Goal: Task Accomplishment & Management: Use online tool/utility

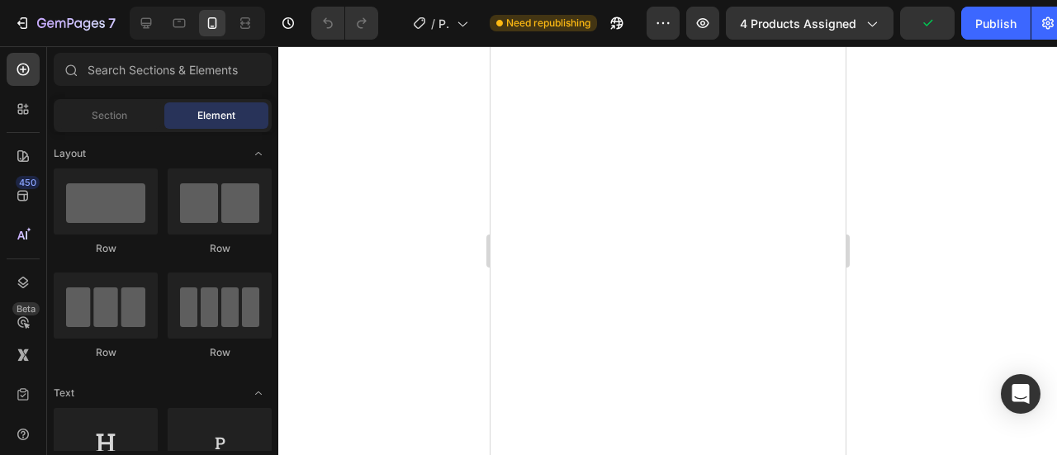
click at [381, 104] on div at bounding box center [667, 250] width 779 height 409
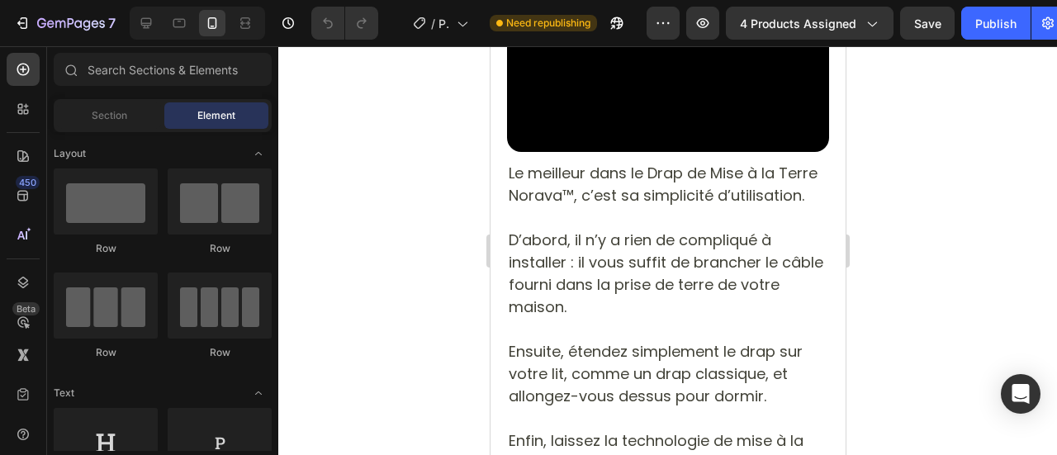
scroll to position [5094, 0]
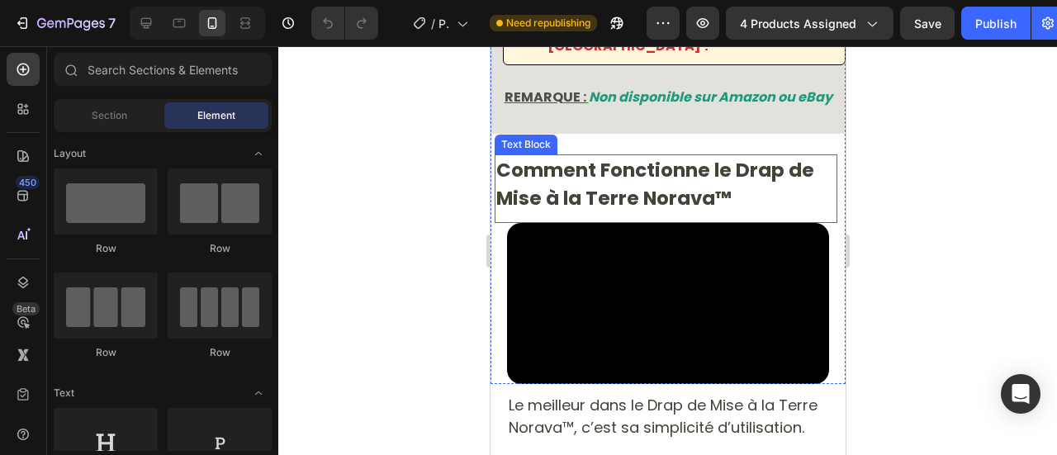
drag, startPoint x: 618, startPoint y: 280, endPoint x: 732, endPoint y: 250, distance: 117.8
click at [617, 213] on p "Comment Fonctionne le Drap de Mise à la Terre Norava™" at bounding box center [665, 184] width 339 height 57
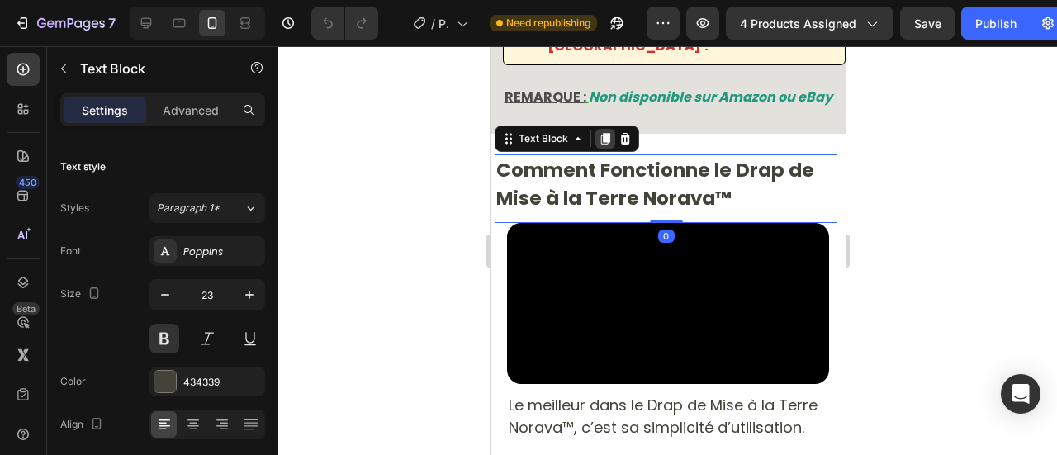
click at [607, 145] on icon at bounding box center [604, 139] width 9 height 12
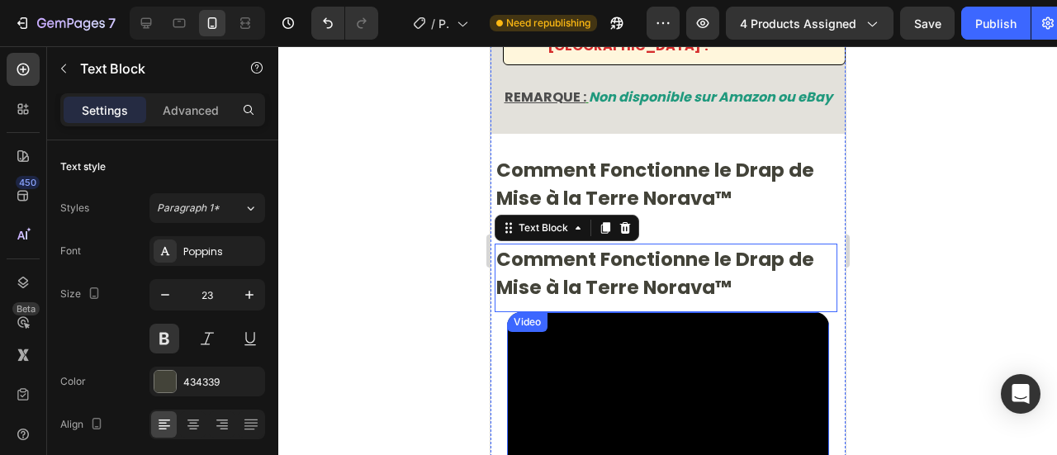
click at [456, 158] on div at bounding box center [667, 250] width 779 height 409
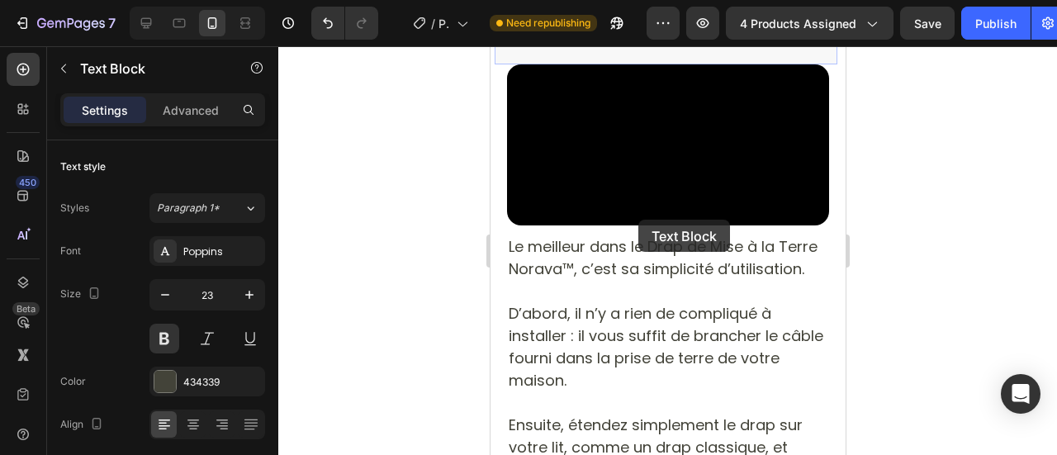
scroll to position [6085, 0]
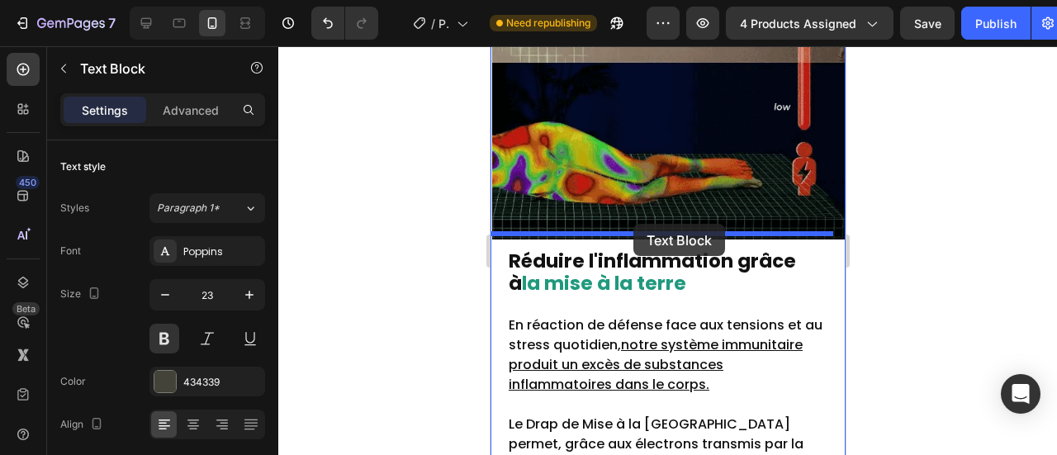
drag, startPoint x: 620, startPoint y: 123, endPoint x: 633, endPoint y: 224, distance: 101.5
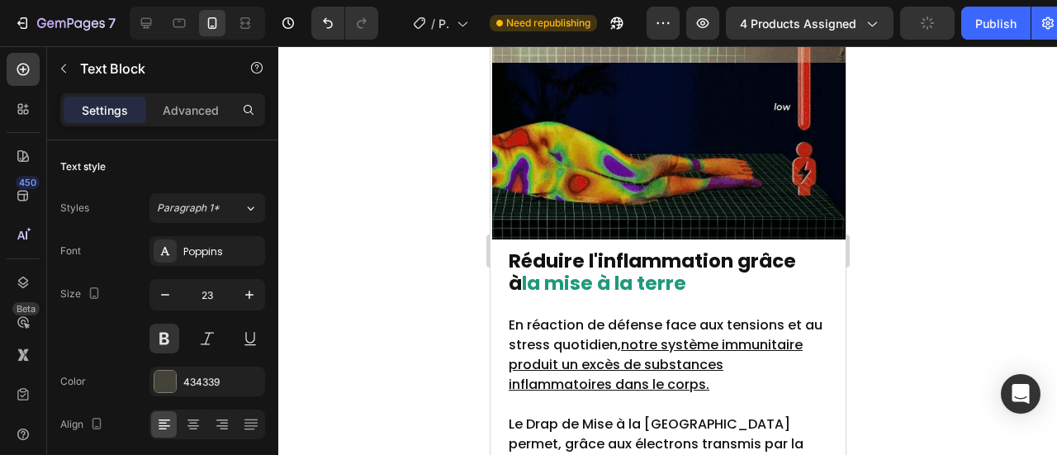
scroll to position [5996, 0]
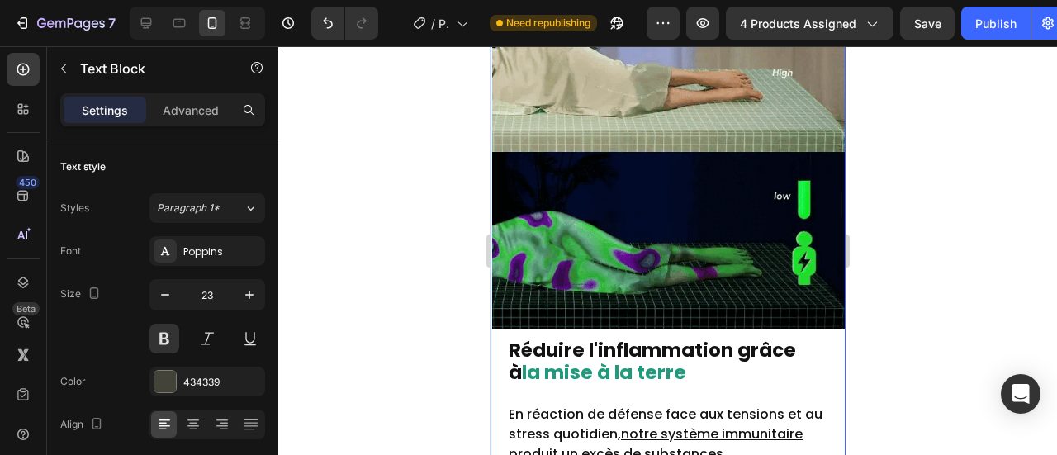
click at [418, 179] on div at bounding box center [667, 250] width 779 height 409
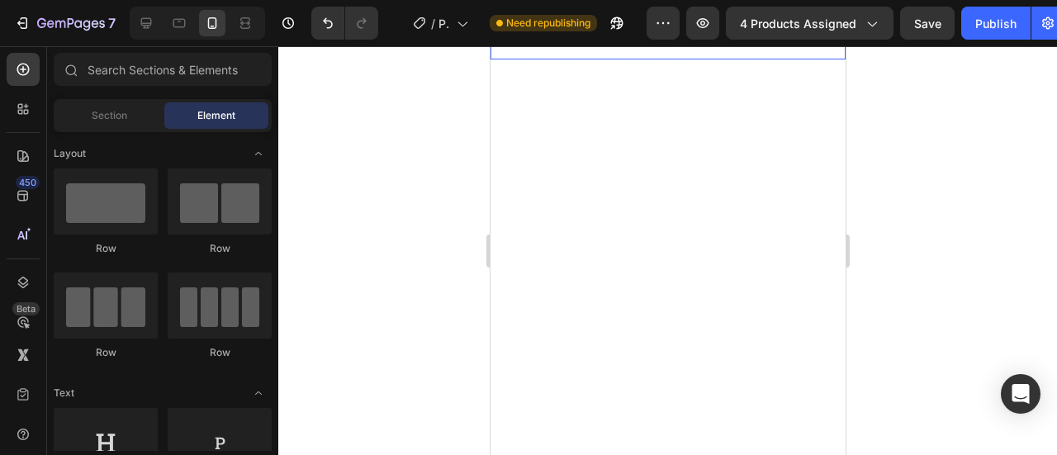
scroll to position [6987, 0]
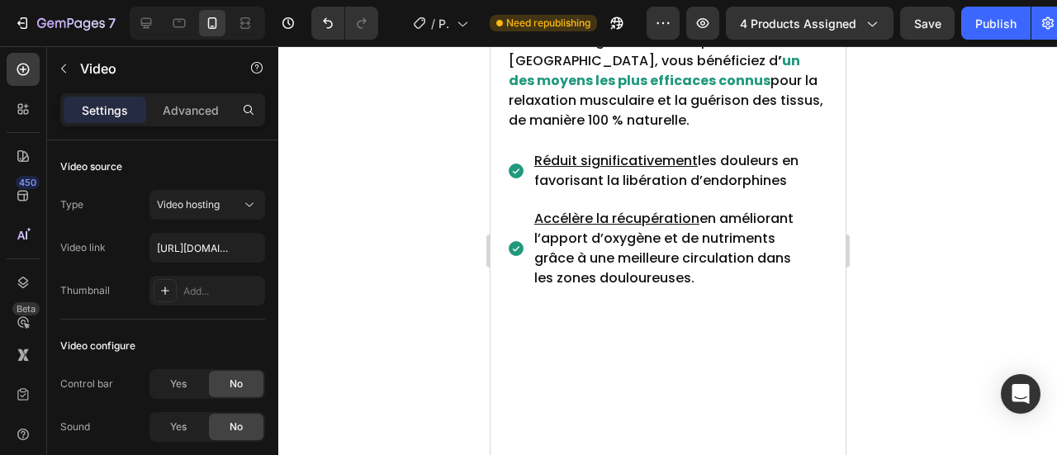
scroll to position [7235, 0]
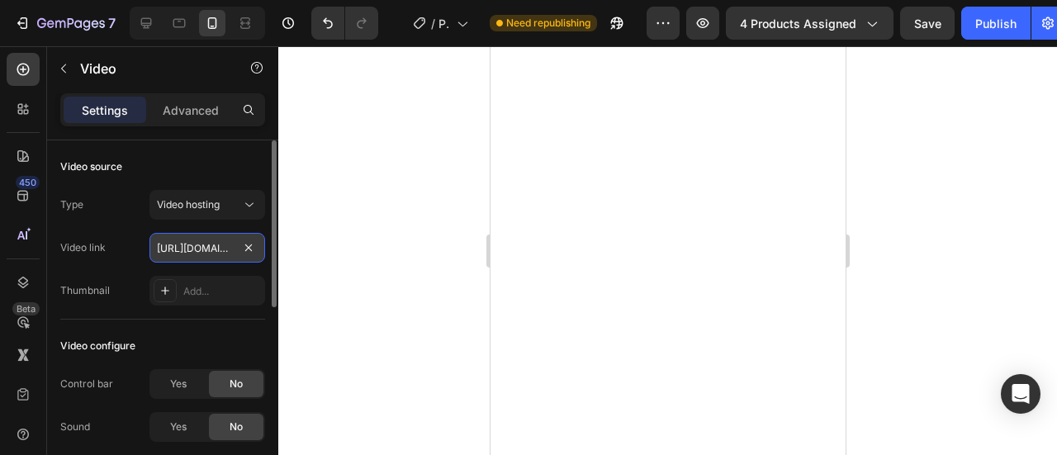
click at [221, 241] on input "[URL][DOMAIN_NAME]" at bounding box center [207, 248] width 116 height 30
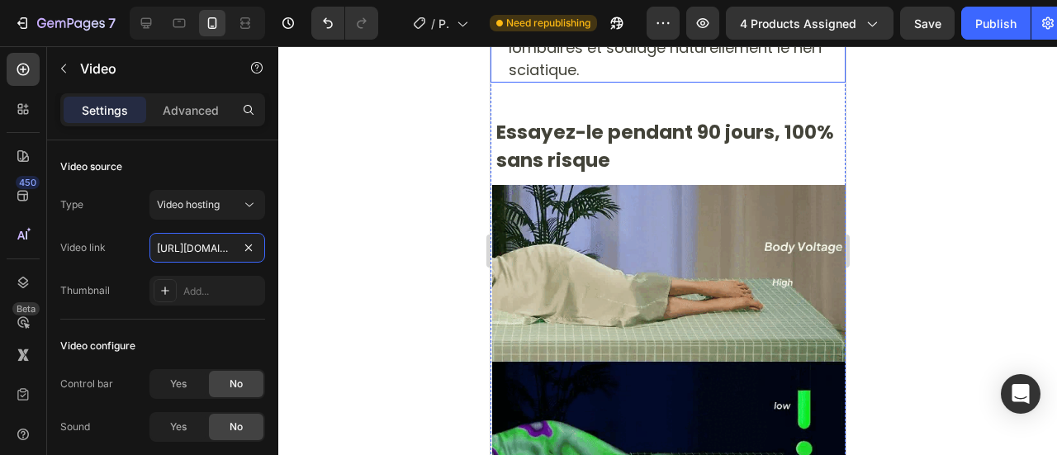
scroll to position [5253, 0]
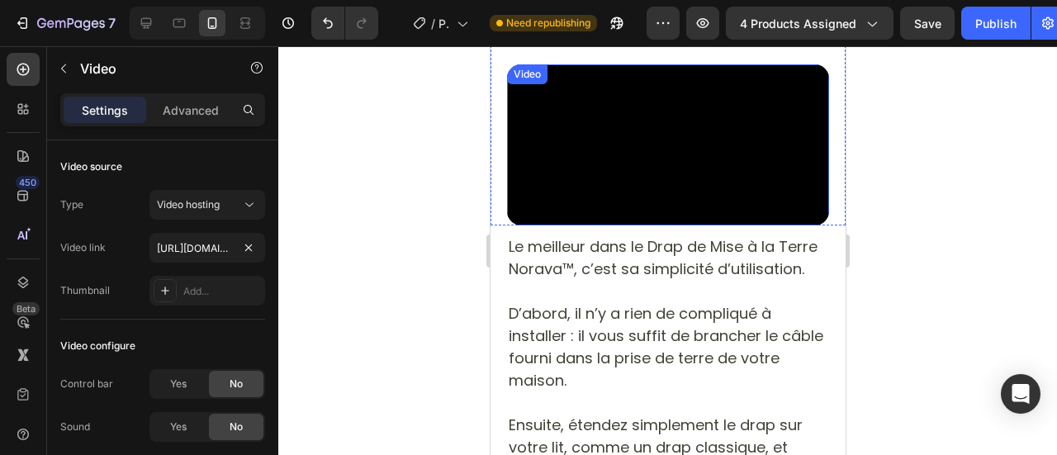
click at [639, 225] on video at bounding box center [667, 144] width 322 height 161
click at [591, 88] on icon at bounding box center [594, 80] width 13 height 13
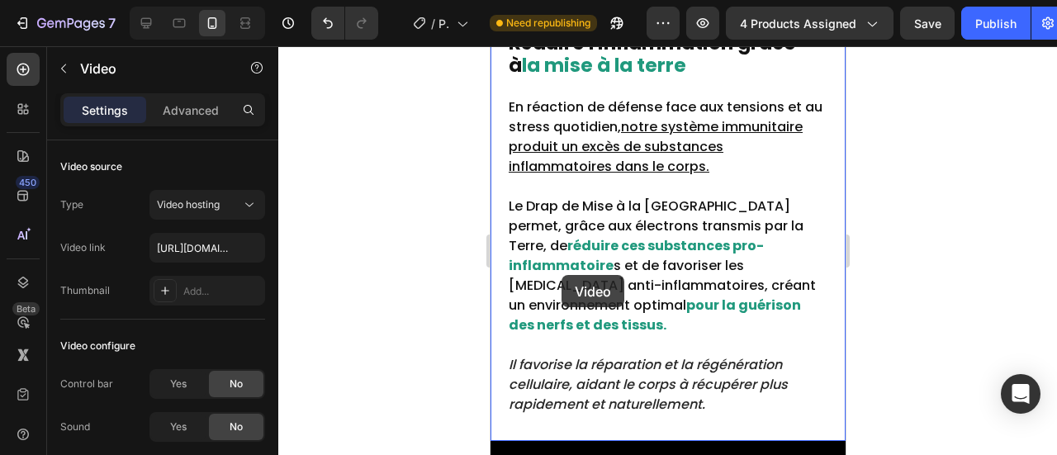
scroll to position [6442, 0]
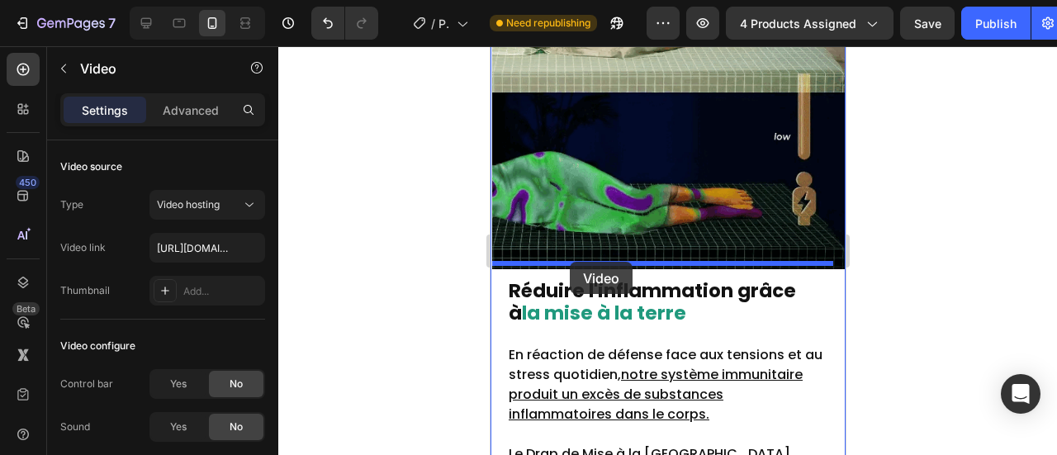
drag, startPoint x: 662, startPoint y: 158, endPoint x: 570, endPoint y: 261, distance: 138.1
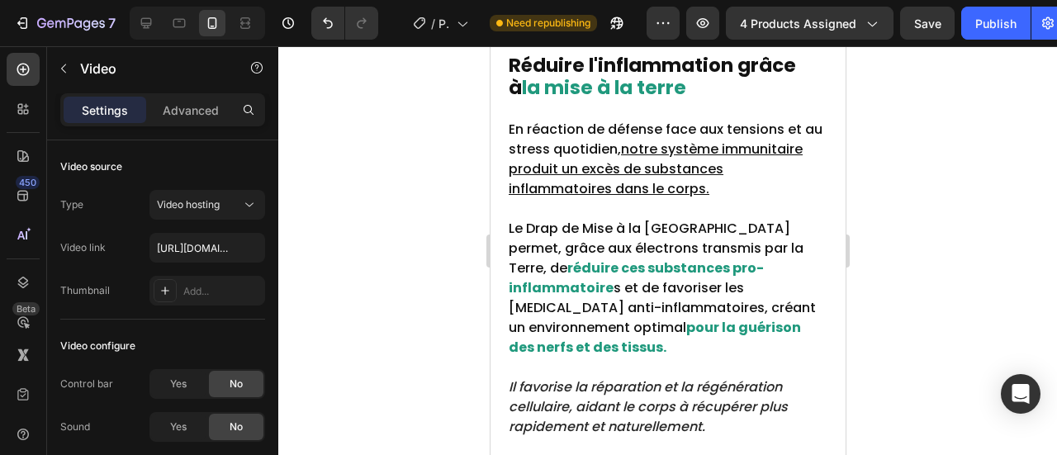
scroll to position [6056, 0]
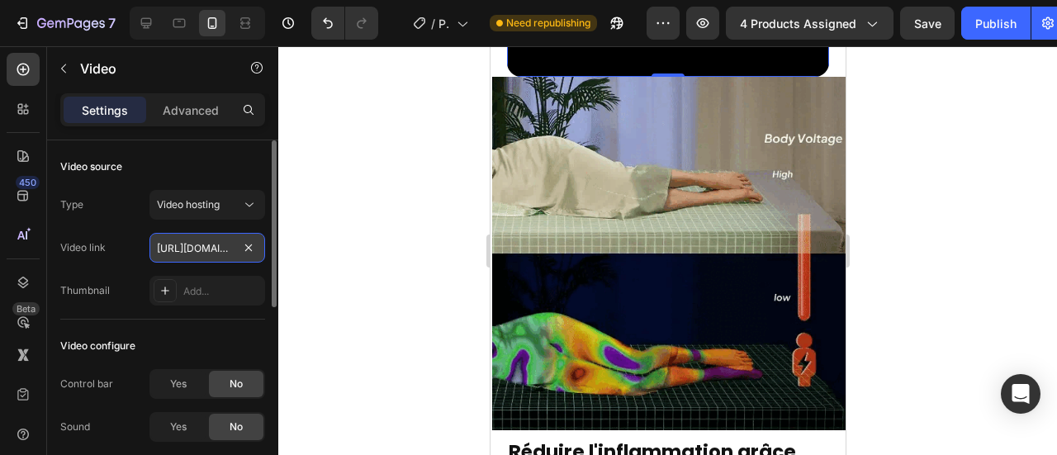
paste input "786e5f59936c46fb91e68caed963351f"
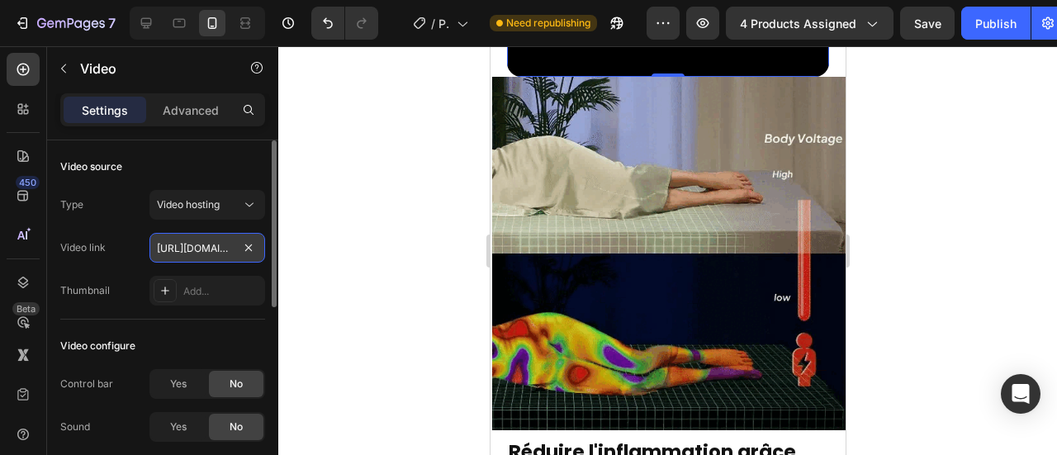
type input "[URL][DOMAIN_NAME]"
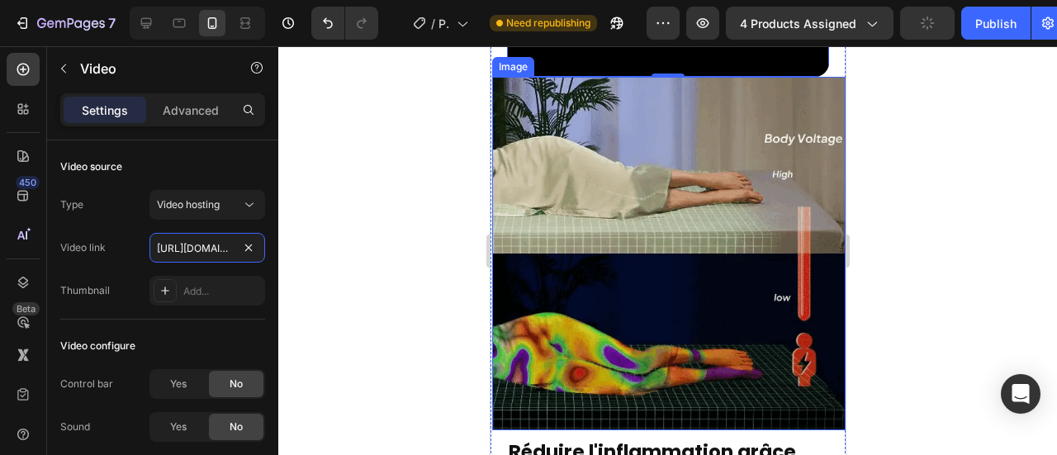
scroll to position [0, 306]
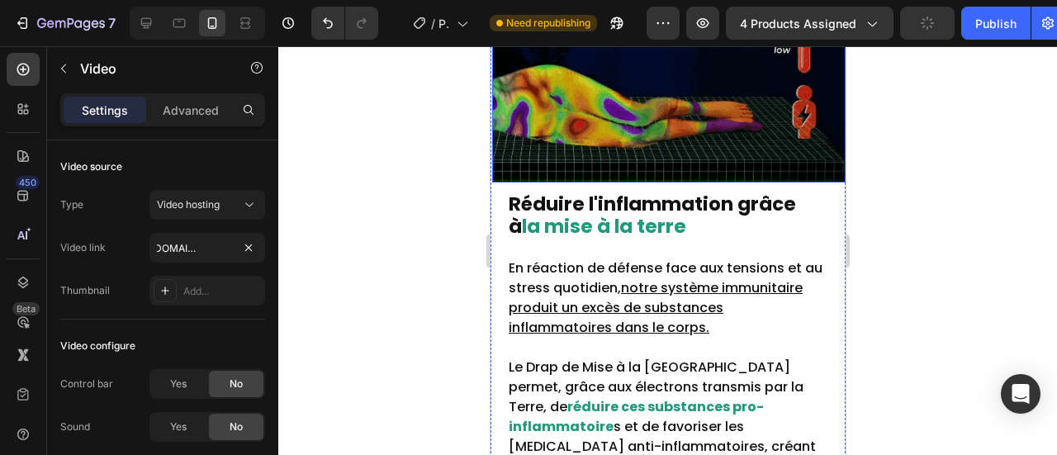
click at [535, 183] on img at bounding box center [667, 5] width 353 height 353
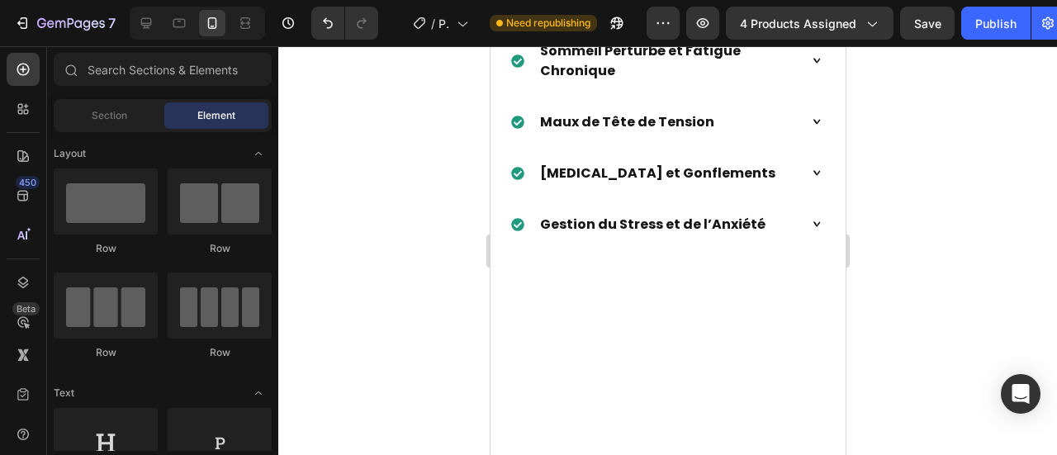
scroll to position [6769, 0]
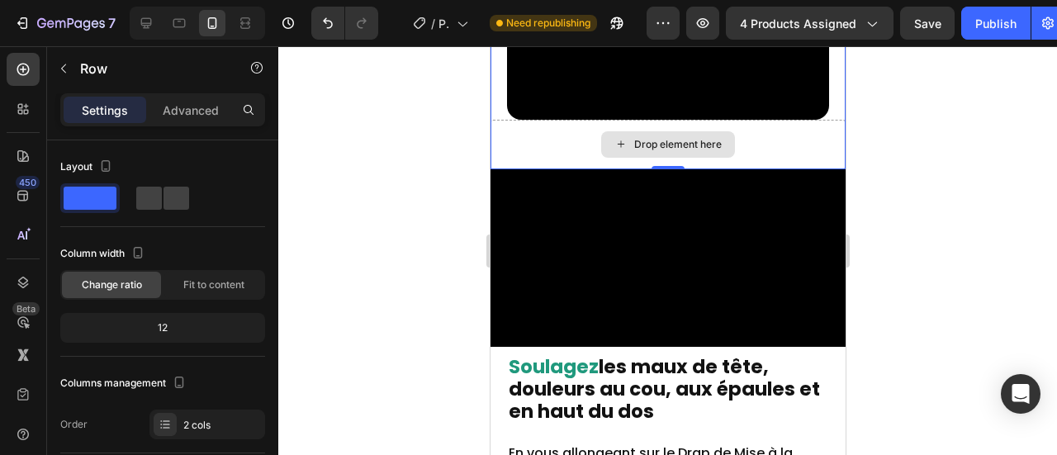
scroll to position [6274, 0]
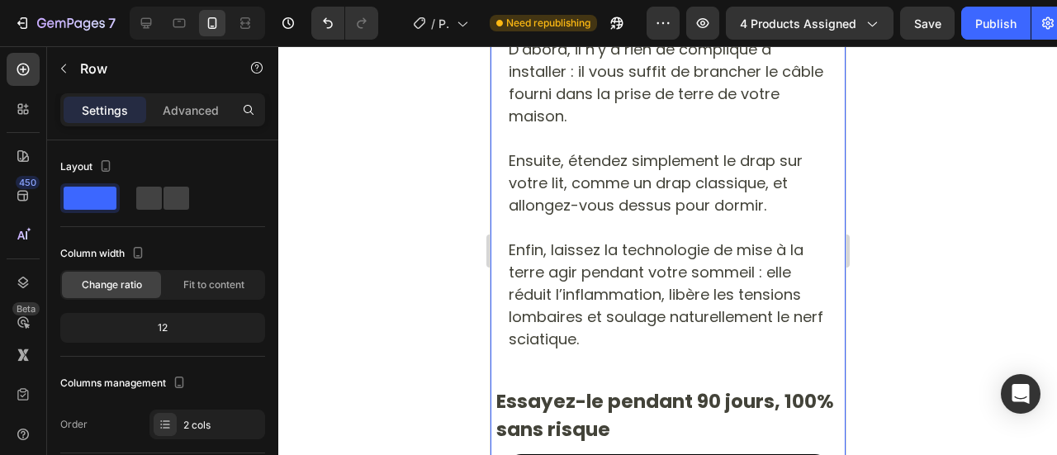
scroll to position [5282, 0]
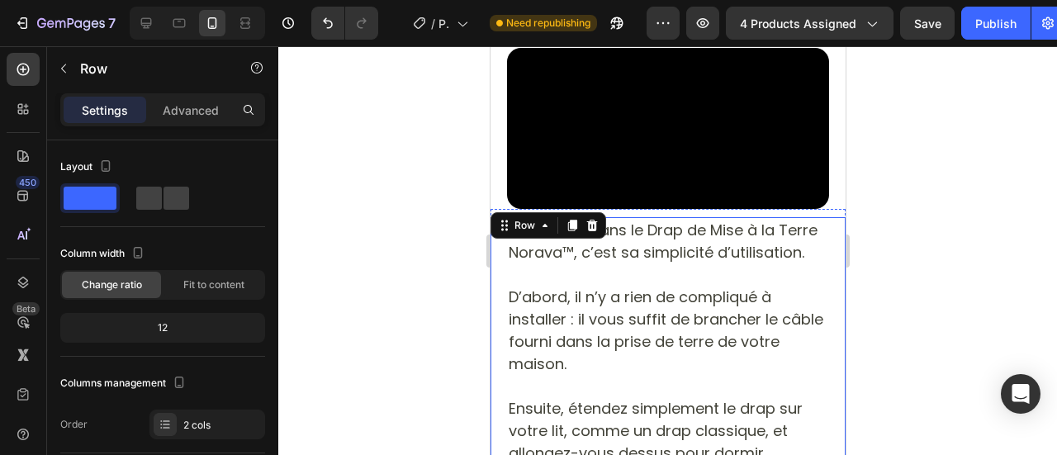
click at [592, 375] on p at bounding box center [667, 386] width 319 height 22
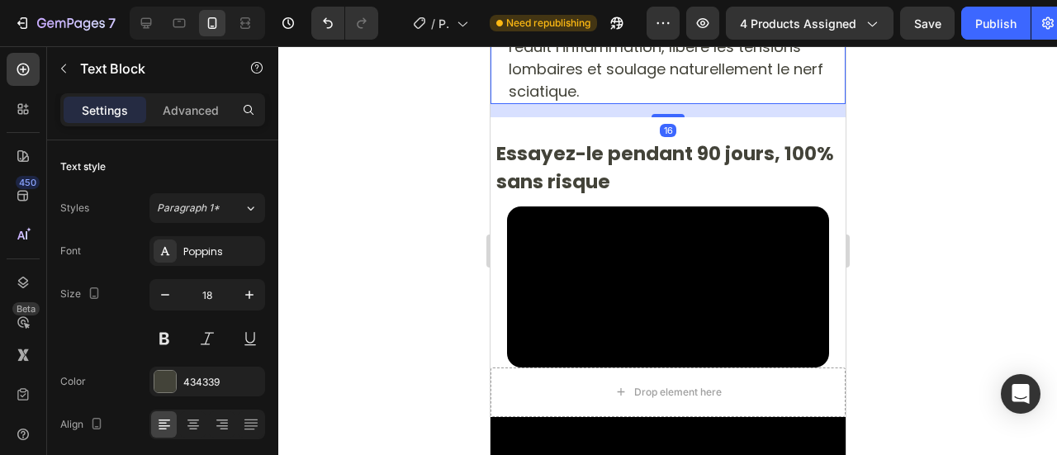
scroll to position [5530, 0]
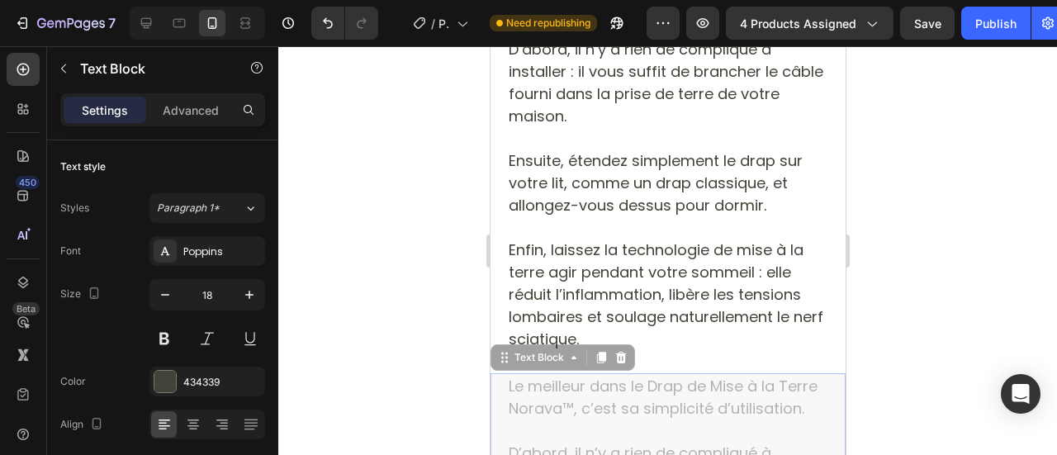
scroll to position [6863, 0]
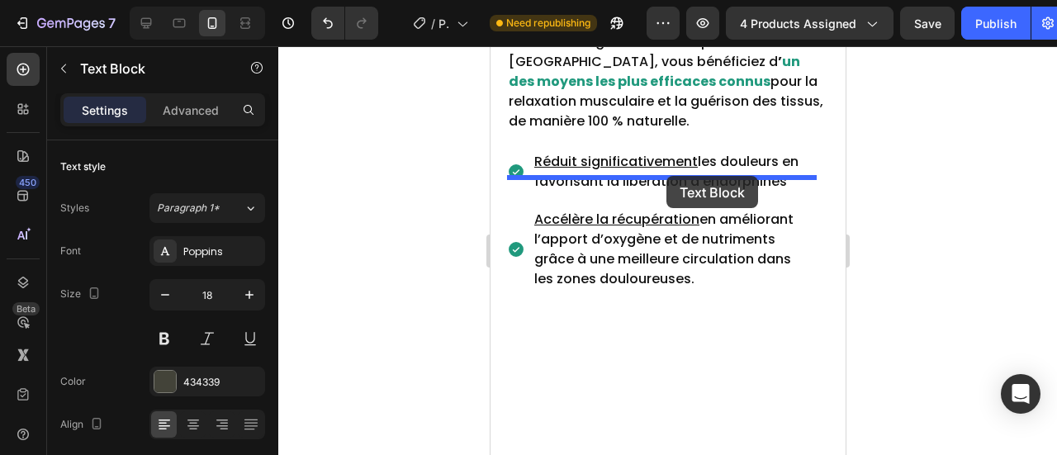
drag, startPoint x: 681, startPoint y: 168, endPoint x: 669, endPoint y: 179, distance: 16.4
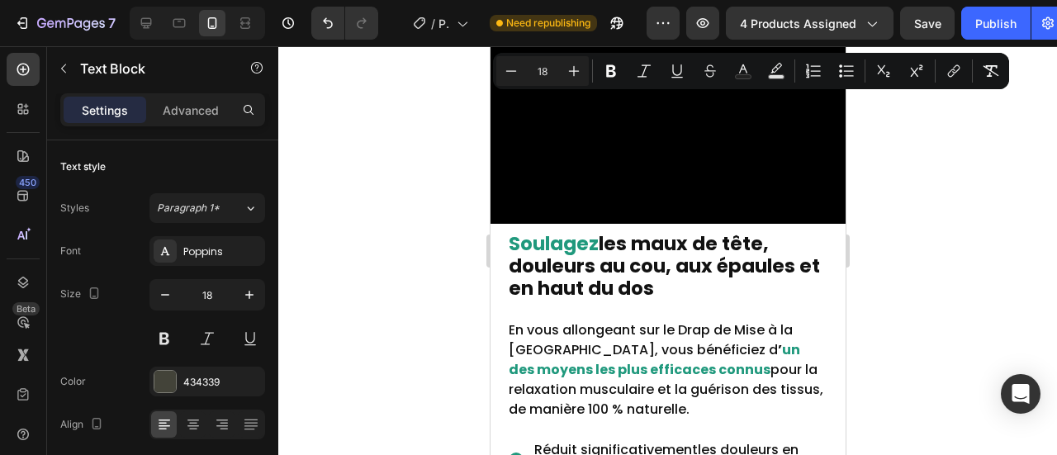
scroll to position [6586, 0]
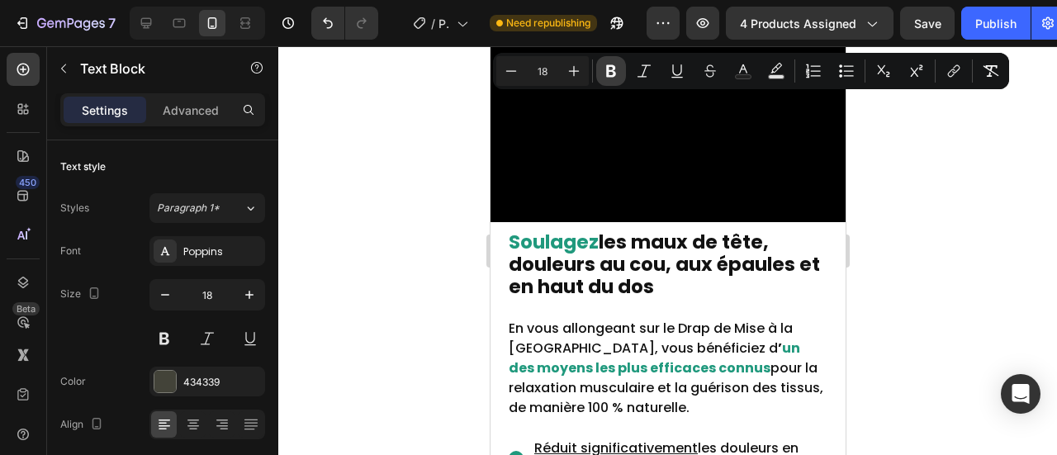
click at [608, 65] on icon "Editor contextual toolbar" at bounding box center [611, 71] width 10 height 12
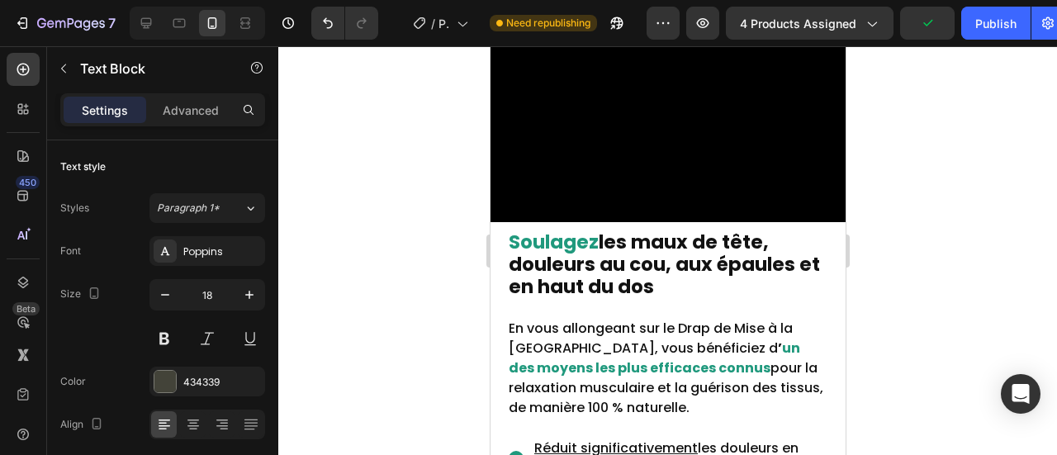
scroll to position [6338, 0]
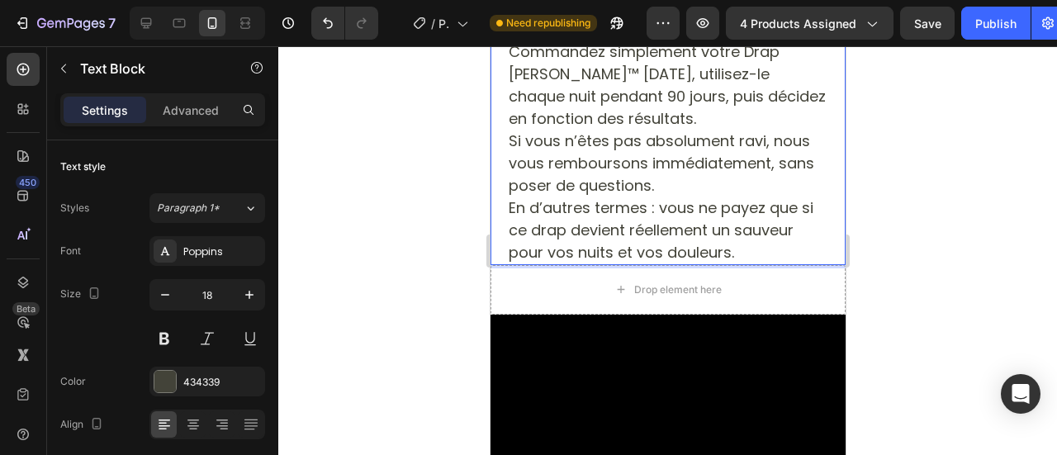
scroll to position [6586, 0]
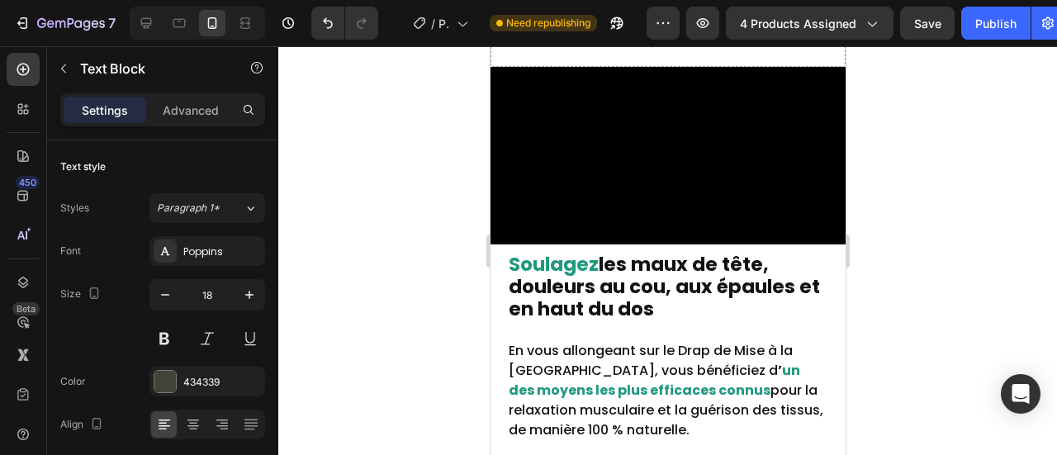
drag, startPoint x: 603, startPoint y: 219, endPoint x: 979, endPoint y: 151, distance: 381.8
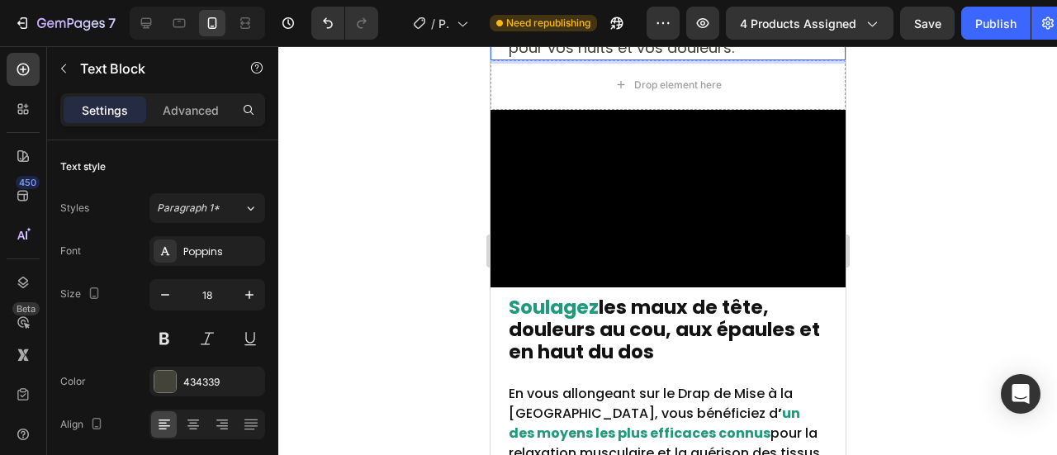
scroll to position [6340, 0]
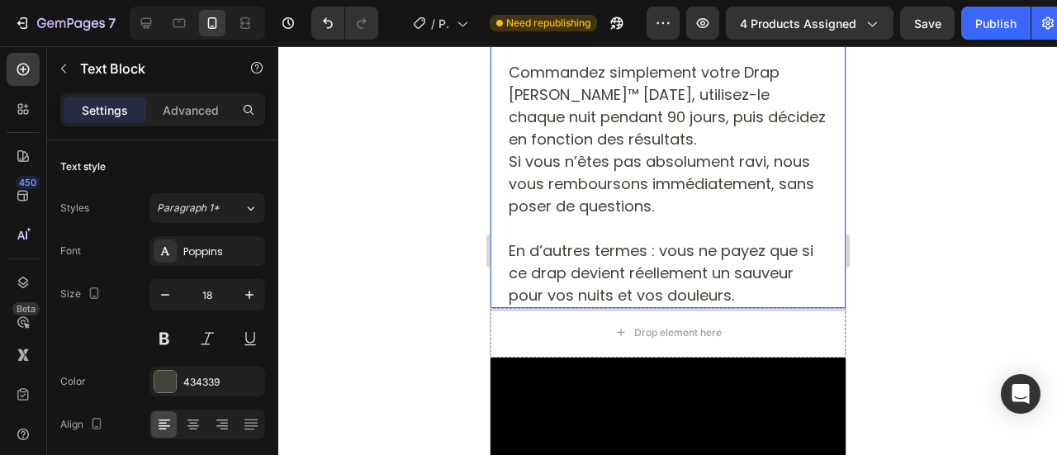
drag, startPoint x: 512, startPoint y: 338, endPoint x: 750, endPoint y: 382, distance: 242.0
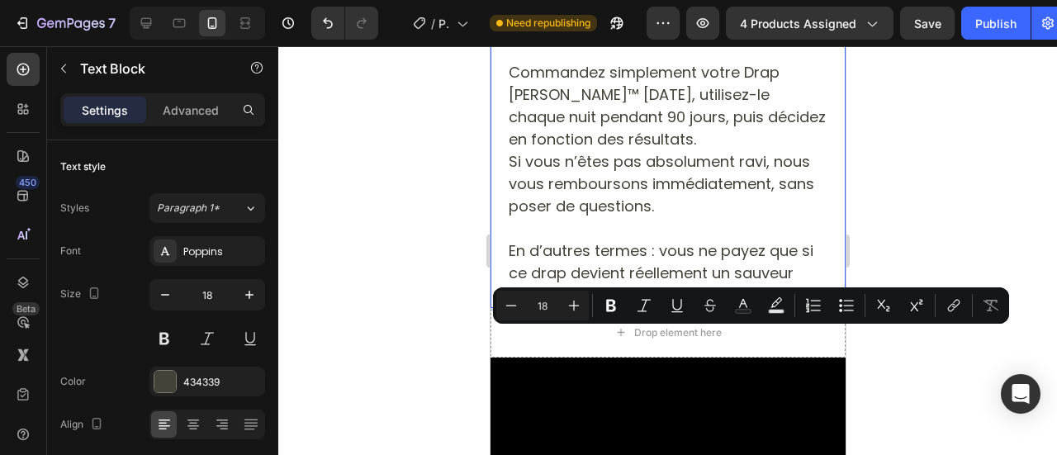
click at [606, 314] on button "Bold" at bounding box center [611, 306] width 30 height 30
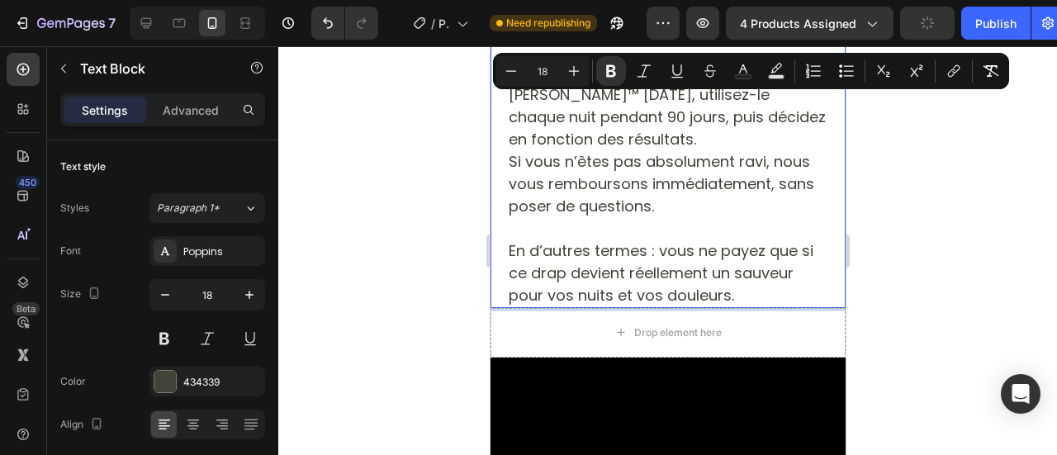
scroll to position [6587, 0]
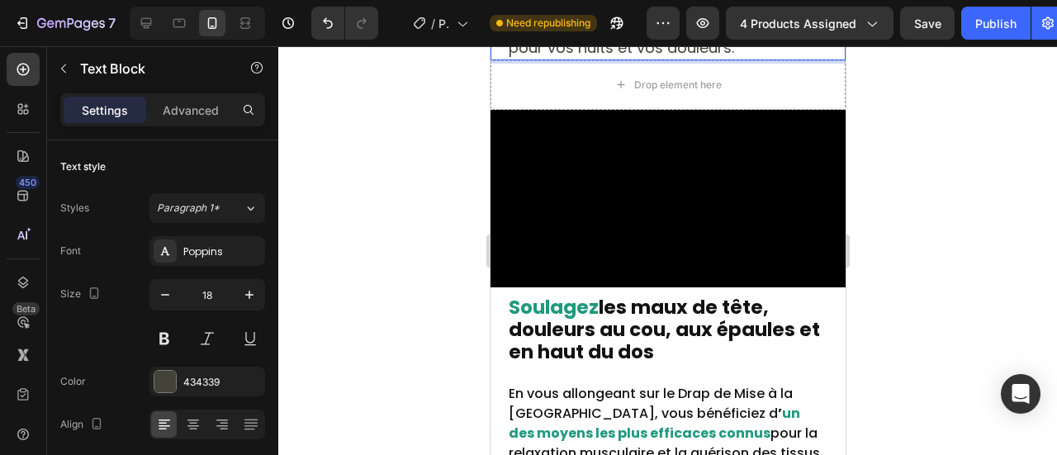
drag, startPoint x: 759, startPoint y: 202, endPoint x: 760, endPoint y: 253, distance: 50.4
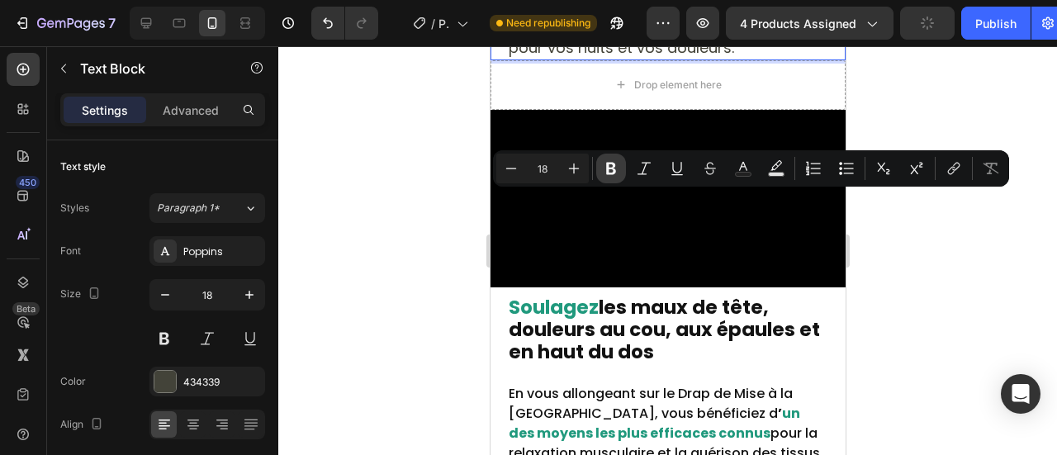
drag, startPoint x: 602, startPoint y: 170, endPoint x: 140, endPoint y: 255, distance: 470.3
click at [602, 170] on button "Bold" at bounding box center [611, 169] width 30 height 30
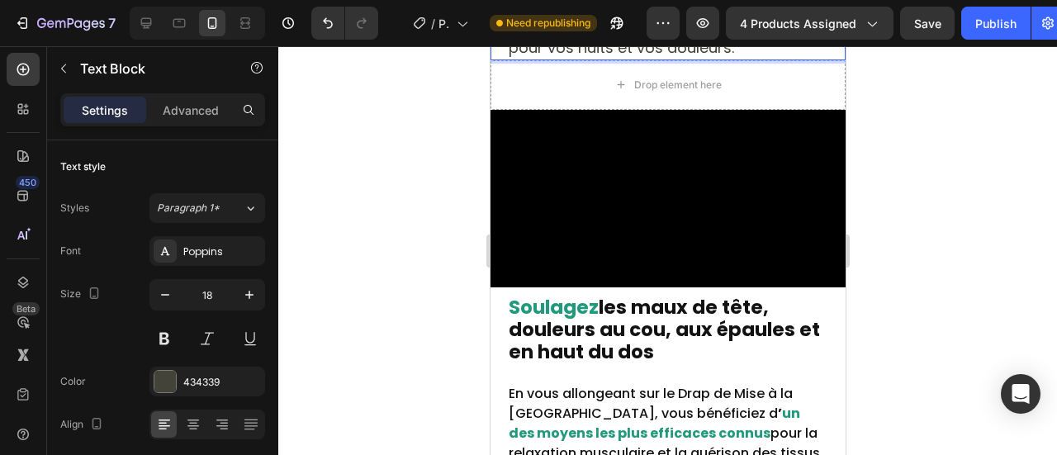
drag, startPoint x: 509, startPoint y: 385, endPoint x: 657, endPoint y: 429, distance: 154.4
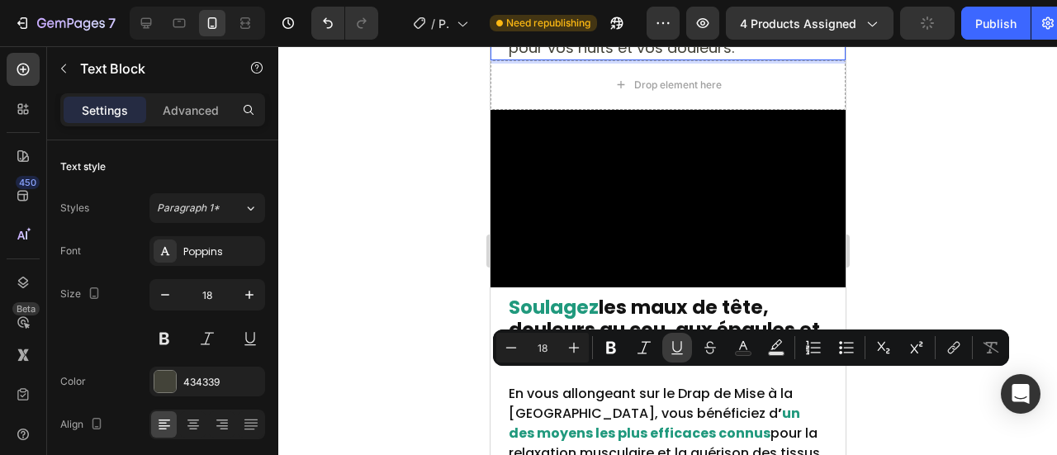
click at [614, 344] on icon "Editor contextual toolbar" at bounding box center [611, 348] width 10 height 12
click at [679, 353] on icon "Editor contextual toolbar" at bounding box center [677, 347] width 17 height 17
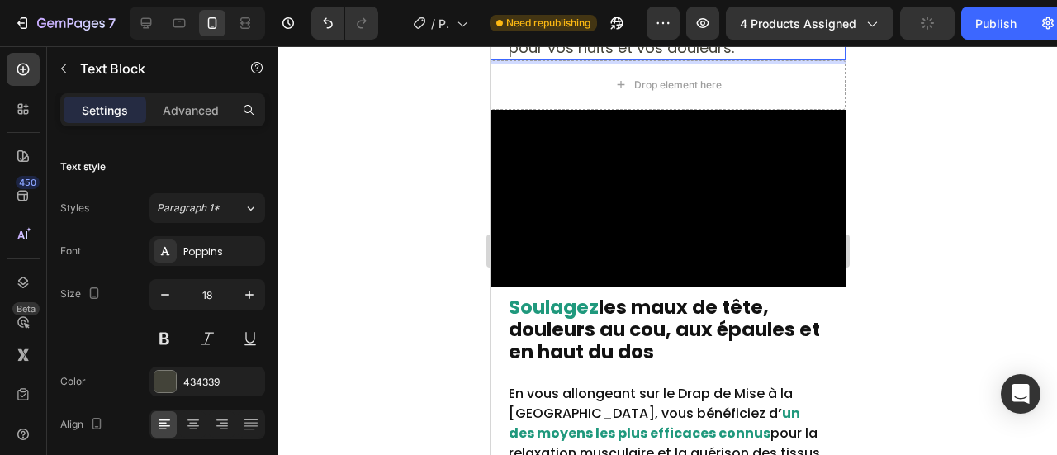
scroll to position [6835, 0]
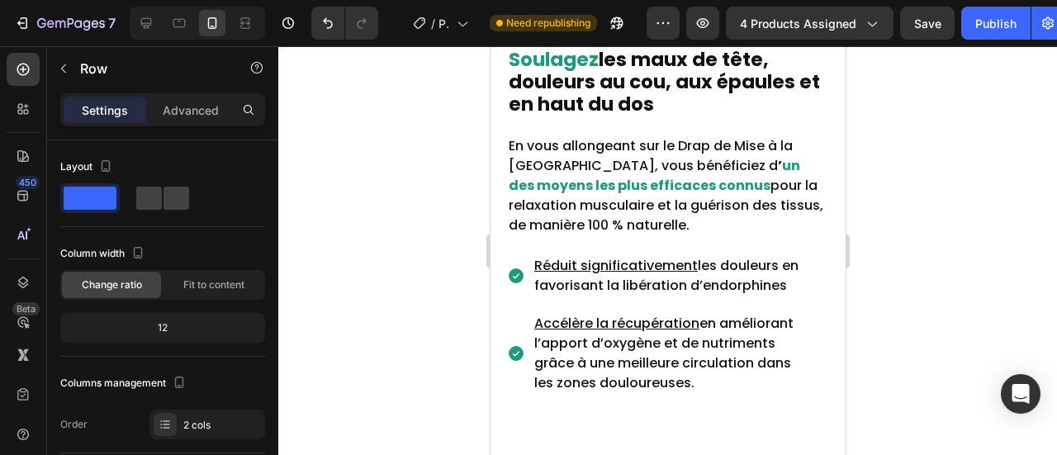
drag, startPoint x: 557, startPoint y: 320, endPoint x: 630, endPoint y: 331, distance: 74.3
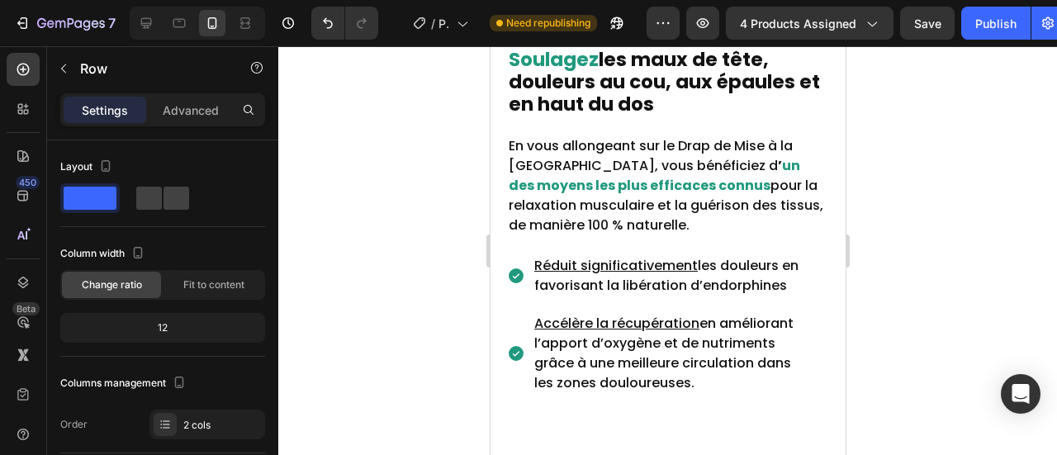
scroll to position [695, 0]
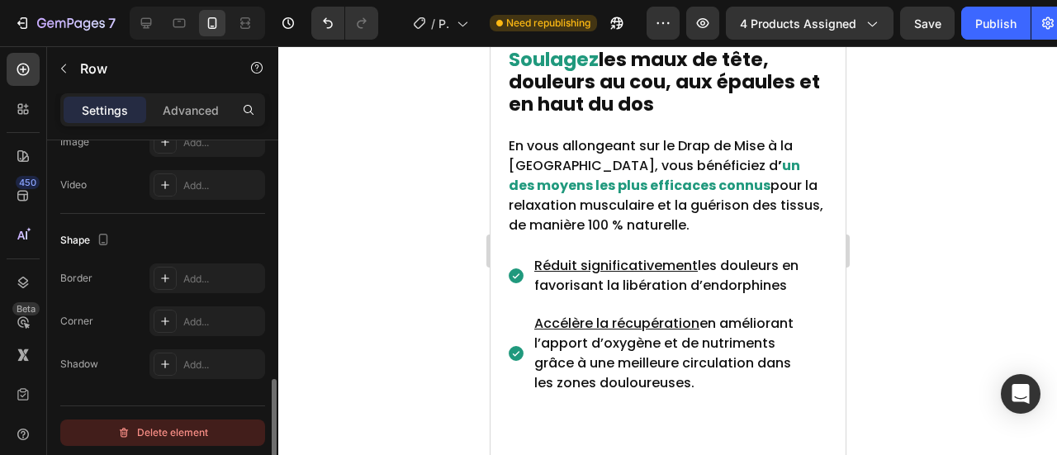
click at [158, 425] on div "Delete element" at bounding box center [162, 433] width 91 height 20
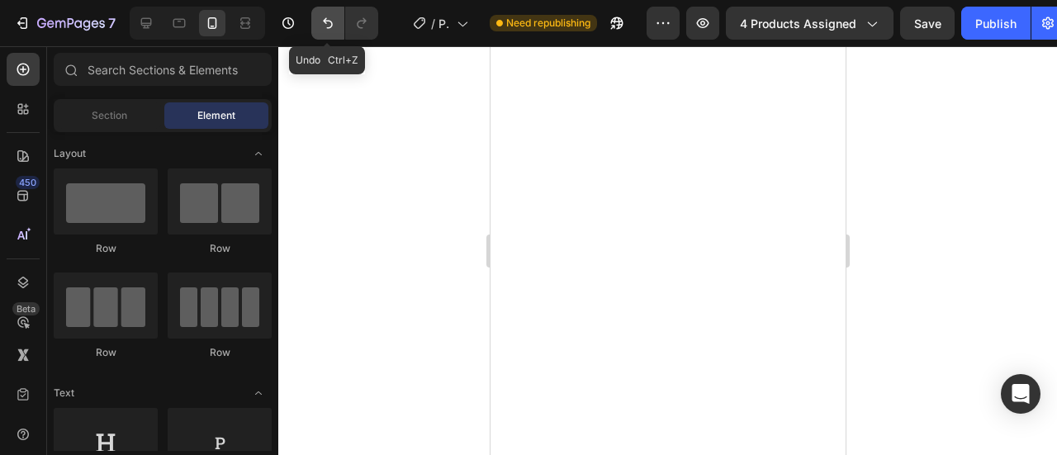
click at [335, 33] on button "Undo/Redo" at bounding box center [327, 23] width 33 height 33
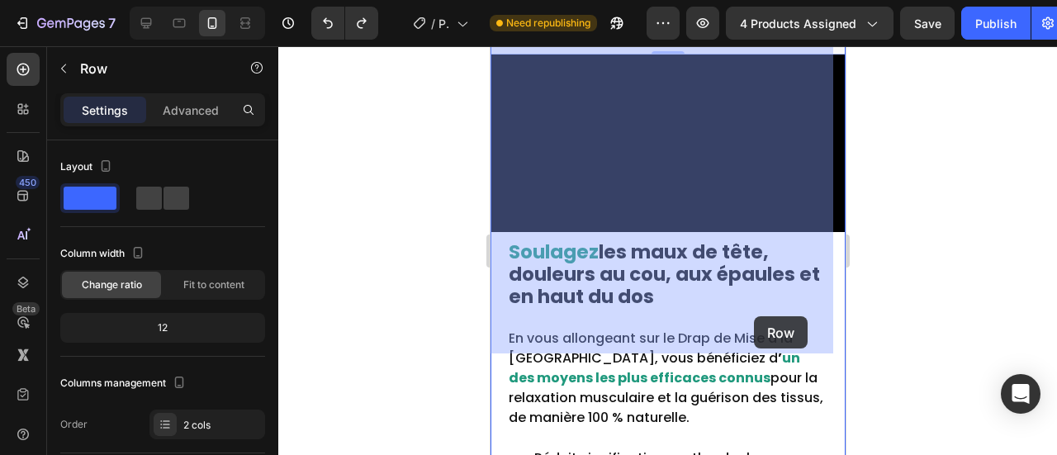
scroll to position [6990, 0]
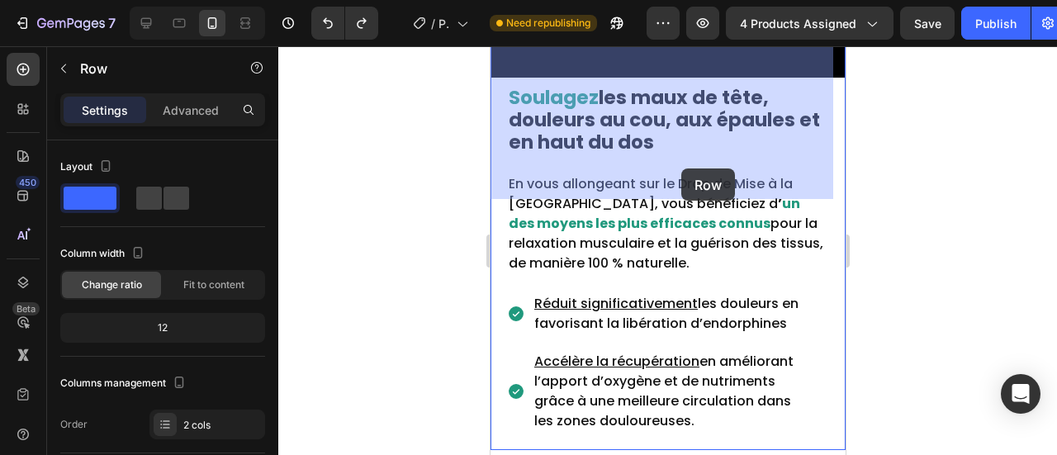
drag, startPoint x: 775, startPoint y: 316, endPoint x: 675, endPoint y: 159, distance: 186.0
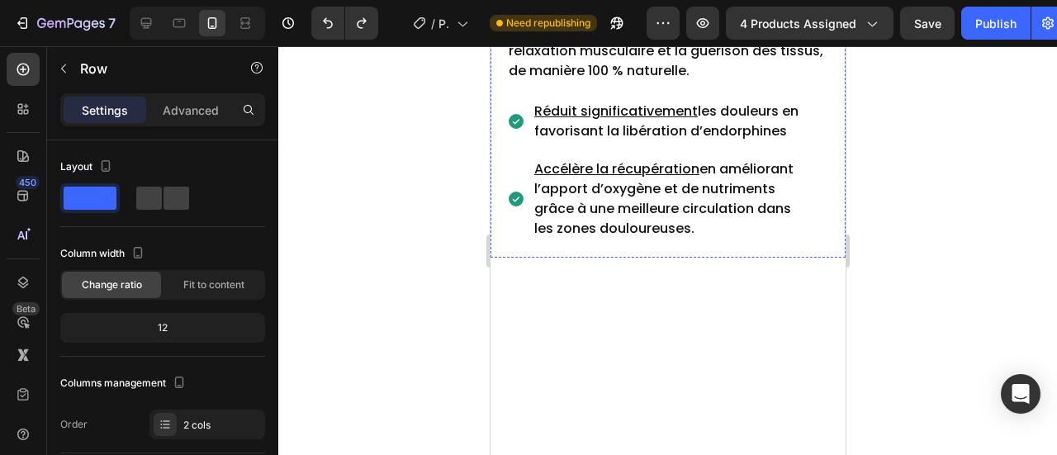
scroll to position [7237, 0]
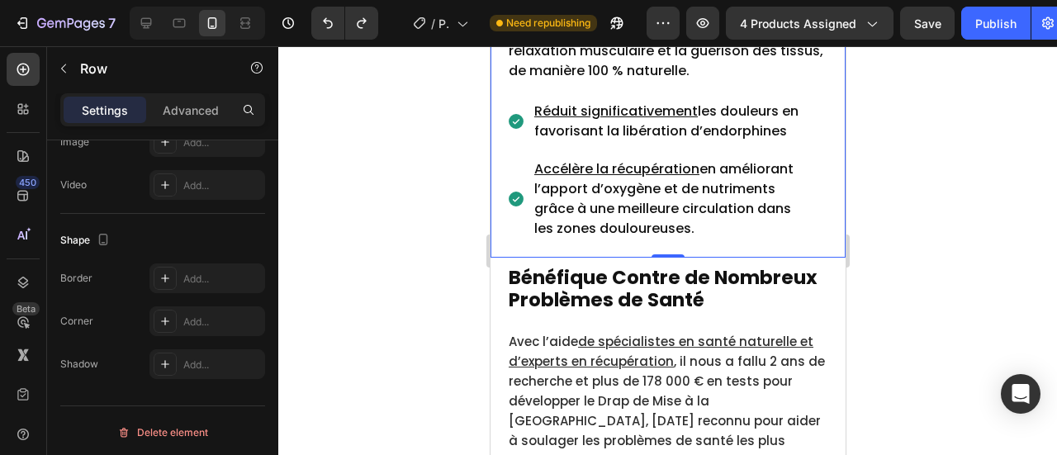
scroll to position [7733, 0]
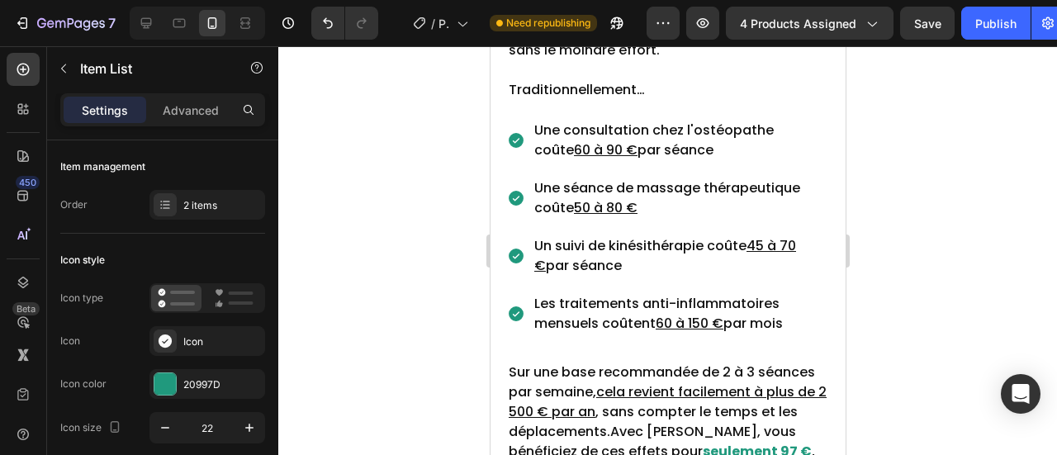
scroll to position [8038, 0]
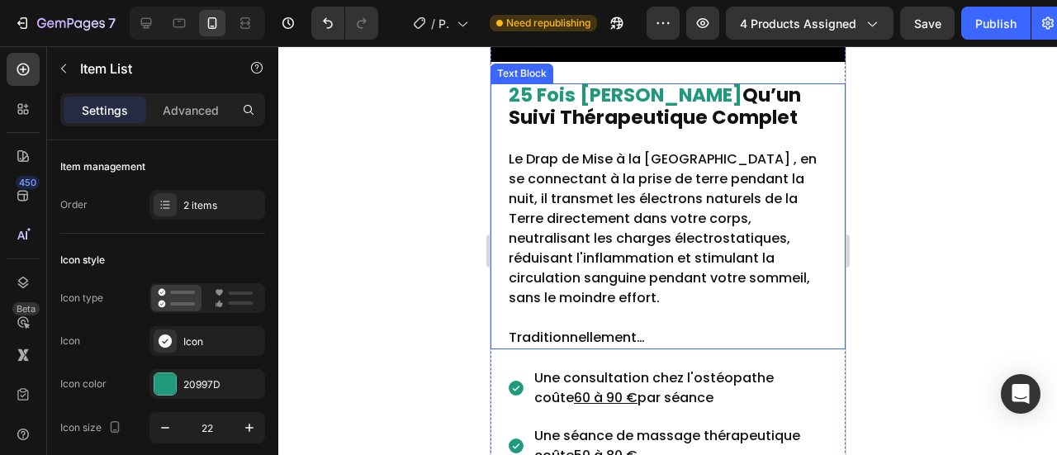
click at [795, 308] on p "Le Drap de Mise à la [GEOGRAPHIC_DATA] , en se connectant à la prise de terre p…" at bounding box center [667, 219] width 319 height 178
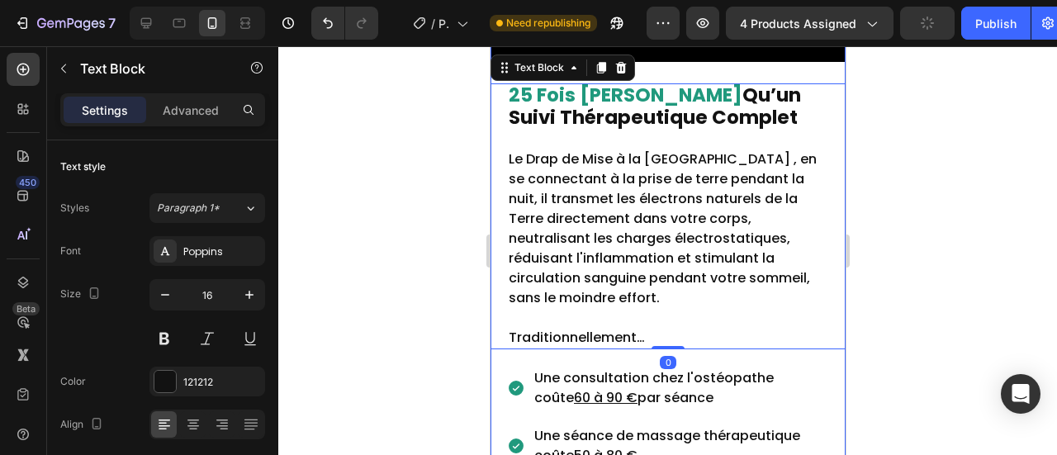
click at [680, 116] on div "Video 25 Fois Moins Cher Qu’un Suivi Thérapeutique Complet Le Drap de Mise à la…" at bounding box center [667, 337] width 355 height 906
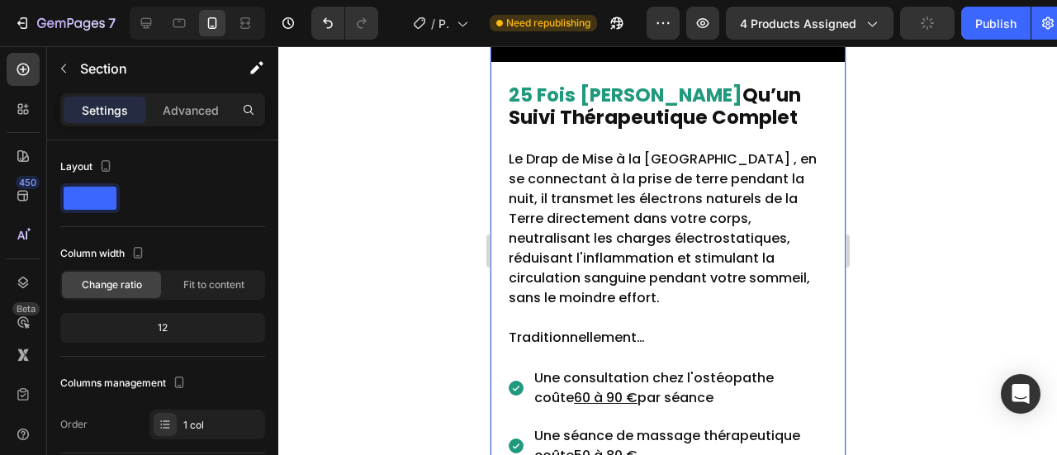
scroll to position [7920, 0]
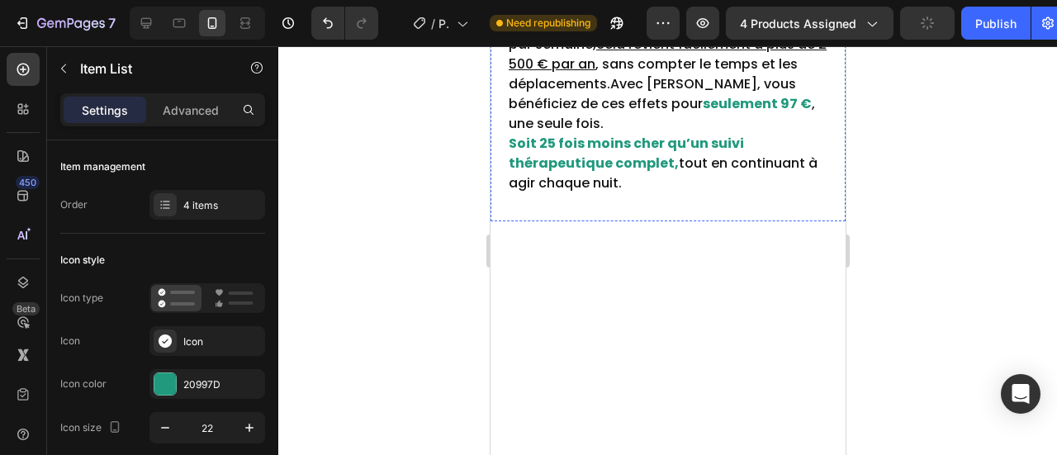
scroll to position [7294, 0]
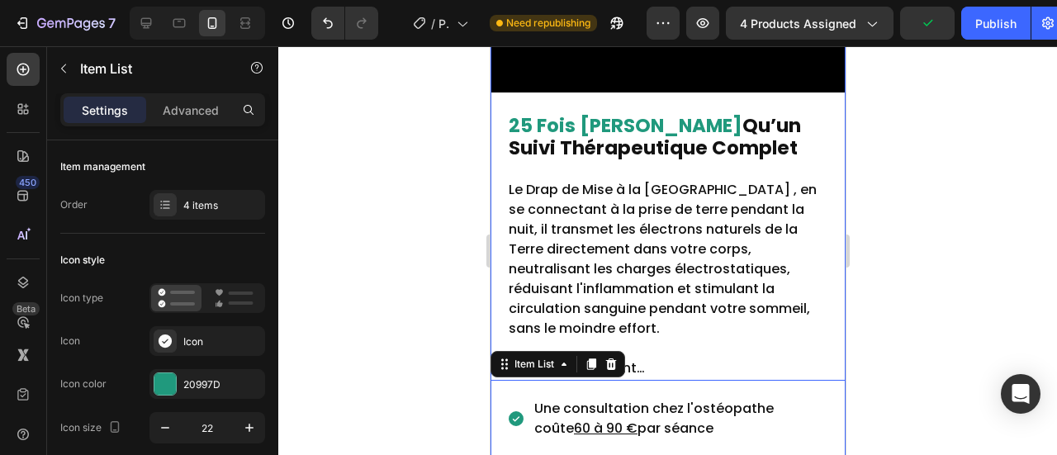
click at [621, 149] on div "Video 25 Fois Moins Cher Qu’un Suivi Thérapeutique Complet Le Drap de Mise à la…" at bounding box center [667, 368] width 355 height 906
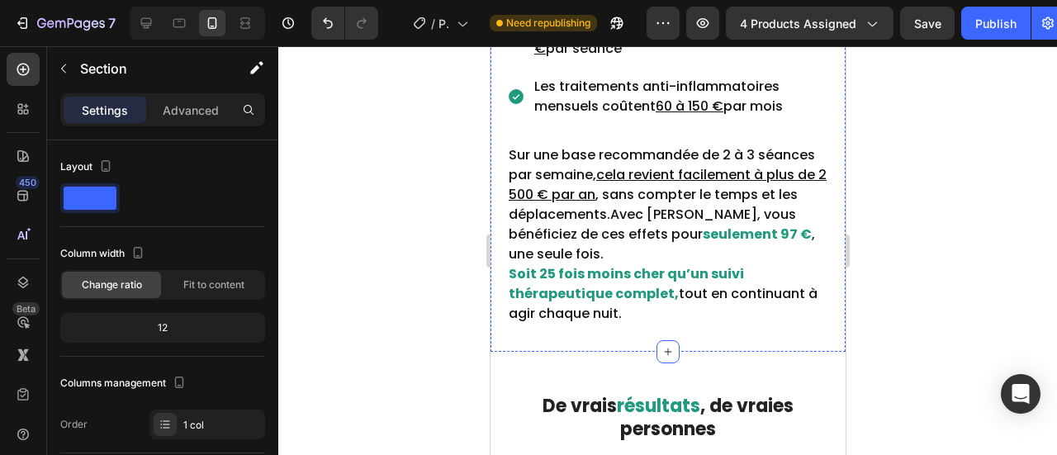
scroll to position [8038, 0]
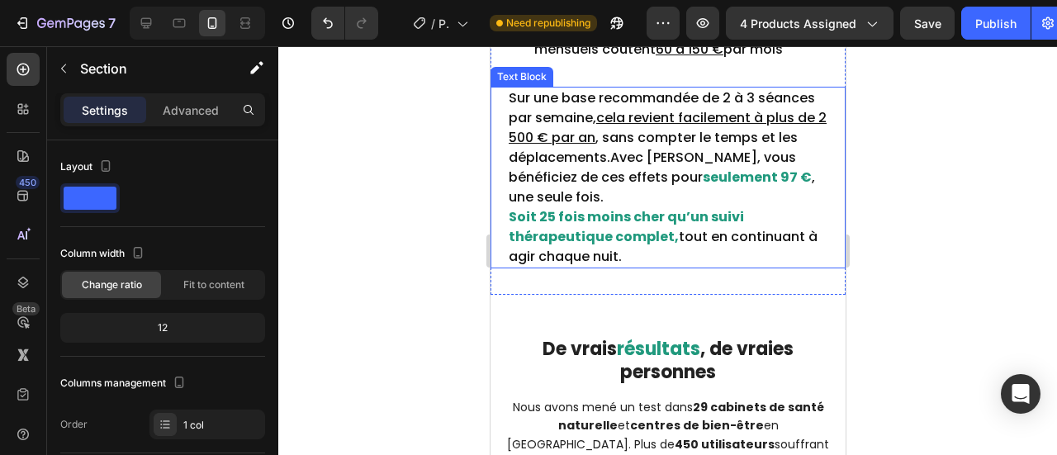
scroll to position [8095, 0]
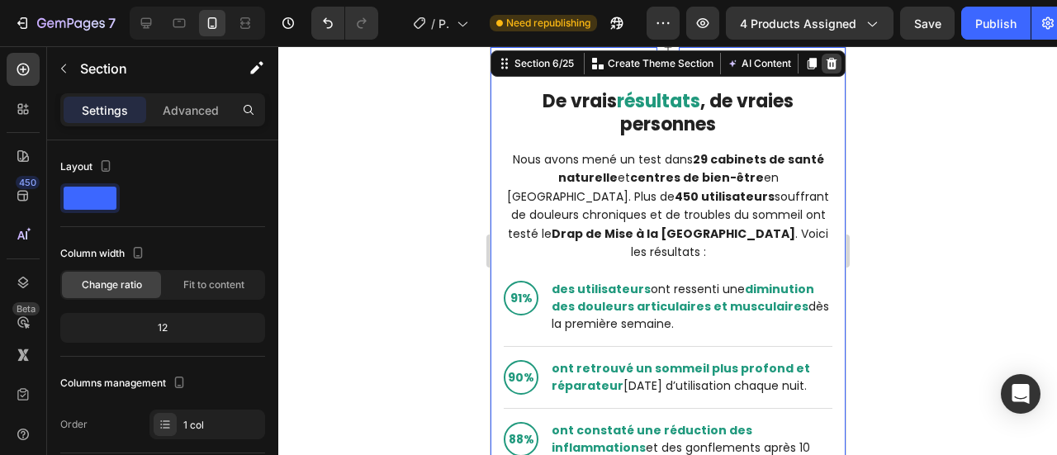
click at [826, 69] on icon at bounding box center [831, 64] width 11 height 12
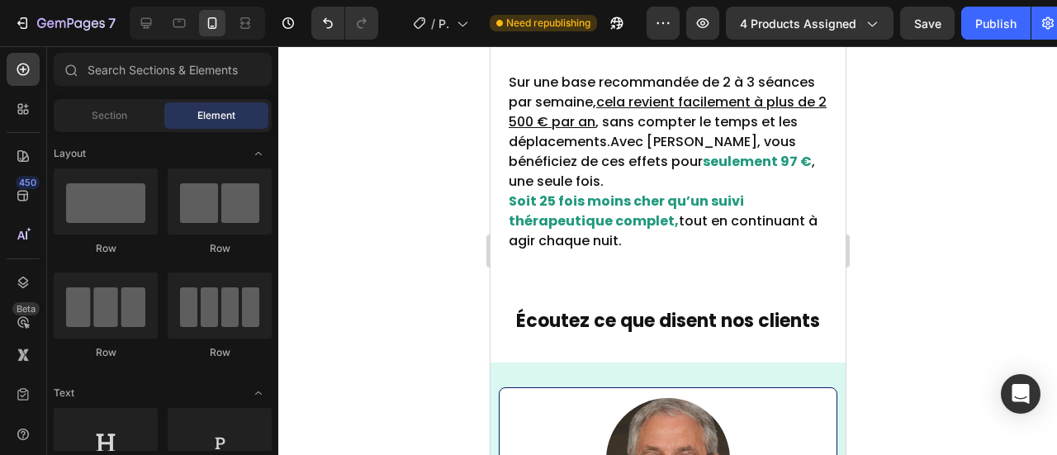
scroll to position [7847, 0]
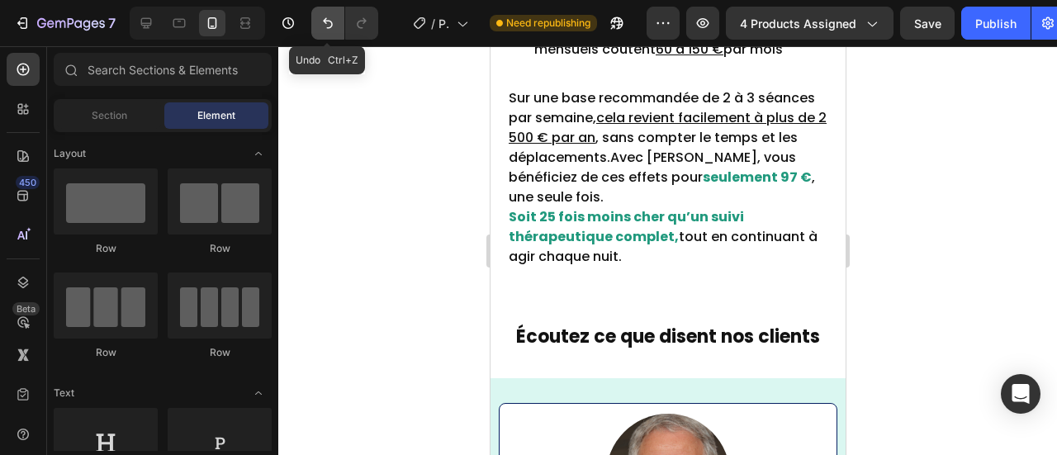
click at [327, 17] on icon "Undo/Redo" at bounding box center [328, 23] width 17 height 17
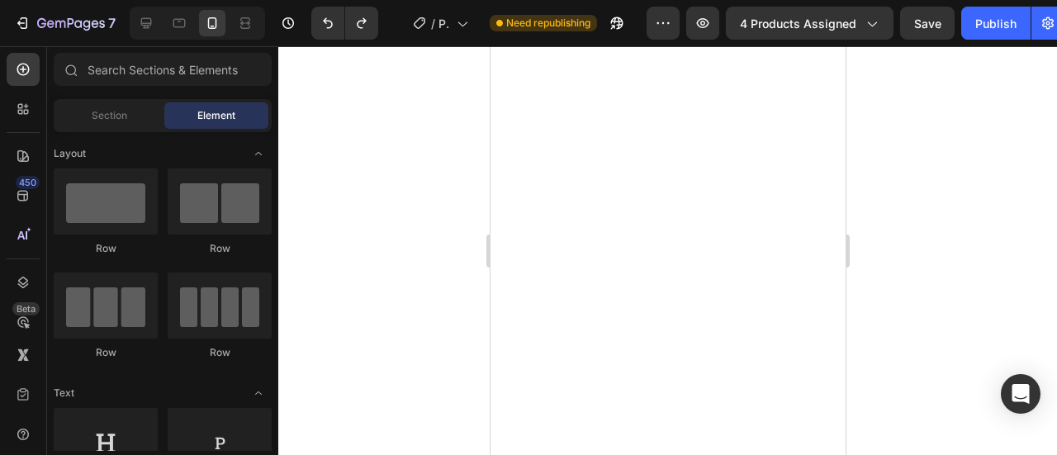
scroll to position [7020, 0]
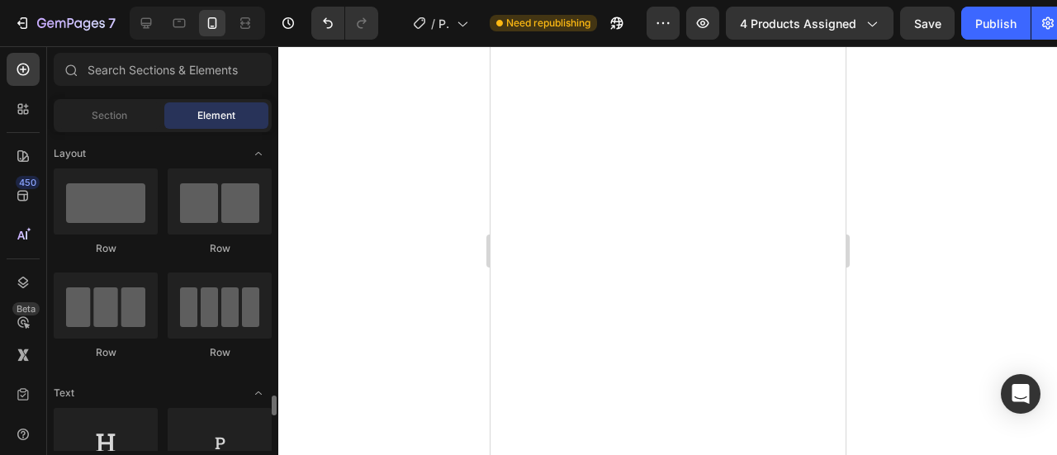
scroll to position [248, 0]
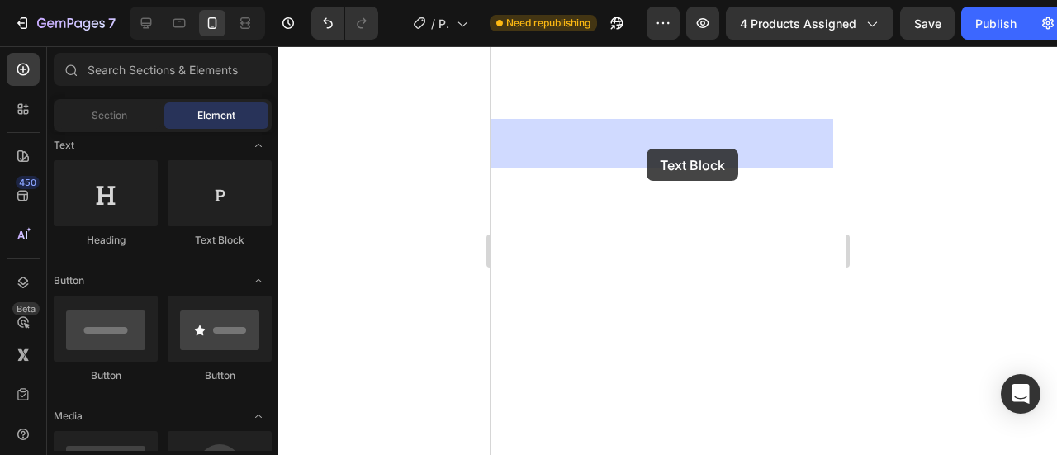
drag, startPoint x: 690, startPoint y: 254, endPoint x: 646, endPoint y: 149, distance: 114.7
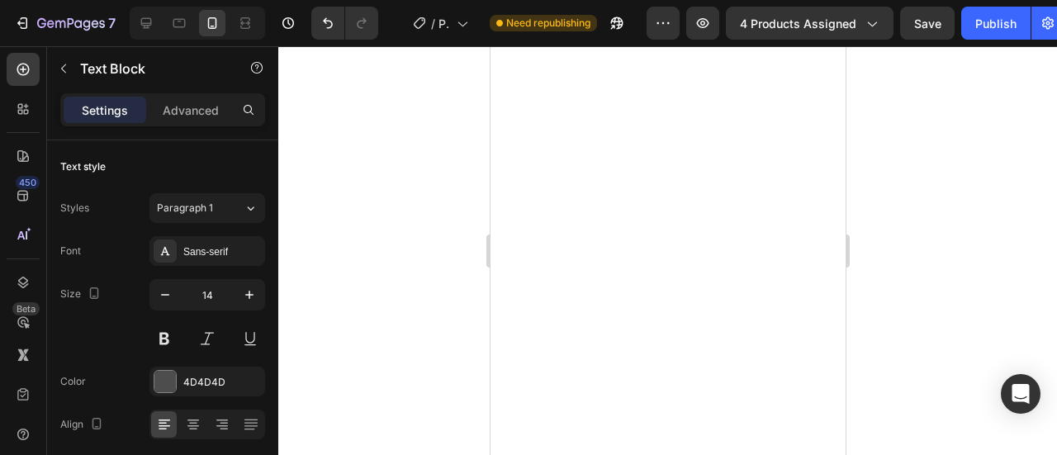
scroll to position [6772, 0]
click at [249, 292] on icon "button" at bounding box center [249, 295] width 8 height 8
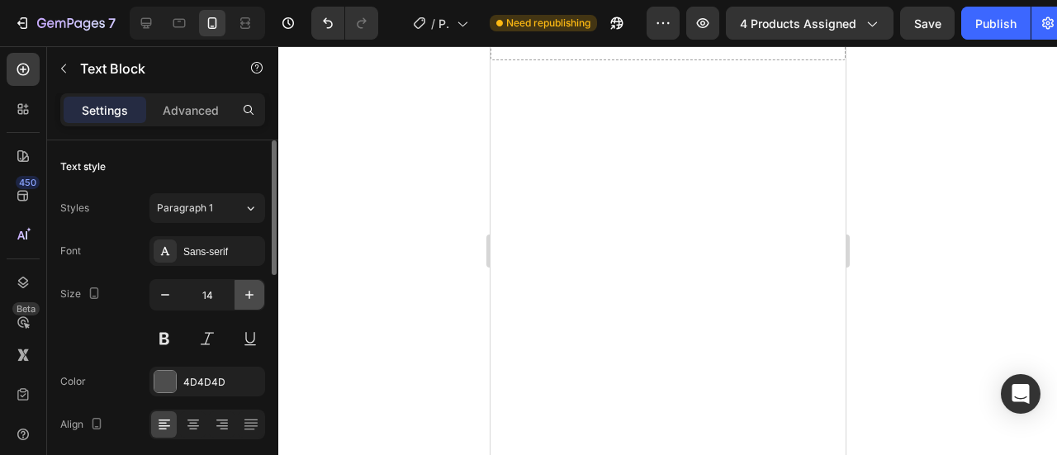
click at [249, 292] on icon "button" at bounding box center [249, 295] width 8 height 8
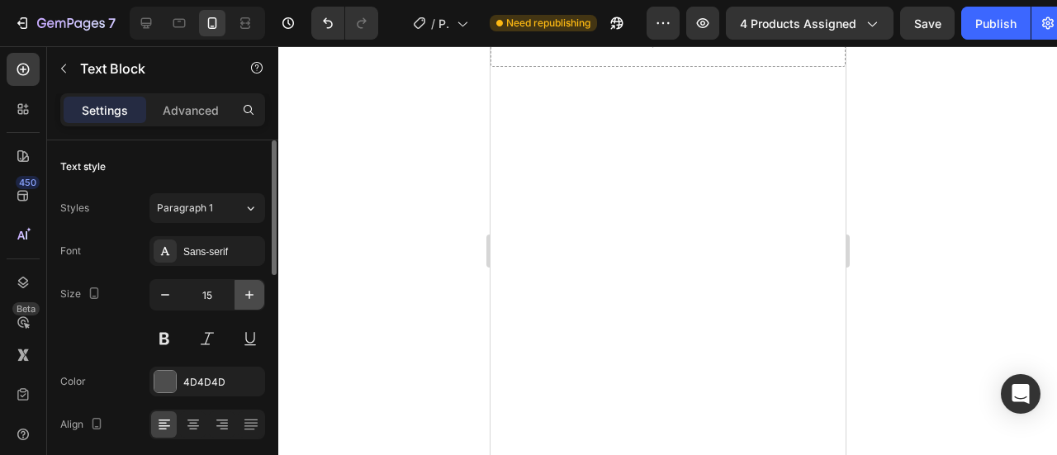
click at [249, 292] on icon "button" at bounding box center [249, 295] width 8 height 8
type input "16"
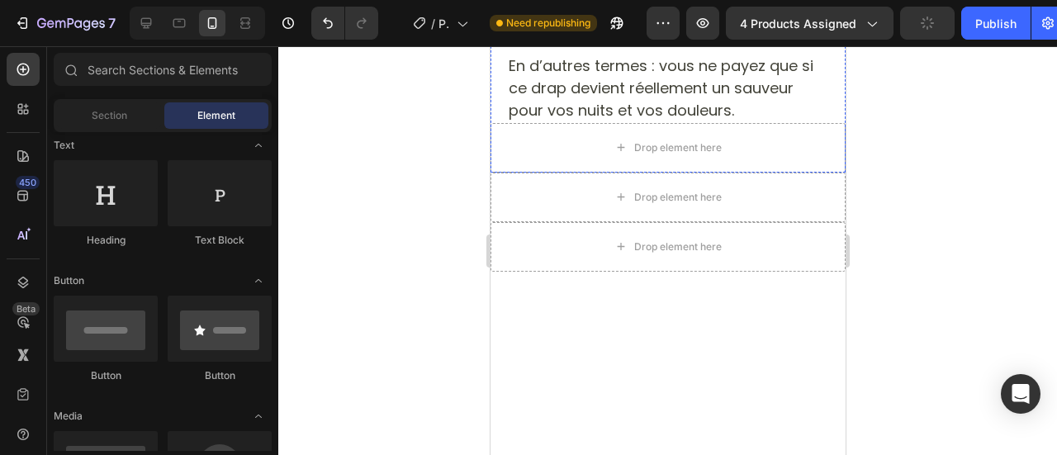
scroll to position [6029, 0]
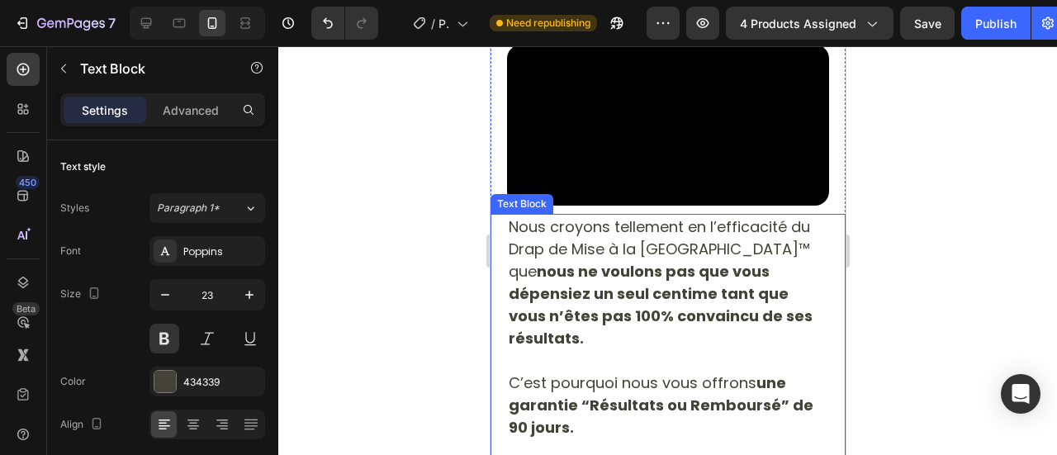
click at [600, 247] on div "Le meilleur dans le Drap de Mise à la Terre Norava™, c’est sa simplicité d’util…" at bounding box center [667, 84] width 355 height 1245
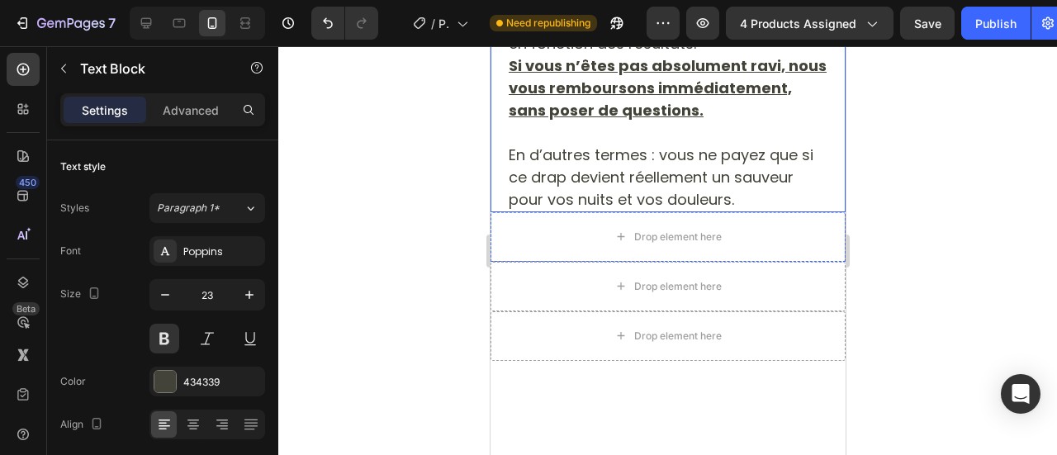
click at [453, 194] on div at bounding box center [667, 250] width 779 height 409
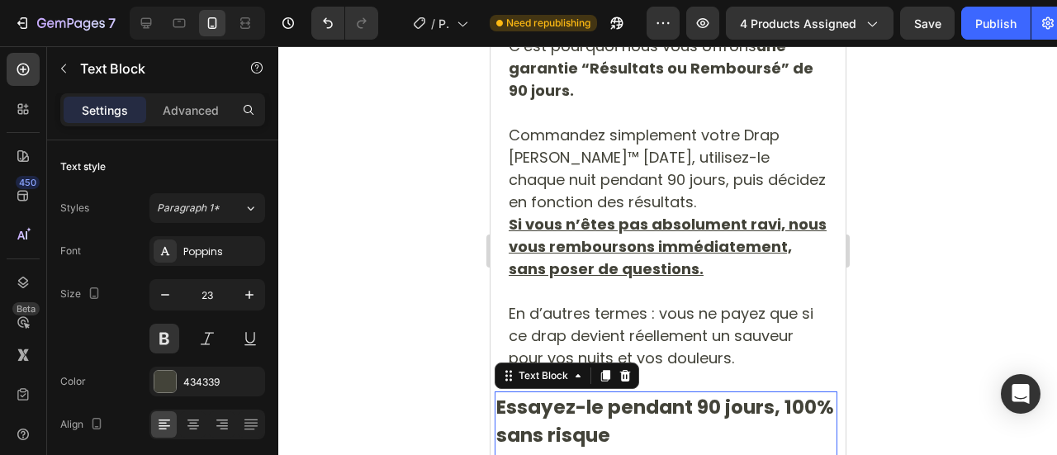
scroll to position [6931, 0]
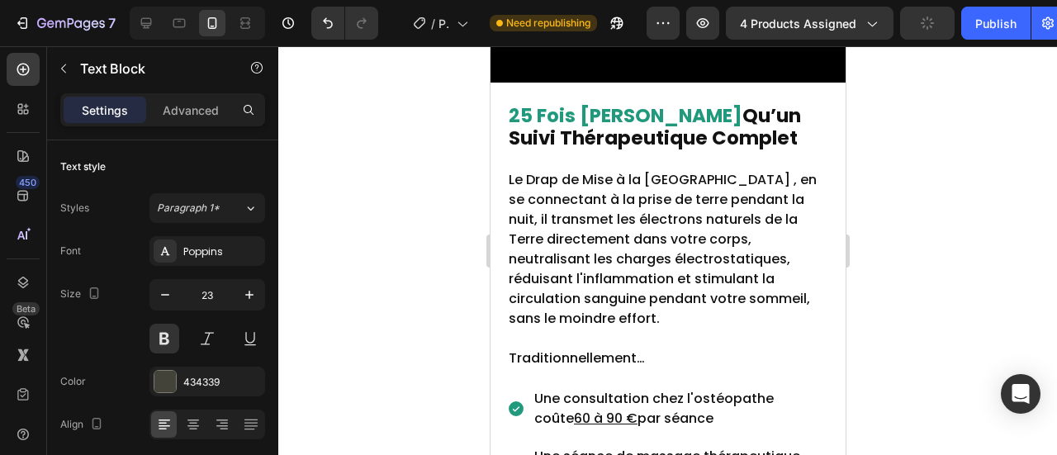
drag, startPoint x: 660, startPoint y: 258, endPoint x: 623, endPoint y: 215, distance: 56.8
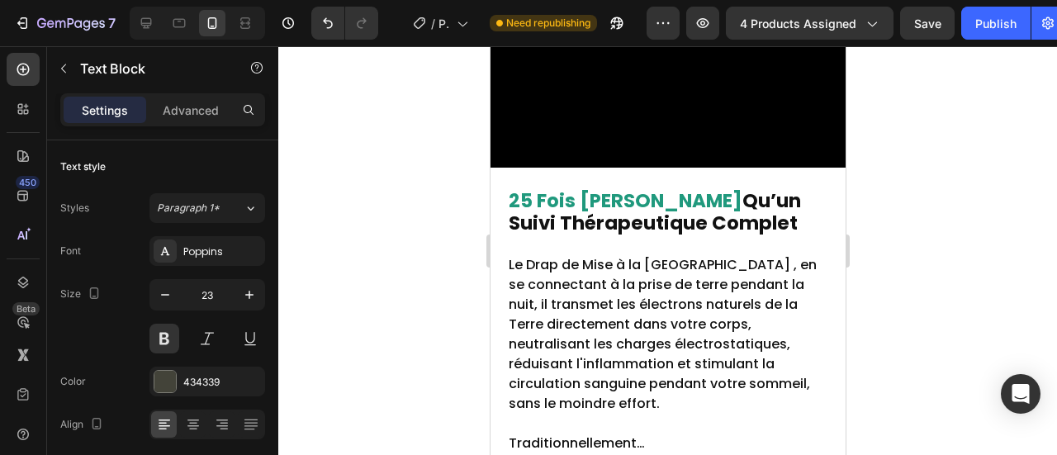
drag, startPoint x: 742, startPoint y: 275, endPoint x: 491, endPoint y: 240, distance: 252.6
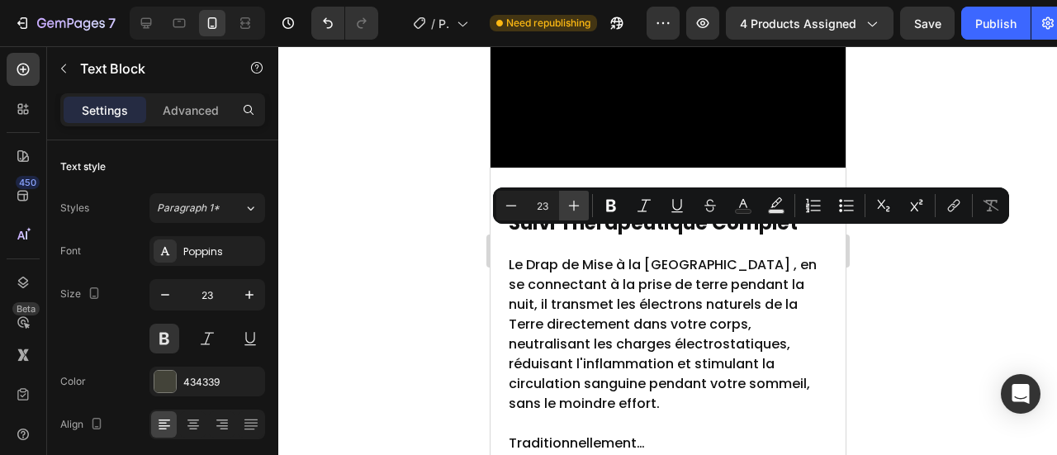
click at [571, 207] on icon "Editor contextual toolbar" at bounding box center [574, 205] width 17 height 17
type input "24"
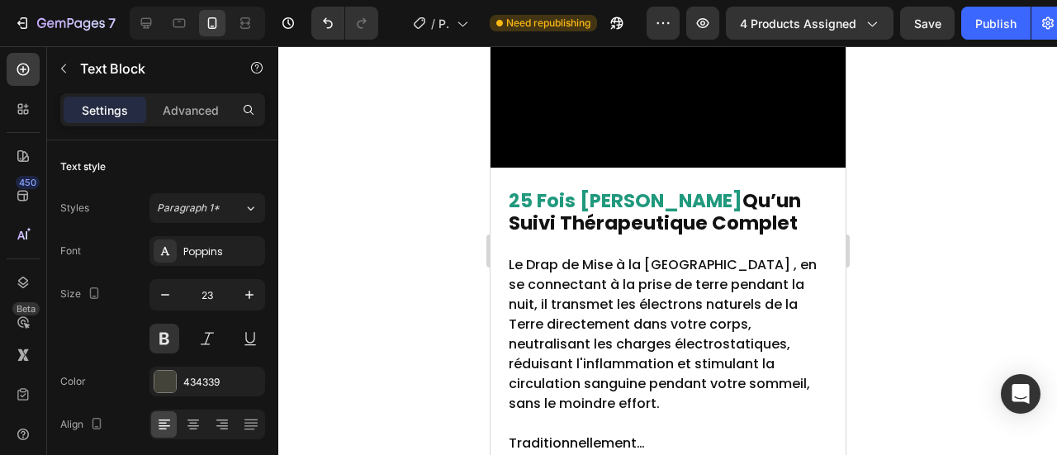
drag, startPoint x: 496, startPoint y: 299, endPoint x: 695, endPoint y: 365, distance: 208.9
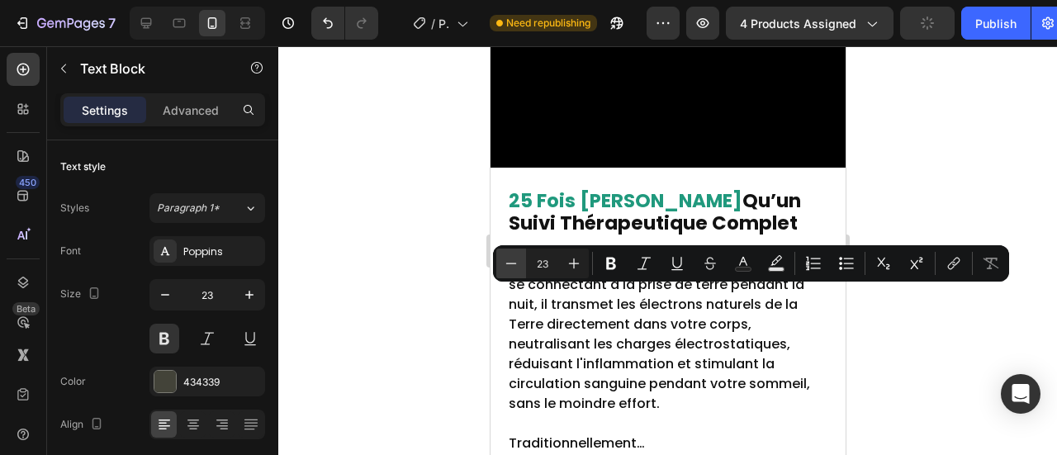
click at [514, 269] on icon "Editor contextual toolbar" at bounding box center [511, 263] width 17 height 17
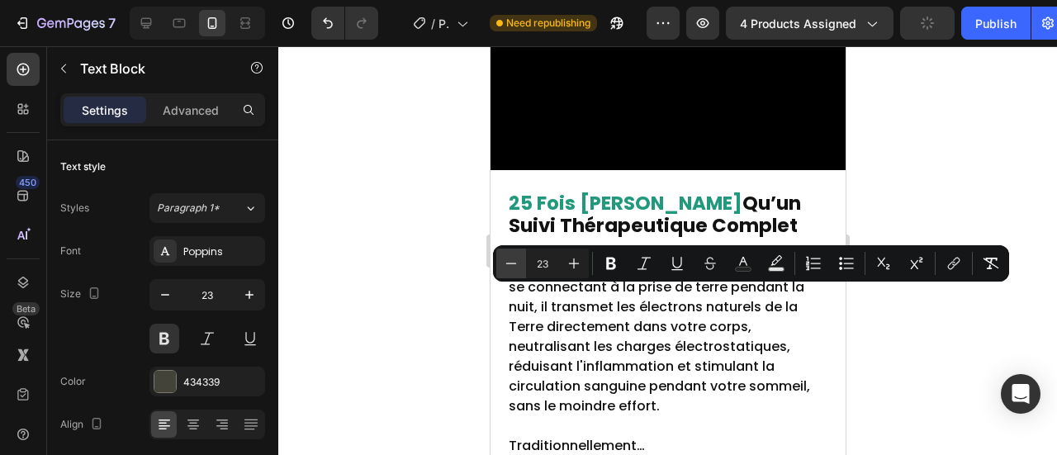
click at [514, 269] on icon "Editor contextual toolbar" at bounding box center [511, 263] width 17 height 17
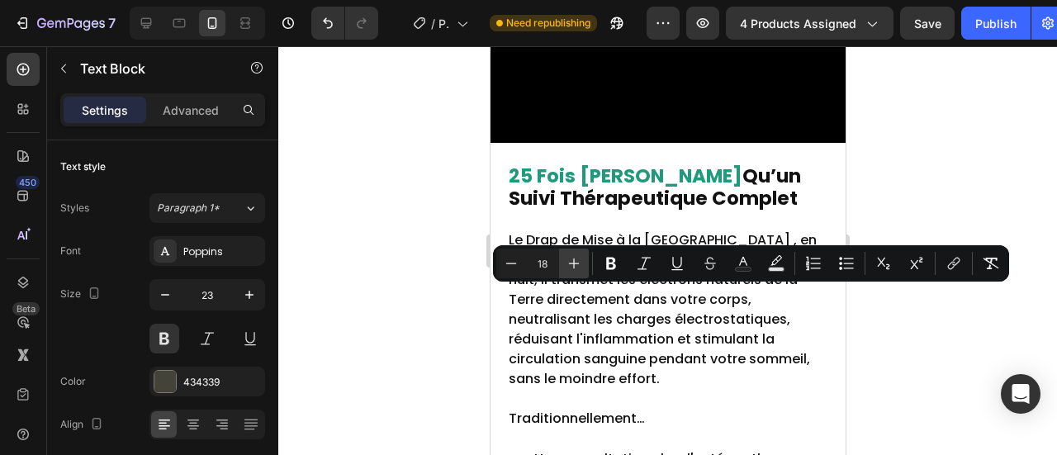
click at [575, 260] on icon "Editor contextual toolbar" at bounding box center [574, 263] width 17 height 17
type input "19"
click at [168, 336] on button at bounding box center [164, 339] width 30 height 30
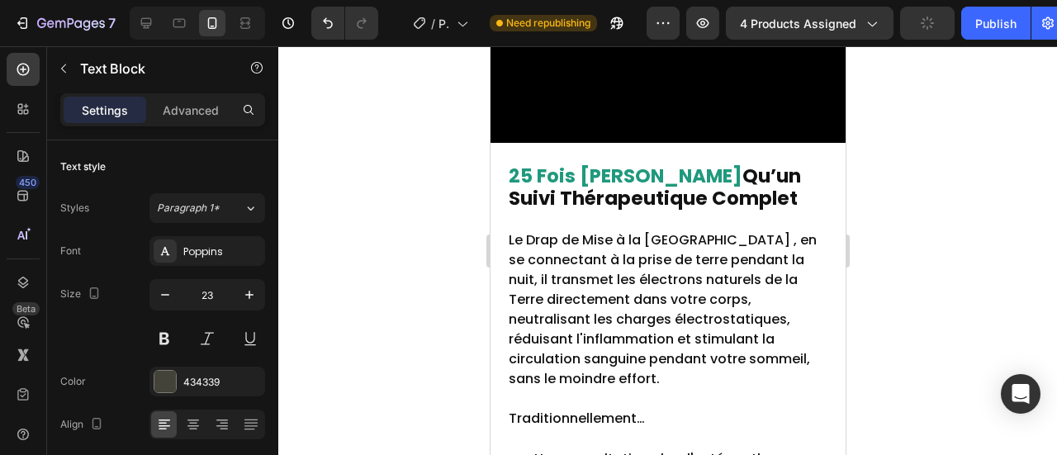
drag, startPoint x: 758, startPoint y: 273, endPoint x: 476, endPoint y: 245, distance: 283.8
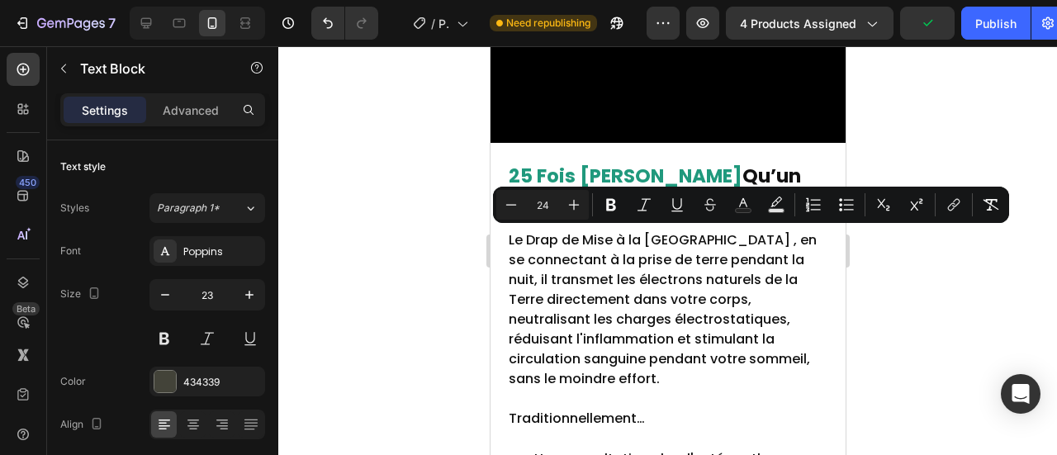
click at [606, 204] on icon "Editor contextual toolbar" at bounding box center [611, 205] width 17 height 17
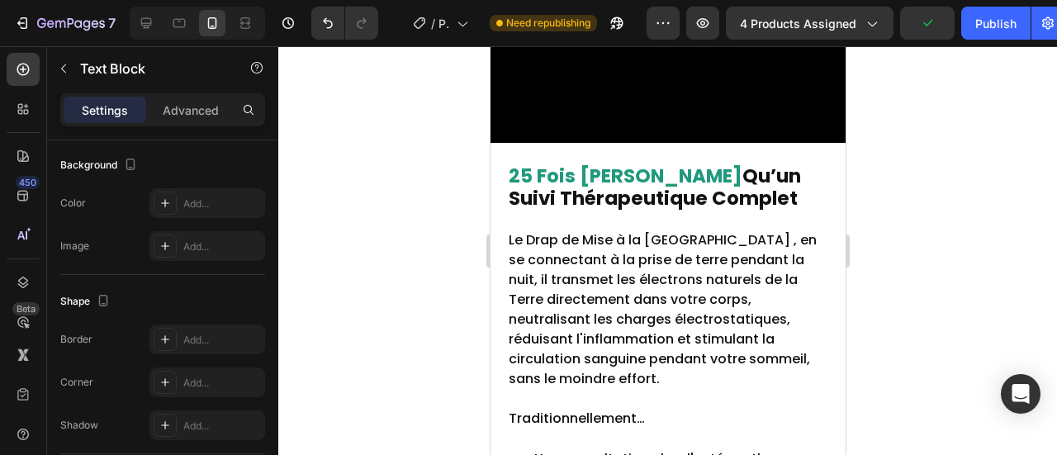
scroll to position [248, 0]
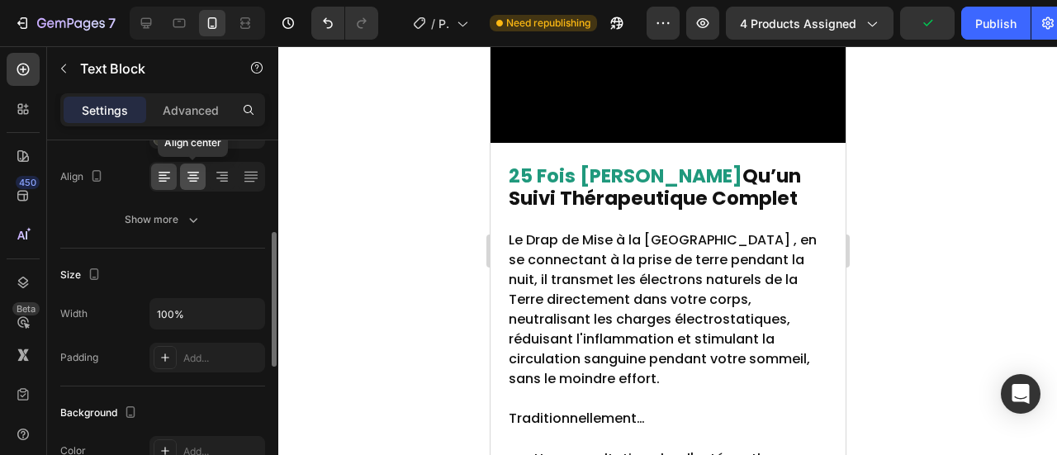
click at [185, 174] on icon at bounding box center [193, 176] width 17 height 17
drag, startPoint x: 509, startPoint y: 297, endPoint x: 804, endPoint y: 330, distance: 296.7
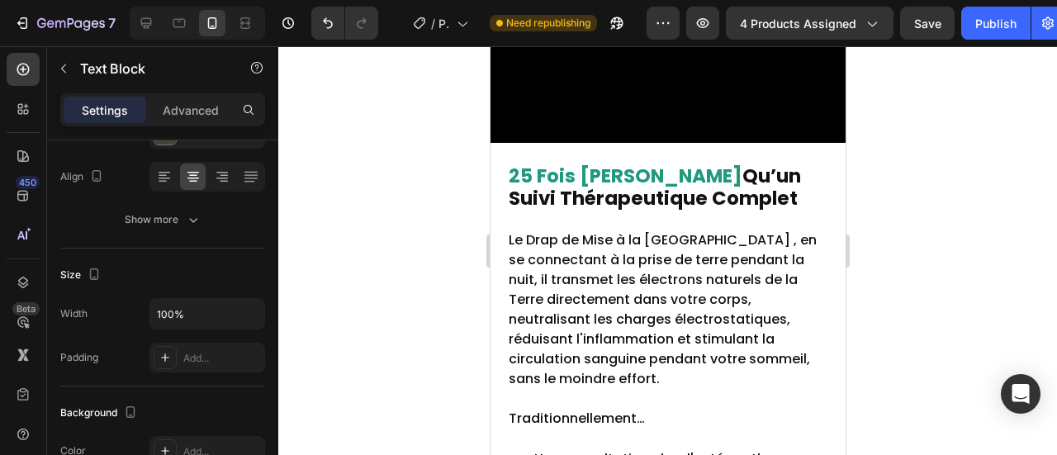
drag, startPoint x: 509, startPoint y: 246, endPoint x: 545, endPoint y: 249, distance: 36.4
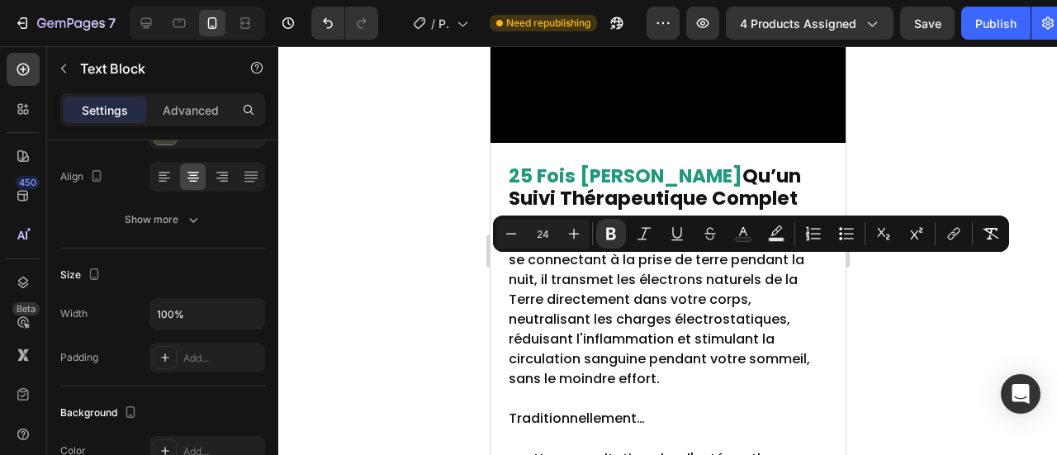
drag, startPoint x: 795, startPoint y: 265, endPoint x: 685, endPoint y: 263, distance: 109.0
click at [572, 235] on icon "Editor contextual toolbar" at bounding box center [574, 233] width 17 height 17
type input "25"
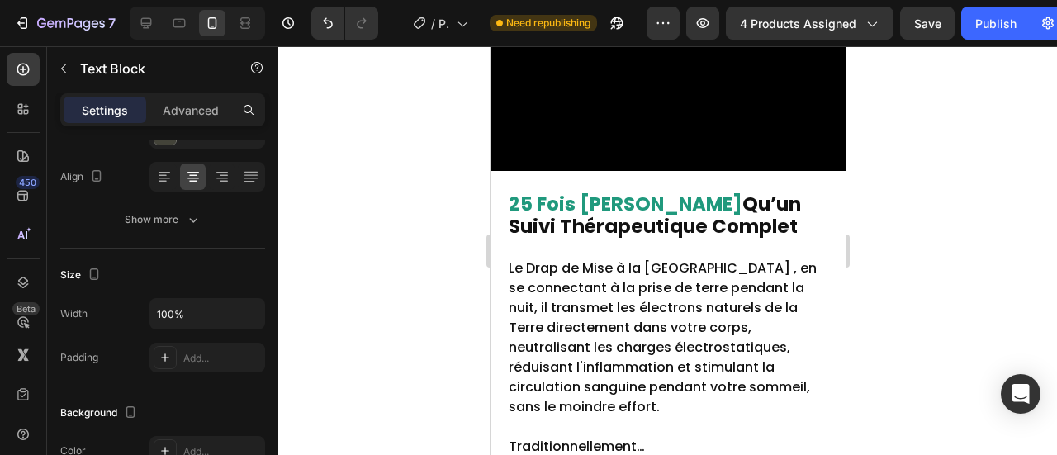
drag, startPoint x: 795, startPoint y: 239, endPoint x: 813, endPoint y: 267, distance: 33.4
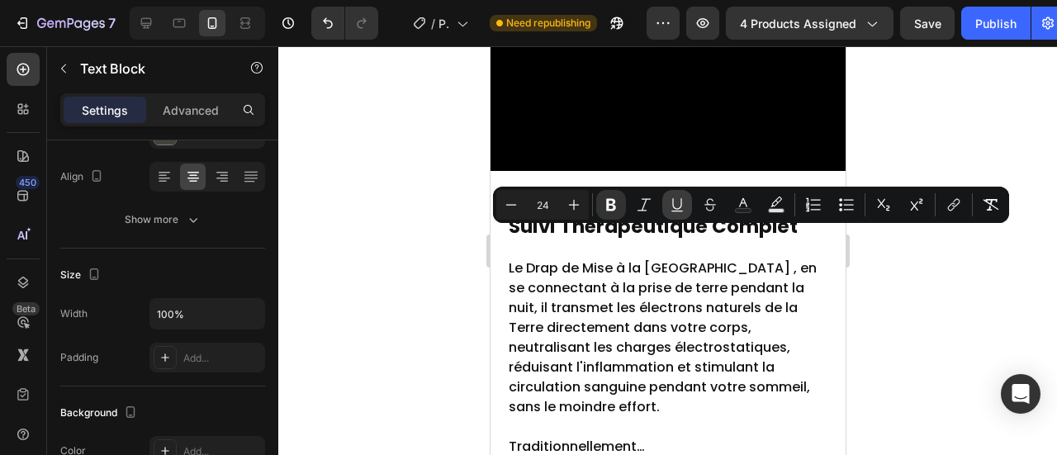
click at [682, 212] on icon "Editor contextual toolbar" at bounding box center [677, 205] width 17 height 17
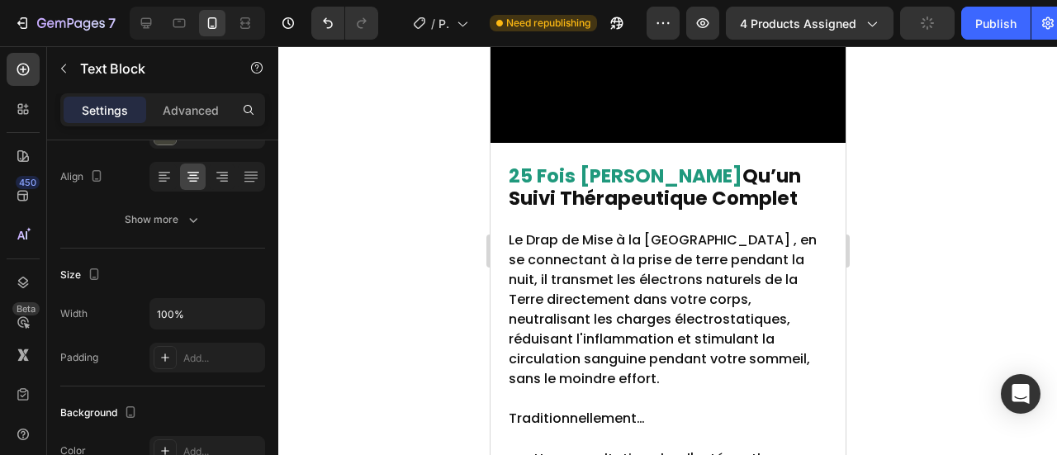
drag, startPoint x: 804, startPoint y: 240, endPoint x: 796, endPoint y: 244, distance: 9.2
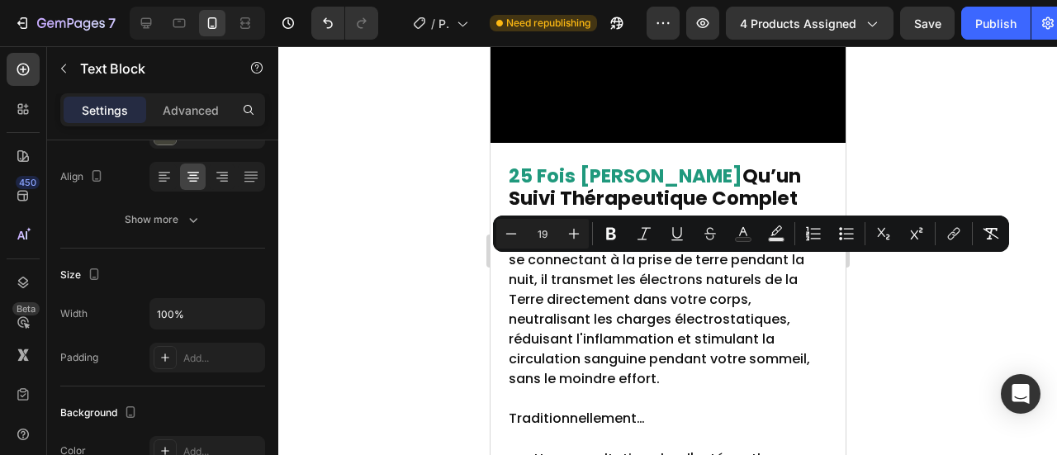
drag, startPoint x: 793, startPoint y: 268, endPoint x: 798, endPoint y: 254, distance: 15.7
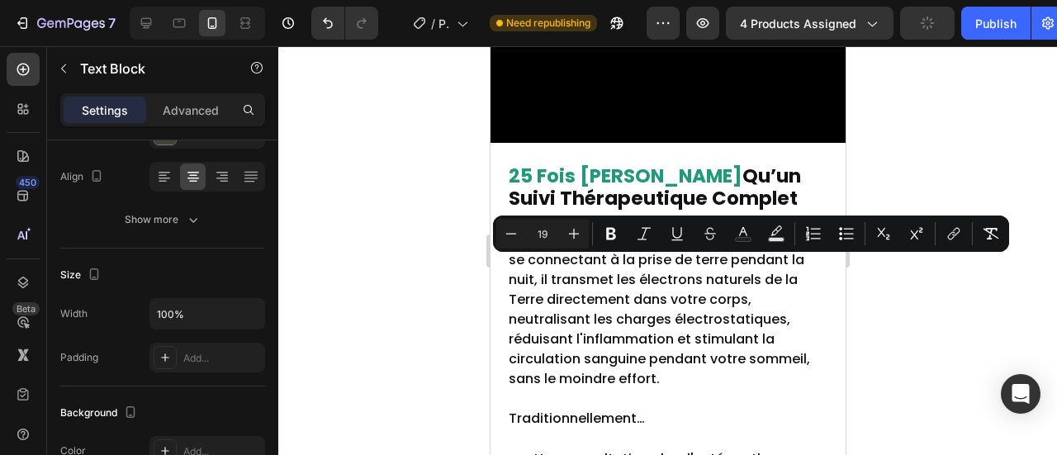
click at [345, 154] on div at bounding box center [667, 250] width 779 height 409
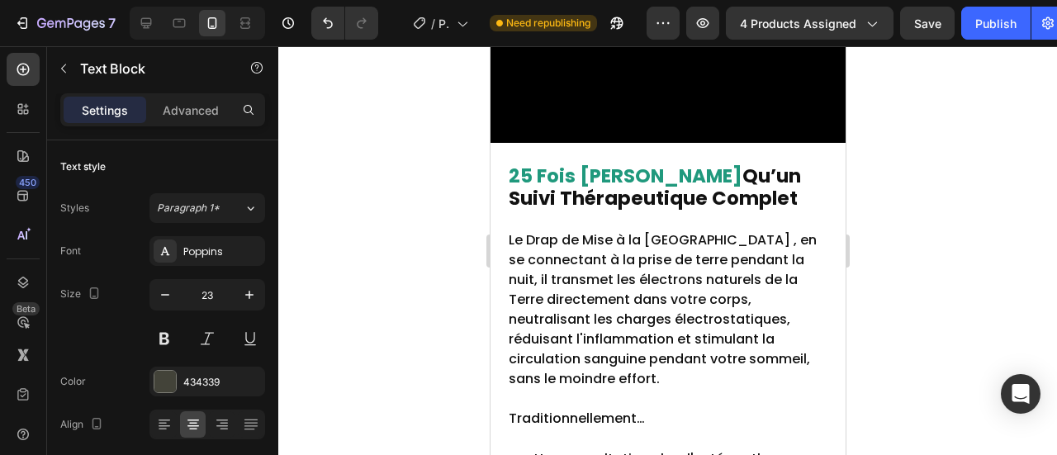
drag, startPoint x: 793, startPoint y: 244, endPoint x: 810, endPoint y: 265, distance: 27.0
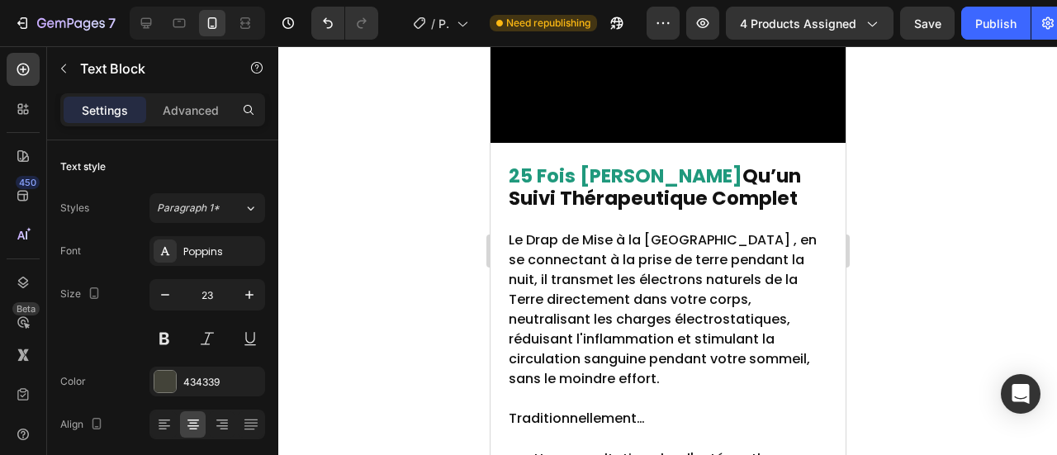
drag, startPoint x: 793, startPoint y: 246, endPoint x: 804, endPoint y: 263, distance: 20.8
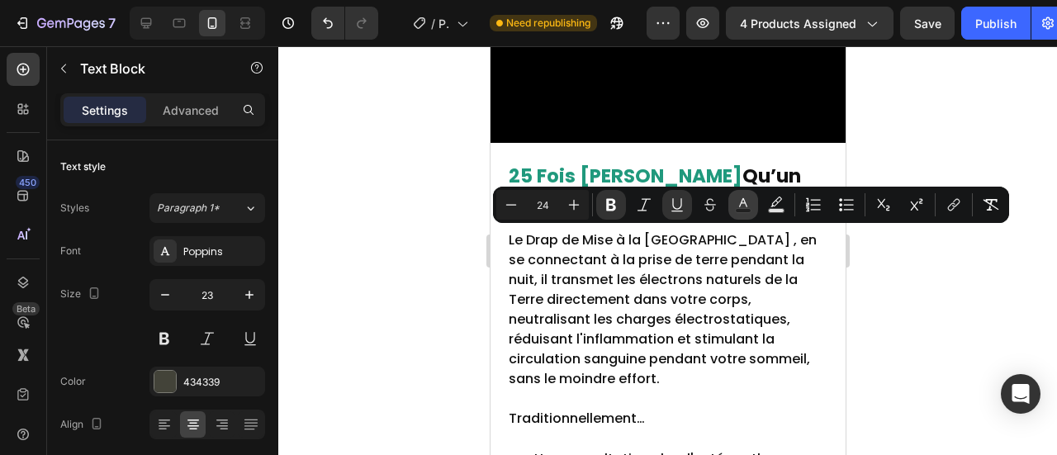
click at [748, 206] on icon "Editor contextual toolbar" at bounding box center [743, 205] width 17 height 17
type input "434339"
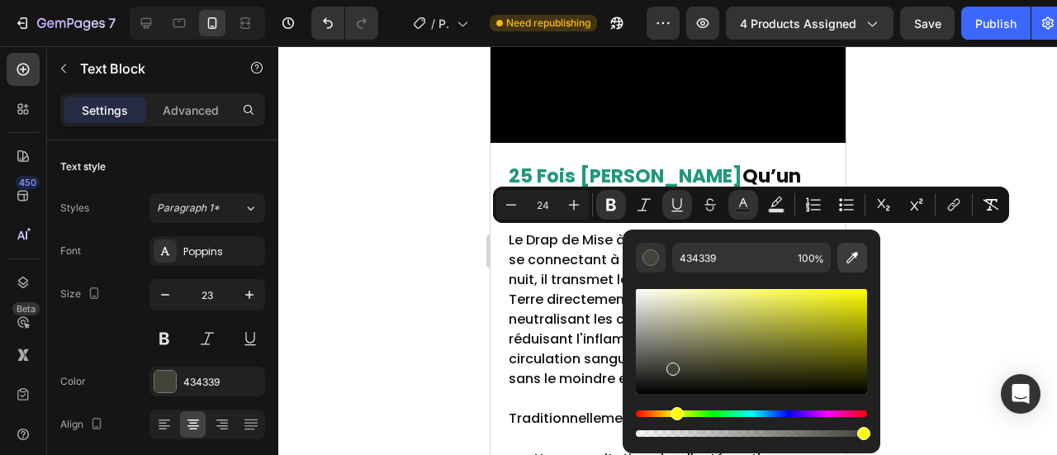
click at [846, 259] on icon "Editor contextual toolbar" at bounding box center [852, 257] width 17 height 17
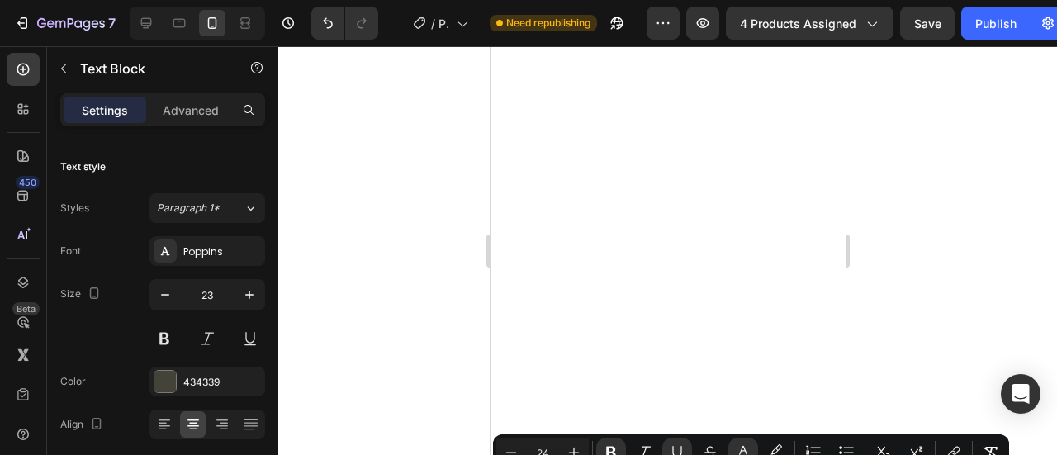
scroll to position [6683, 0]
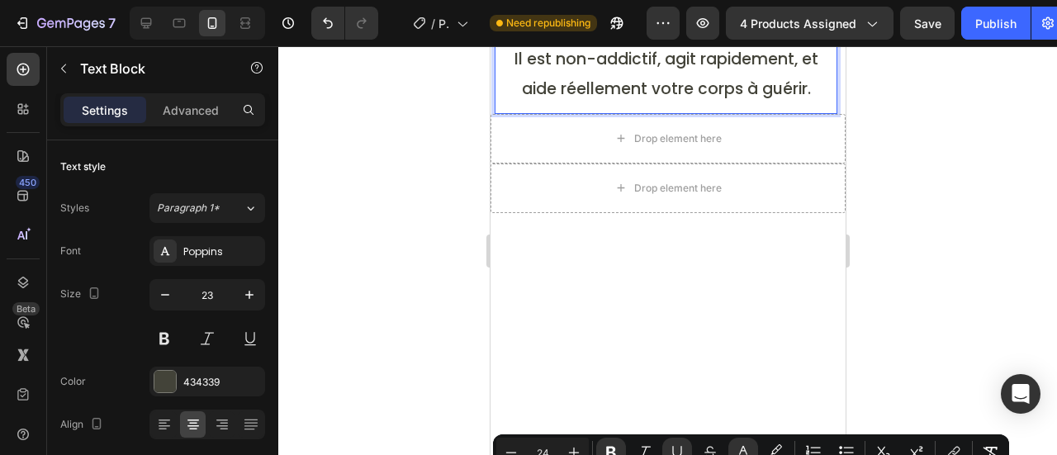
type input "FFFFFF"
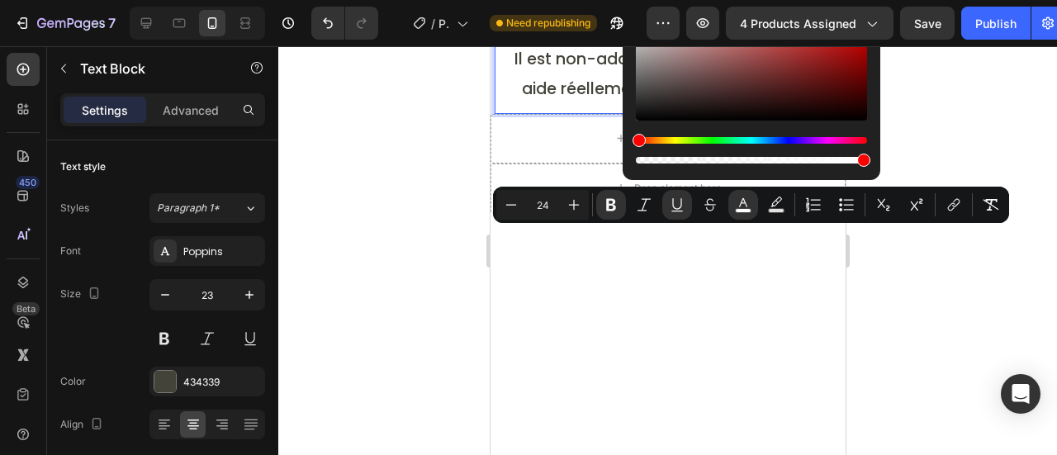
scroll to position [6931, 0]
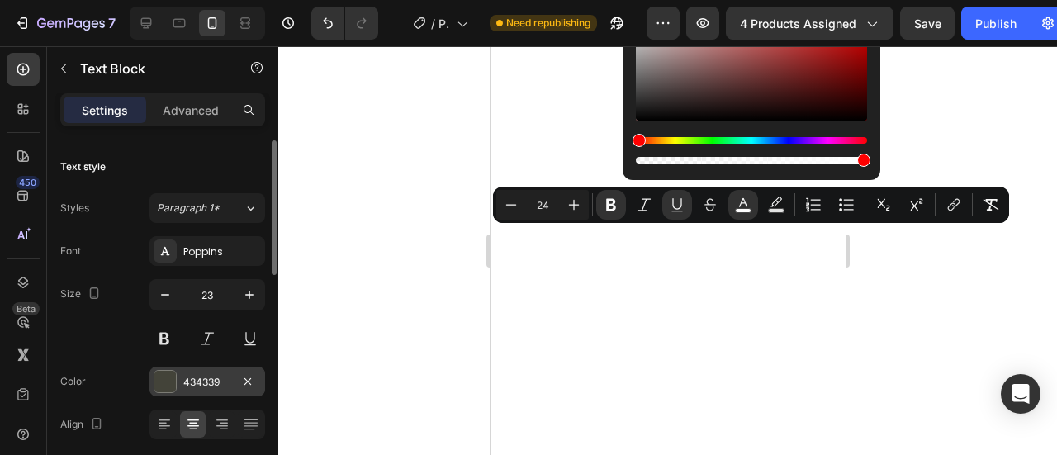
click at [177, 368] on div "434339" at bounding box center [207, 382] width 116 height 30
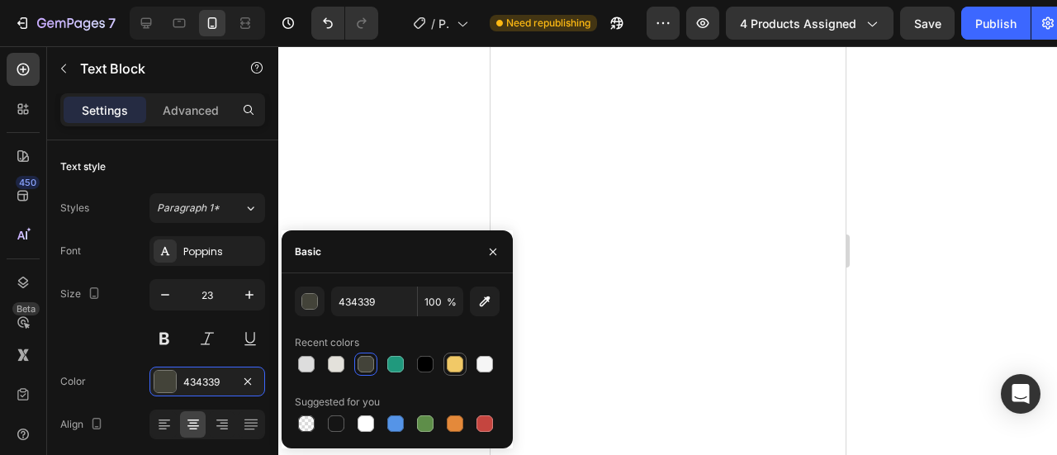
click at [446, 361] on div at bounding box center [455, 364] width 20 height 20
click at [366, 359] on div at bounding box center [366, 364] width 17 height 17
type input "434339"
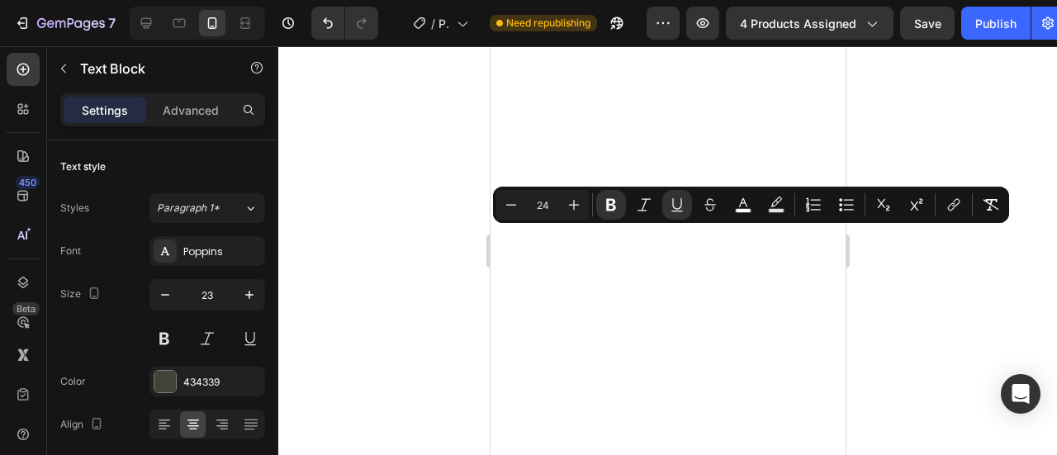
drag, startPoint x: 794, startPoint y: 245, endPoint x: 810, endPoint y: 282, distance: 39.9
click at [232, 377] on div "434339" at bounding box center [207, 382] width 116 height 30
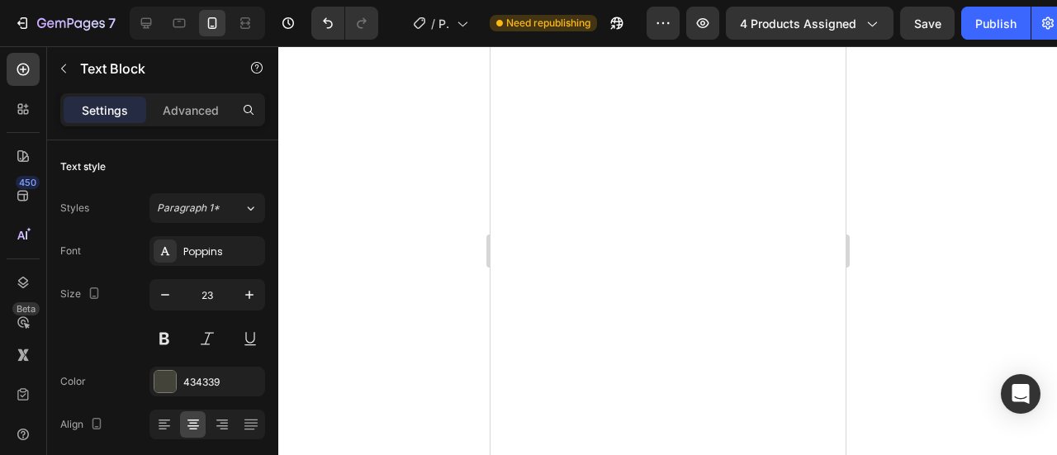
drag, startPoint x: 795, startPoint y: 247, endPoint x: 781, endPoint y: 270, distance: 26.6
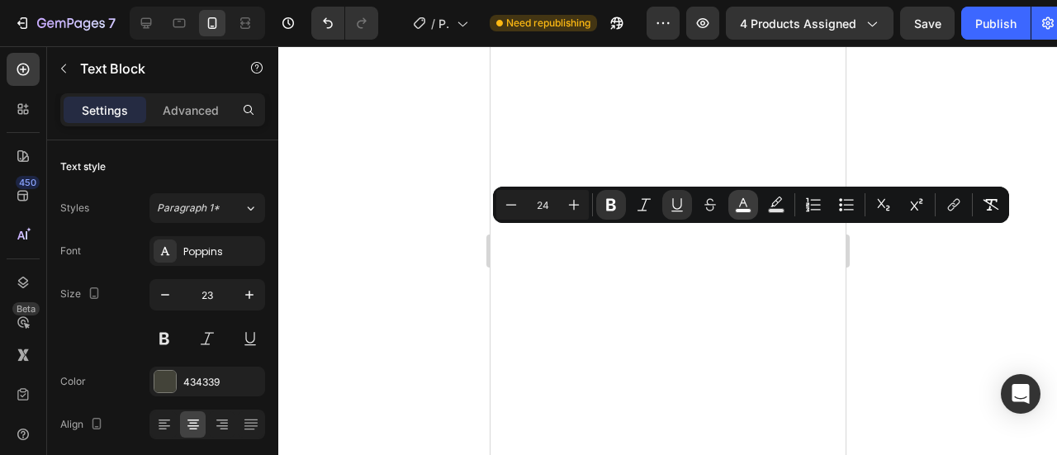
click at [741, 211] on rect "Editor contextual toolbar" at bounding box center [744, 211] width 16 height 4
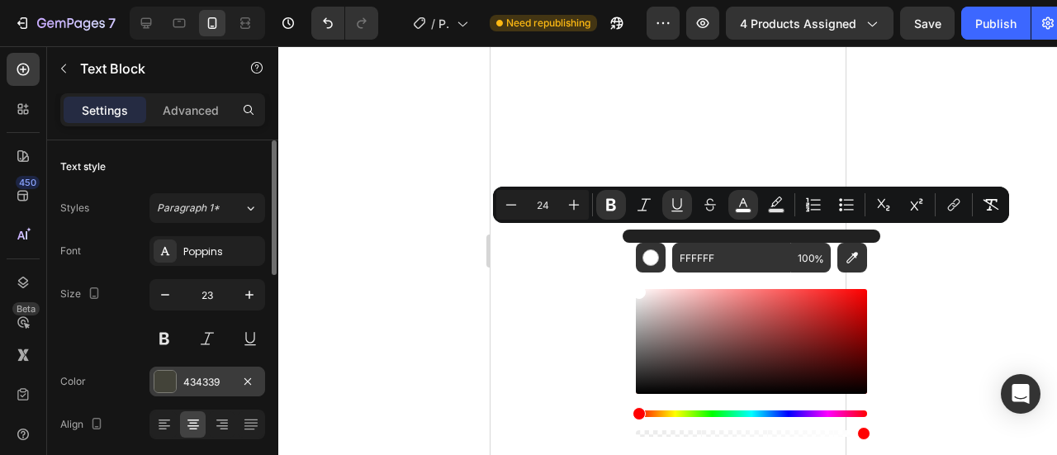
click at [218, 375] on div "434339" at bounding box center [207, 382] width 48 height 15
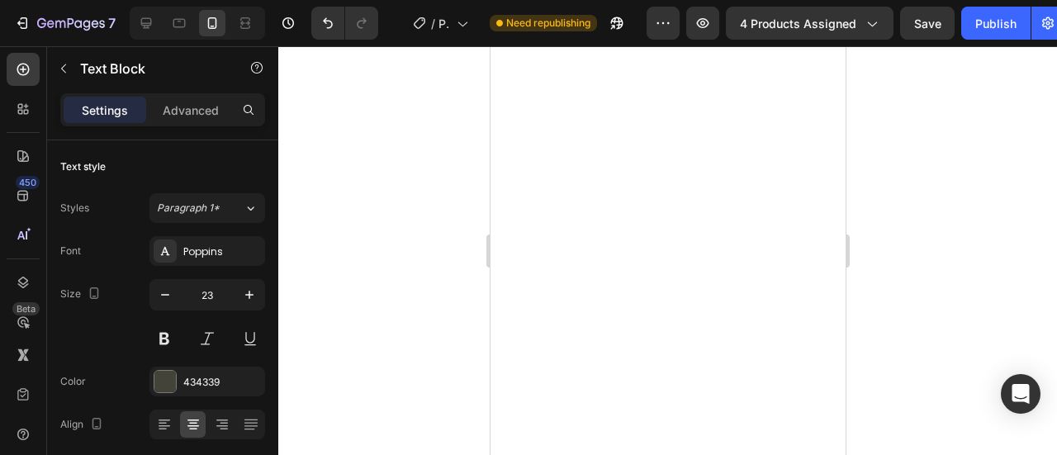
drag, startPoint x: 794, startPoint y: 242, endPoint x: 798, endPoint y: 268, distance: 25.9
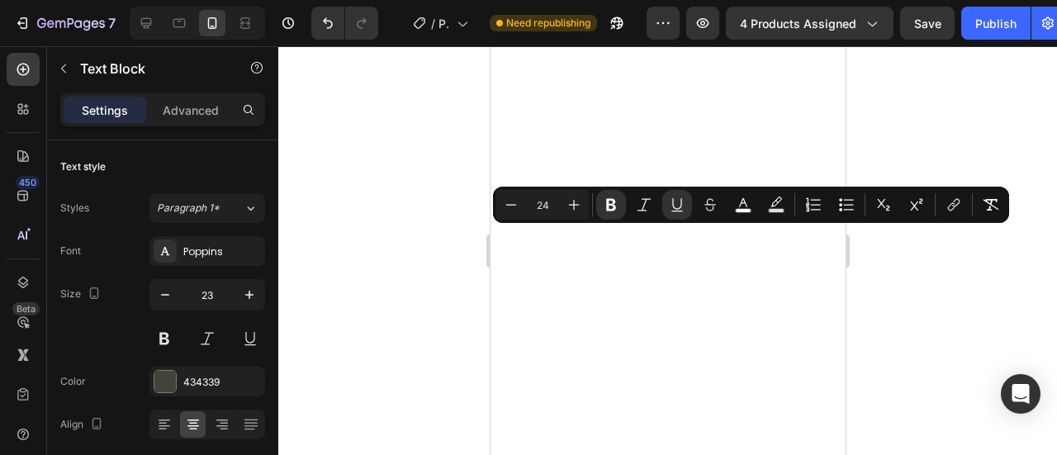
drag, startPoint x: 793, startPoint y: 240, endPoint x: 804, endPoint y: 280, distance: 41.3
click at [202, 372] on div "434339" at bounding box center [207, 382] width 116 height 30
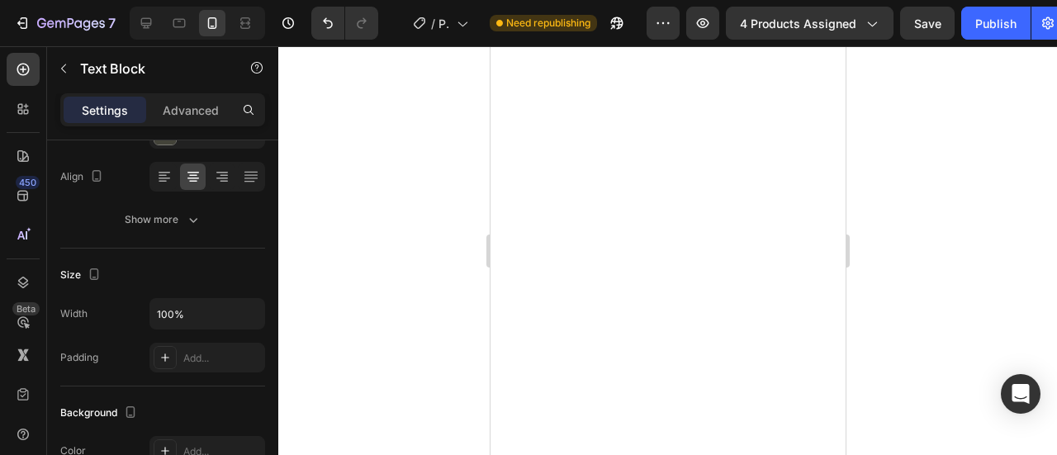
drag, startPoint x: 794, startPoint y: 240, endPoint x: 806, endPoint y: 277, distance: 38.4
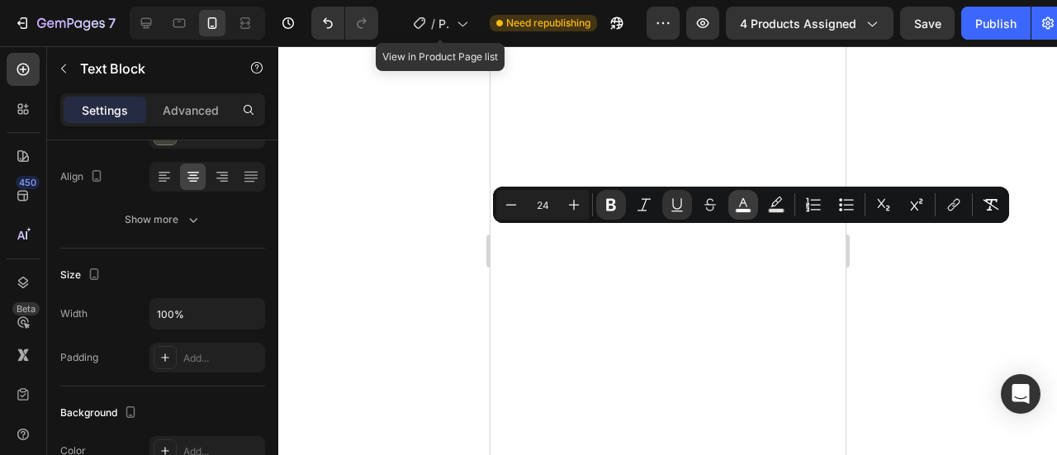
click at [750, 209] on rect "Editor contextual toolbar" at bounding box center [744, 211] width 16 height 4
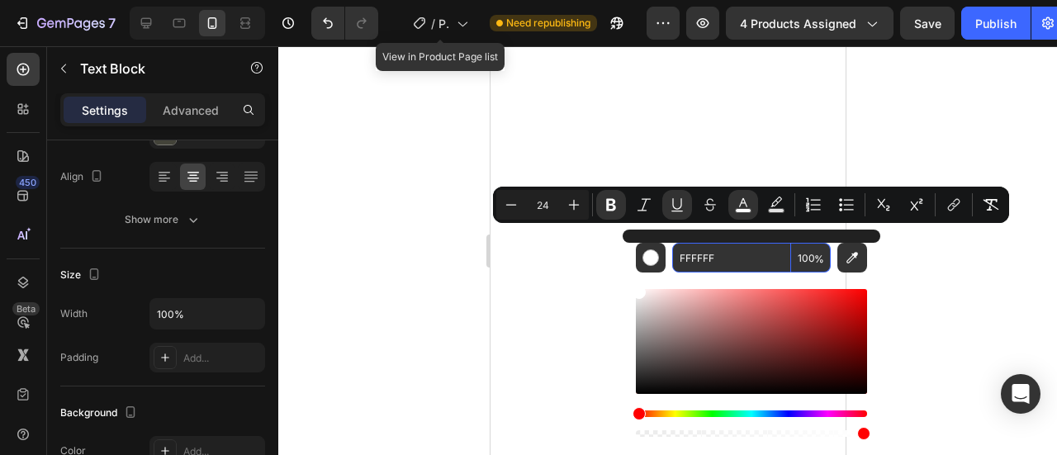
click at [724, 259] on input "FFFFFF" at bounding box center [731, 258] width 119 height 30
type input "f1c"
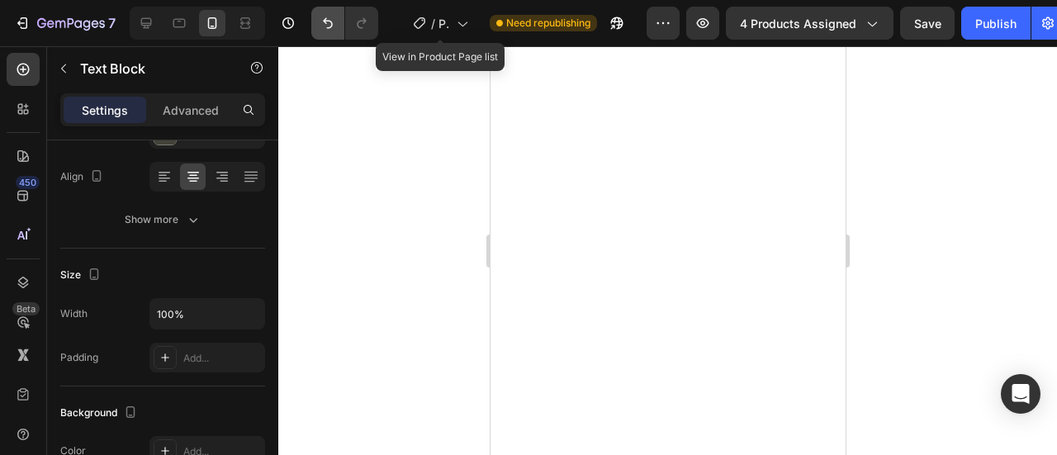
click at [327, 21] on icon "Undo/Redo" at bounding box center [328, 23] width 10 height 11
drag, startPoint x: 784, startPoint y: 278, endPoint x: 510, endPoint y: 241, distance: 275.8
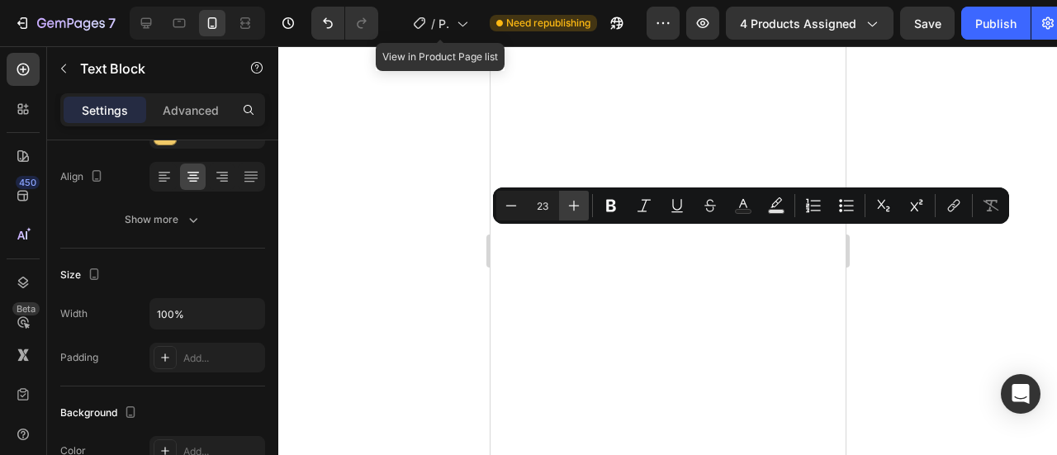
click at [575, 202] on icon "Editor contextual toolbar" at bounding box center [574, 205] width 17 height 17
type input "25"
click at [607, 201] on icon "Editor contextual toolbar" at bounding box center [611, 206] width 10 height 12
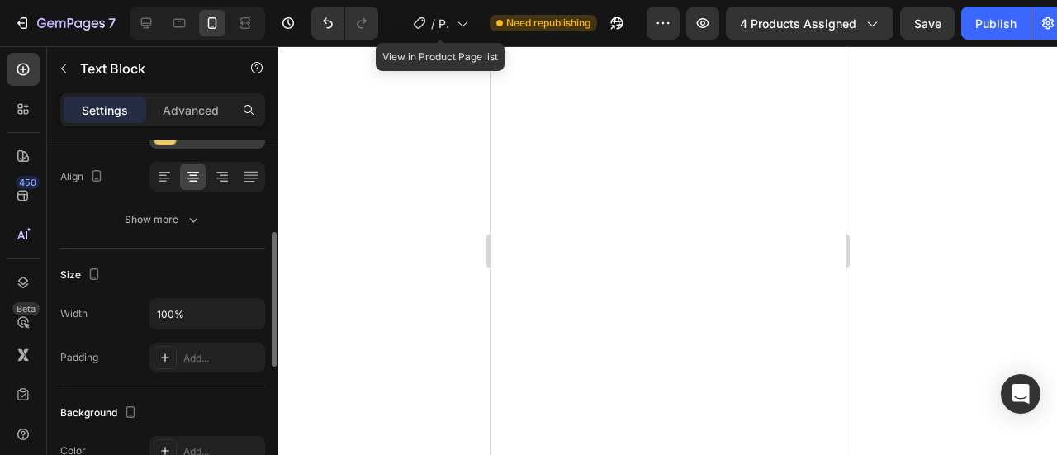
drag, startPoint x: 202, startPoint y: 148, endPoint x: 211, endPoint y: 143, distance: 10.3
click at [203, 148] on div "Font Poppins Size 23 Color F1C967 Align Show more" at bounding box center [162, 111] width 205 height 246
click at [211, 142] on div "F1C967" at bounding box center [207, 134] width 116 height 30
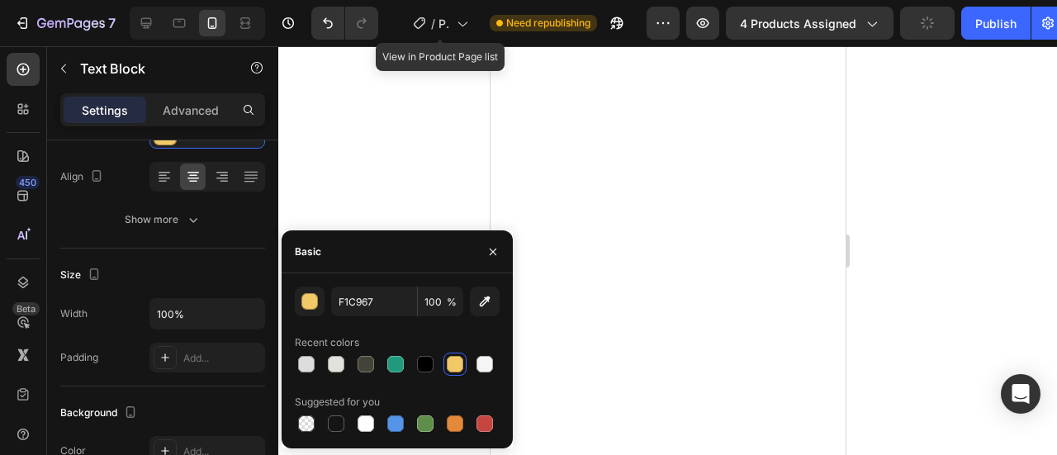
scroll to position [0, 0]
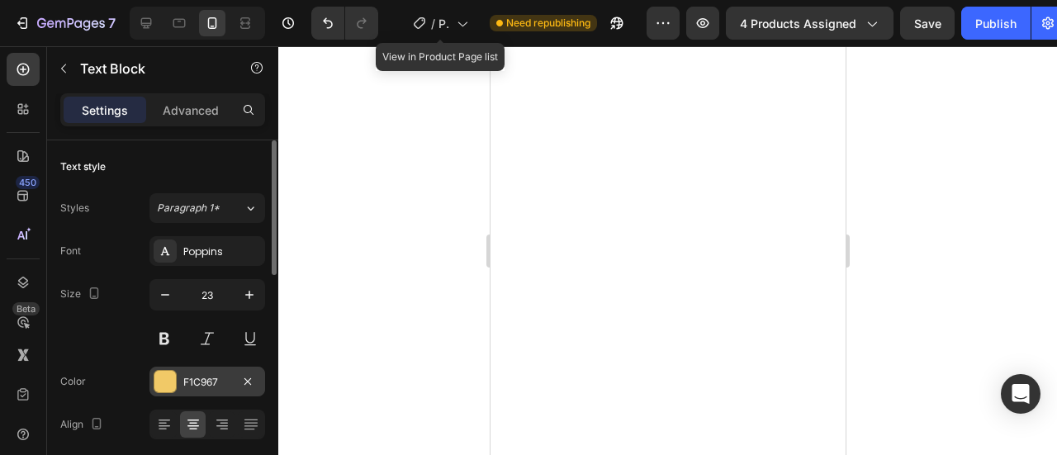
click at [234, 383] on div "F1C967" at bounding box center [207, 382] width 116 height 30
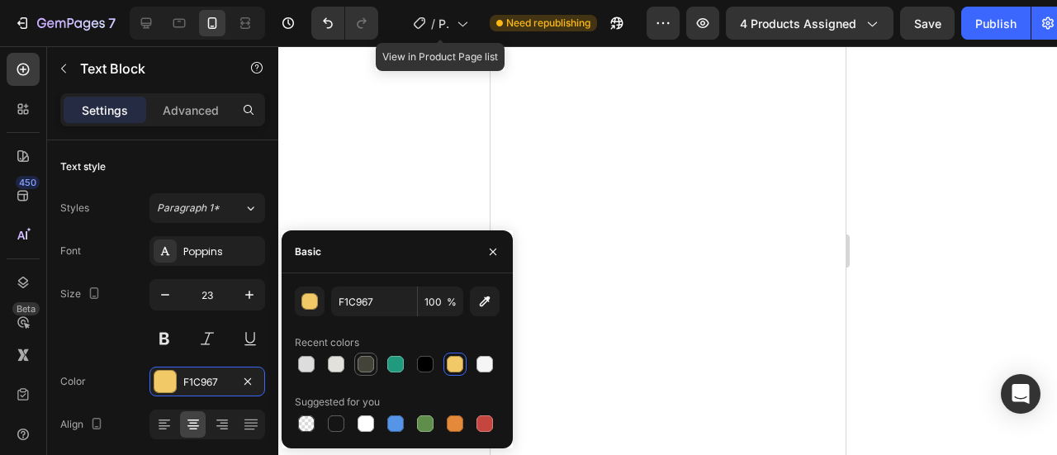
drag, startPoint x: 357, startPoint y: 370, endPoint x: 189, endPoint y: 249, distance: 207.0
click at [357, 370] on div at bounding box center [366, 364] width 20 height 20
type input "434339"
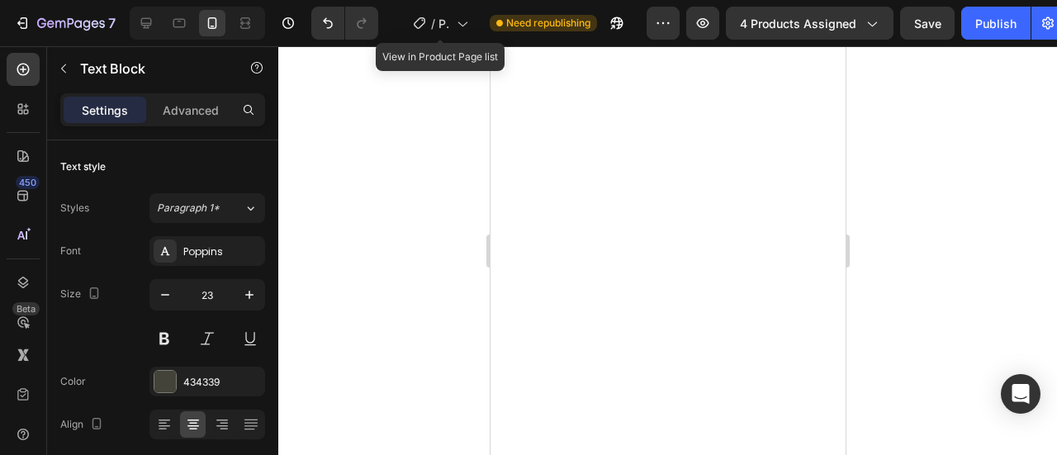
drag, startPoint x: 543, startPoint y: 292, endPoint x: 624, endPoint y: 310, distance: 82.1
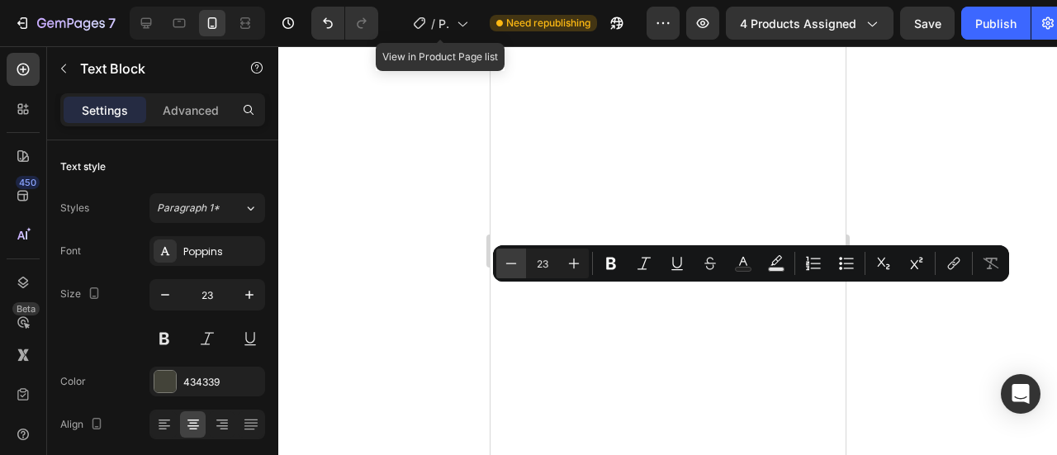
click at [517, 267] on icon "Editor contextual toolbar" at bounding box center [511, 263] width 17 height 17
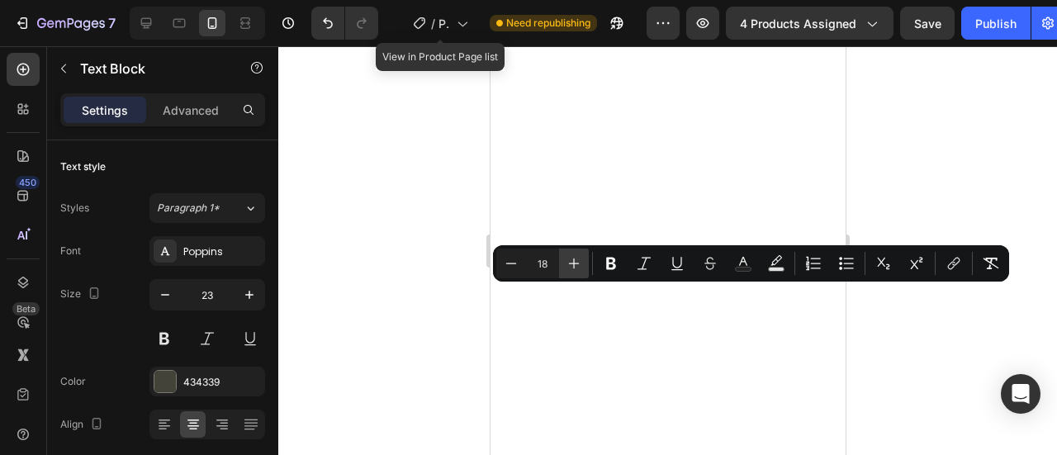
click at [581, 261] on icon "Editor contextual toolbar" at bounding box center [574, 263] width 17 height 17
type input "19"
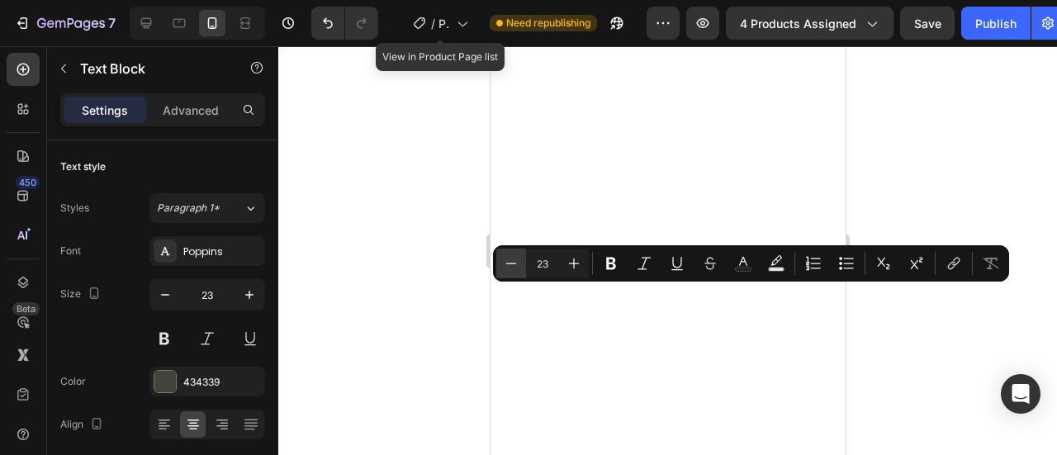
click at [509, 263] on icon "Editor contextual toolbar" at bounding box center [511, 263] width 11 height 1
type input "19"
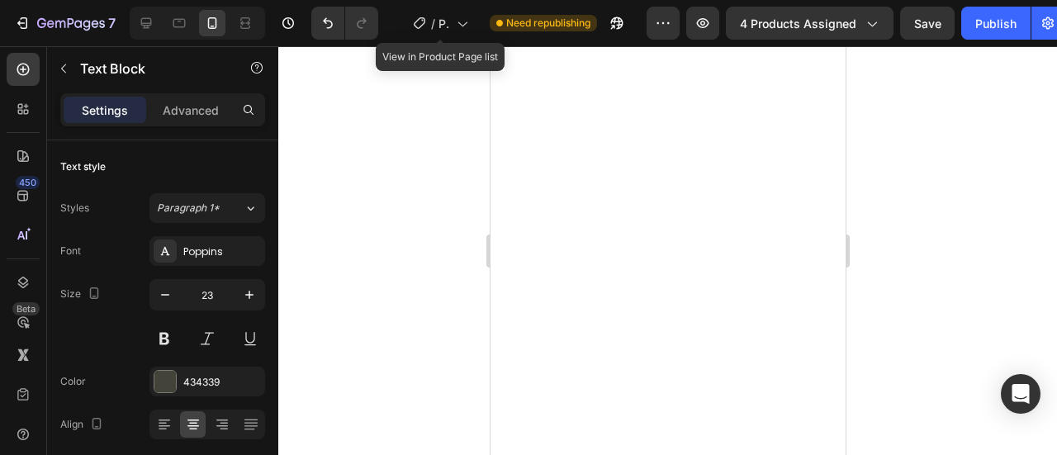
drag, startPoint x: 710, startPoint y: 368, endPoint x: 979, endPoint y: 349, distance: 269.0
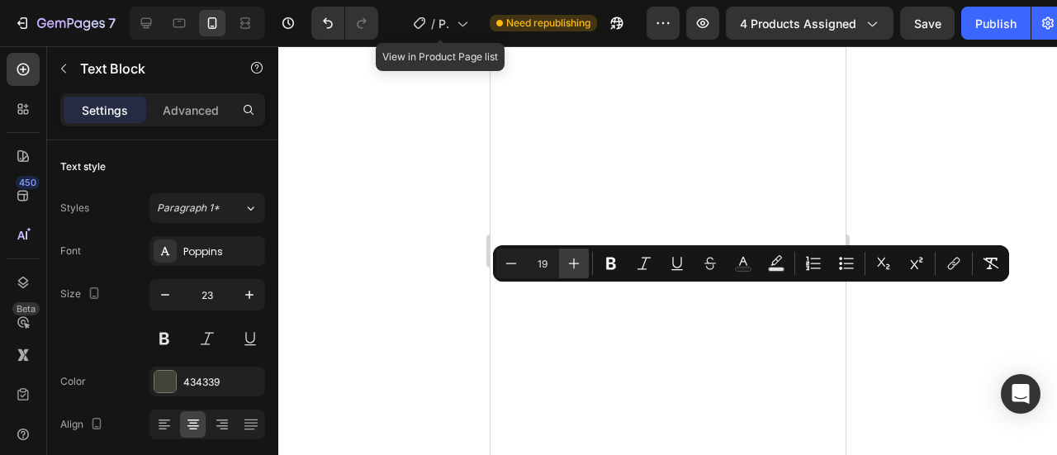
click at [572, 265] on icon "Editor contextual toolbar" at bounding box center [574, 263] width 17 height 17
click at [520, 260] on button "Minus" at bounding box center [511, 264] width 30 height 30
type input "19"
click at [433, 282] on div at bounding box center [667, 250] width 779 height 409
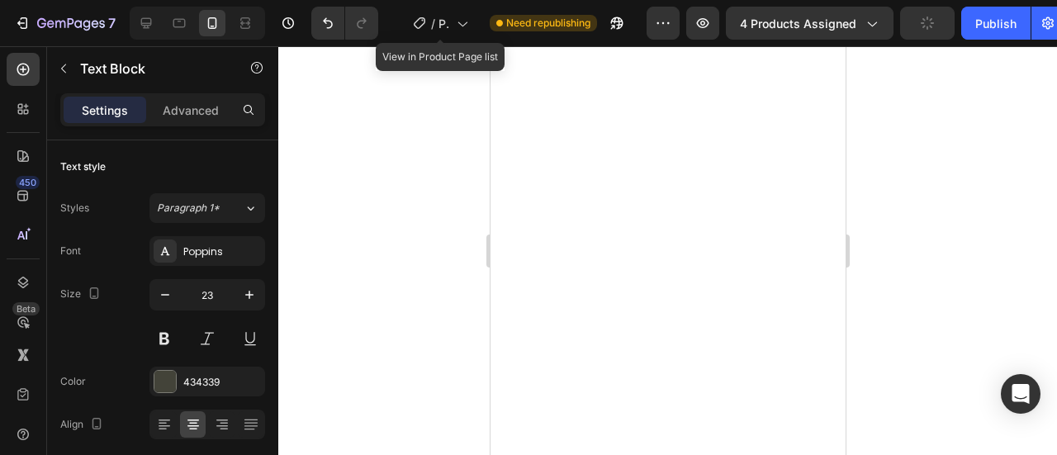
drag, startPoint x: 733, startPoint y: 326, endPoint x: 696, endPoint y: 318, distance: 38.1
drag, startPoint x: 799, startPoint y: 267, endPoint x: 490, endPoint y: 237, distance: 310.3
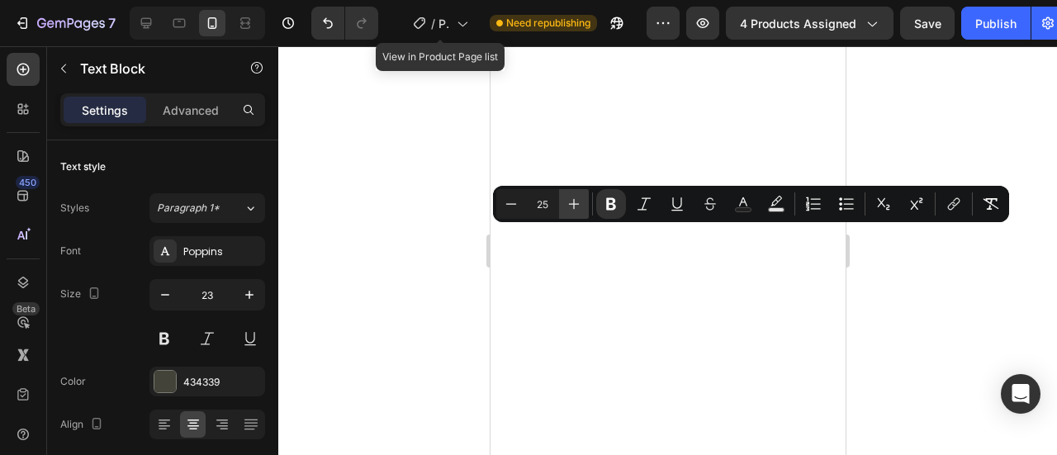
click at [576, 212] on icon "Editor contextual toolbar" at bounding box center [574, 204] width 17 height 17
type input "26"
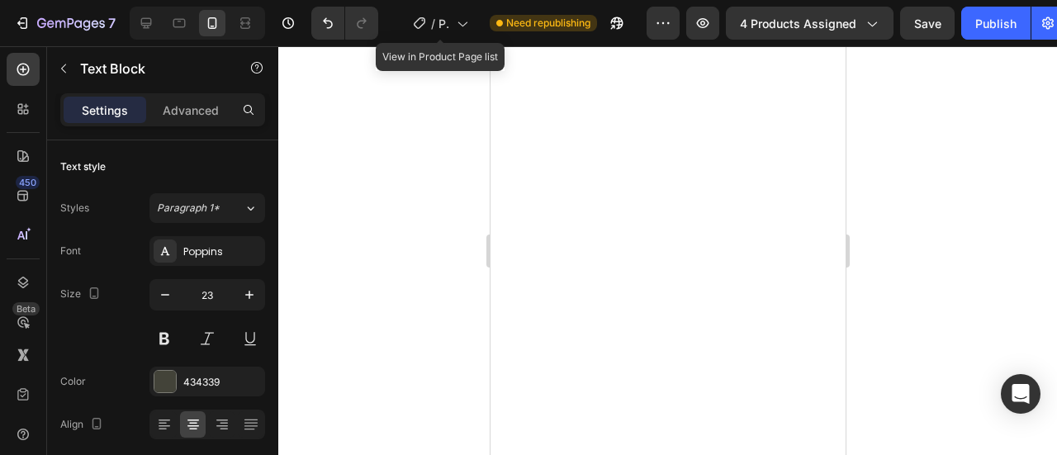
drag, startPoint x: 803, startPoint y: 335, endPoint x: 500, endPoint y: 295, distance: 305.0
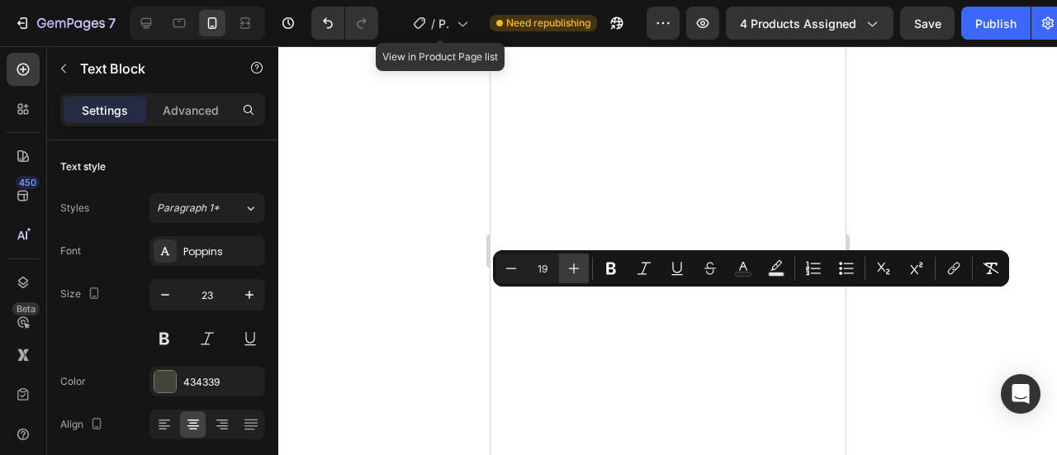
click at [573, 264] on icon "Editor contextual toolbar" at bounding box center [574, 268] width 17 height 17
click at [448, 240] on div at bounding box center [667, 250] width 779 height 409
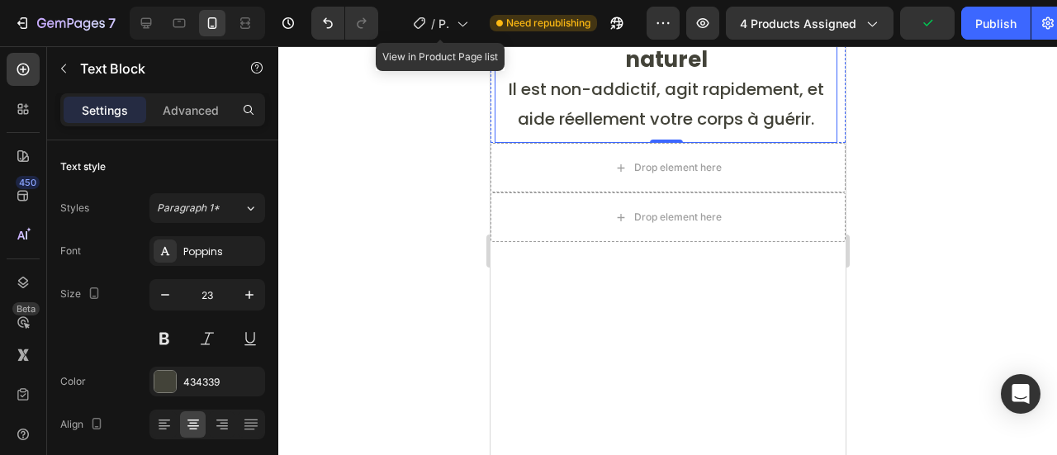
scroll to position [6931, 0]
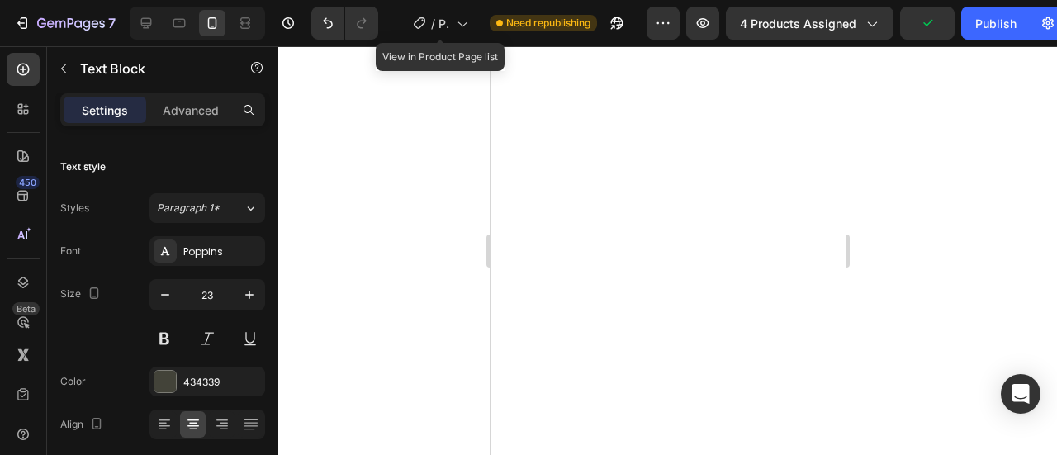
drag, startPoint x: 732, startPoint y: 244, endPoint x: 815, endPoint y: 268, distance: 86.8
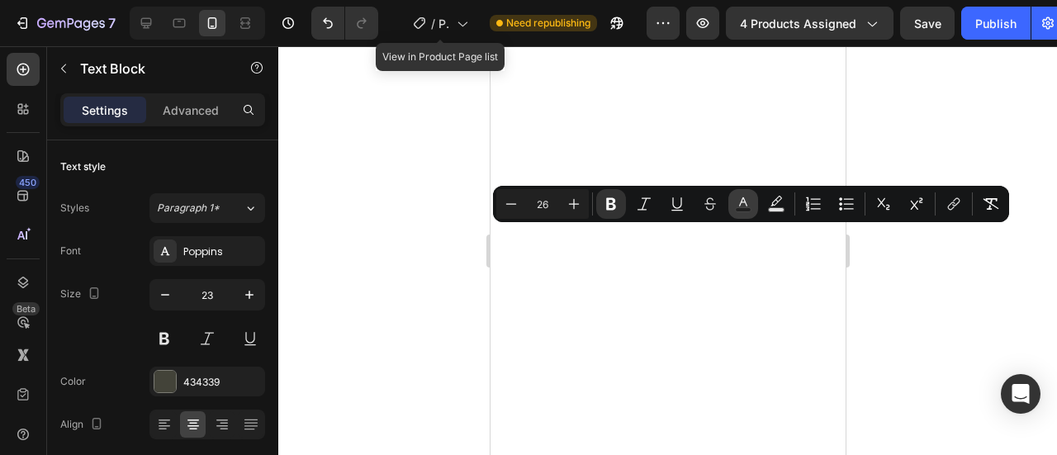
click at [746, 209] on rect "Editor contextual toolbar" at bounding box center [744, 210] width 16 height 4
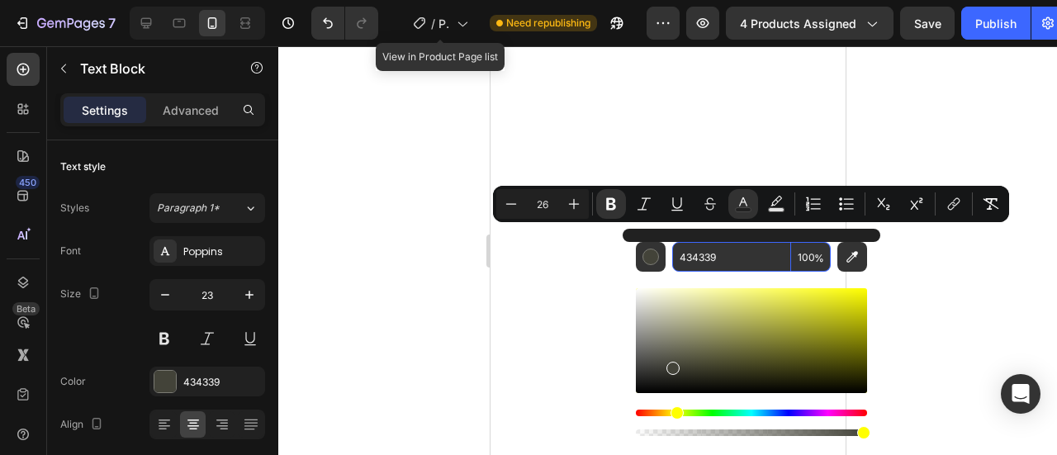
click at [724, 254] on input "434339" at bounding box center [731, 257] width 119 height 30
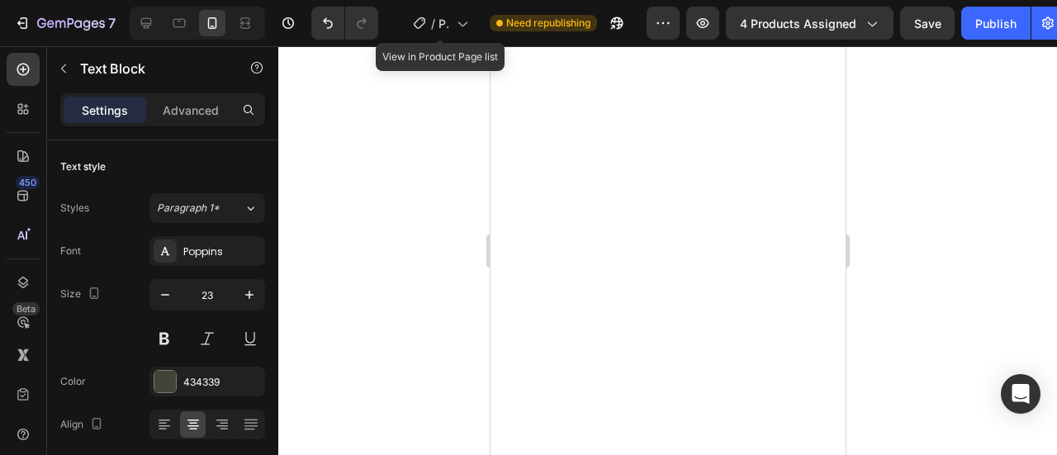
drag, startPoint x: 733, startPoint y: 240, endPoint x: 810, endPoint y: 262, distance: 79.8
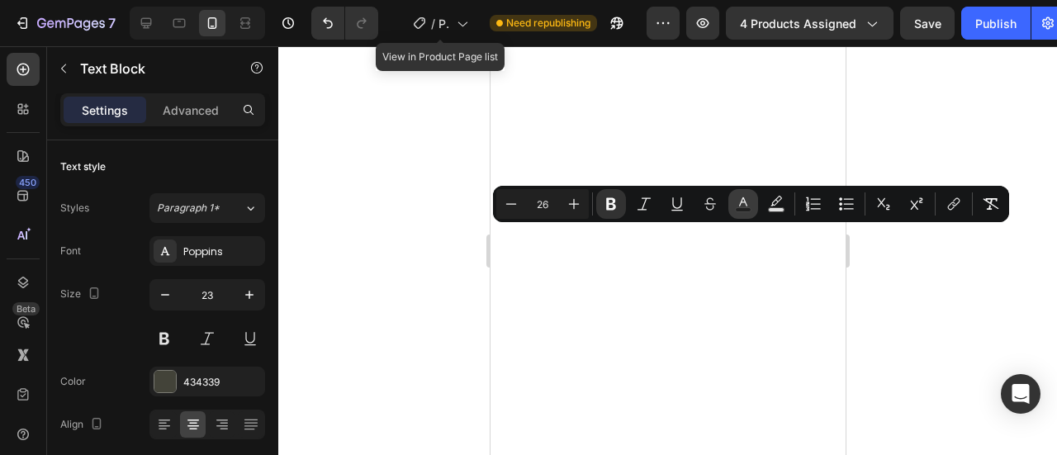
click at [737, 206] on icon "Editor contextual toolbar" at bounding box center [743, 204] width 17 height 17
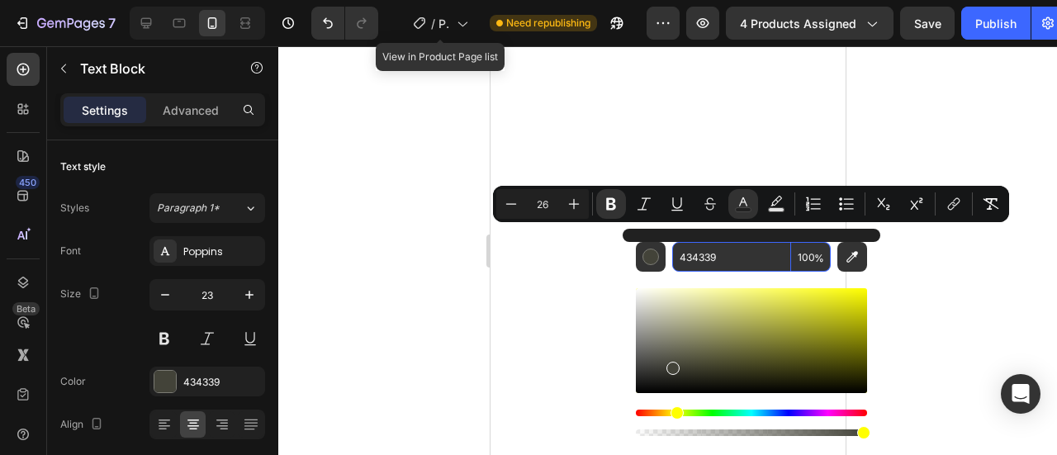
click at [728, 253] on input "434339" at bounding box center [731, 257] width 119 height 30
paste input "f1c967"
type input "F1C967"
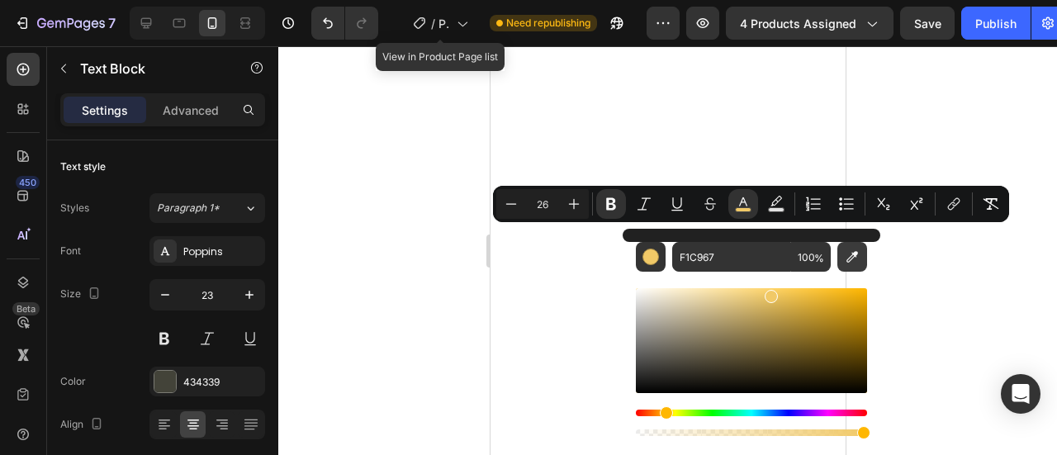
click at [849, 257] on icon "Editor contextual toolbar" at bounding box center [853, 257] width 12 height 12
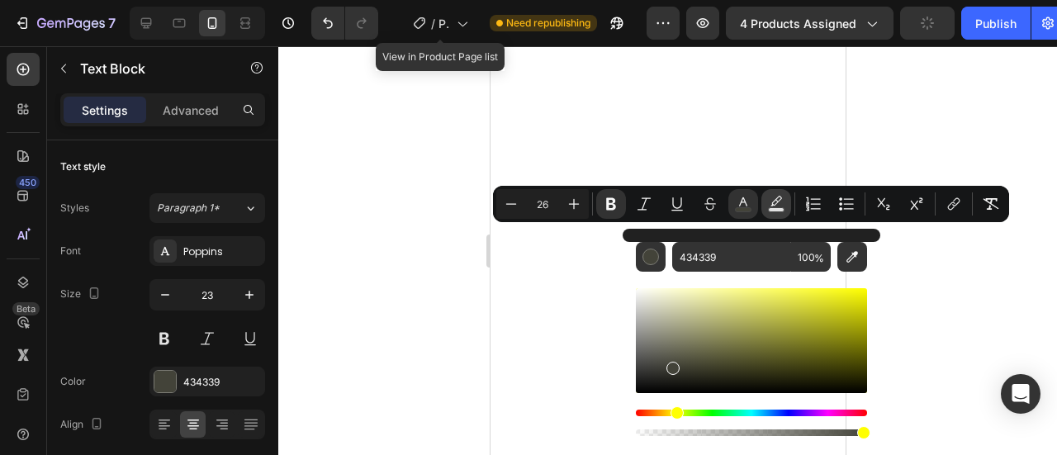
click at [775, 197] on icon "Editor contextual toolbar" at bounding box center [776, 204] width 17 height 17
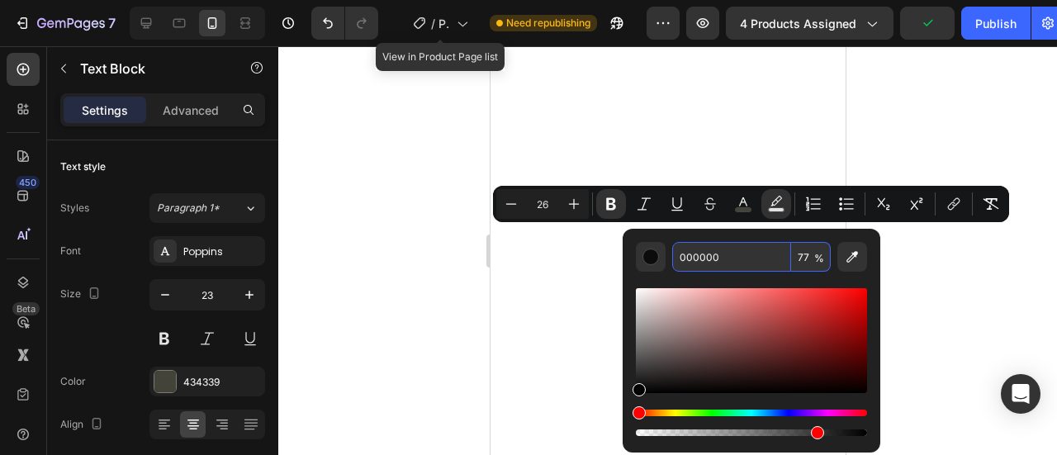
click at [712, 264] on input "000000" at bounding box center [731, 257] width 119 height 30
paste input "f1c967"
type input "f1c967"
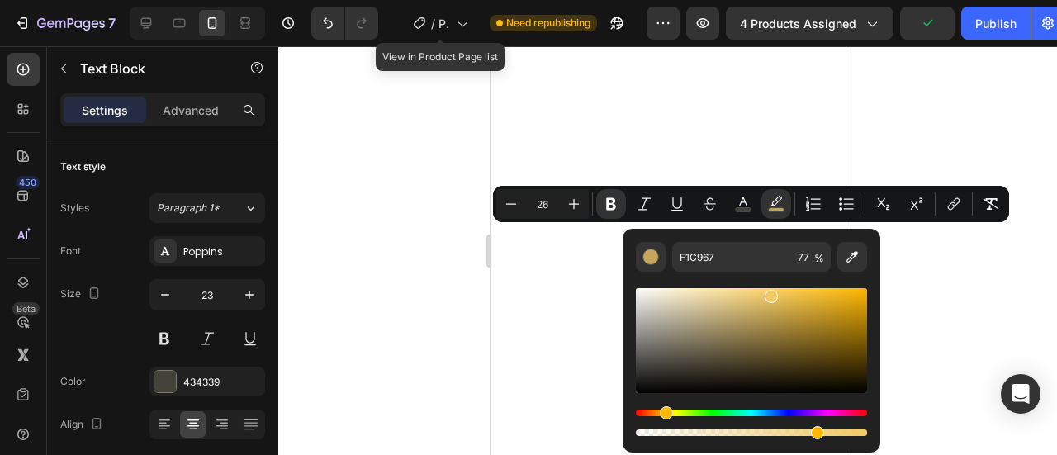
click at [345, 161] on div at bounding box center [667, 250] width 779 height 409
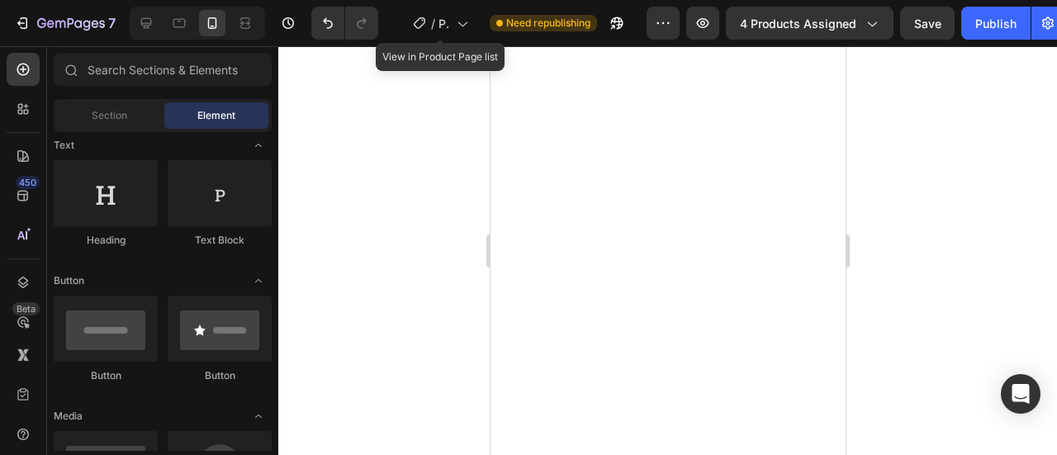
scroll to position [6683, 0]
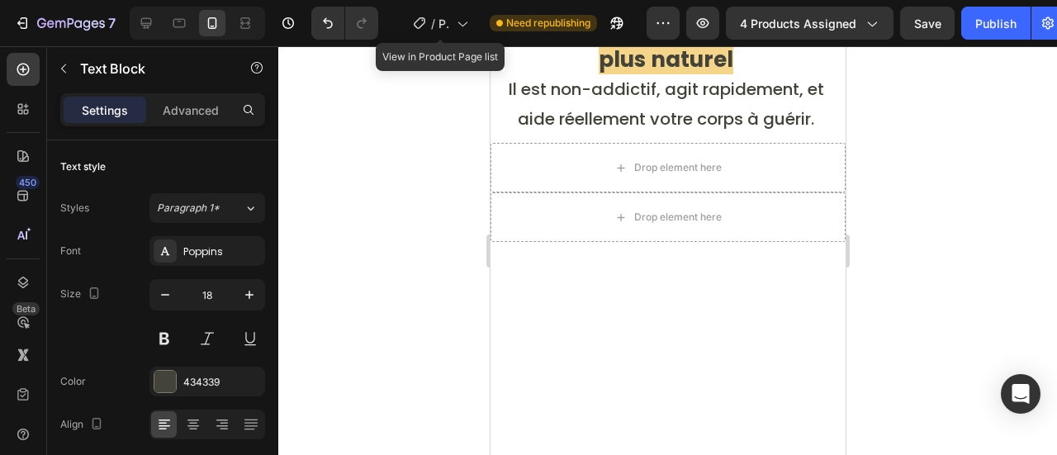
scroll to position [6435, 0]
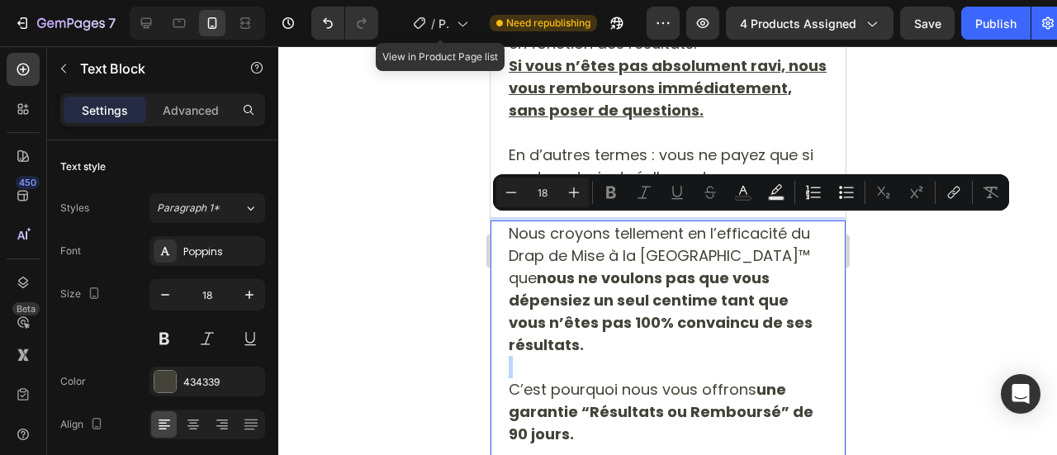
scroll to position [7043, 0]
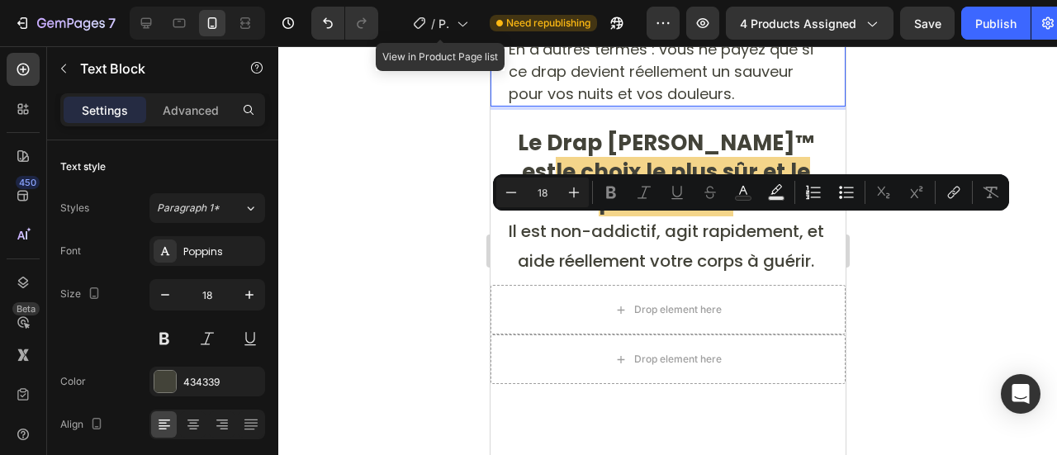
click at [591, 200] on div "Minus 18 Plus Bold Italic Underline Strikethrough Text Color Text Background Co…" at bounding box center [751, 193] width 510 height 30
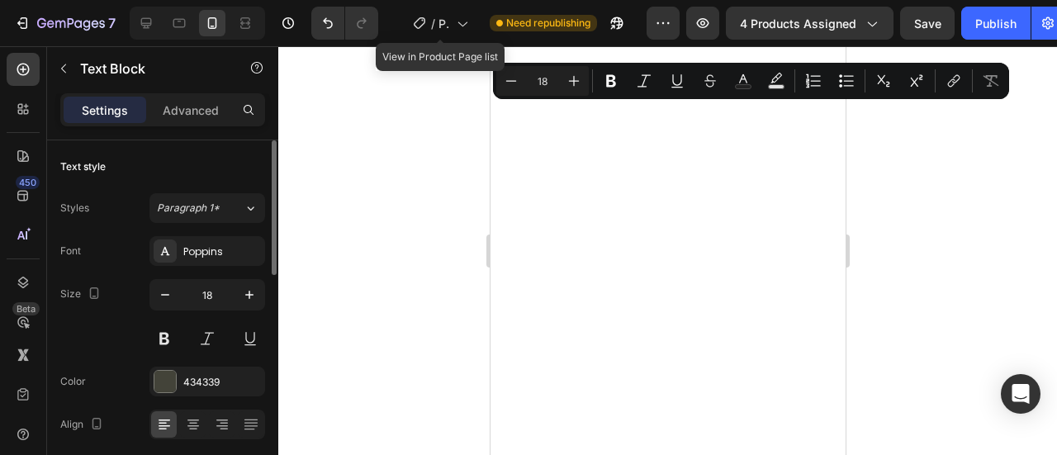
click at [169, 341] on button at bounding box center [164, 339] width 30 height 30
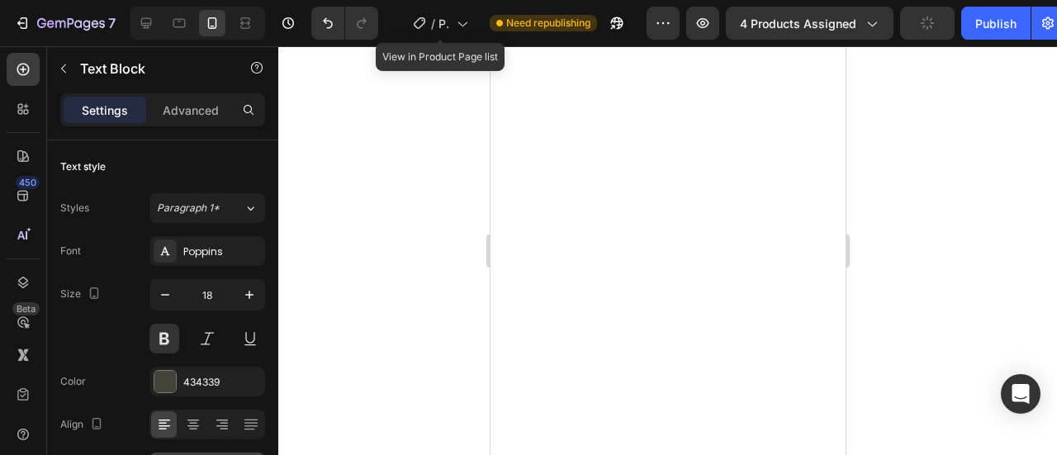
scroll to position [248, 0]
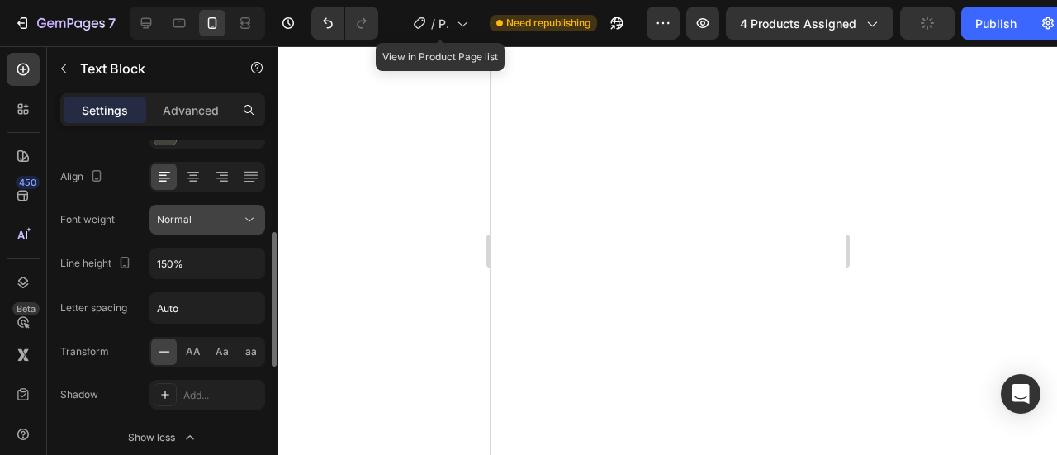
click at [192, 227] on button "Normal" at bounding box center [207, 220] width 116 height 30
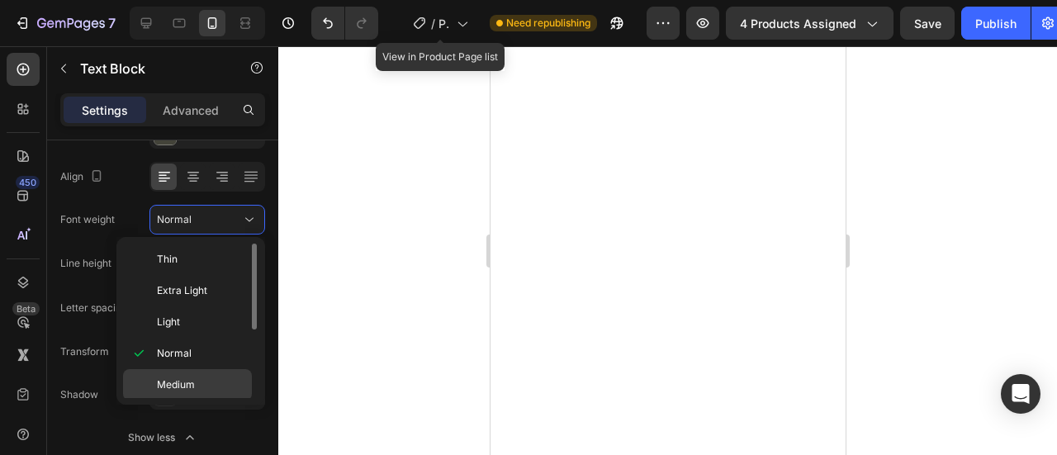
click at [157, 377] on span "Medium" at bounding box center [176, 384] width 38 height 15
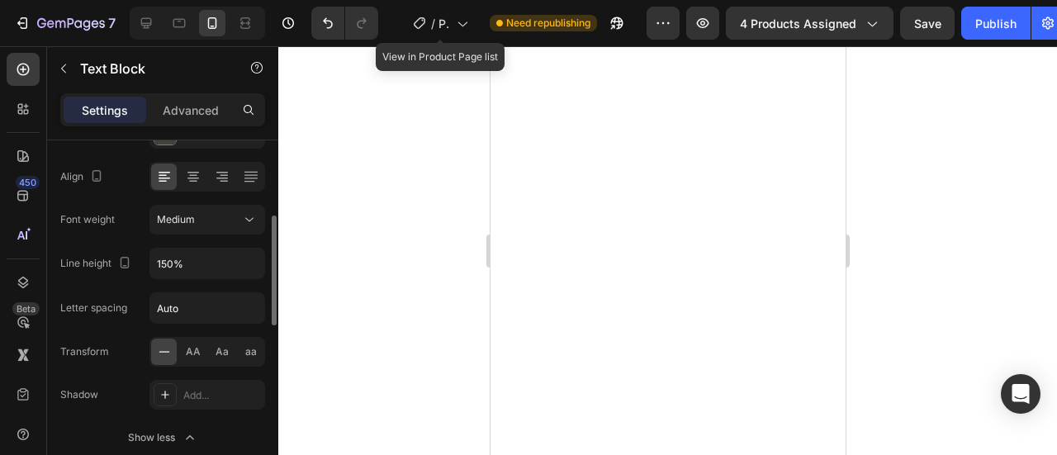
scroll to position [0, 0]
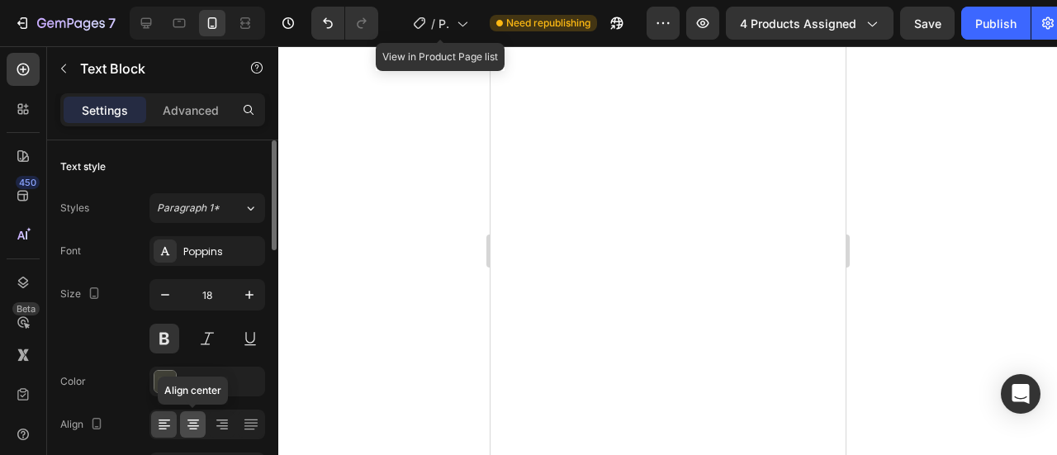
click at [192, 424] on icon at bounding box center [193, 424] width 17 height 17
drag, startPoint x: 585, startPoint y: 113, endPoint x: 791, endPoint y: 103, distance: 206.7
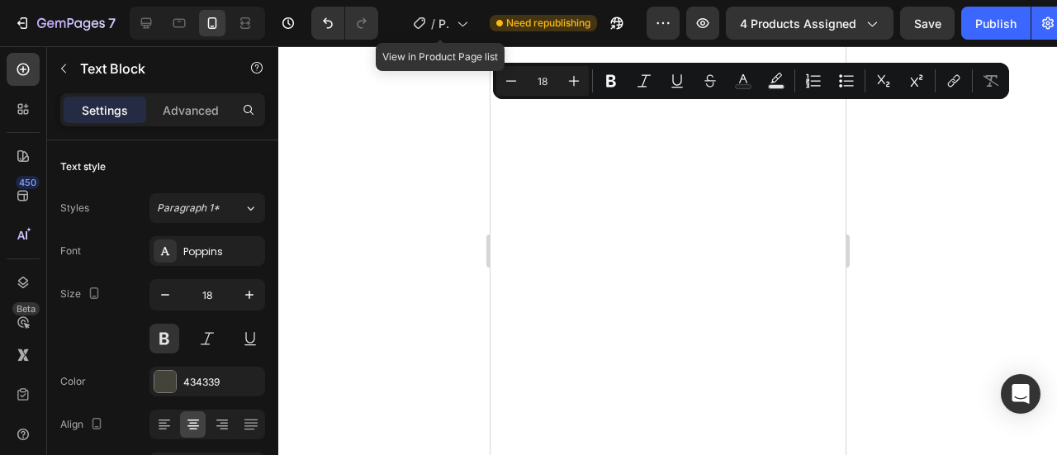
click at [615, 83] on icon "Editor contextual toolbar" at bounding box center [611, 81] width 10 height 12
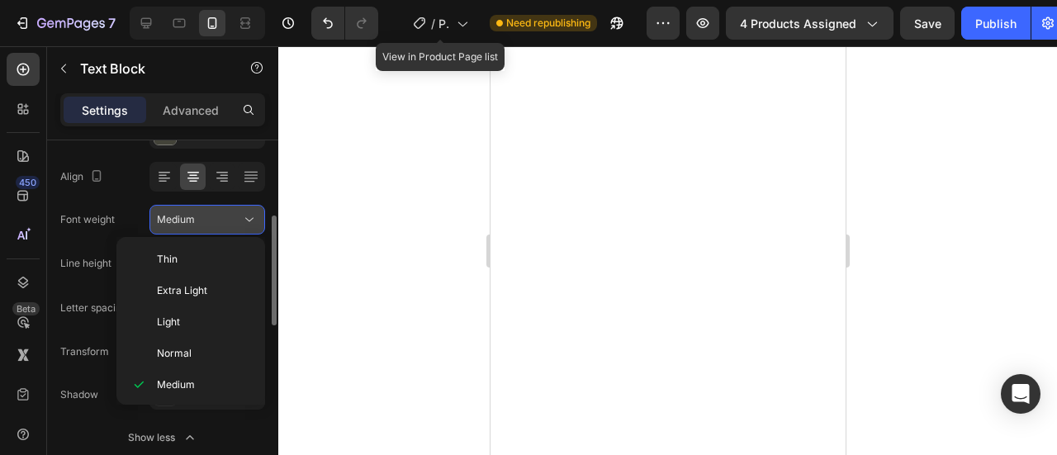
click at [206, 217] on div "Medium" at bounding box center [199, 219] width 84 height 15
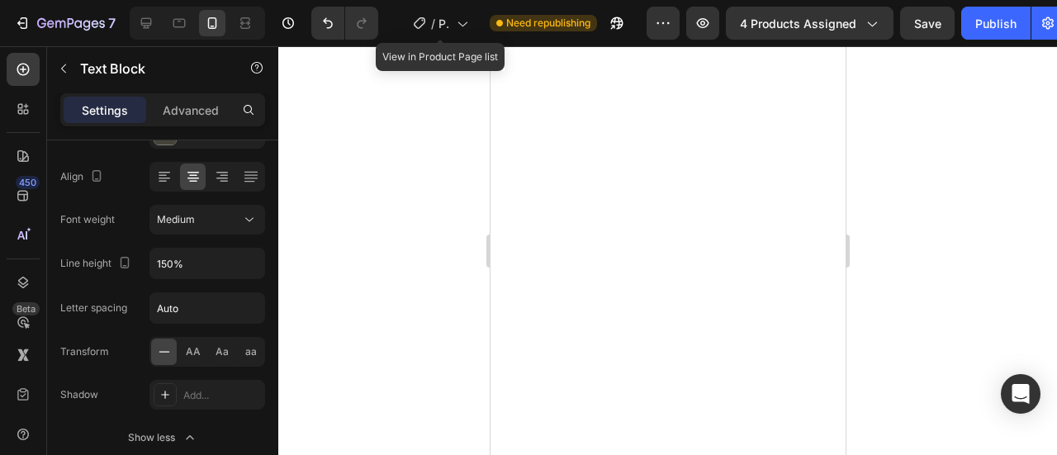
drag, startPoint x: 561, startPoint y: 115, endPoint x: 491, endPoint y: 232, distance: 136.7
click at [426, 197] on div at bounding box center [667, 250] width 779 height 409
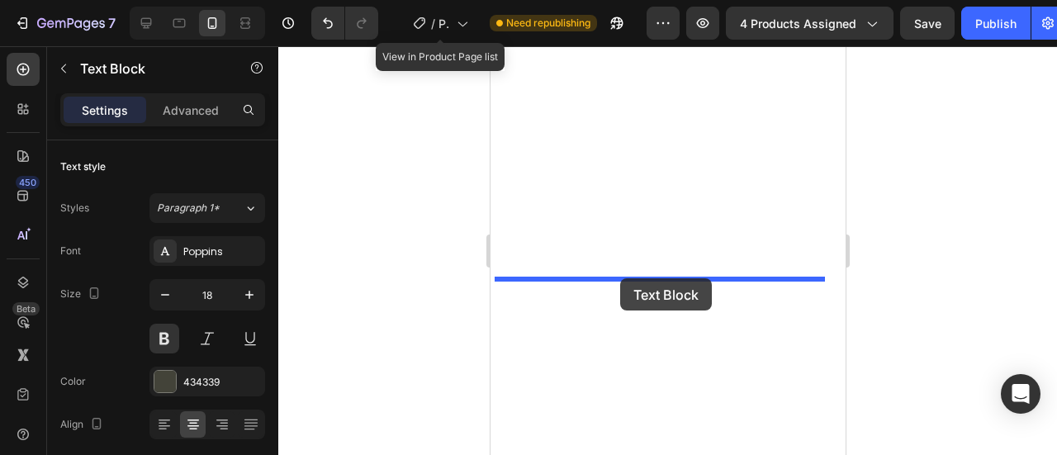
drag, startPoint x: 658, startPoint y: 268, endPoint x: 600, endPoint y: 263, distance: 58.8
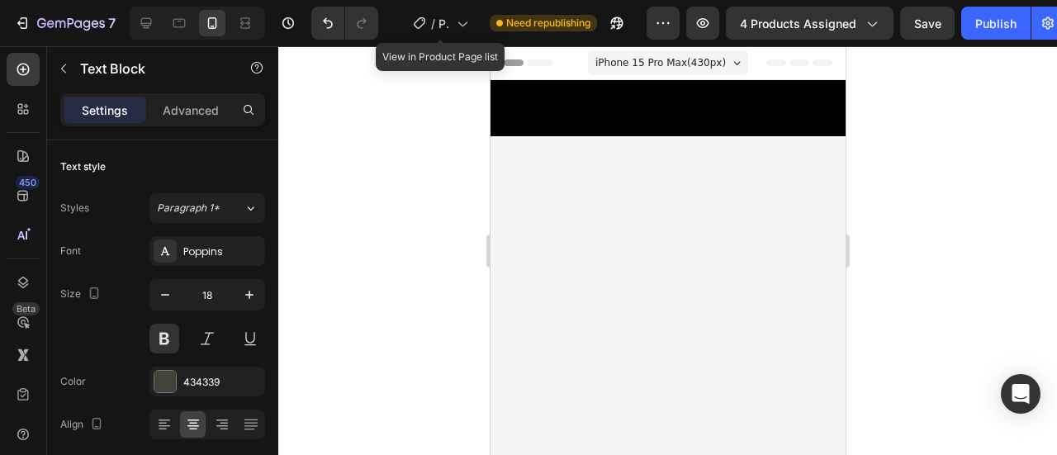
scroll to position [7043, 0]
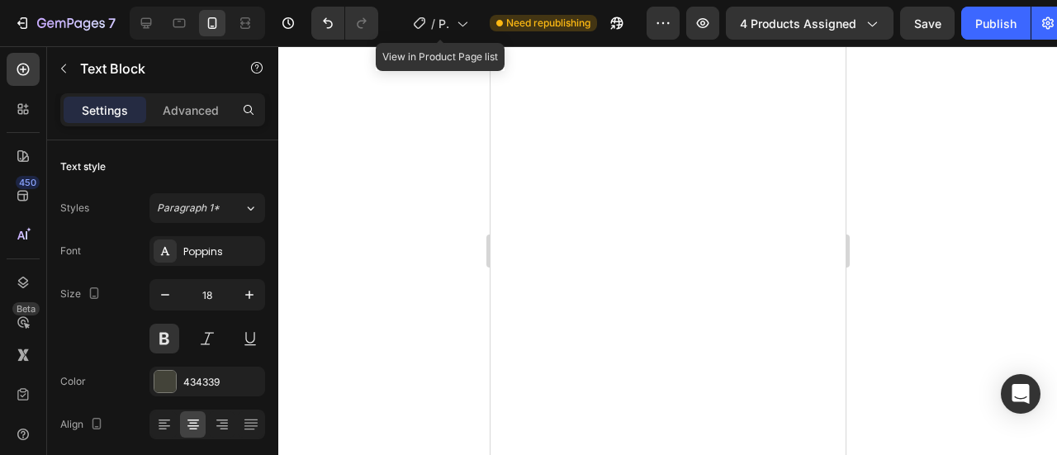
drag, startPoint x: 591, startPoint y: 268, endPoint x: 548, endPoint y: 263, distance: 43.3
click at [254, 298] on icon "button" at bounding box center [249, 295] width 17 height 17
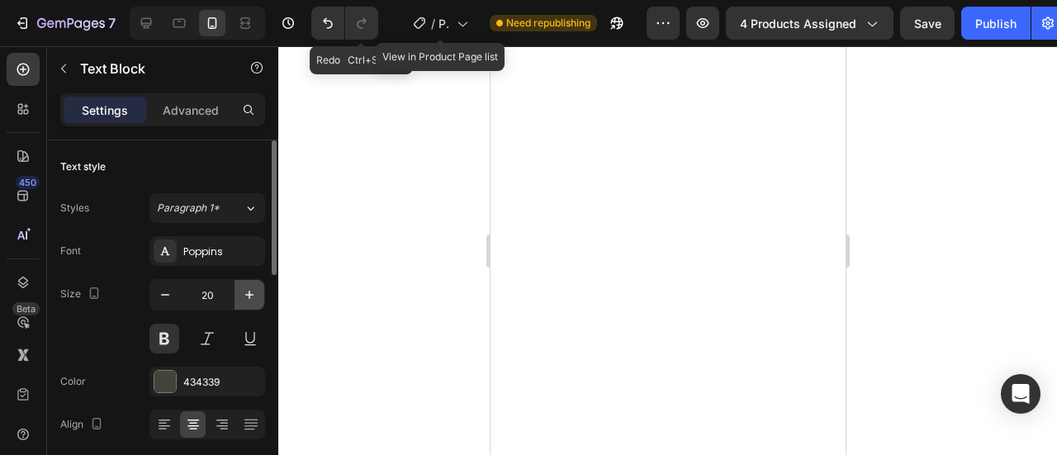
click at [251, 287] on icon "button" at bounding box center [249, 295] width 17 height 17
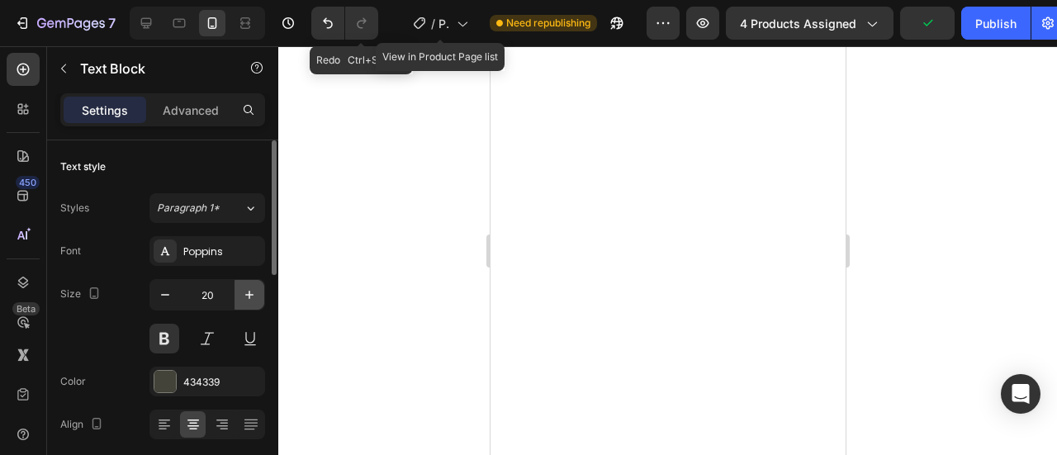
click at [251, 287] on icon "button" at bounding box center [249, 295] width 17 height 17
click at [250, 287] on icon "button" at bounding box center [249, 295] width 17 height 17
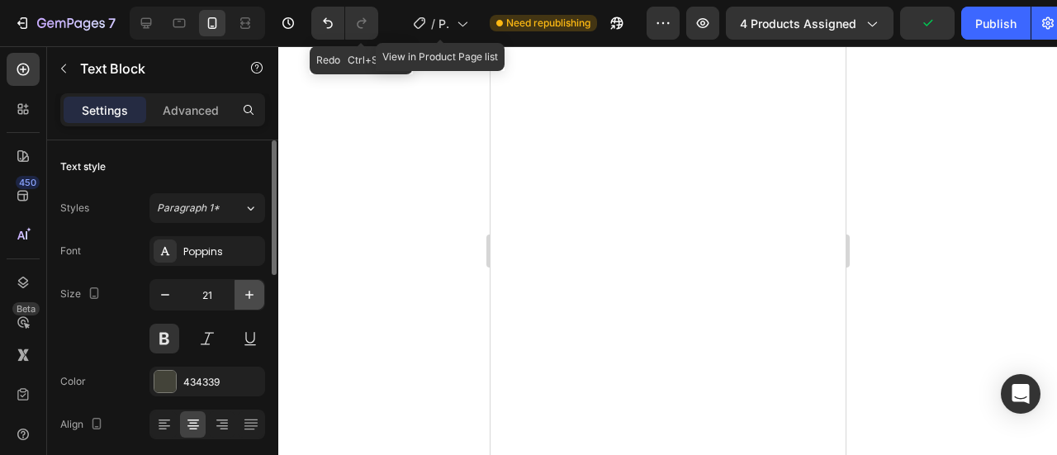
click at [250, 287] on icon "button" at bounding box center [249, 295] width 17 height 17
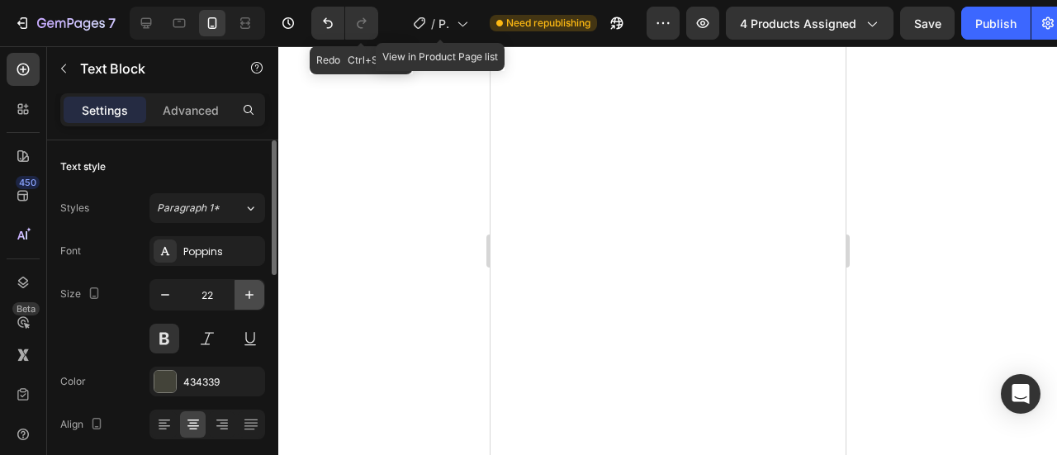
click at [245, 287] on icon "button" at bounding box center [249, 295] width 17 height 17
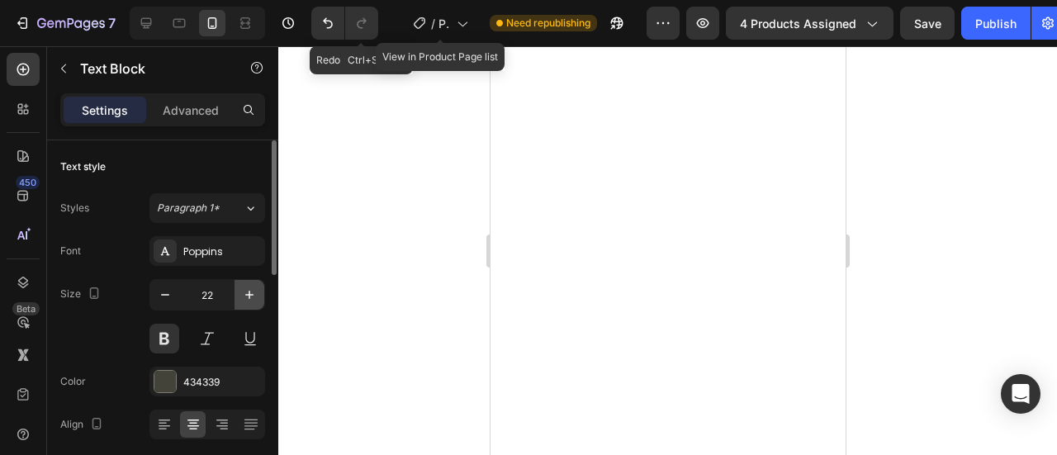
click at [245, 287] on icon "button" at bounding box center [249, 295] width 17 height 17
click at [246, 287] on icon "button" at bounding box center [249, 295] width 17 height 17
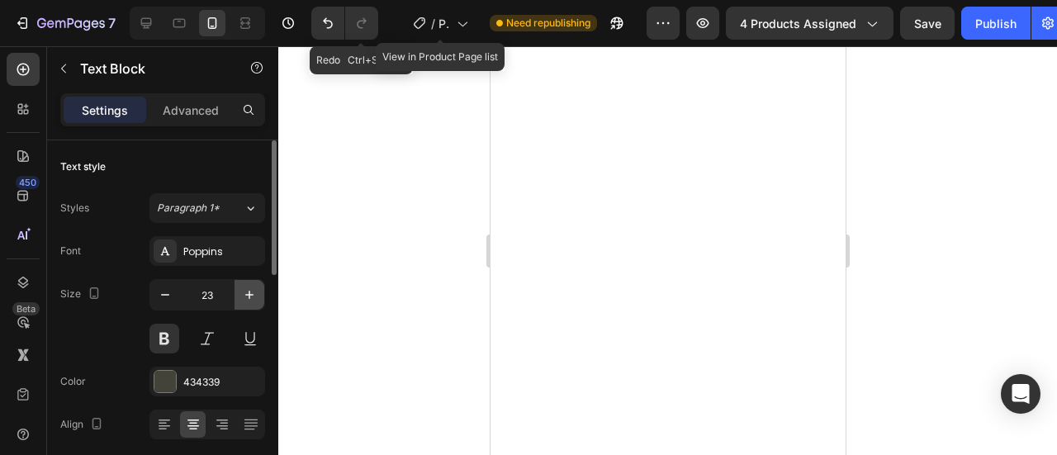
click at [246, 287] on icon "button" at bounding box center [249, 295] width 17 height 17
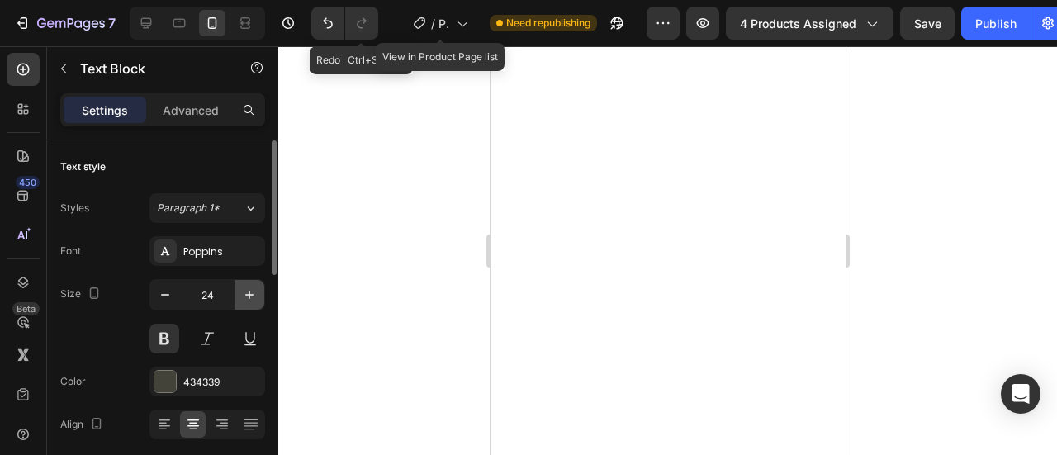
click at [246, 287] on icon "button" at bounding box center [249, 295] width 17 height 17
click at [246, 288] on icon "button" at bounding box center [249, 295] width 17 height 17
click at [246, 290] on icon "button" at bounding box center [249, 295] width 17 height 17
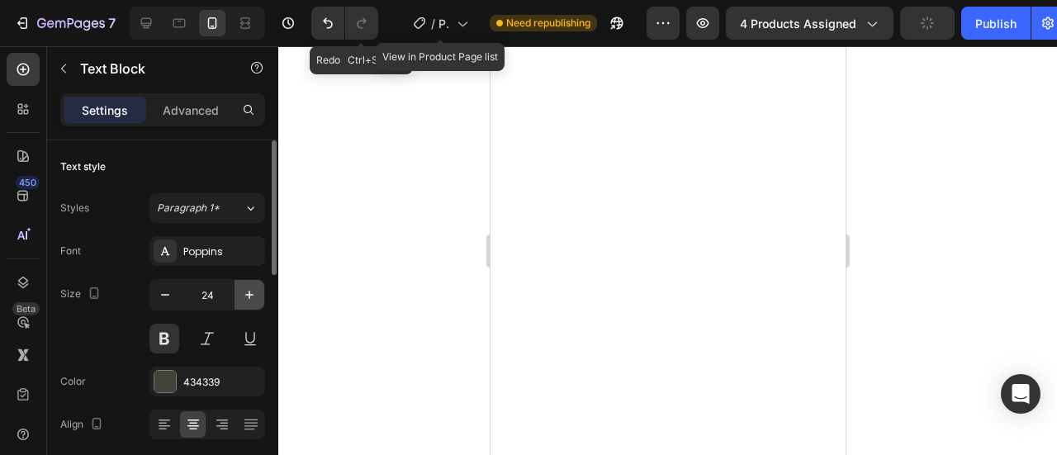
click at [245, 290] on icon "button" at bounding box center [249, 295] width 17 height 17
click at [244, 296] on icon "button" at bounding box center [249, 295] width 17 height 17
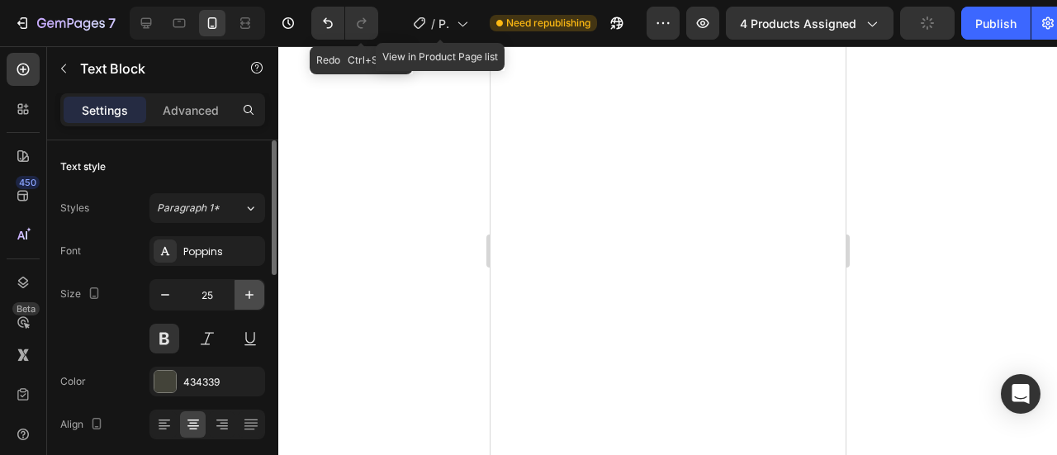
click at [244, 296] on icon "button" at bounding box center [249, 295] width 17 height 17
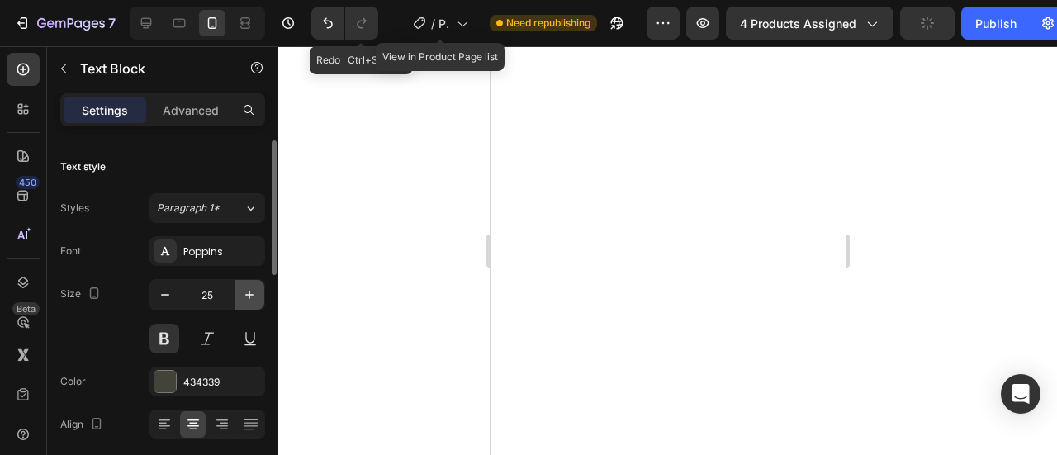
click at [244, 296] on icon "button" at bounding box center [249, 295] width 17 height 17
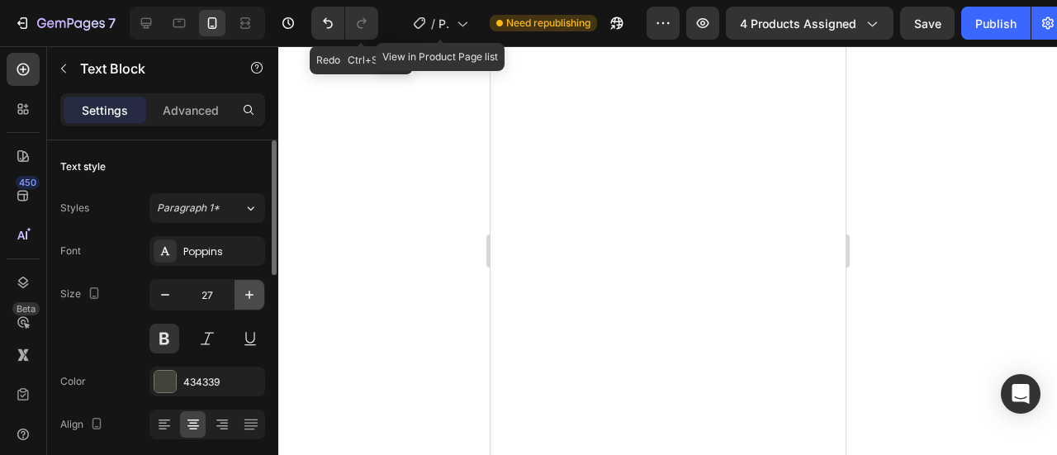
click at [244, 296] on icon "button" at bounding box center [249, 295] width 17 height 17
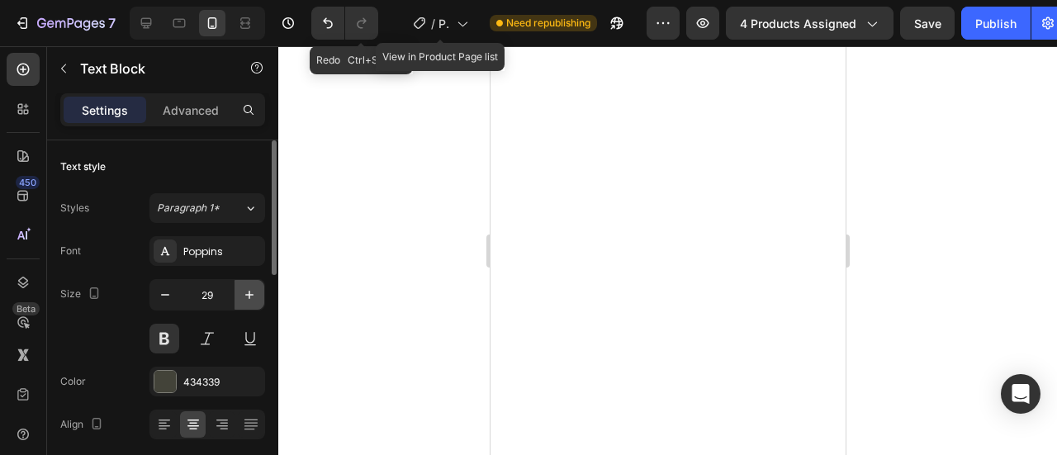
click at [244, 296] on icon "button" at bounding box center [249, 295] width 17 height 17
type input "30"
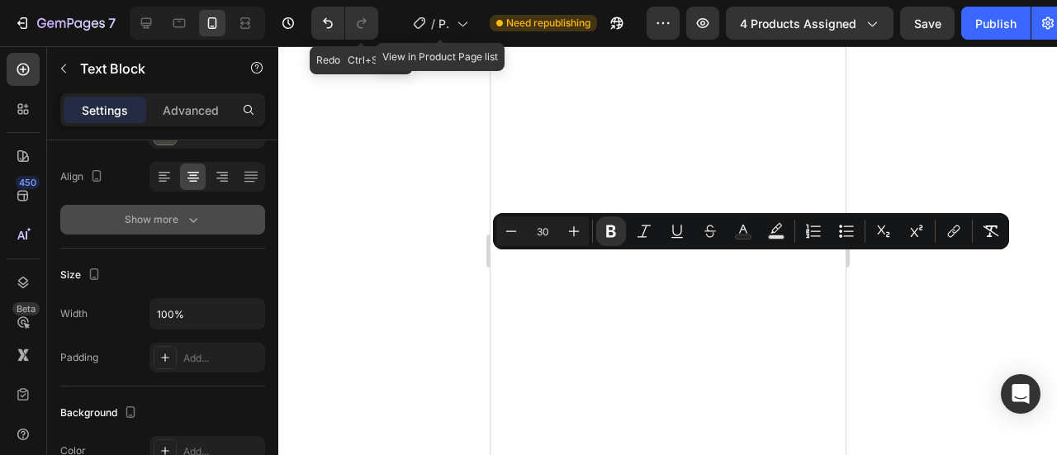
scroll to position [0, 0]
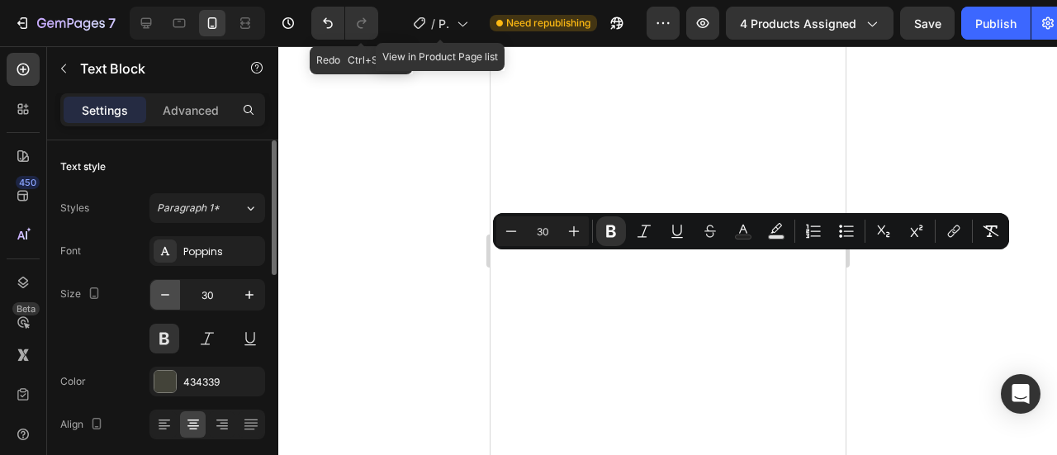
click at [168, 294] on icon "button" at bounding box center [165, 295] width 17 height 17
click at [168, 295] on icon "button" at bounding box center [165, 295] width 17 height 17
type input "29"
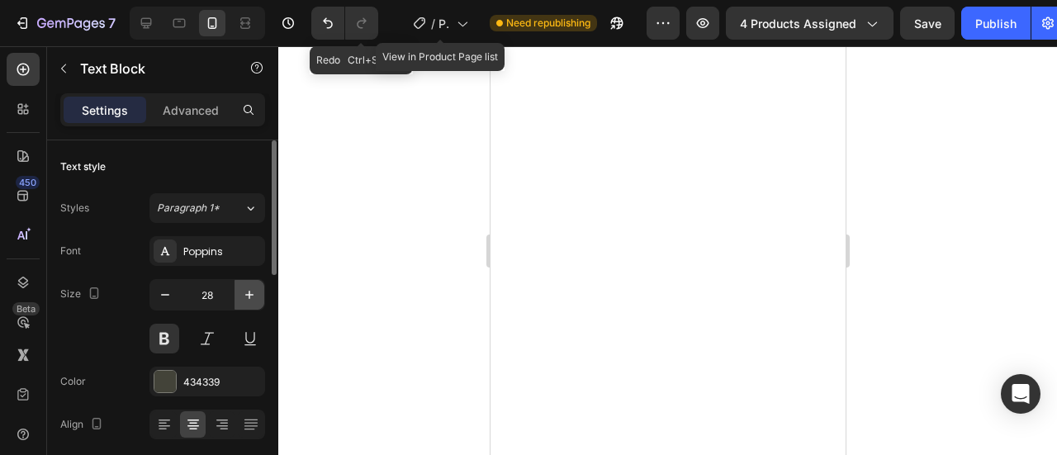
click at [254, 293] on icon "button" at bounding box center [249, 295] width 17 height 17
type input "30"
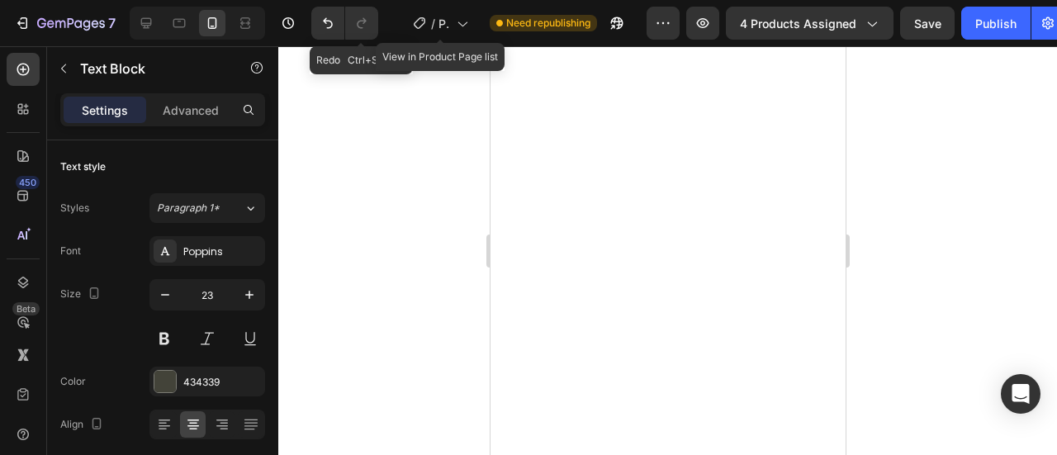
drag, startPoint x: 733, startPoint y: 132, endPoint x: 810, endPoint y: 162, distance: 82.4
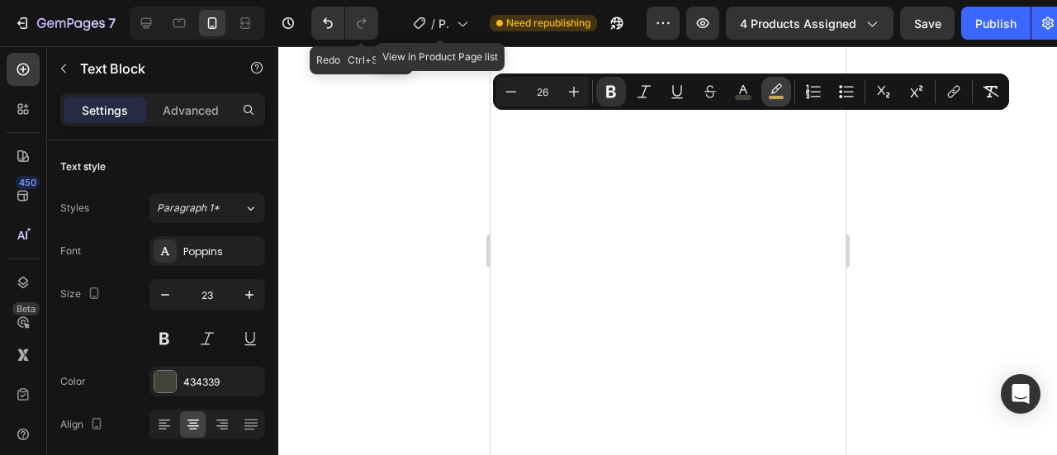
click at [771, 90] on icon "Editor contextual toolbar" at bounding box center [776, 91] width 17 height 17
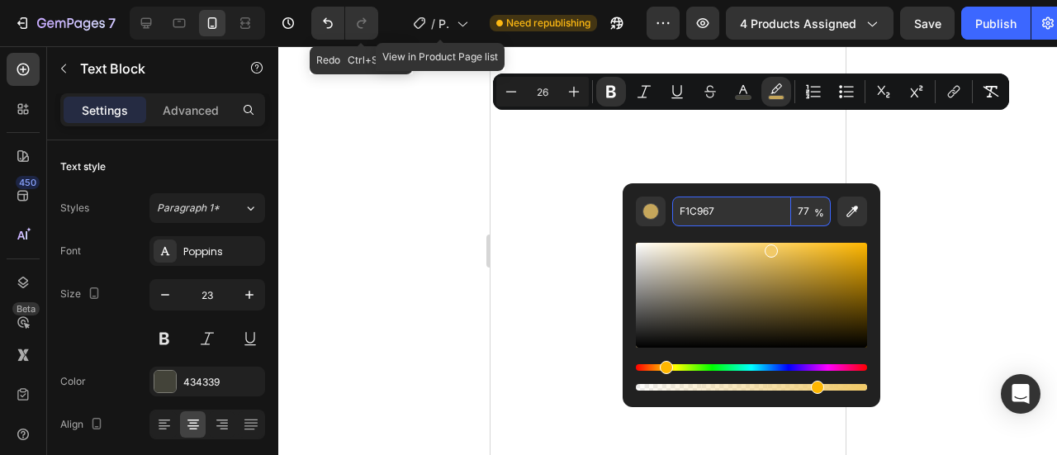
click at [720, 205] on input "F1C967" at bounding box center [731, 212] width 119 height 30
type input "F1C967"
click at [747, 91] on icon "Editor contextual toolbar" at bounding box center [743, 91] width 17 height 17
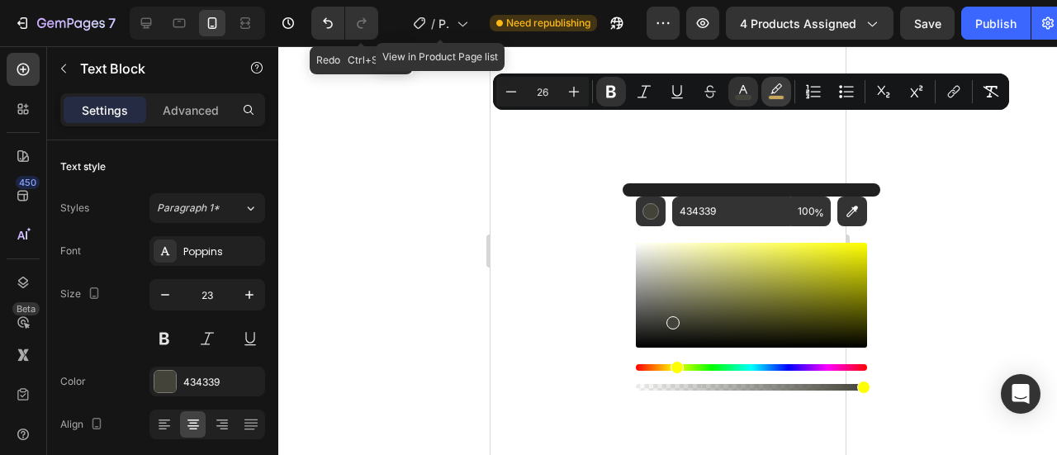
click at [771, 86] on icon "Editor contextual toolbar" at bounding box center [776, 91] width 17 height 17
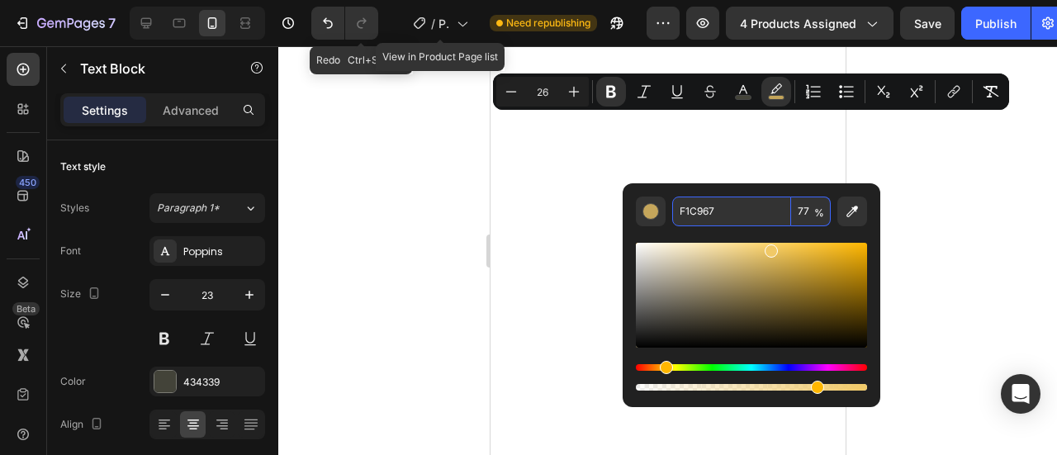
click at [700, 206] on input "F1C967" at bounding box center [731, 212] width 119 height 30
type input "F1C967"
click at [738, 90] on icon "Editor contextual toolbar" at bounding box center [743, 91] width 17 height 17
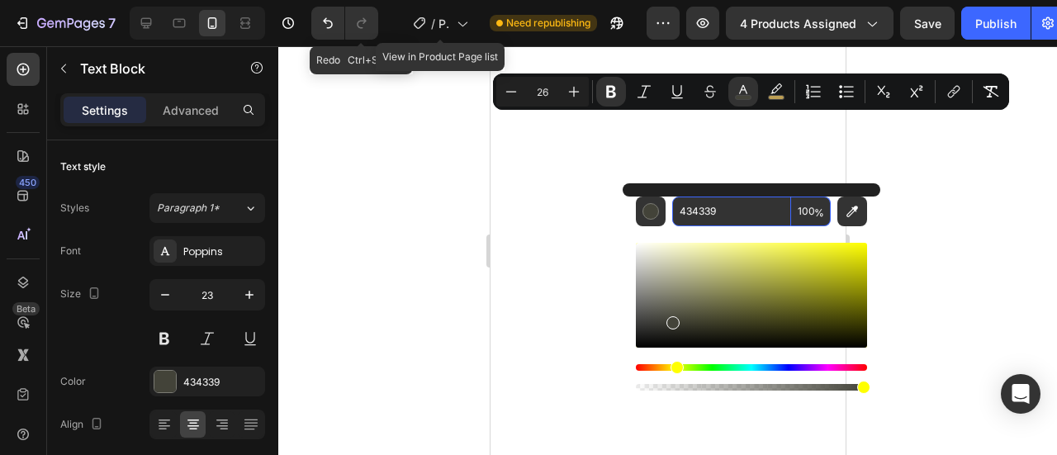
click at [710, 221] on input "434339" at bounding box center [731, 212] width 119 height 30
paste input "F1C967"
type input "F1C967"
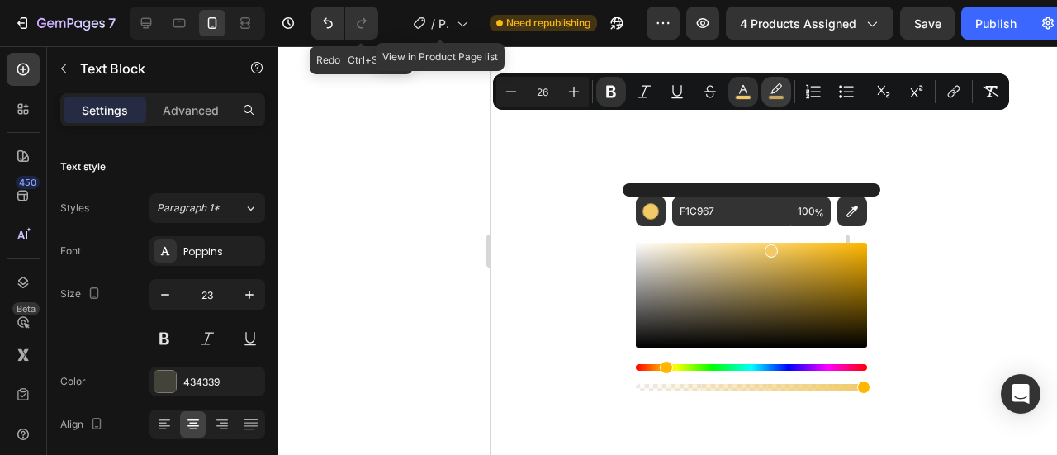
click at [766, 91] on button "color" at bounding box center [776, 92] width 30 height 30
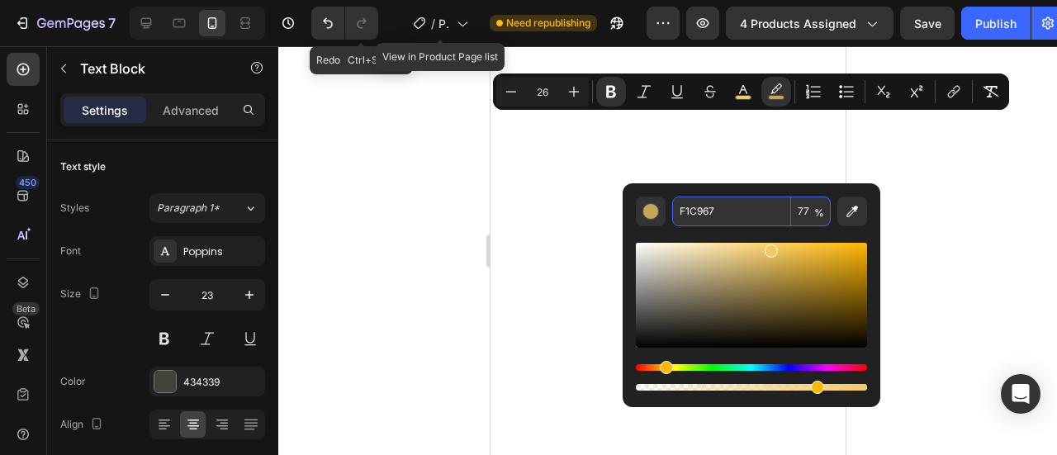
click at [809, 211] on input "77" at bounding box center [811, 212] width 40 height 30
type input "0"
click at [377, 311] on div at bounding box center [667, 250] width 779 height 409
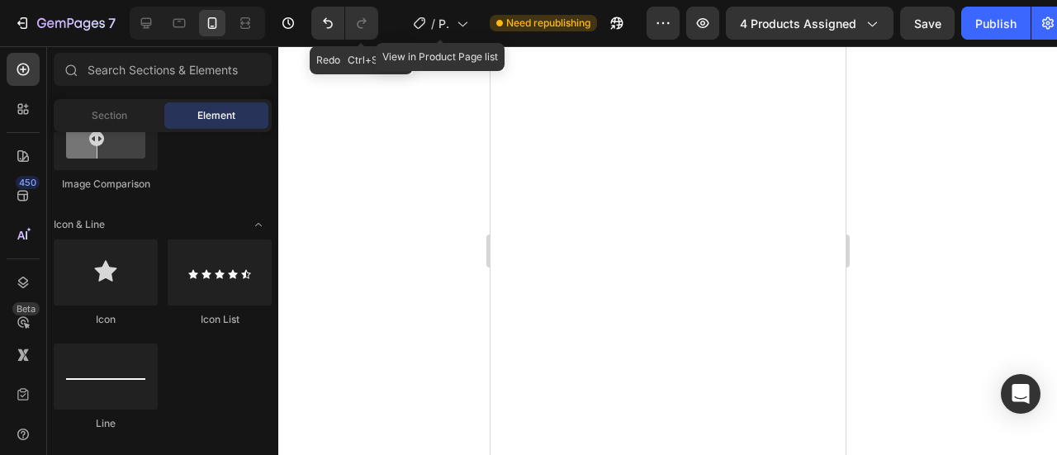
scroll to position [1239, 0]
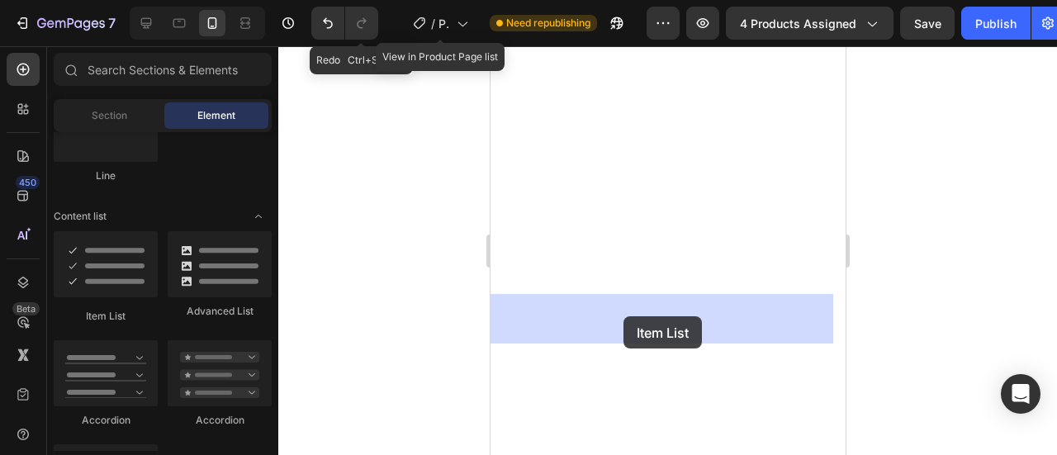
drag, startPoint x: 607, startPoint y: 308, endPoint x: 623, endPoint y: 316, distance: 17.7
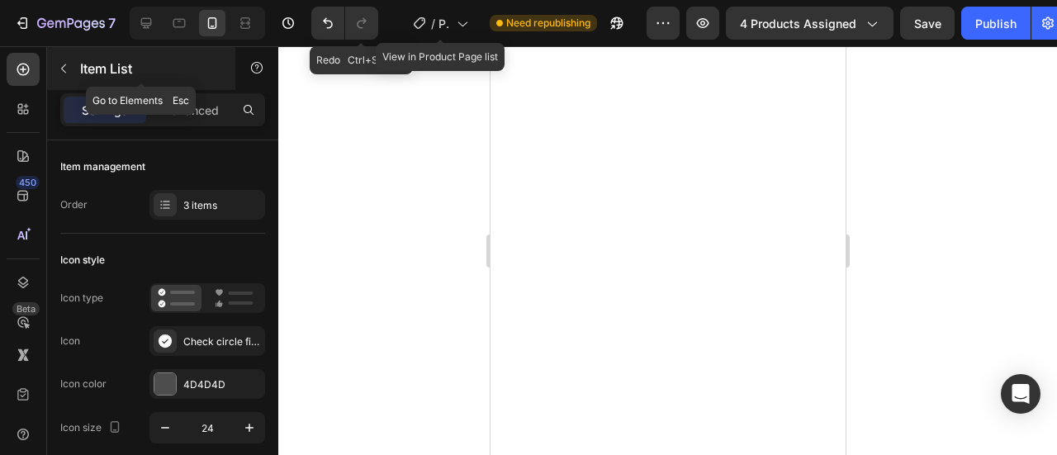
click at [59, 70] on icon "button" at bounding box center [63, 68] width 13 height 13
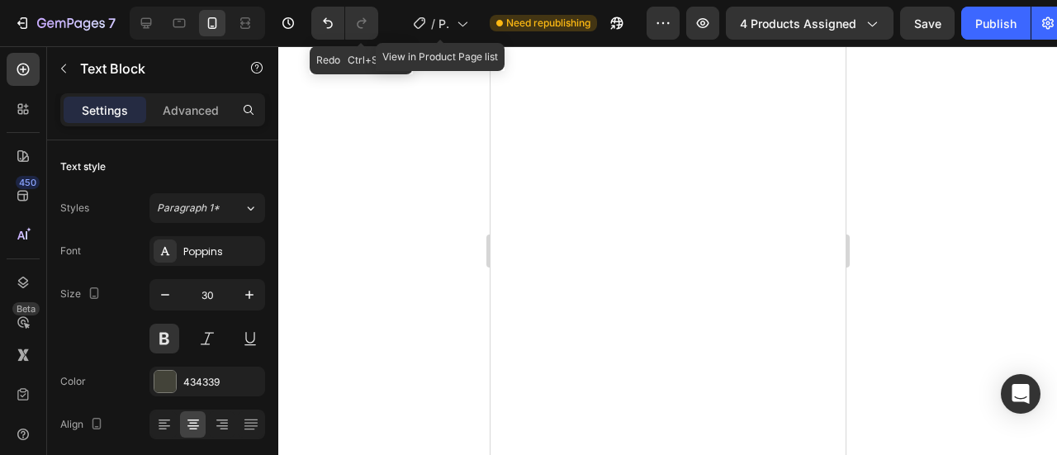
click at [388, 150] on div at bounding box center [667, 250] width 779 height 409
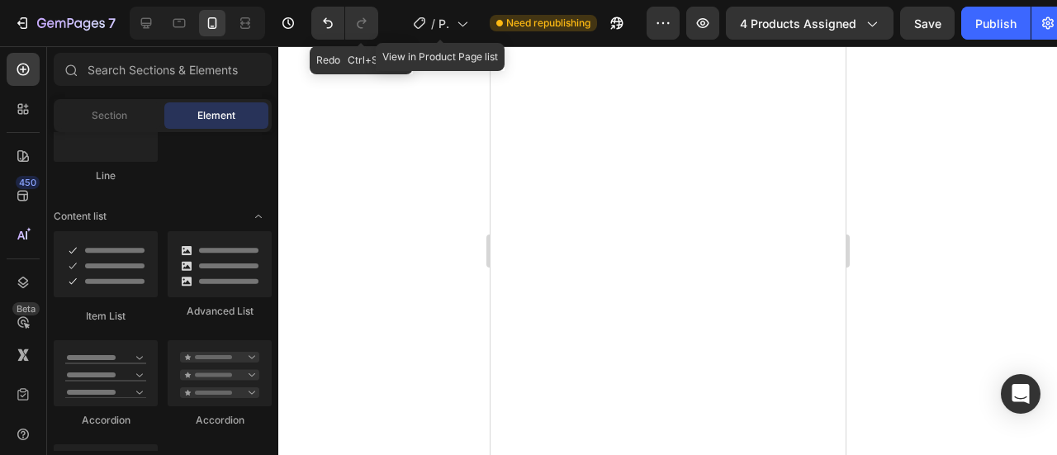
click at [396, 136] on div at bounding box center [667, 250] width 779 height 409
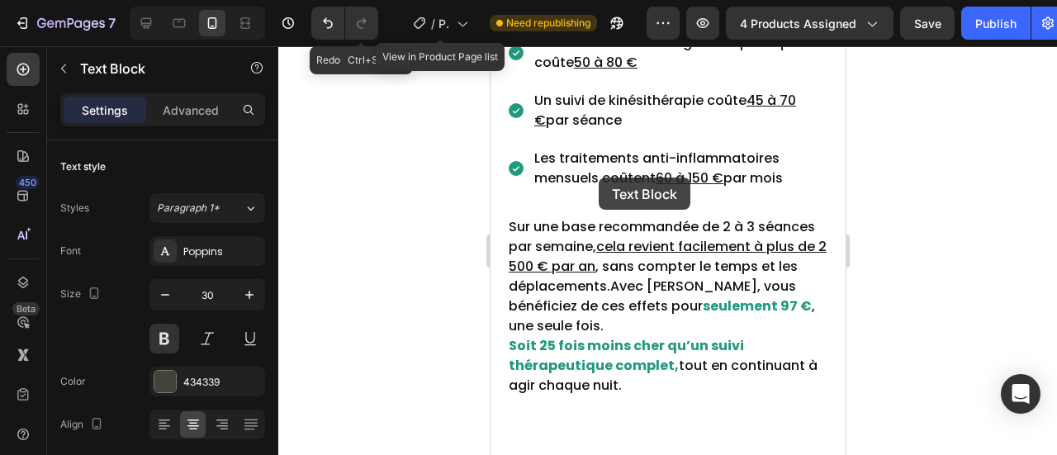
drag, startPoint x: 686, startPoint y: 123, endPoint x: 644, endPoint y: 237, distance: 121.5
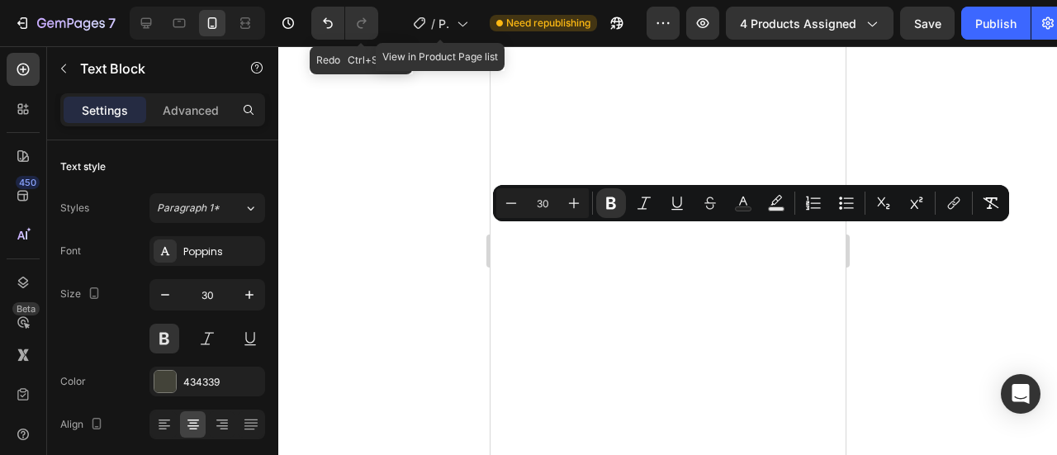
drag, startPoint x: 758, startPoint y: 241, endPoint x: 712, endPoint y: 358, distance: 125.3
click at [324, 219] on div at bounding box center [667, 250] width 779 height 409
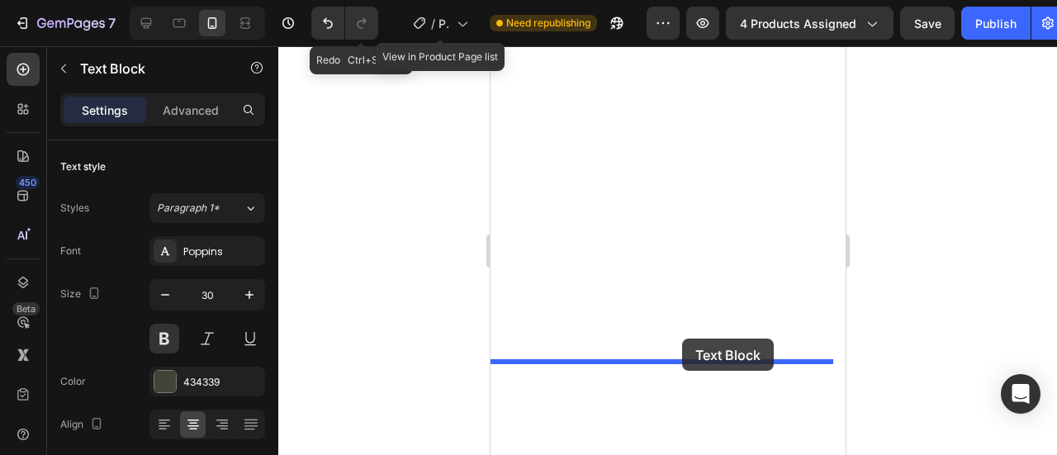
drag, startPoint x: 647, startPoint y: 314, endPoint x: 681, endPoint y: 339, distance: 42.6
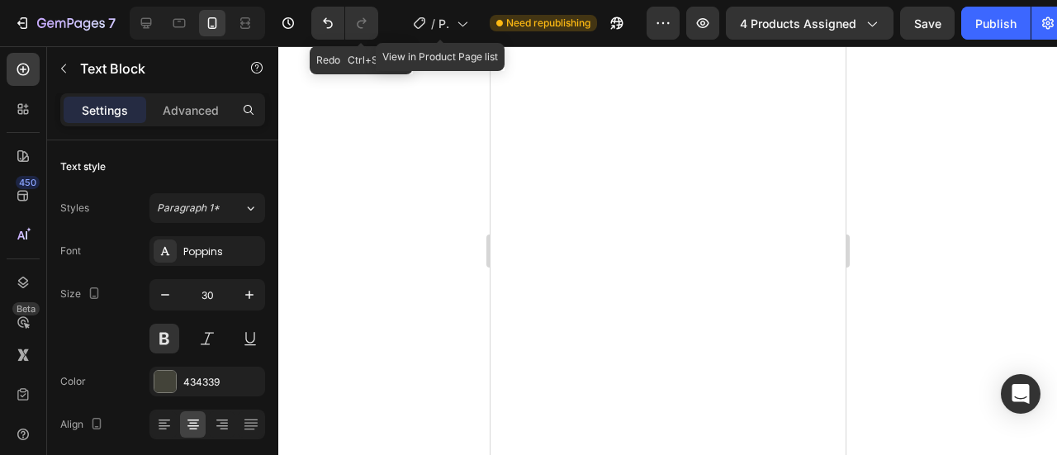
click at [163, 293] on icon "button" at bounding box center [165, 295] width 17 height 17
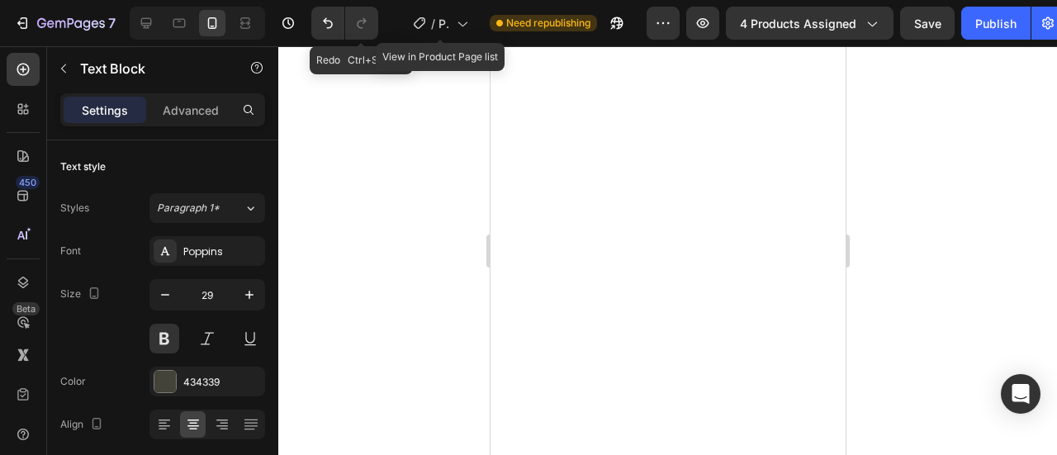
click at [159, 296] on icon "button" at bounding box center [165, 295] width 17 height 17
type input "29"
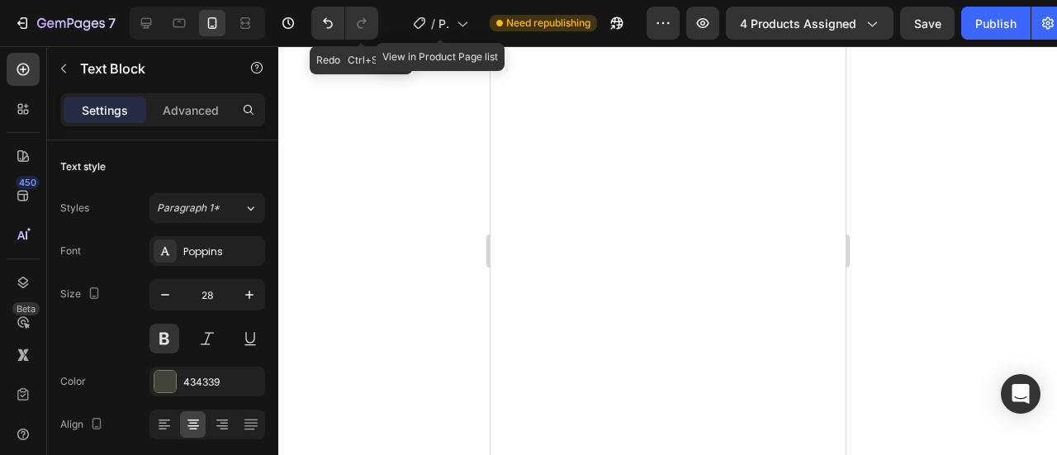
scroll to position [248, 0]
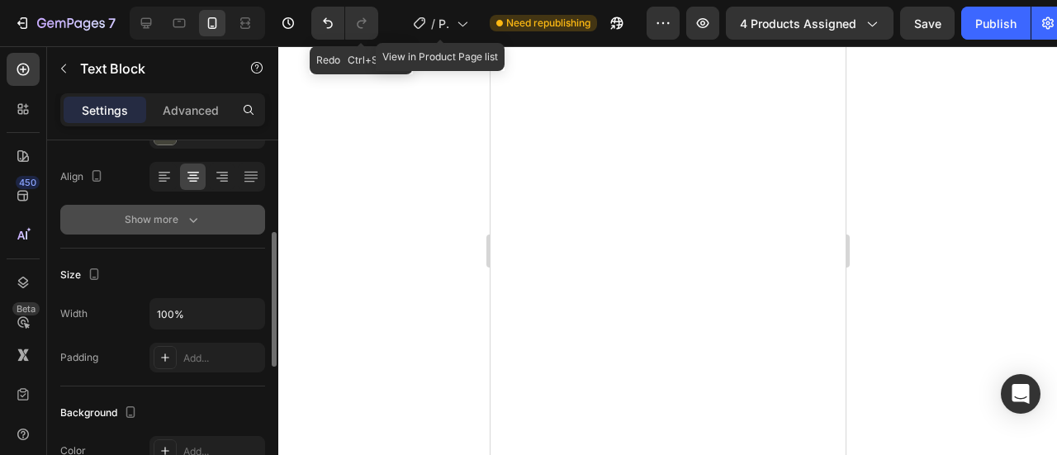
click at [185, 217] on icon "button" at bounding box center [193, 219] width 17 height 17
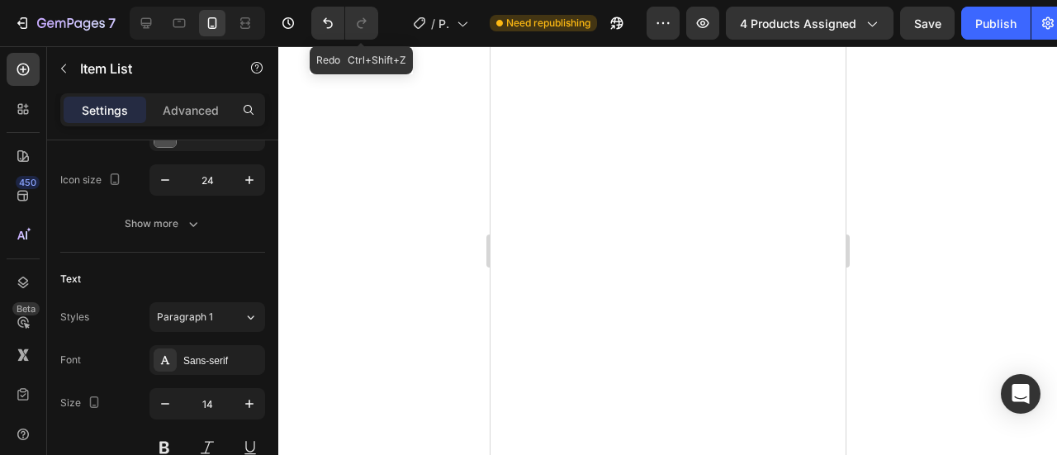
scroll to position [0, 0]
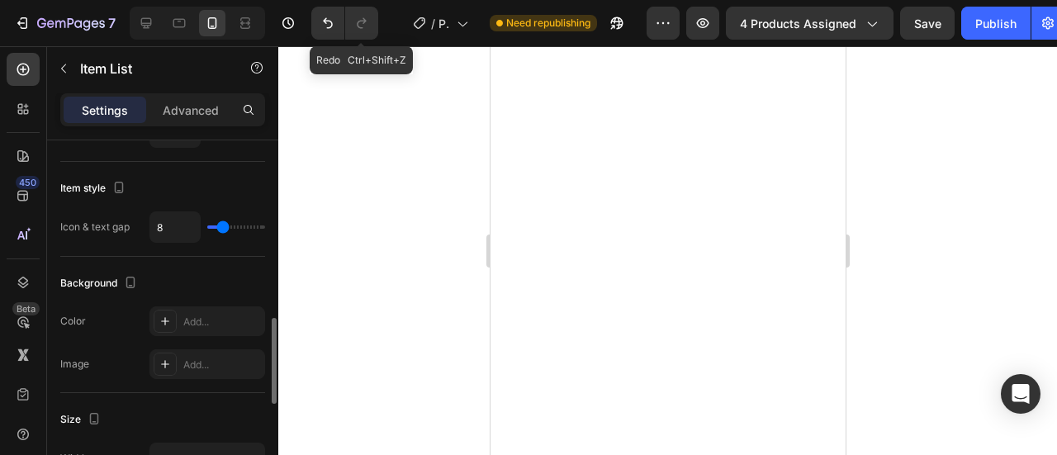
scroll to position [496, 0]
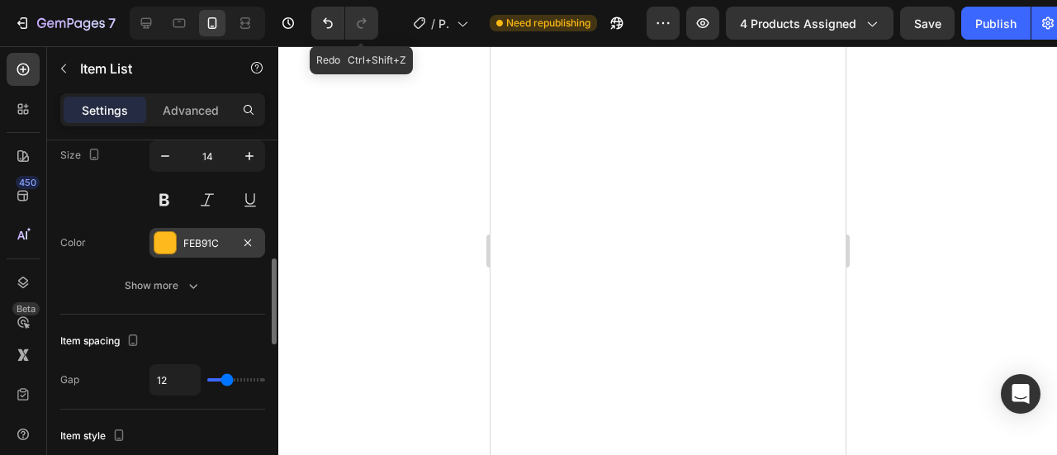
click at [216, 244] on div "FEB91C" at bounding box center [207, 243] width 48 height 15
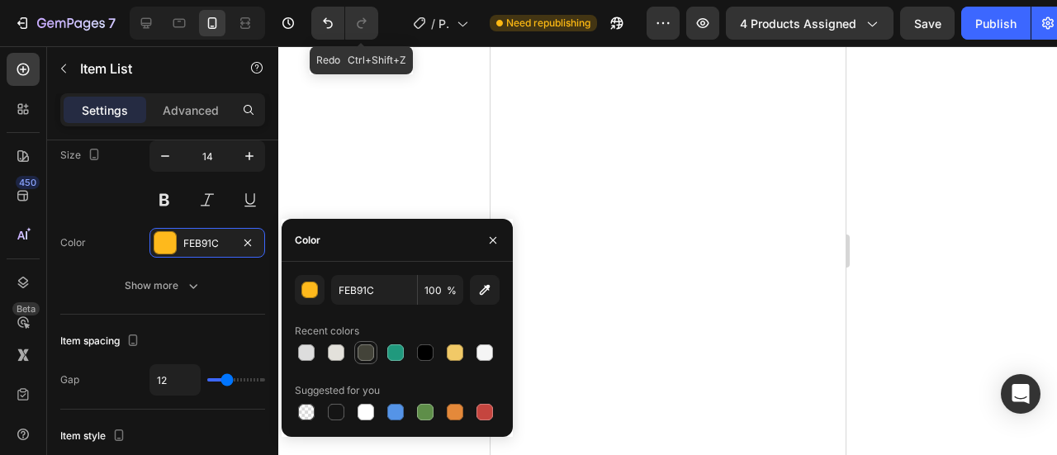
click at [368, 357] on div at bounding box center [366, 352] width 17 height 17
type input "434339"
click at [252, 154] on icon "button" at bounding box center [249, 156] width 17 height 17
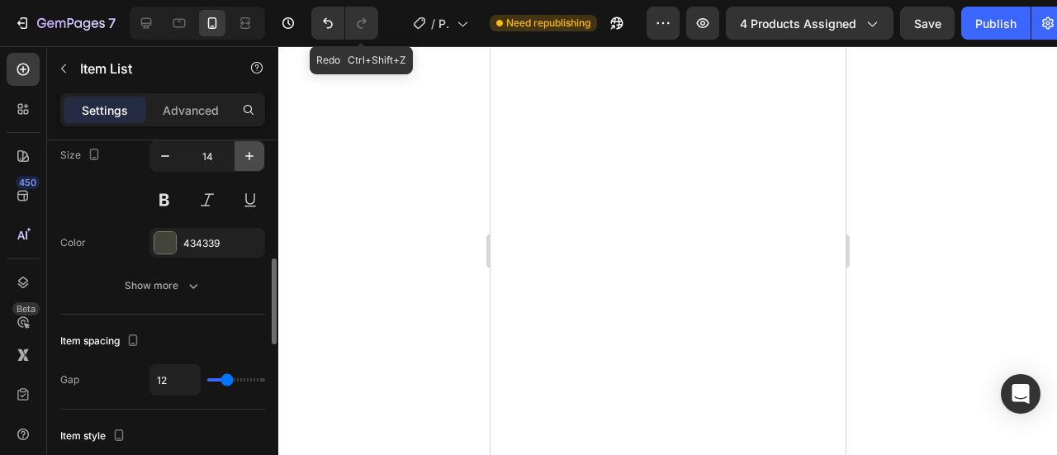
click at [253, 155] on icon "button" at bounding box center [249, 156] width 17 height 17
click at [254, 156] on icon "button" at bounding box center [249, 156] width 17 height 17
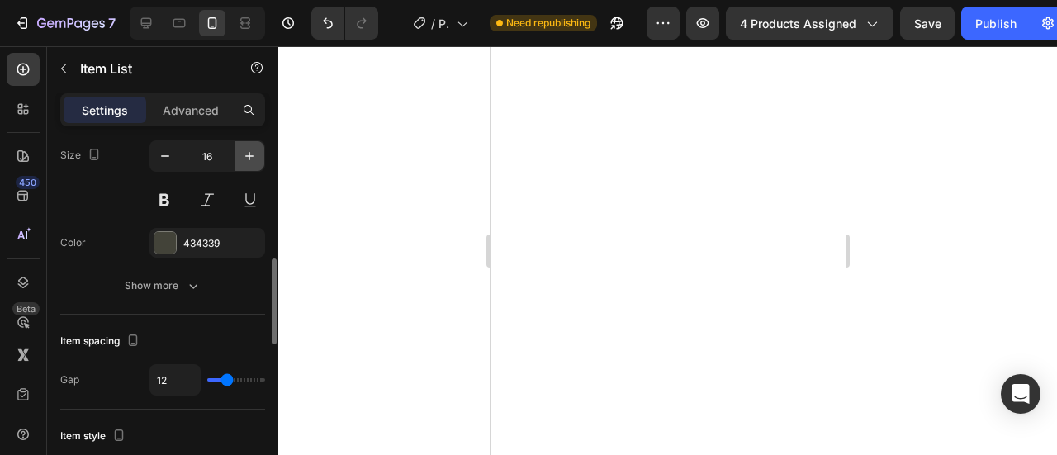
click at [258, 153] on button "button" at bounding box center [250, 156] width 30 height 30
click at [257, 153] on icon "button" at bounding box center [249, 156] width 17 height 17
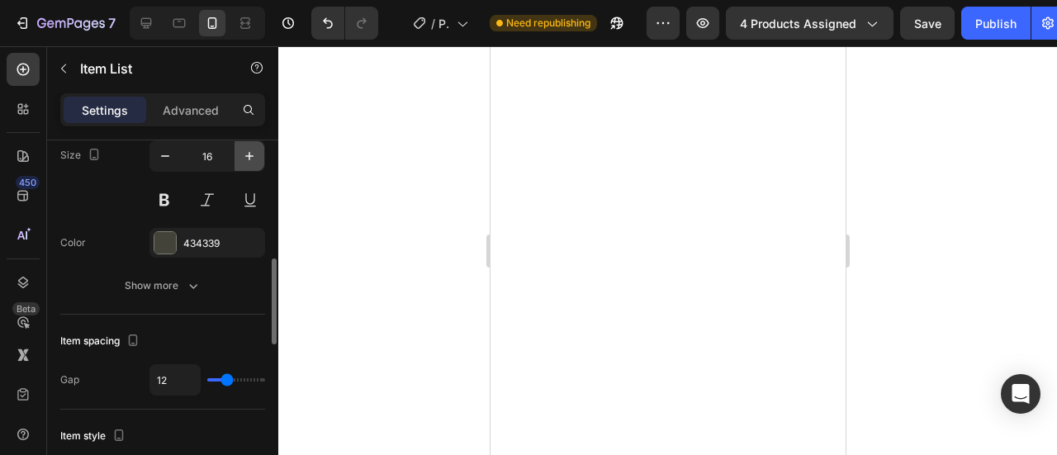
click at [257, 153] on icon "button" at bounding box center [249, 156] width 17 height 17
click at [259, 153] on button "button" at bounding box center [250, 156] width 30 height 30
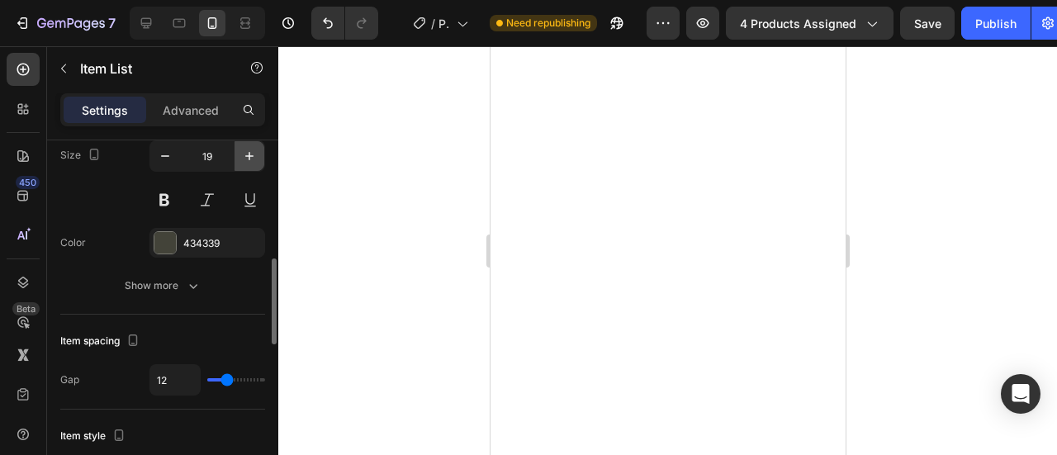
type input "20"
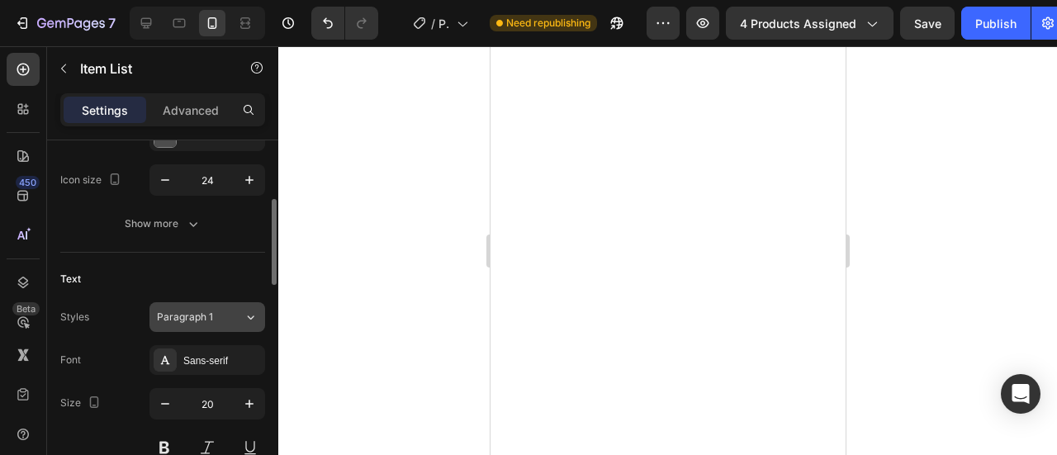
click at [208, 316] on span "Paragraph 1" at bounding box center [185, 317] width 56 height 15
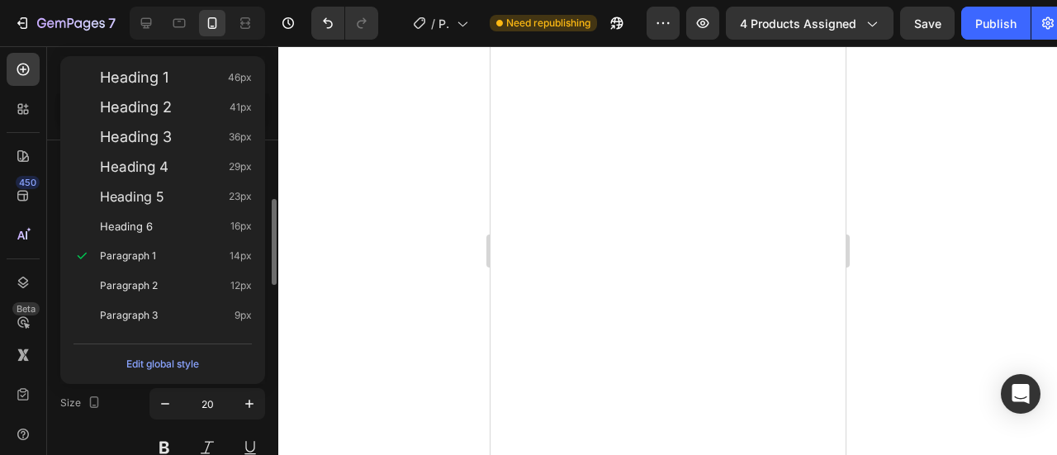
click at [123, 389] on div "Size 20" at bounding box center [162, 425] width 205 height 74
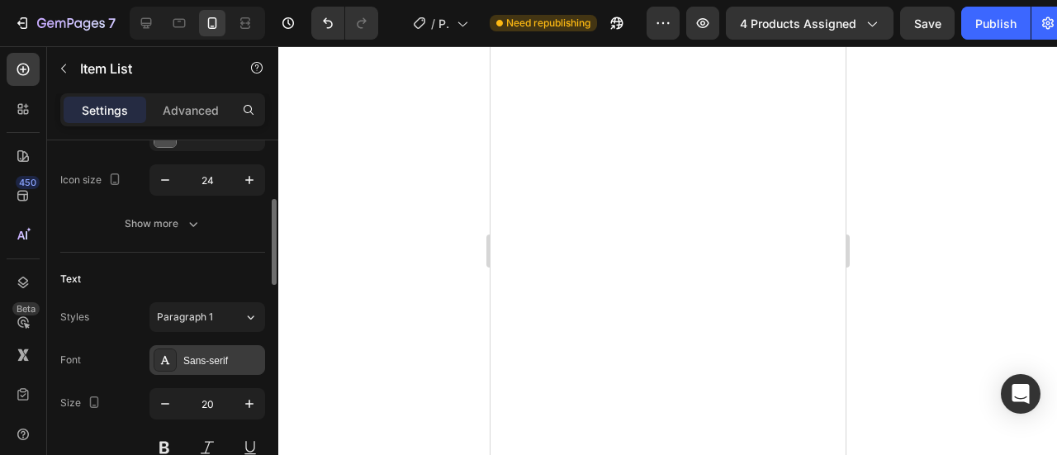
click at [231, 365] on div "Sans-serif" at bounding box center [222, 360] width 78 height 15
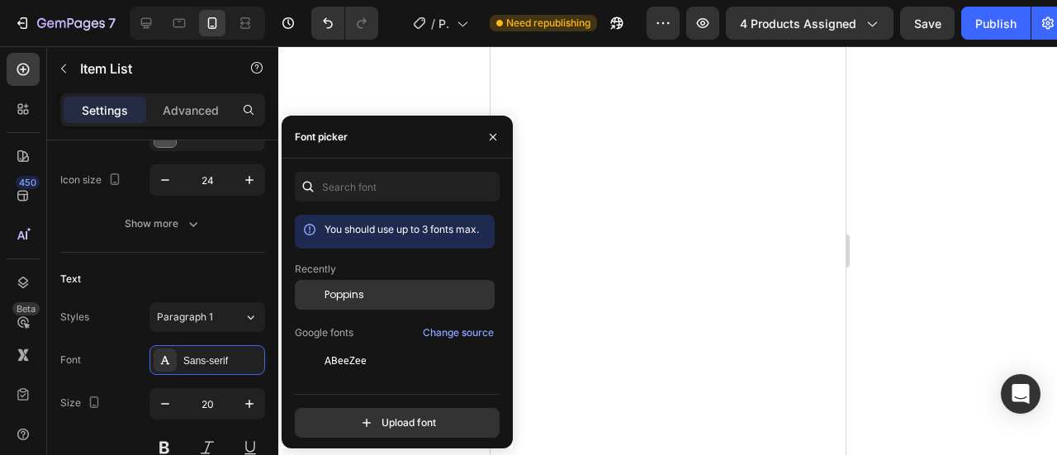
click at [317, 296] on div at bounding box center [310, 295] width 30 height 30
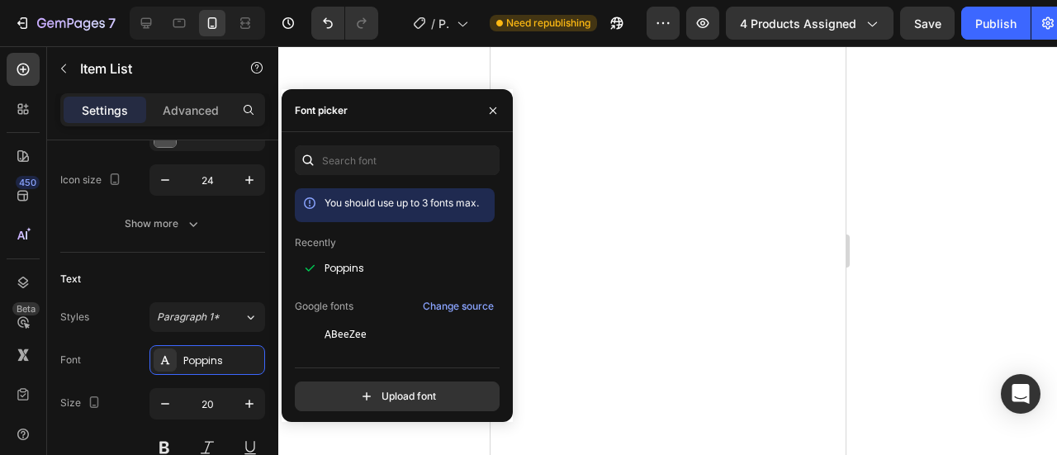
scroll to position [496, 0]
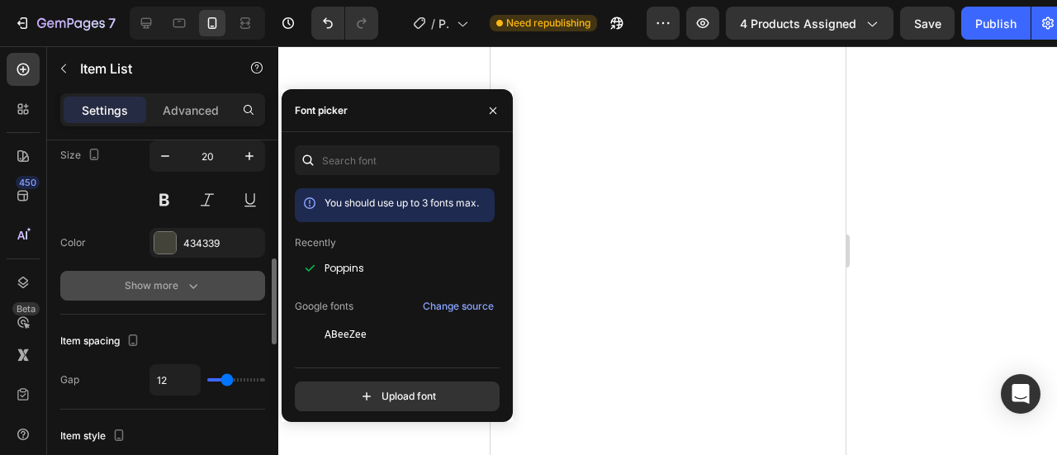
click at [163, 282] on div "Show more" at bounding box center [163, 286] width 77 height 17
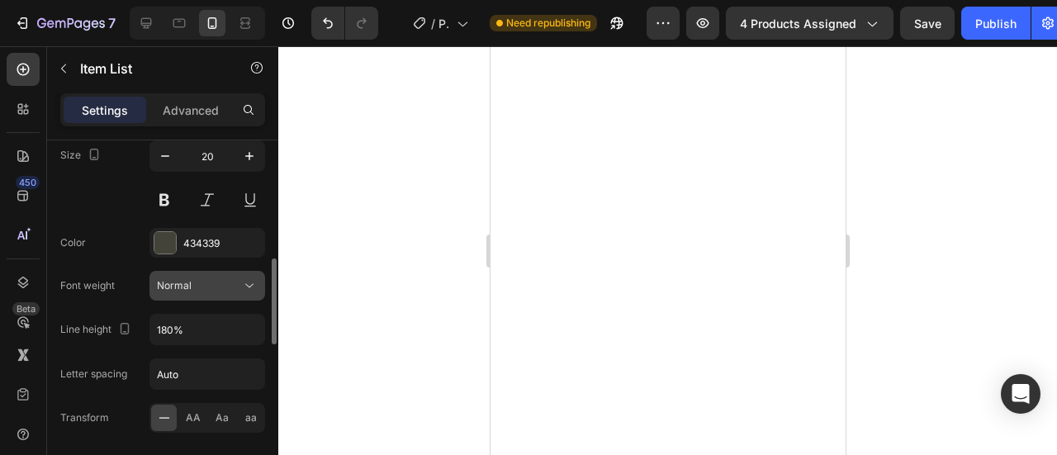
click at [183, 288] on span "Normal" at bounding box center [174, 285] width 35 height 12
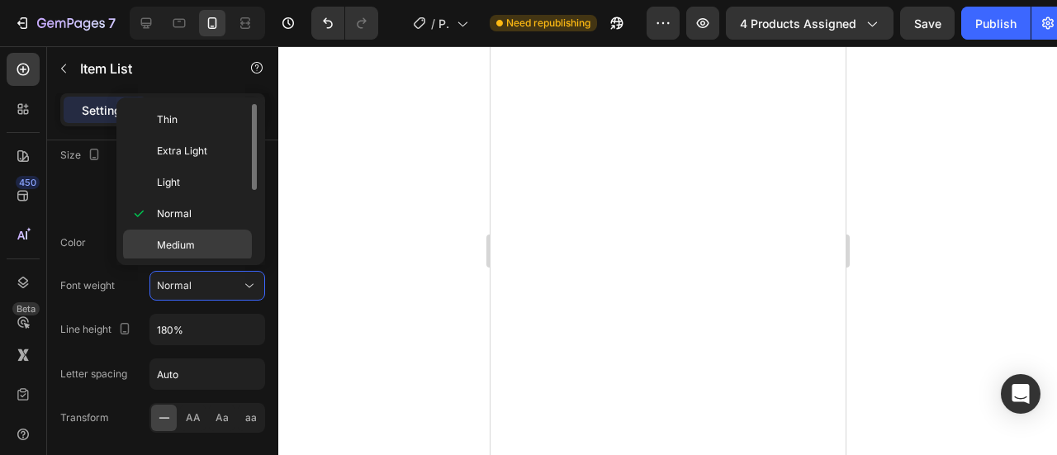
click at [188, 247] on span "Medium" at bounding box center [176, 245] width 38 height 15
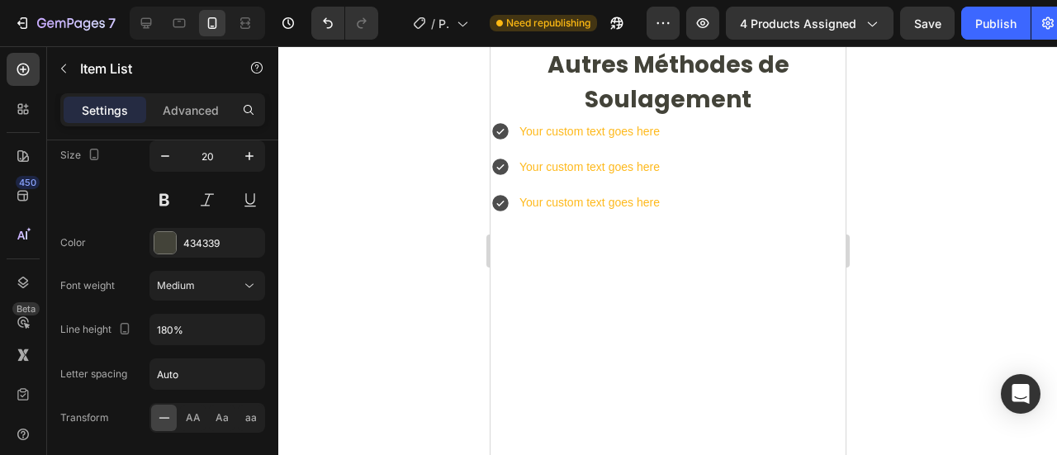
scroll to position [7120, 0]
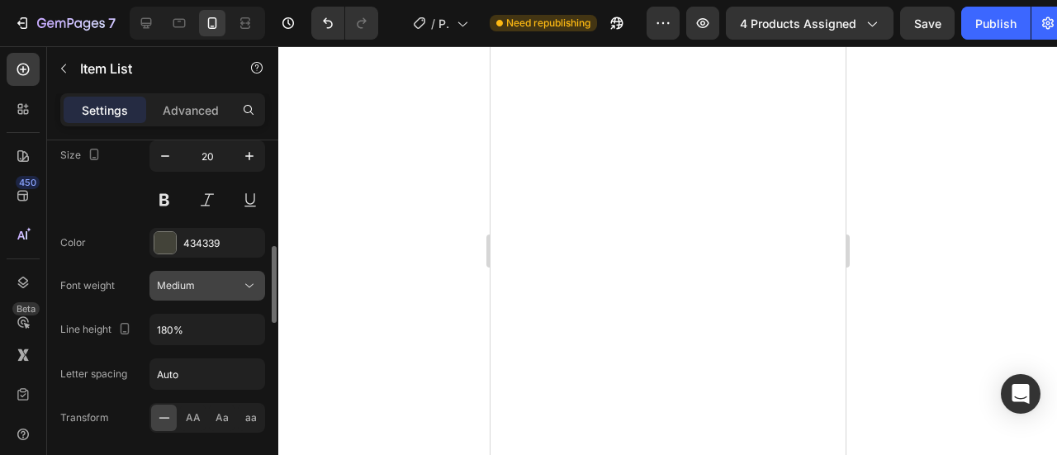
click at [202, 294] on button "Medium" at bounding box center [207, 286] width 116 height 30
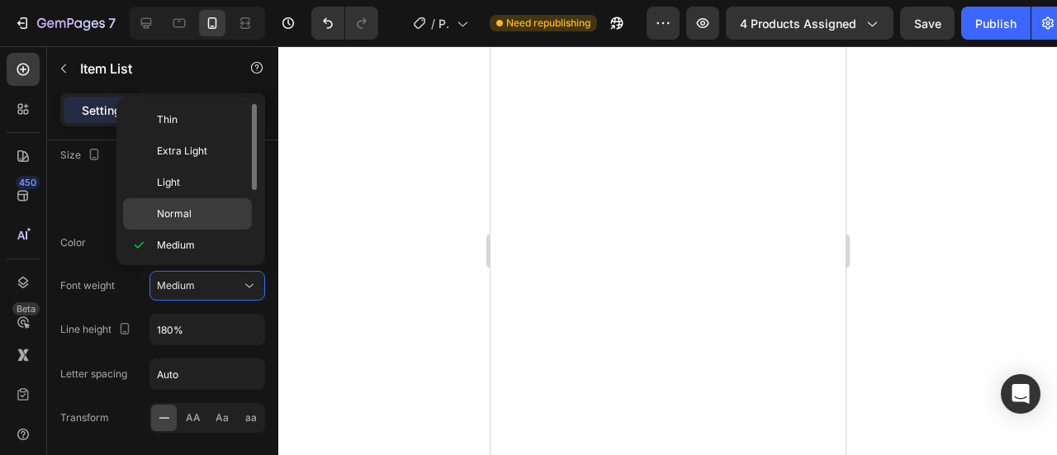
click at [165, 211] on span "Normal" at bounding box center [174, 213] width 35 height 15
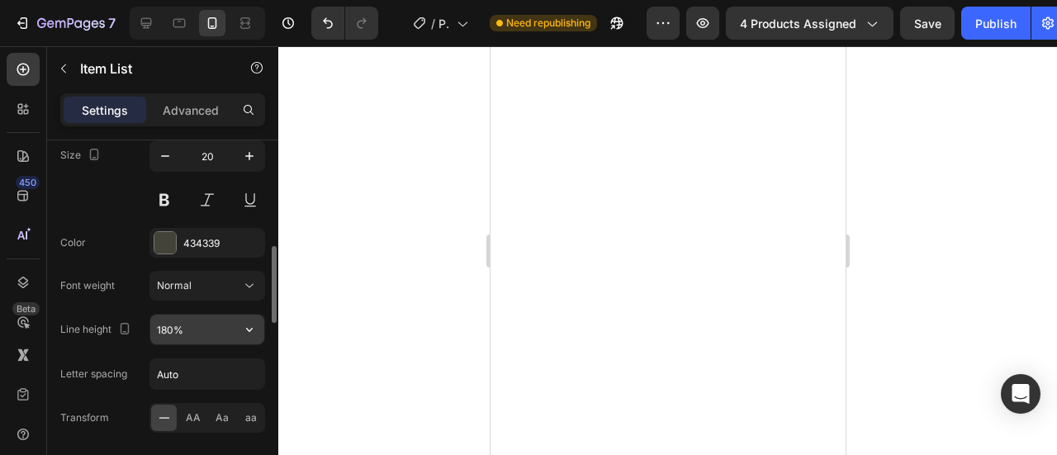
click at [211, 323] on input "180%" at bounding box center [207, 330] width 114 height 30
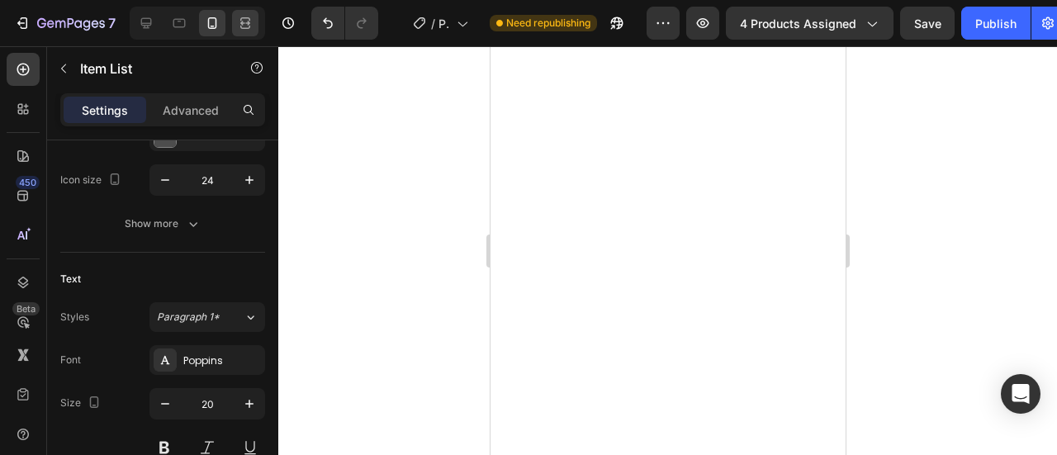
scroll to position [0, 0]
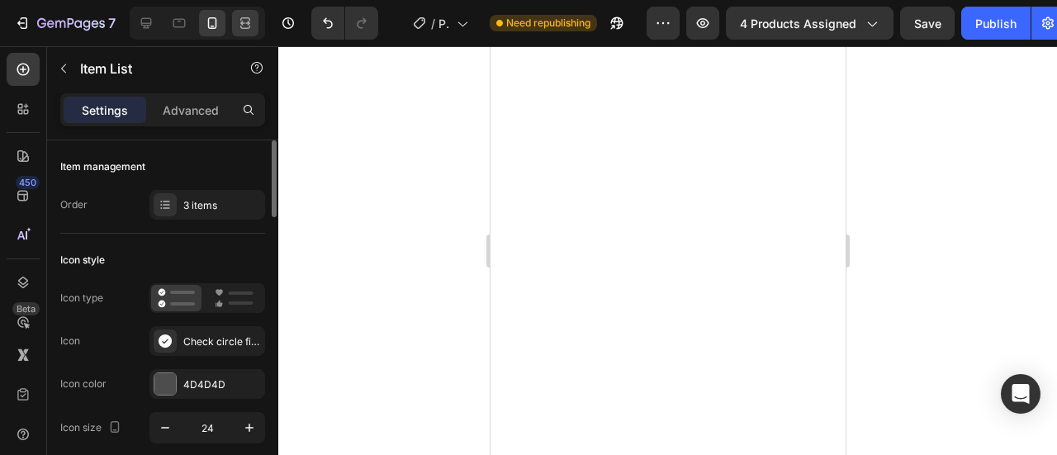
type input "150%"
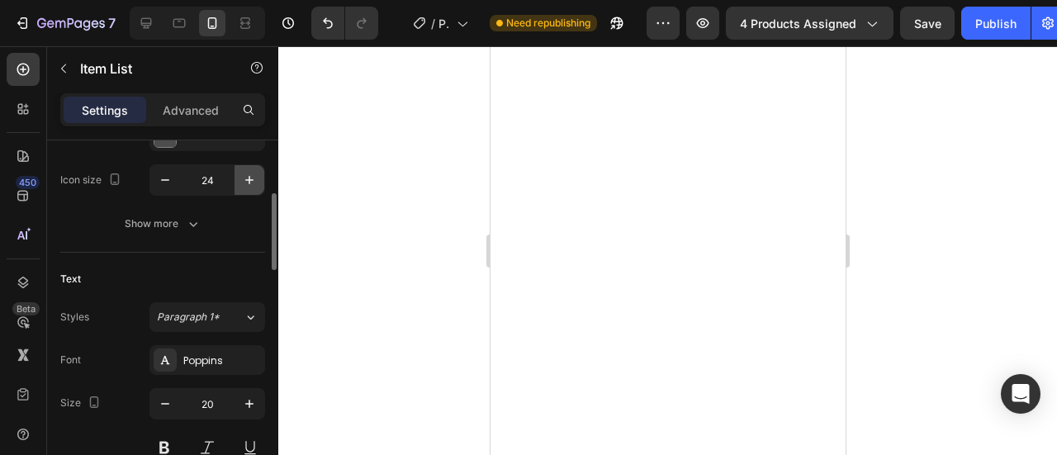
click at [251, 176] on icon "button" at bounding box center [249, 180] width 17 height 17
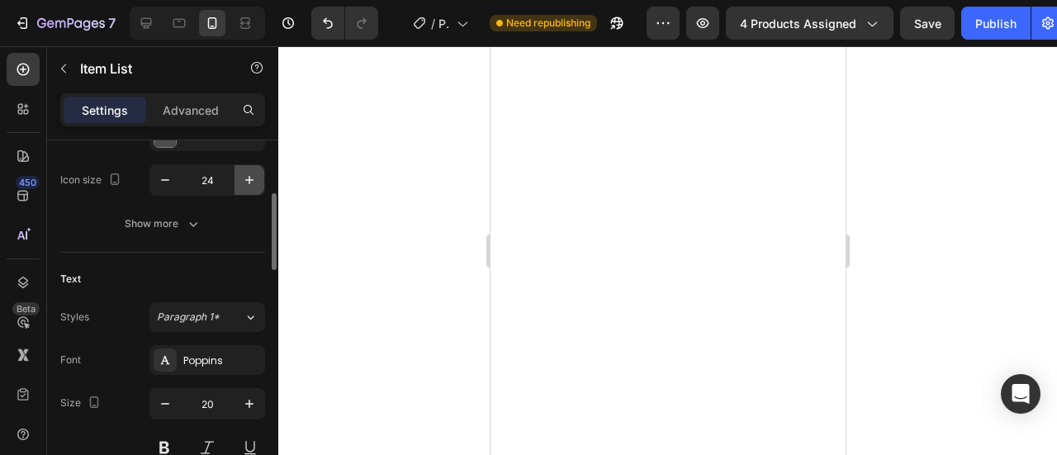
click at [251, 176] on icon "button" at bounding box center [249, 180] width 17 height 17
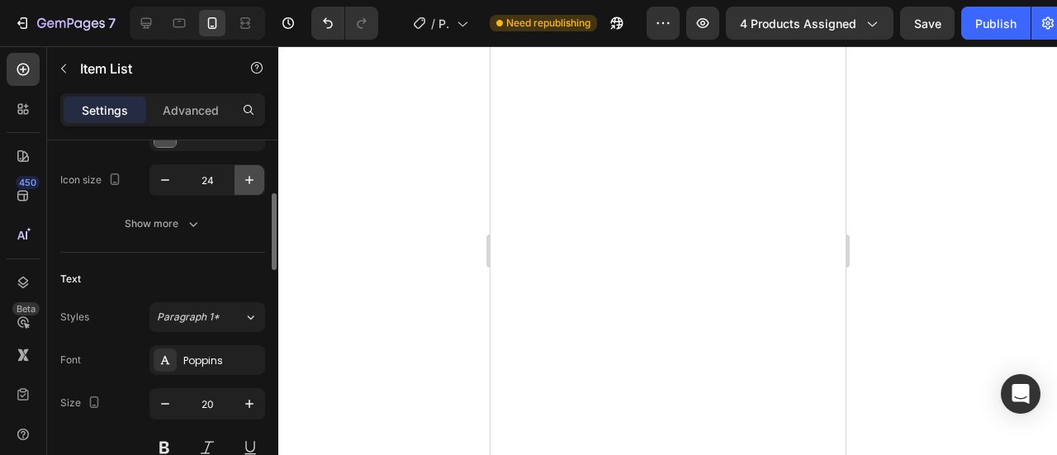
click at [251, 176] on icon "button" at bounding box center [249, 180] width 17 height 17
click at [252, 176] on icon "button" at bounding box center [249, 180] width 17 height 17
click at [252, 175] on icon "button" at bounding box center [249, 180] width 17 height 17
click at [252, 174] on icon "button" at bounding box center [249, 180] width 17 height 17
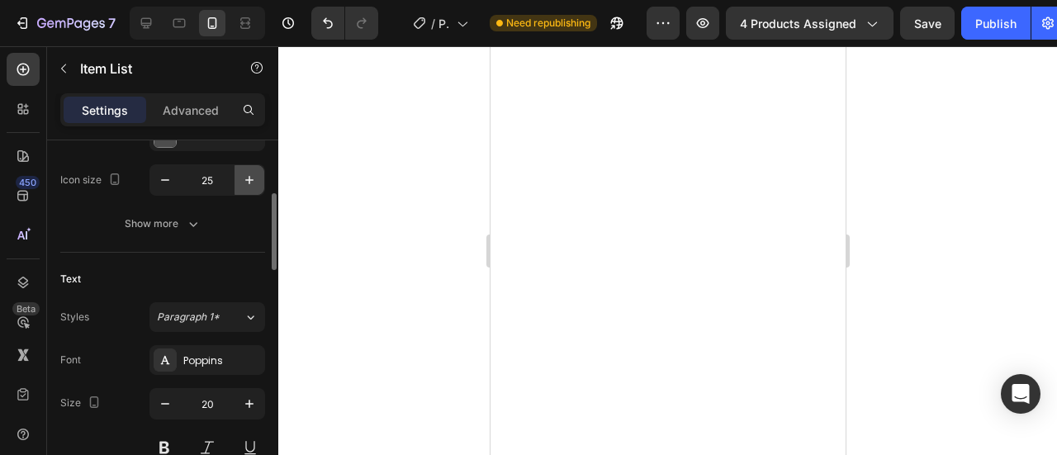
click at [252, 174] on icon "button" at bounding box center [249, 180] width 17 height 17
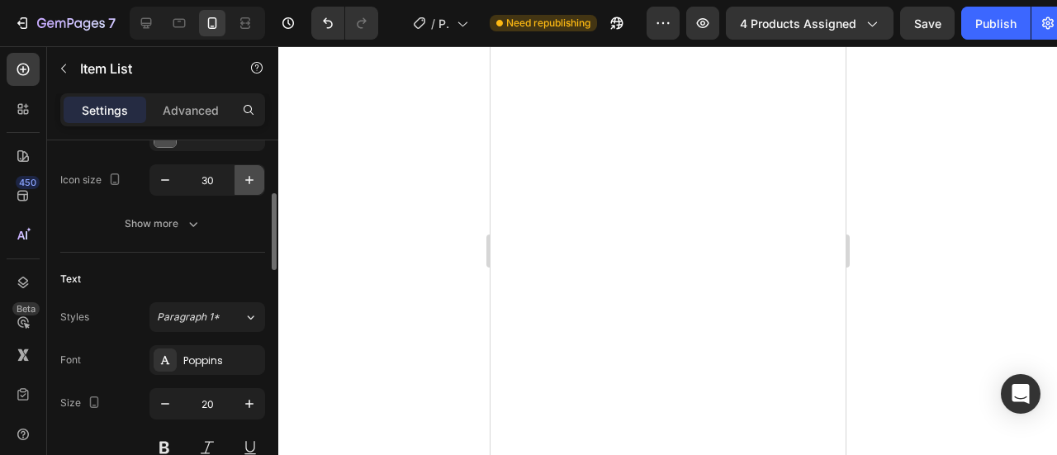
click at [252, 174] on icon "button" at bounding box center [249, 180] width 17 height 17
type input "32"
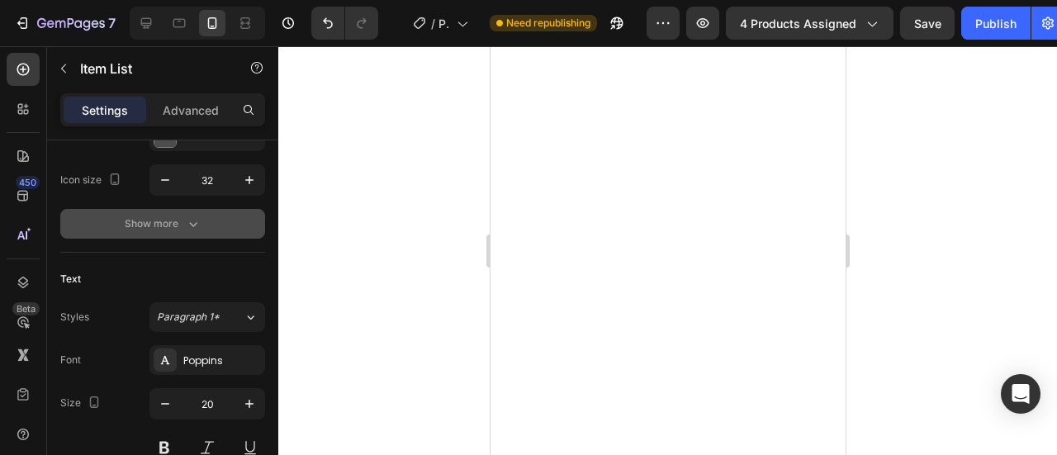
scroll to position [0, 0]
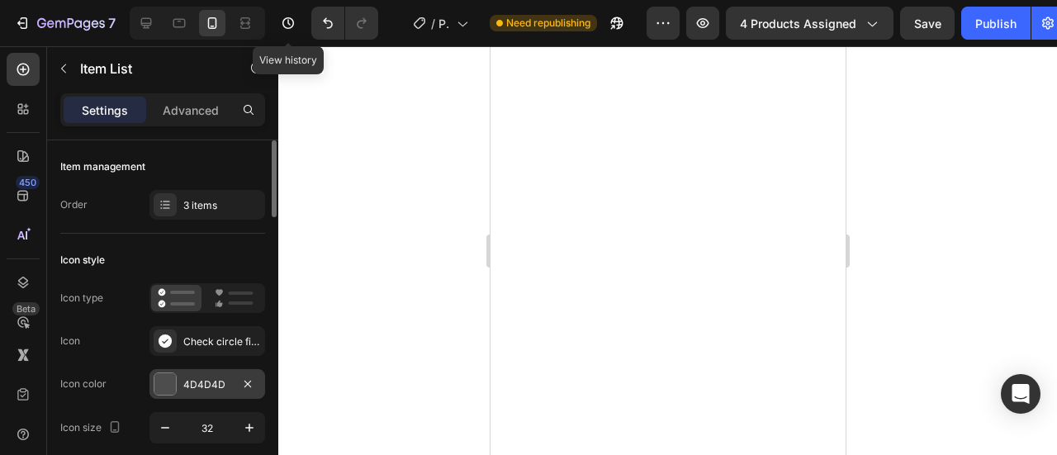
click at [219, 391] on div "4D4D4D" at bounding box center [207, 384] width 48 height 15
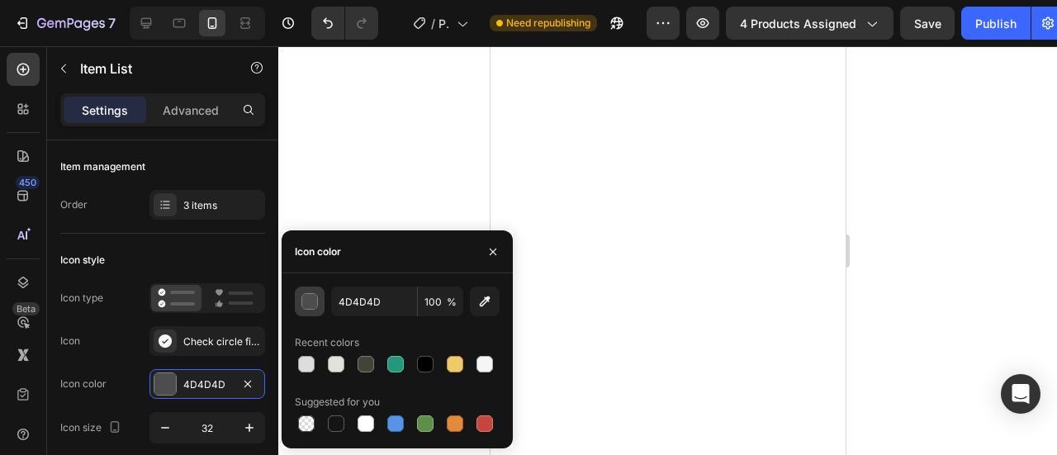
click at [297, 301] on button "button" at bounding box center [310, 302] width 30 height 30
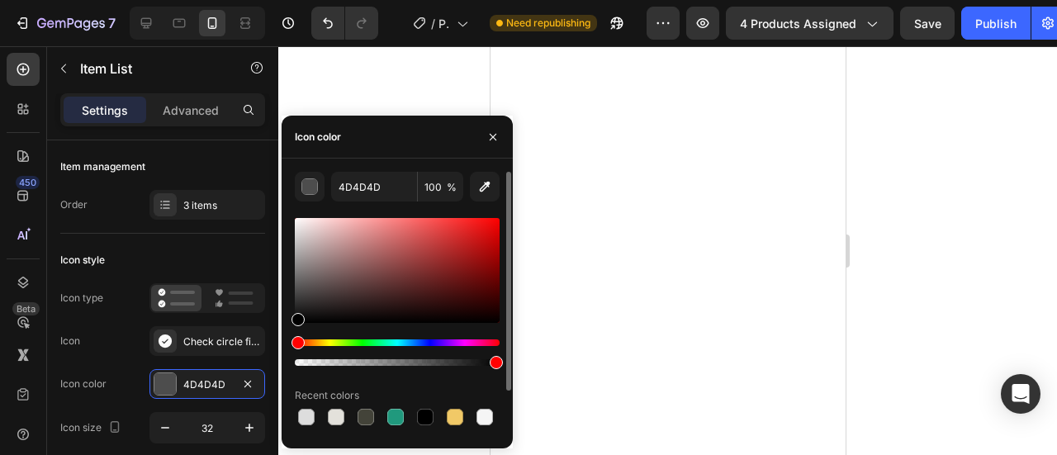
click at [349, 341] on div "Hue" at bounding box center [397, 342] width 205 height 7
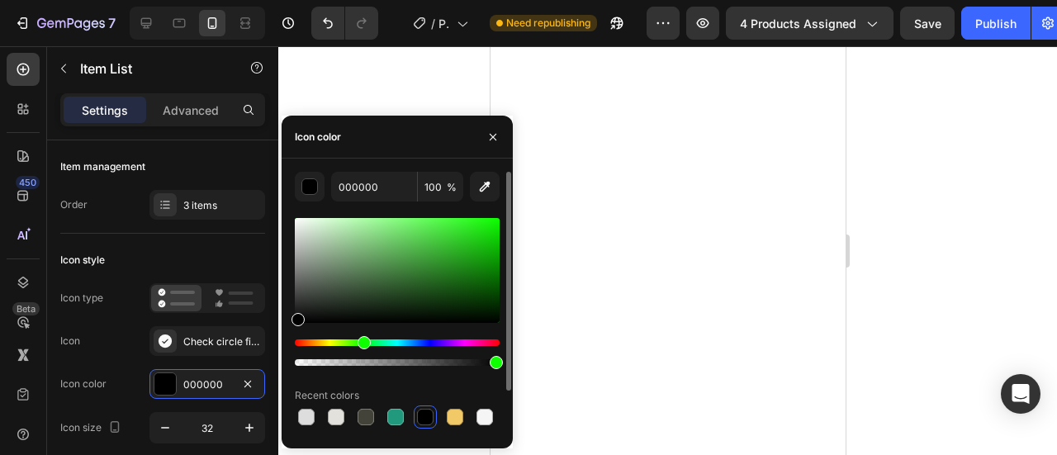
click at [362, 339] on div "Hue" at bounding box center [397, 342] width 205 height 7
click at [429, 225] on div at bounding box center [397, 270] width 205 height 105
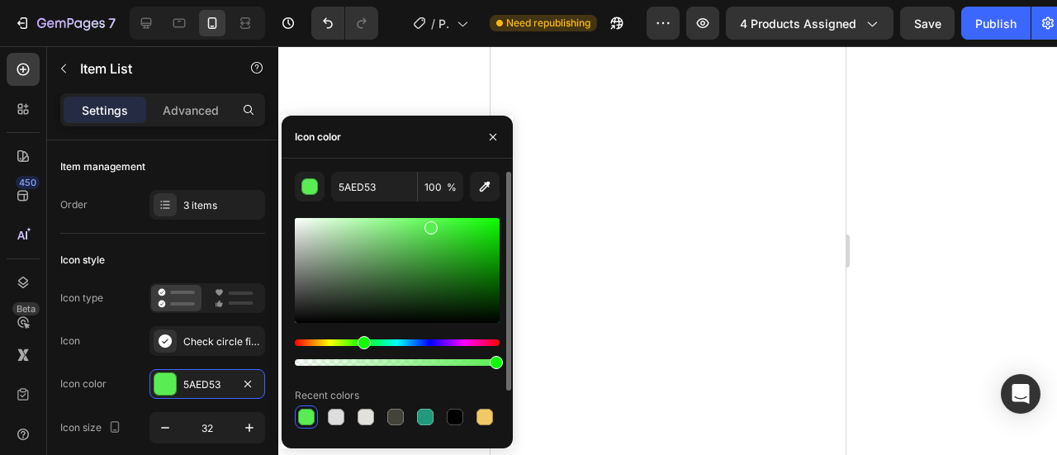
click at [413, 237] on div at bounding box center [397, 270] width 205 height 105
click at [422, 272] on div at bounding box center [397, 270] width 205 height 105
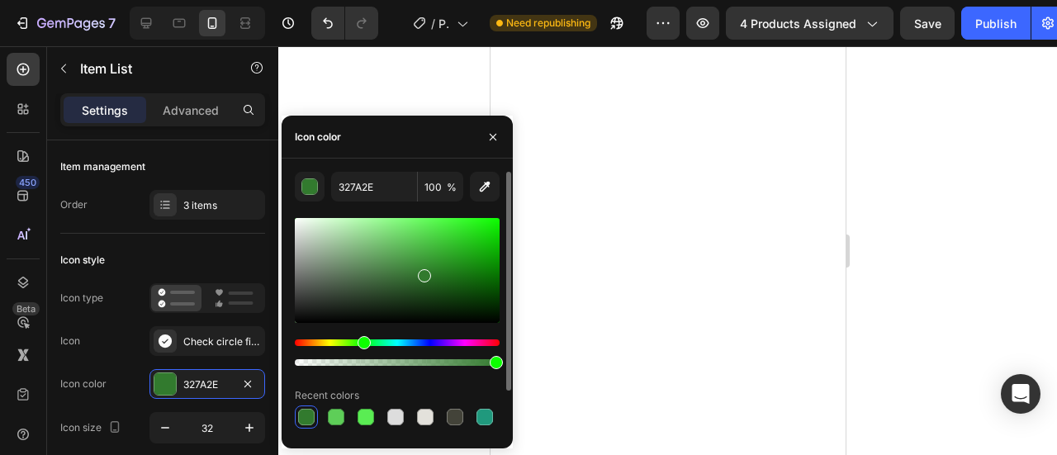
click at [421, 262] on div at bounding box center [397, 270] width 205 height 105
click at [443, 256] on div at bounding box center [397, 270] width 205 height 105
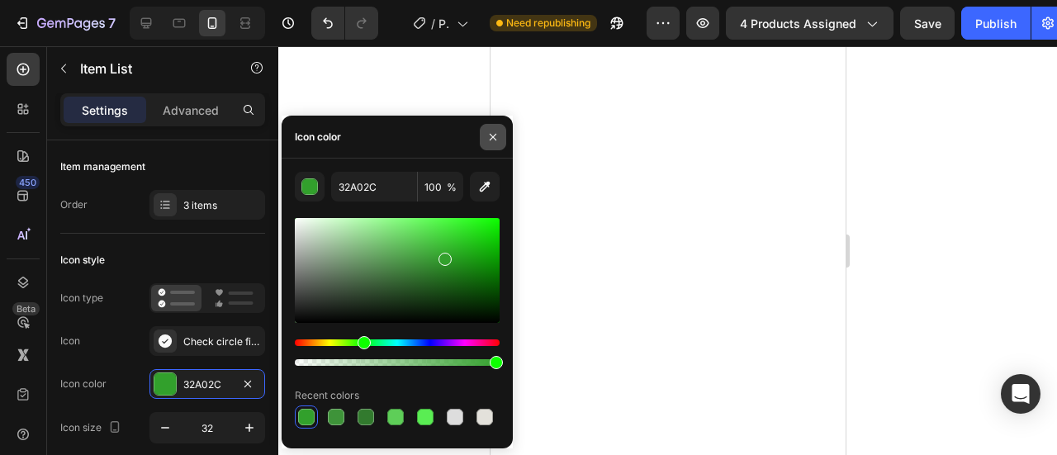
click at [495, 133] on icon "button" at bounding box center [492, 136] width 13 height 13
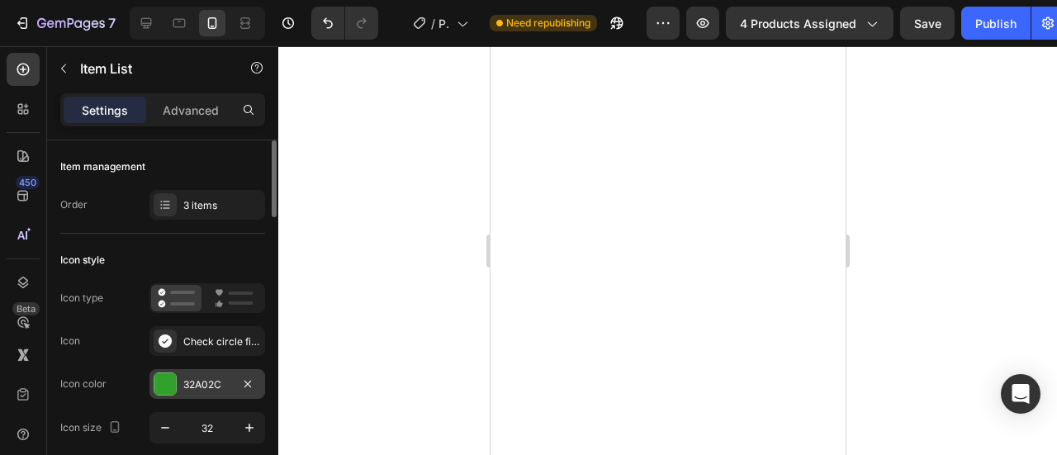
click at [198, 387] on div "32A02C" at bounding box center [207, 384] width 48 height 15
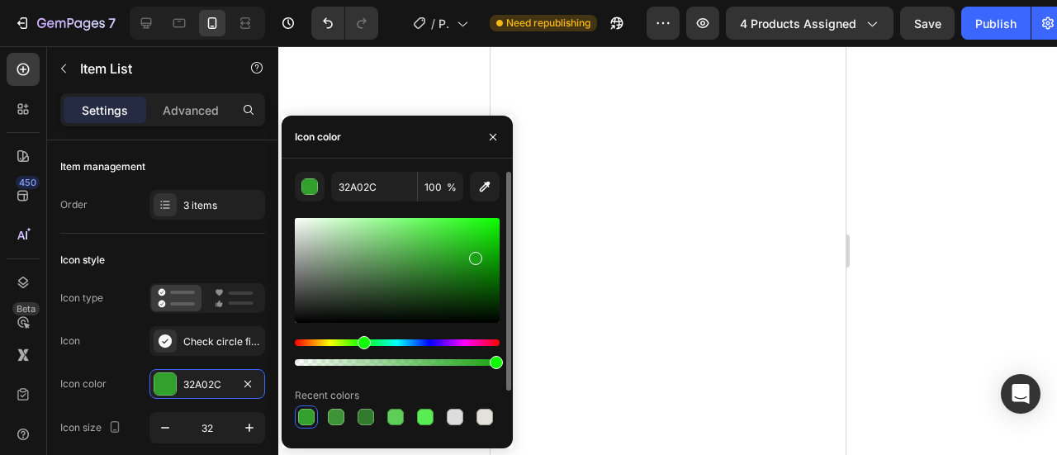
click at [474, 255] on div at bounding box center [397, 270] width 205 height 105
click at [489, 250] on div at bounding box center [397, 270] width 205 height 105
type input "12AF0A"
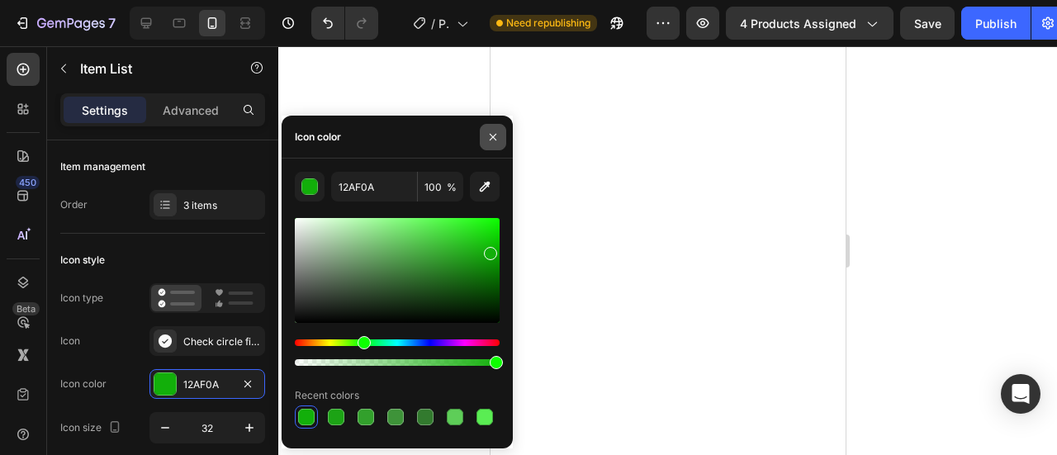
click at [493, 135] on icon "button" at bounding box center [492, 136] width 13 height 13
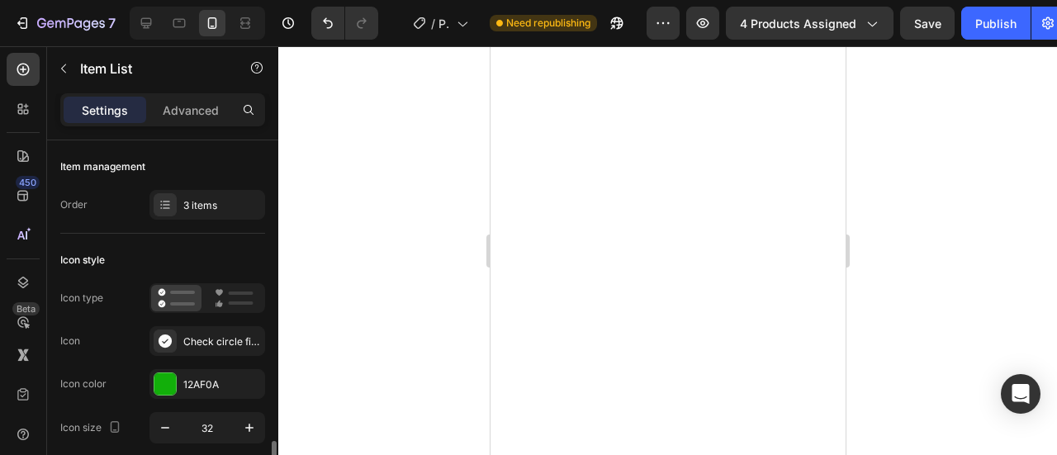
scroll to position [248, 0]
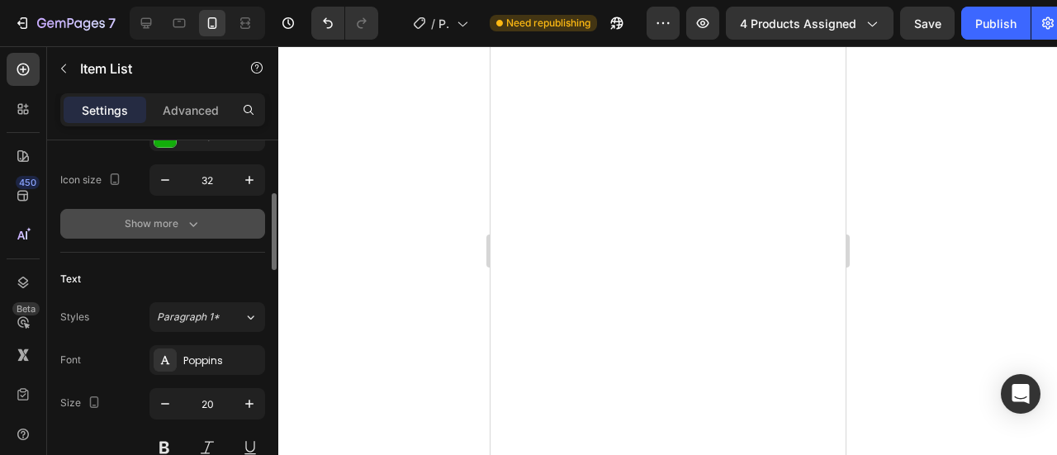
click at [162, 218] on div "Show more" at bounding box center [163, 224] width 77 height 17
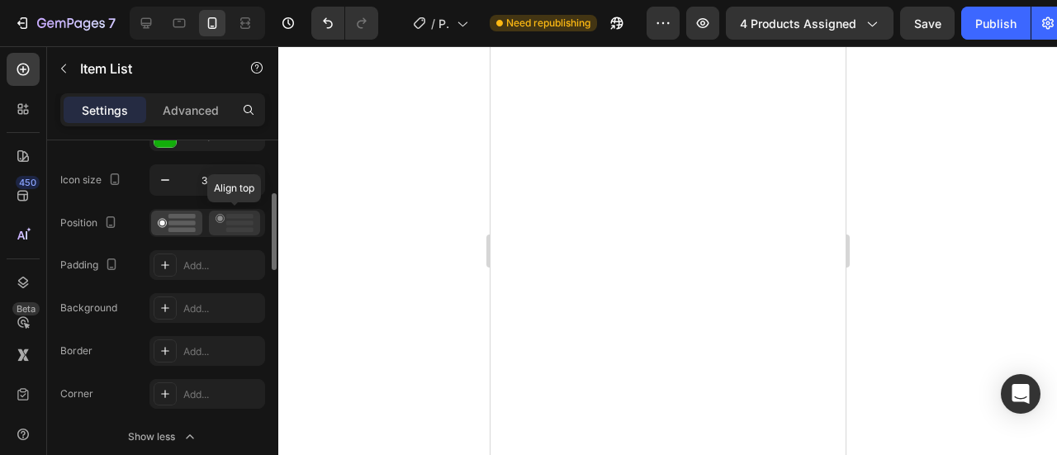
click at [245, 217] on icon at bounding box center [235, 223] width 38 height 18
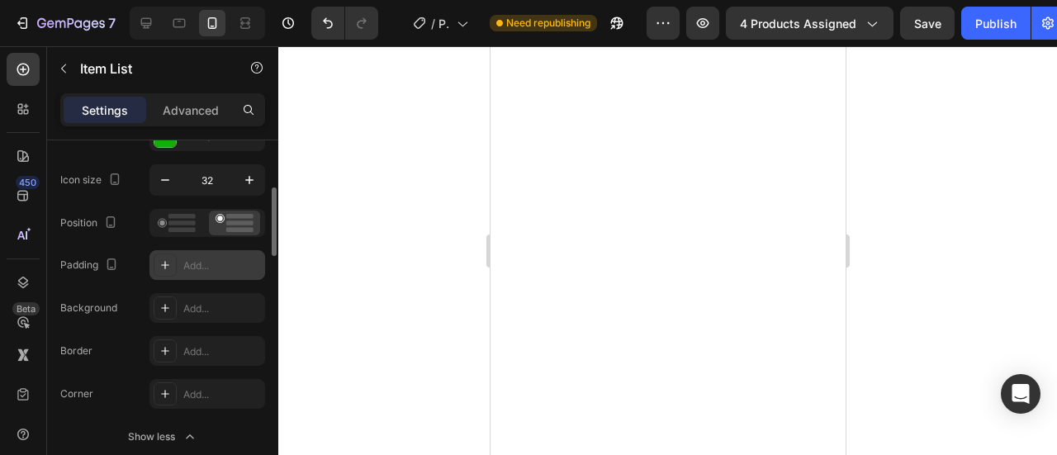
click at [170, 268] on icon at bounding box center [165, 265] width 13 height 13
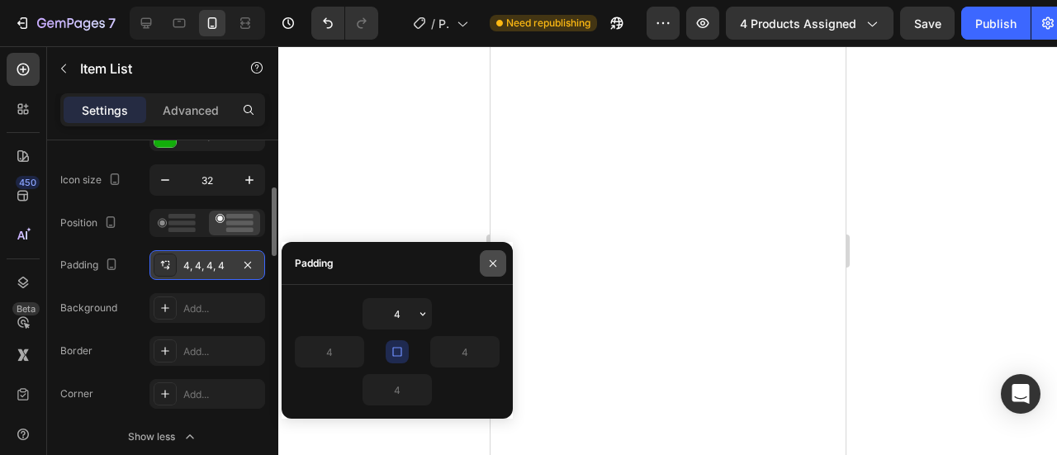
click at [497, 257] on icon "button" at bounding box center [492, 263] width 13 height 13
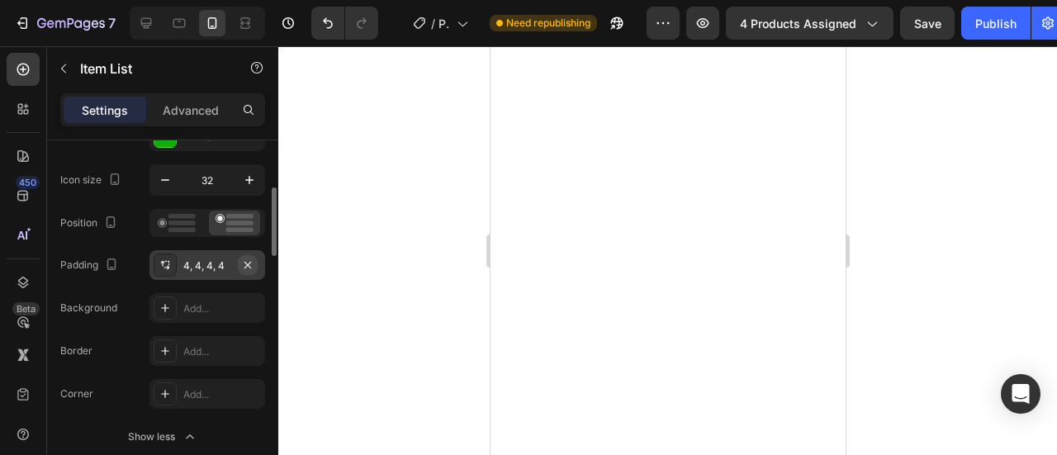
click at [246, 265] on icon "button" at bounding box center [247, 264] width 7 height 7
click at [246, 265] on div "Add..." at bounding box center [222, 266] width 78 height 15
type input "4"
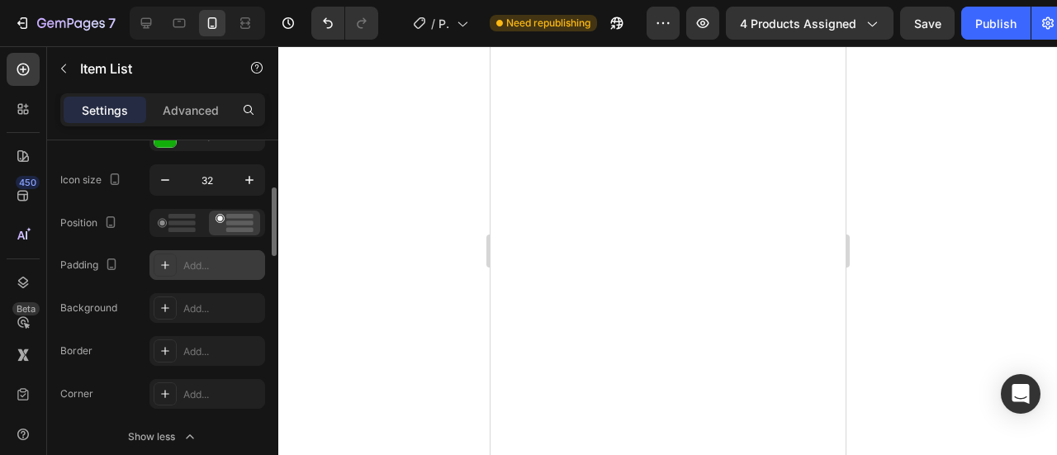
type input "4"
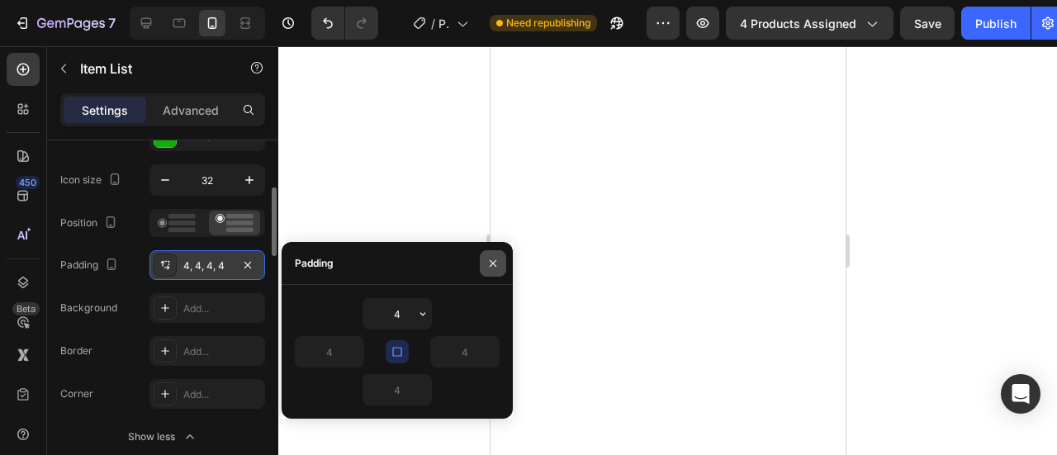
click at [494, 260] on icon "button" at bounding box center [492, 263] width 13 height 13
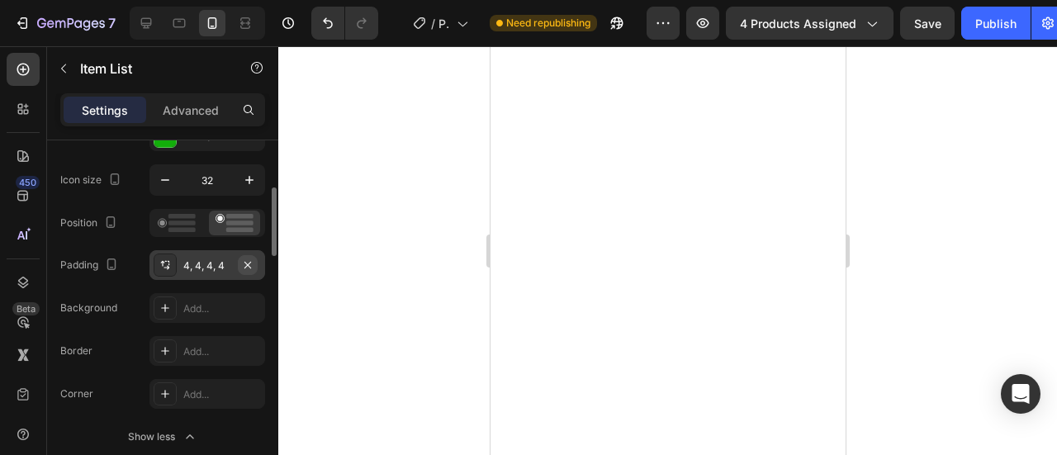
click at [251, 262] on icon "button" at bounding box center [247, 265] width 13 height 13
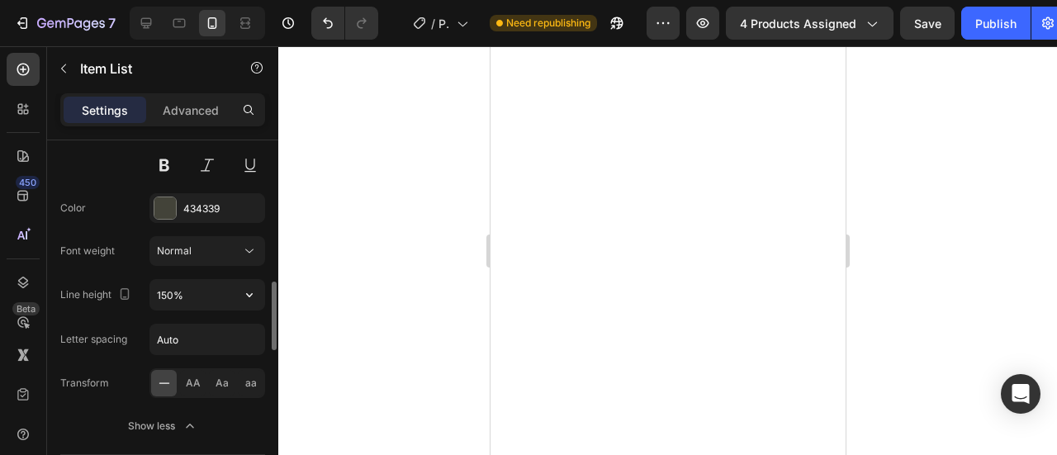
scroll to position [991, 0]
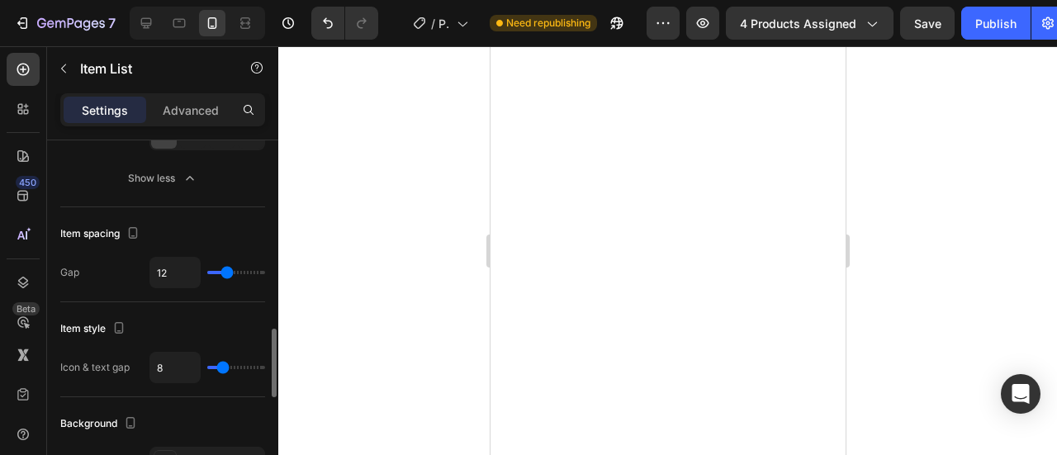
type input "16"
type input "17"
type input "21"
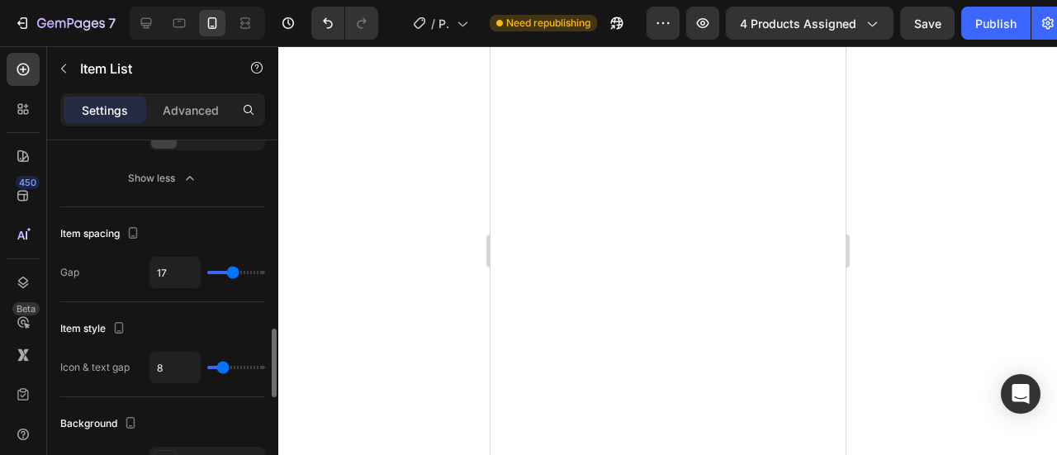
type input "21"
type input "26"
drag, startPoint x: 227, startPoint y: 273, endPoint x: 191, endPoint y: 1, distance: 274.1
type input "26"
click at [243, 274] on input "range" at bounding box center [236, 272] width 58 height 3
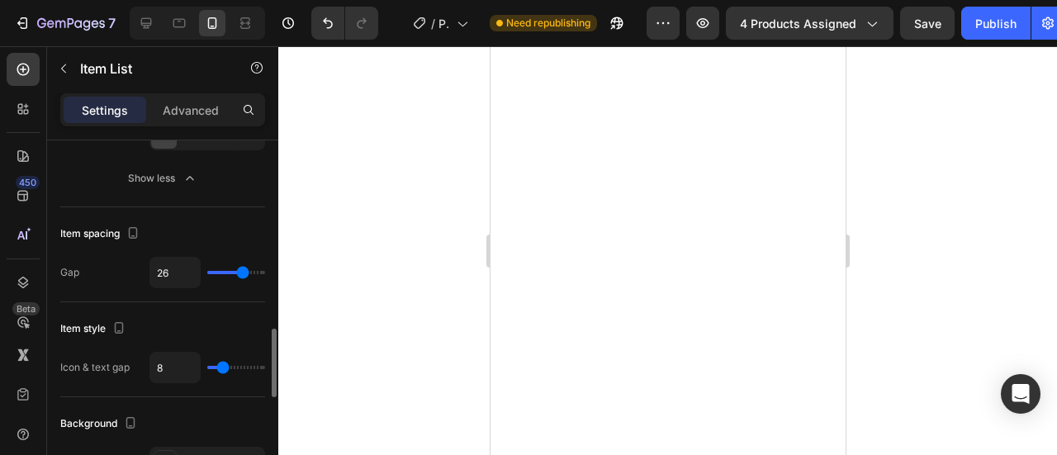
type input "22"
type input "25"
type input "27"
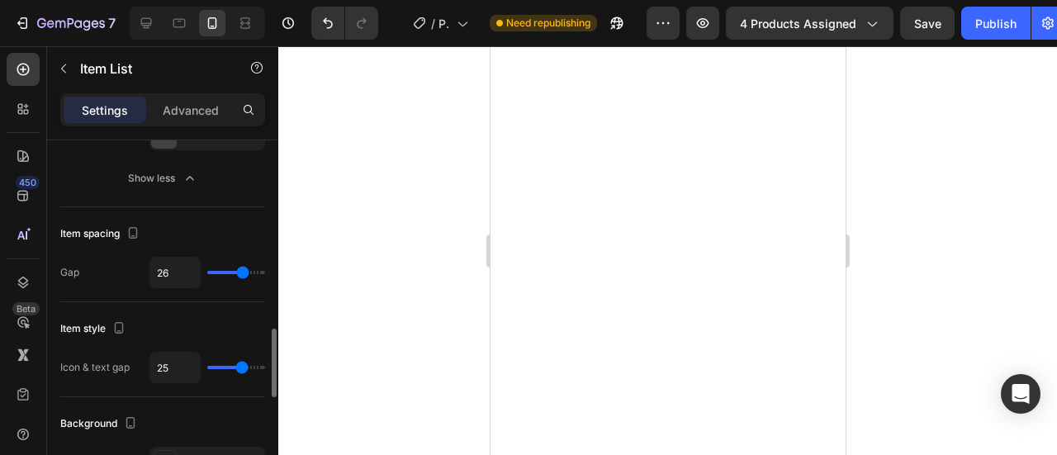
type input "27"
type input "28"
drag, startPoint x: 228, startPoint y: 364, endPoint x: 244, endPoint y: 364, distance: 16.5
type input "28"
click at [244, 366] on input "range" at bounding box center [236, 367] width 58 height 3
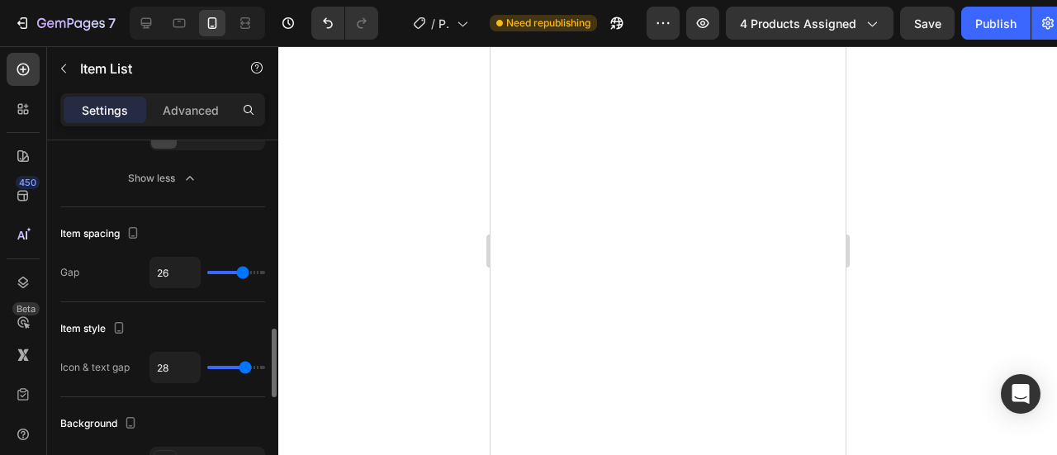
type input "22"
type input "21"
click at [237, 366] on input "range" at bounding box center [236, 367] width 58 height 3
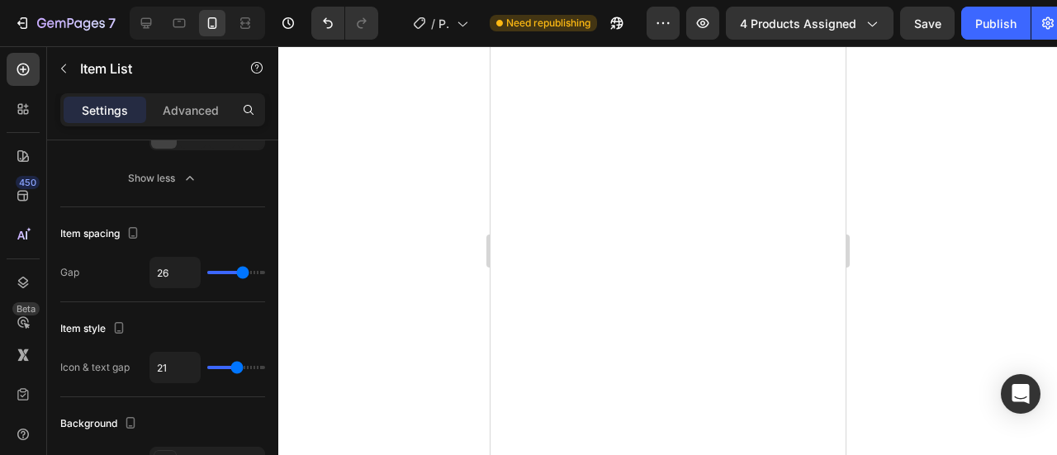
drag, startPoint x: 706, startPoint y: 232, endPoint x: 540, endPoint y: 232, distance: 166.0
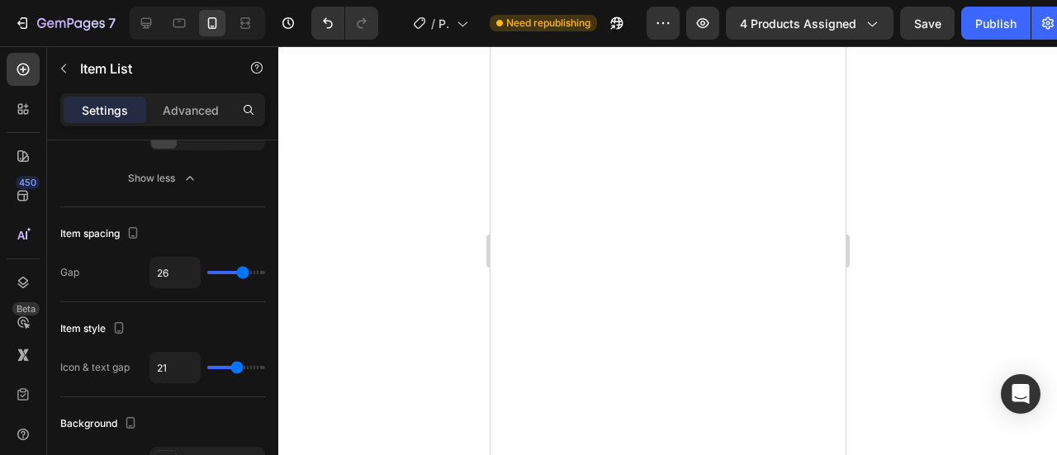
drag, startPoint x: 537, startPoint y: 256, endPoint x: 762, endPoint y: 278, distance: 226.5
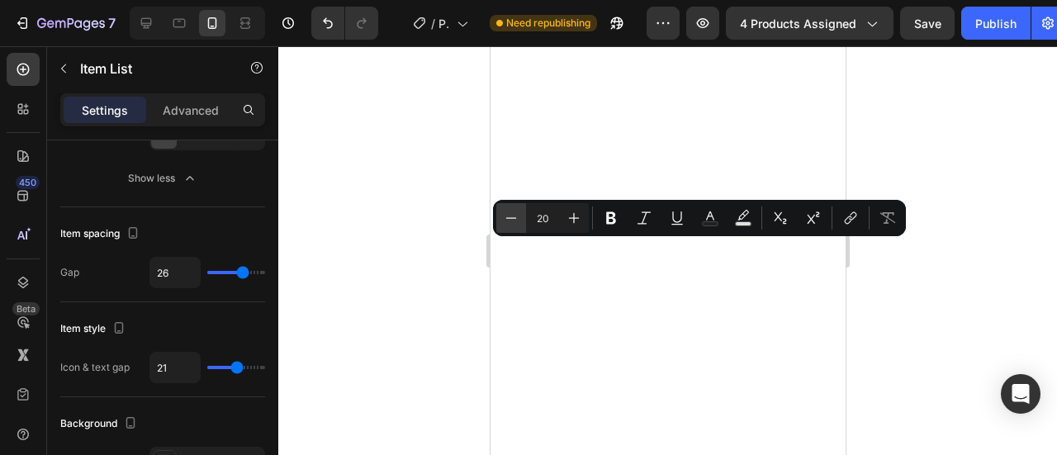
click at [510, 217] on icon "Editor contextual toolbar" at bounding box center [511, 218] width 17 height 17
type input "18"
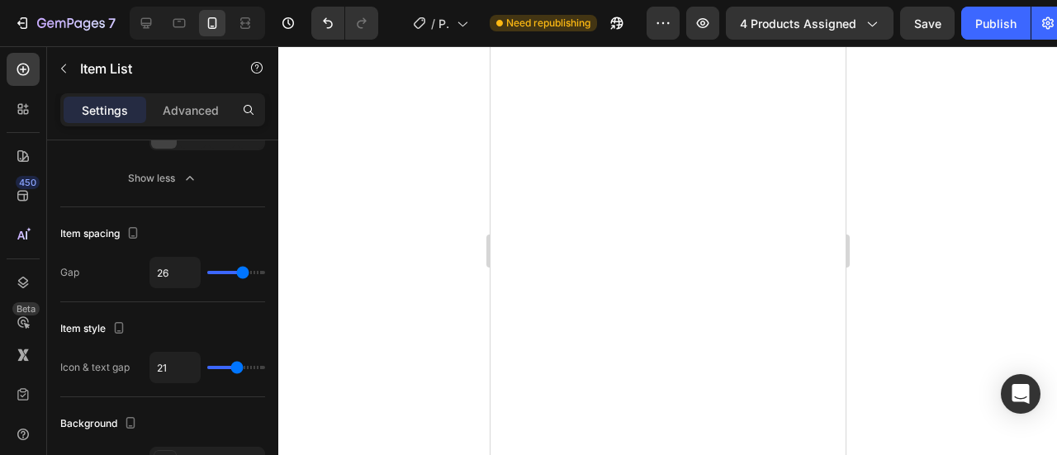
click at [216, 103] on p "Advanced" at bounding box center [191, 110] width 56 height 17
type input "100%"
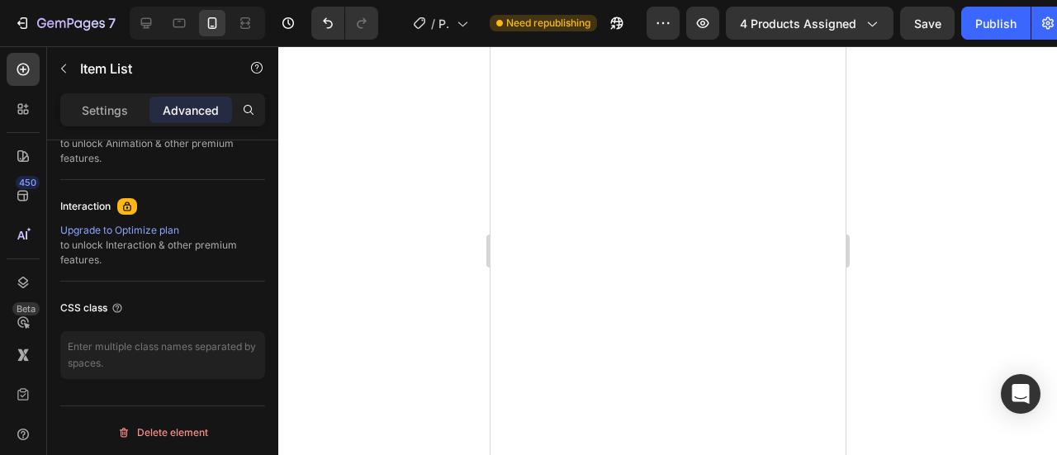
scroll to position [0, 0]
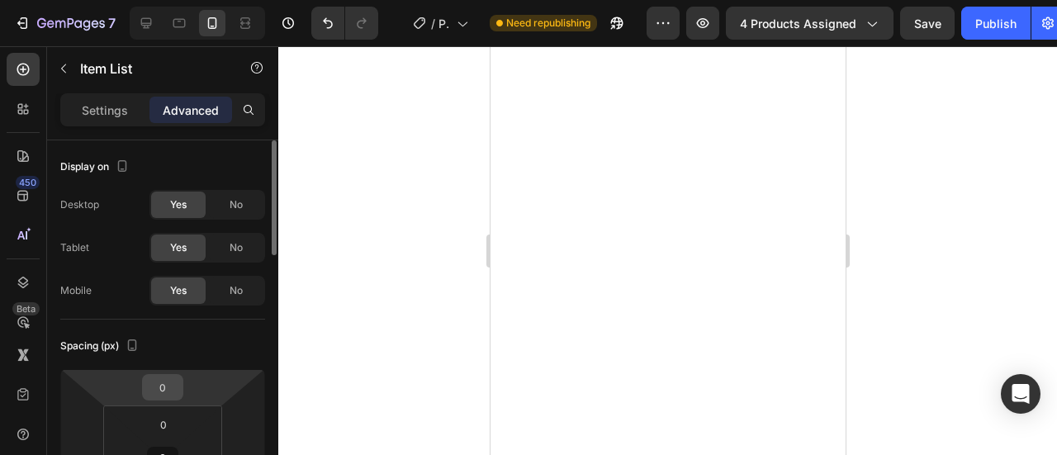
click at [155, 391] on input "0" at bounding box center [162, 387] width 33 height 25
type input "10"
drag, startPoint x: 702, startPoint y: 415, endPoint x: 537, endPoint y: 363, distance: 173.4
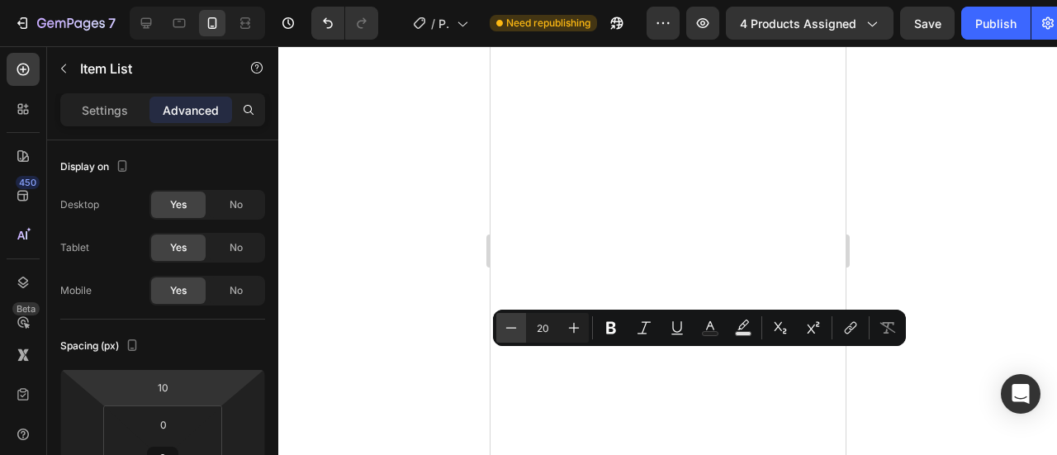
click at [519, 330] on icon "Editor contextual toolbar" at bounding box center [511, 328] width 17 height 17
type input "18"
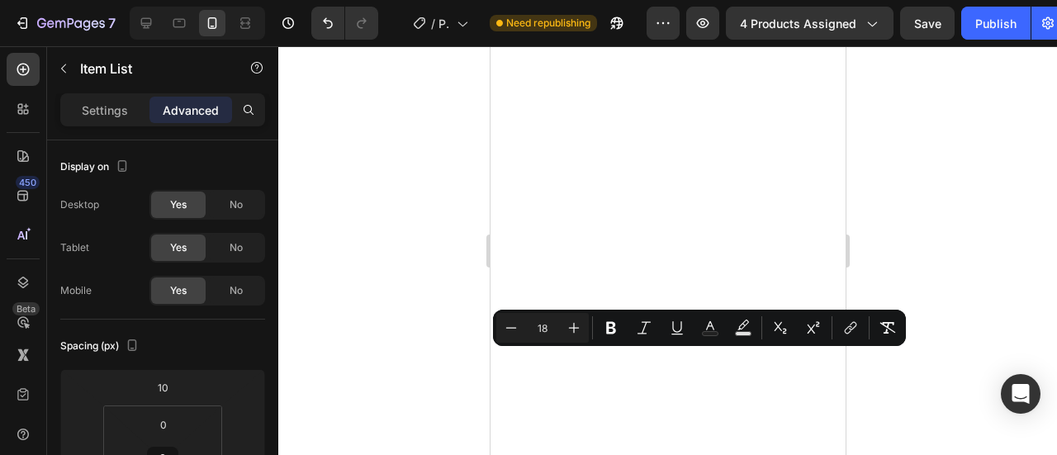
click at [411, 330] on div at bounding box center [667, 250] width 779 height 409
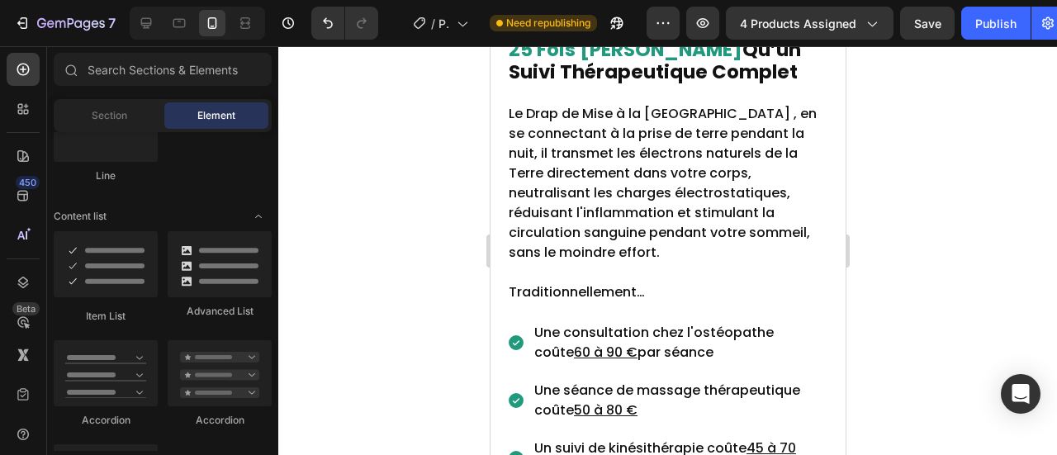
scroll to position [7368, 0]
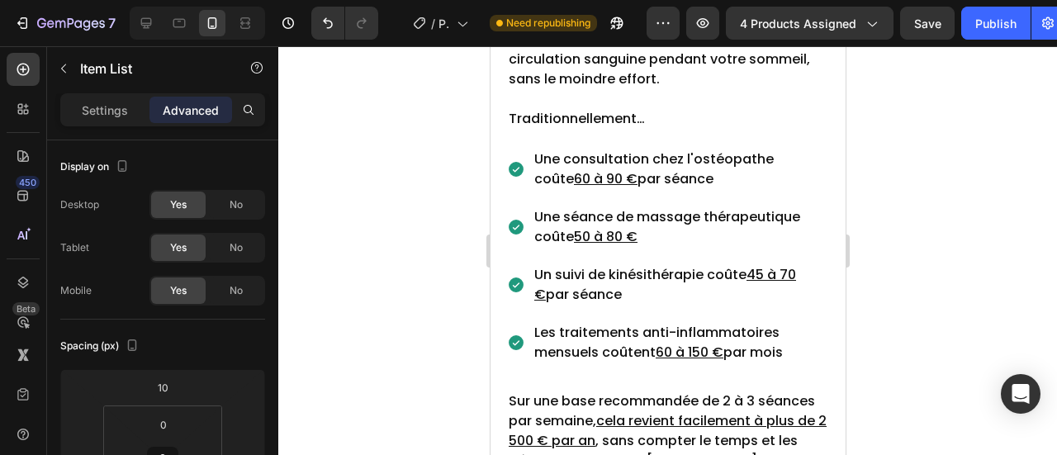
drag, startPoint x: 538, startPoint y: 219, endPoint x: 811, endPoint y: 267, distance: 277.5
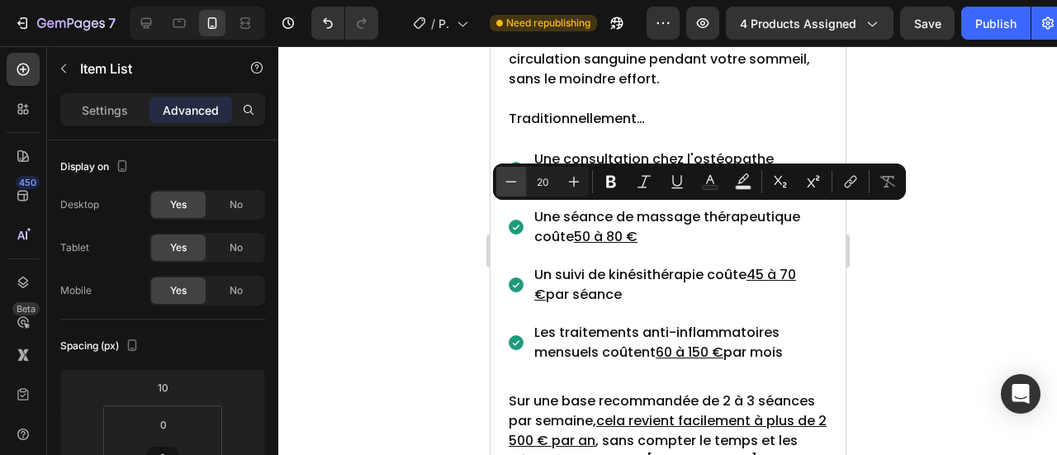
click at [516, 178] on icon "Editor contextual toolbar" at bounding box center [511, 181] width 17 height 17
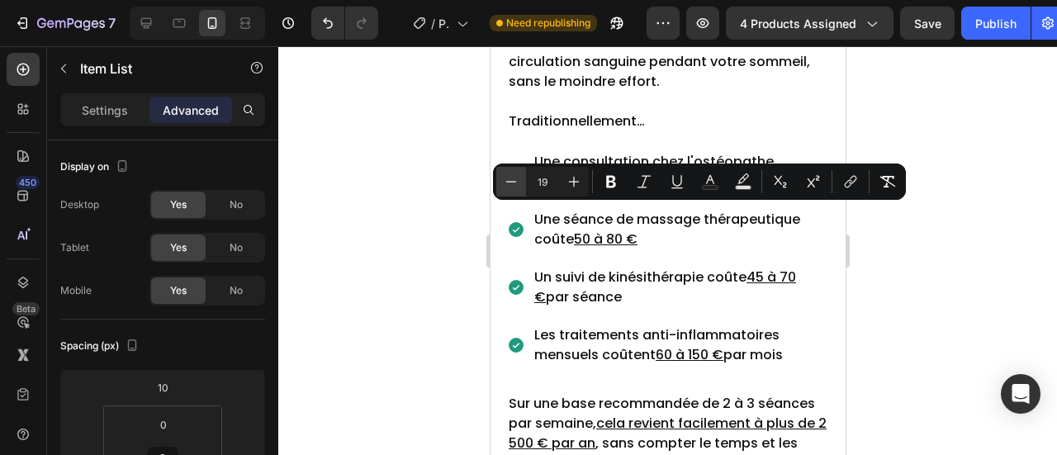
click at [516, 178] on icon "Editor contextual toolbar" at bounding box center [511, 181] width 17 height 17
type input "18"
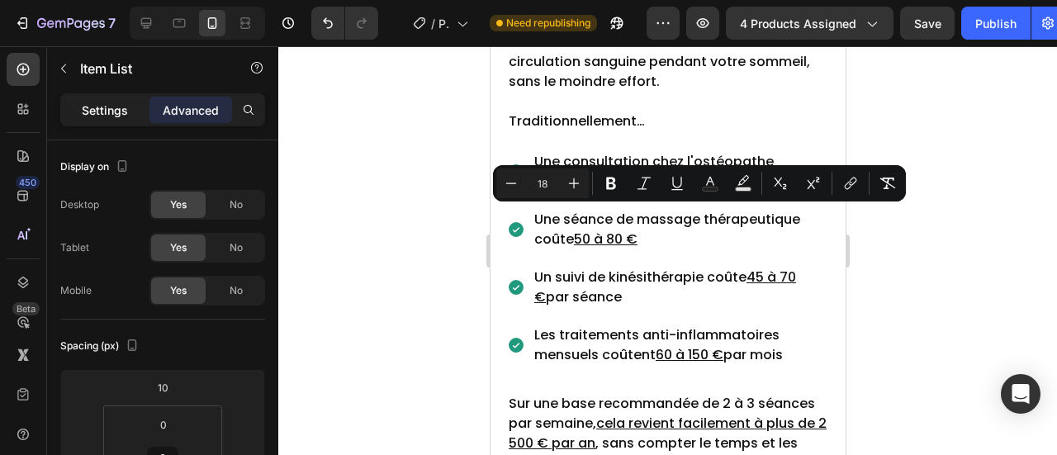
click at [120, 111] on p "Settings" at bounding box center [105, 110] width 46 height 17
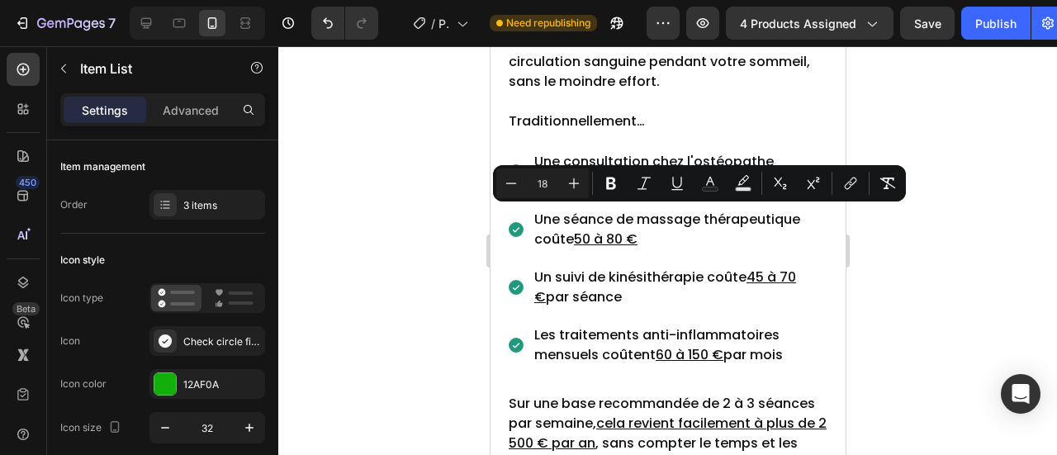
type input "21"
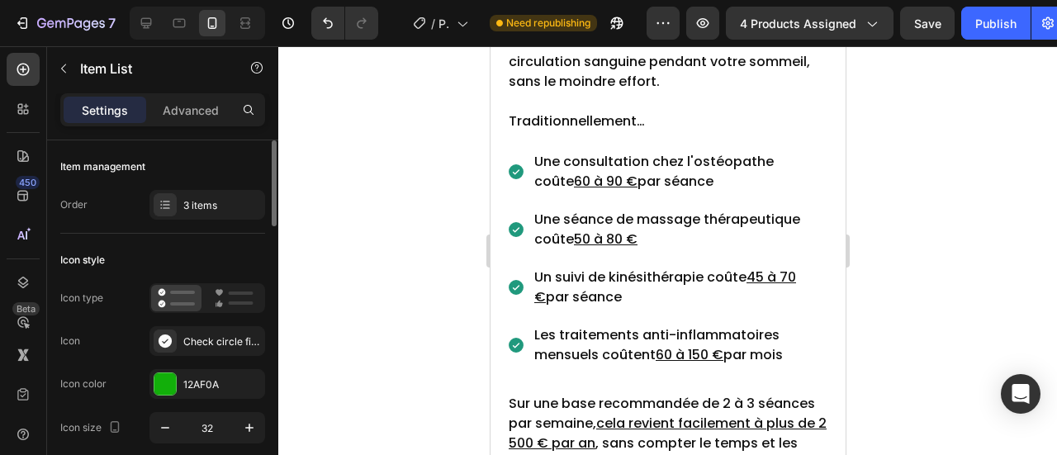
click at [178, 267] on div "Icon style" at bounding box center [162, 260] width 205 height 26
click at [197, 195] on div "3 items" at bounding box center [207, 205] width 116 height 30
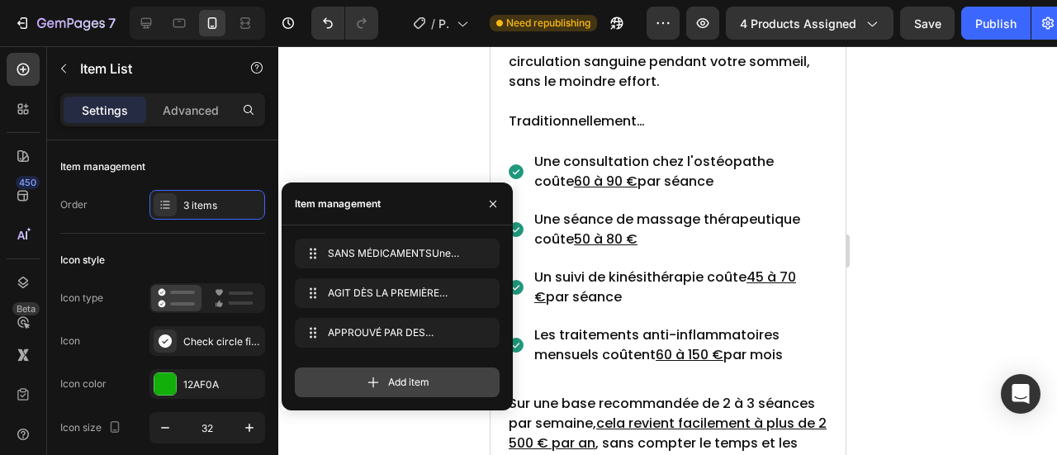
click at [405, 381] on span "Add item" at bounding box center [408, 382] width 41 height 15
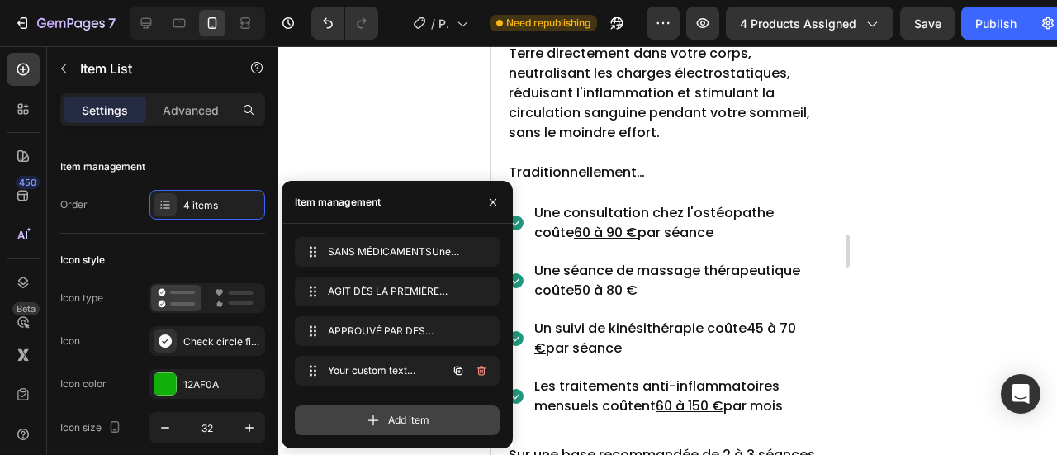
click at [383, 412] on div "Add item" at bounding box center [397, 421] width 205 height 30
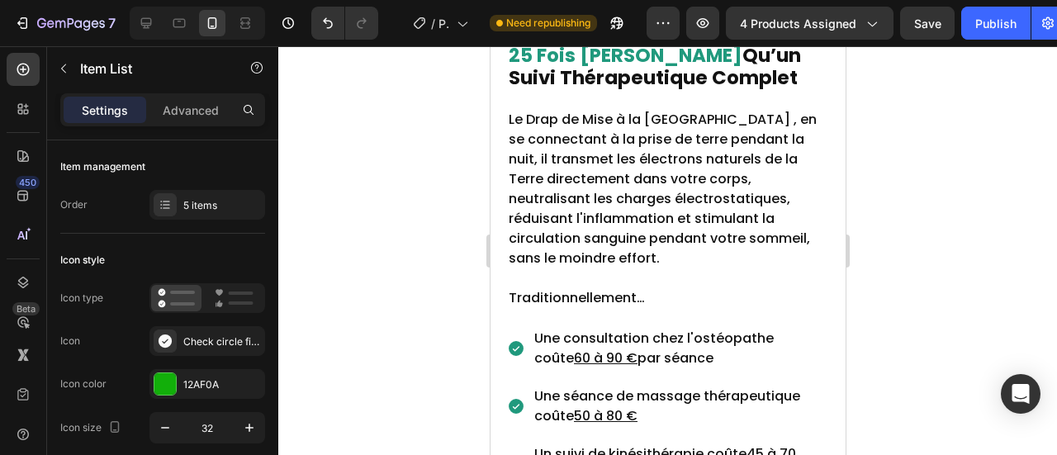
drag, startPoint x: 535, startPoint y: 344, endPoint x: 808, endPoint y: 389, distance: 276.3
drag, startPoint x: 568, startPoint y: 364, endPoint x: 537, endPoint y: 343, distance: 38.0
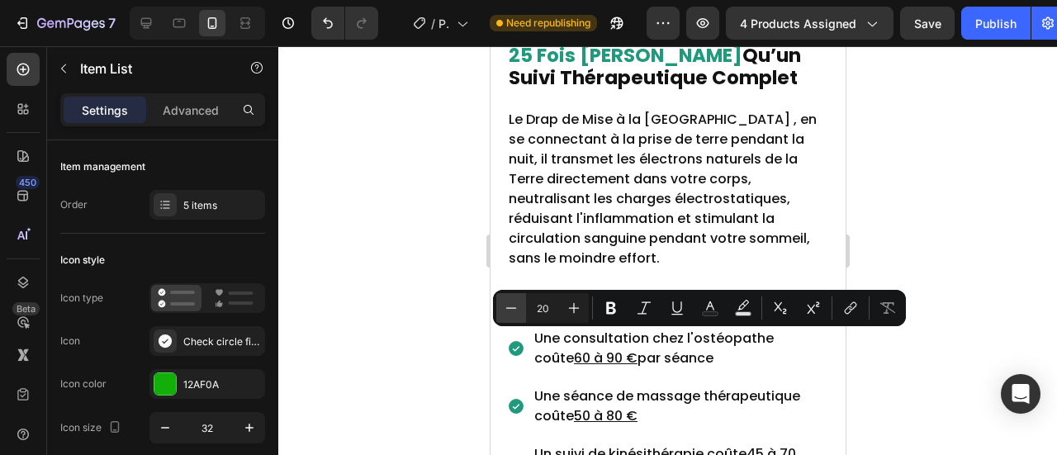
click at [521, 307] on button "Minus" at bounding box center [511, 308] width 30 height 30
type input "18"
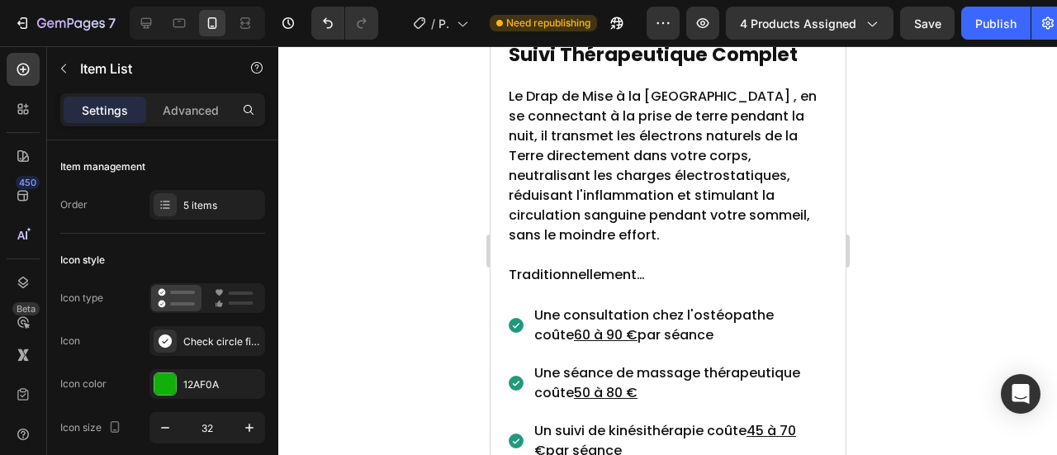
scroll to position [7616, 0]
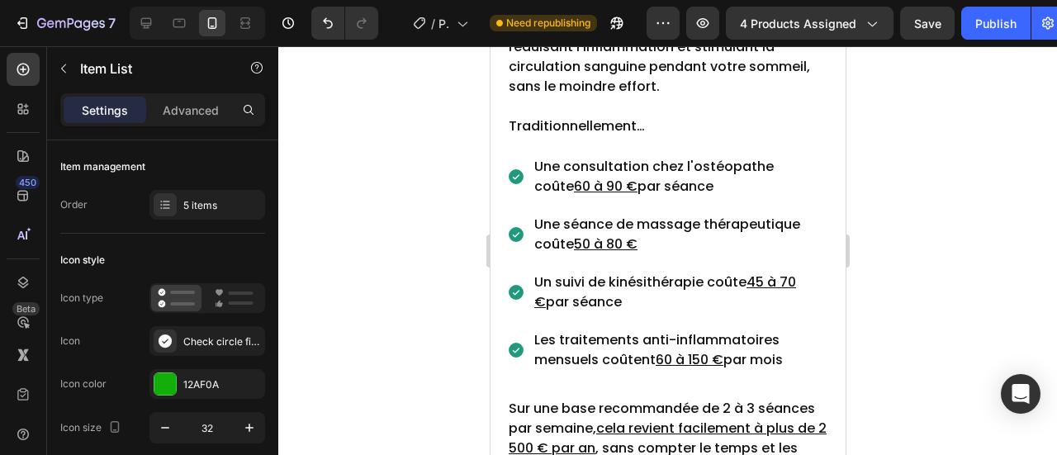
drag, startPoint x: 591, startPoint y: 293, endPoint x: 539, endPoint y: 225, distance: 84.9
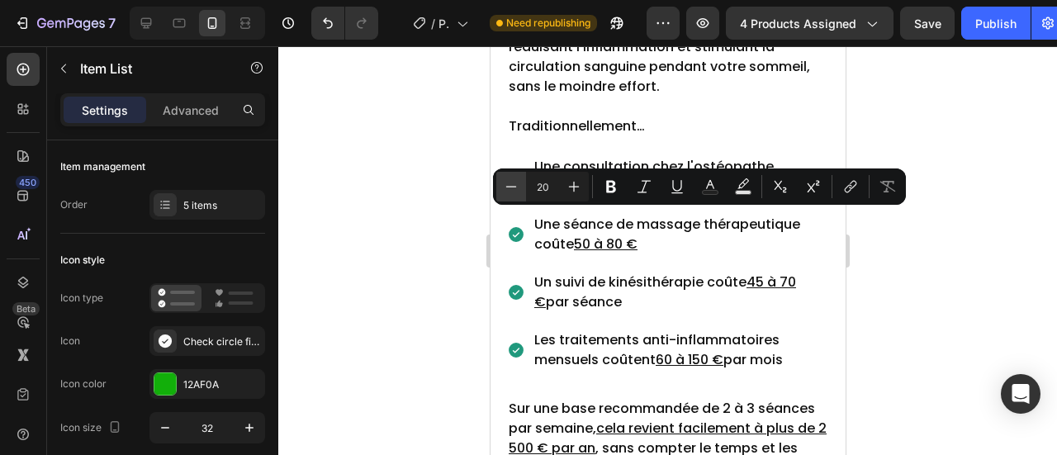
click at [504, 189] on icon "Editor contextual toolbar" at bounding box center [511, 186] width 17 height 17
type input "18"
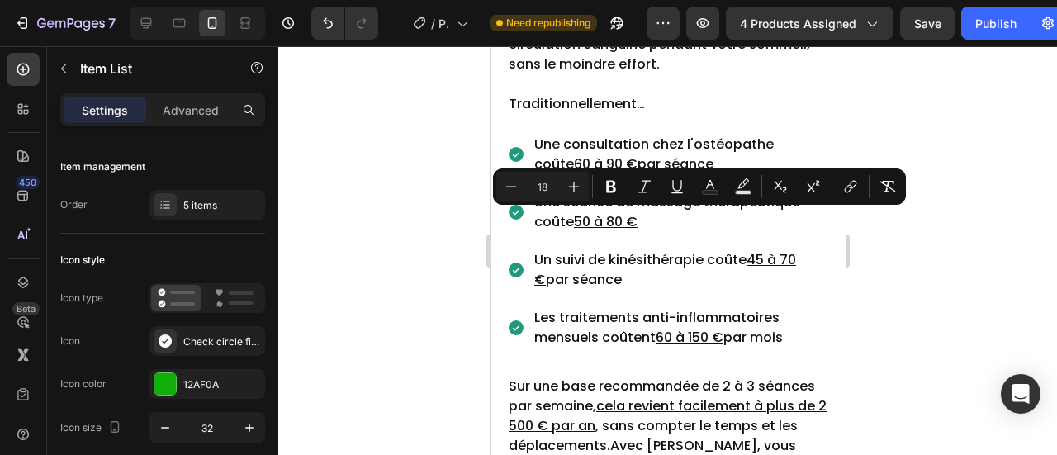
click at [401, 217] on div at bounding box center [667, 250] width 779 height 409
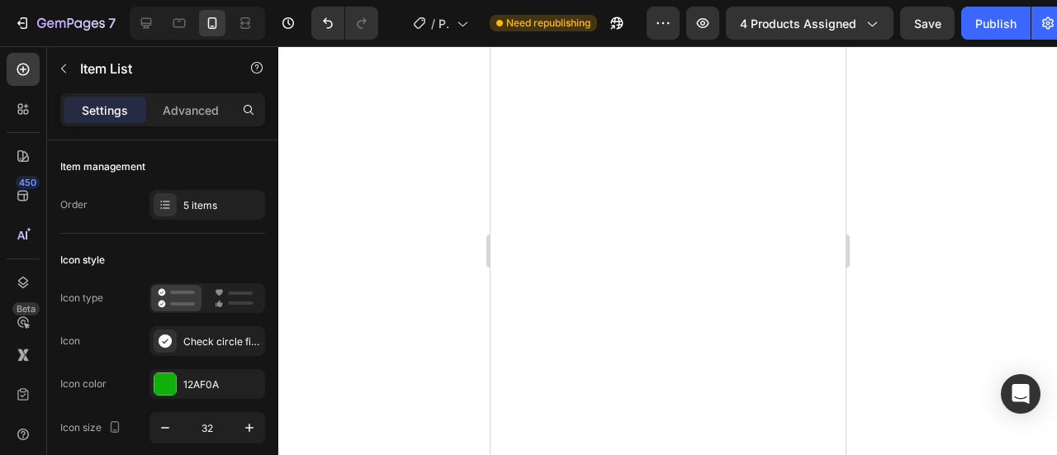
scroll to position [7120, 0]
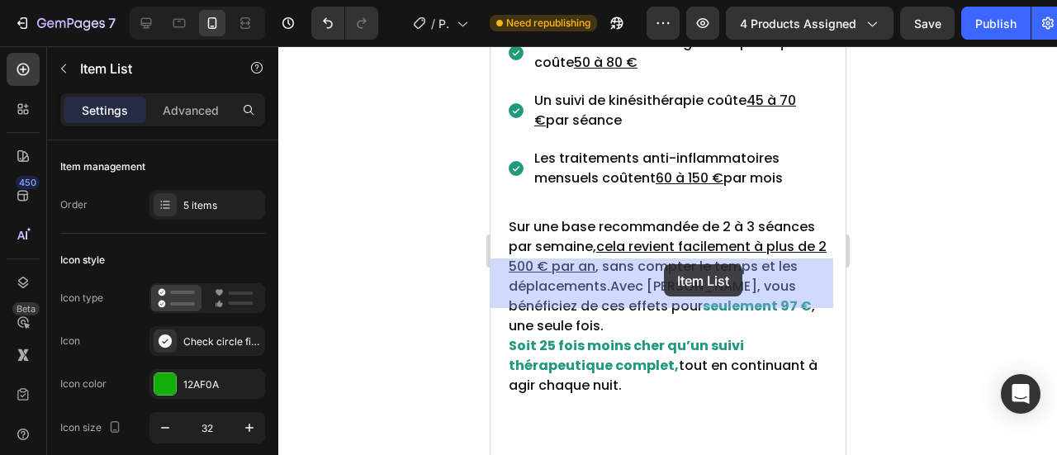
drag, startPoint x: 729, startPoint y: 109, endPoint x: 663, endPoint y: 264, distance: 168.7
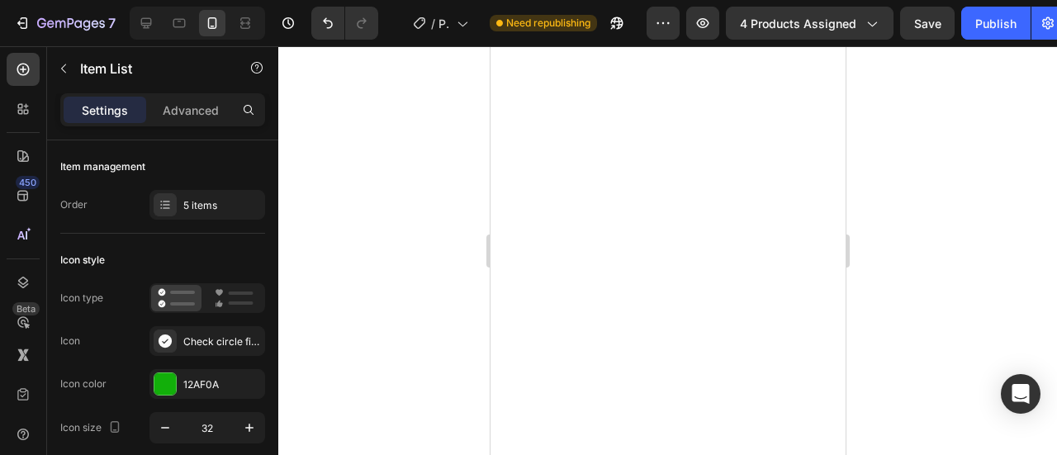
scroll to position [7975, 0]
click at [205, 343] on div "Check circle filled" at bounding box center [222, 341] width 78 height 15
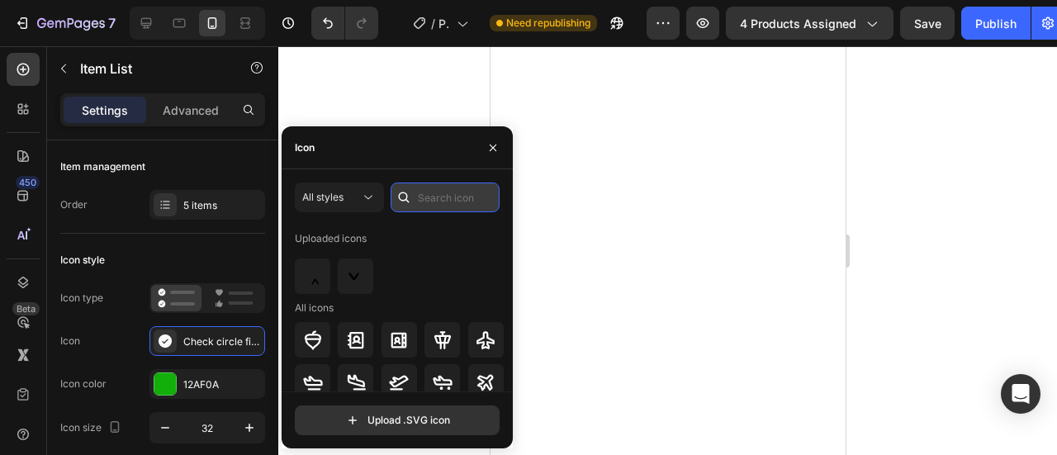
click at [419, 200] on input "text" at bounding box center [445, 198] width 109 height 30
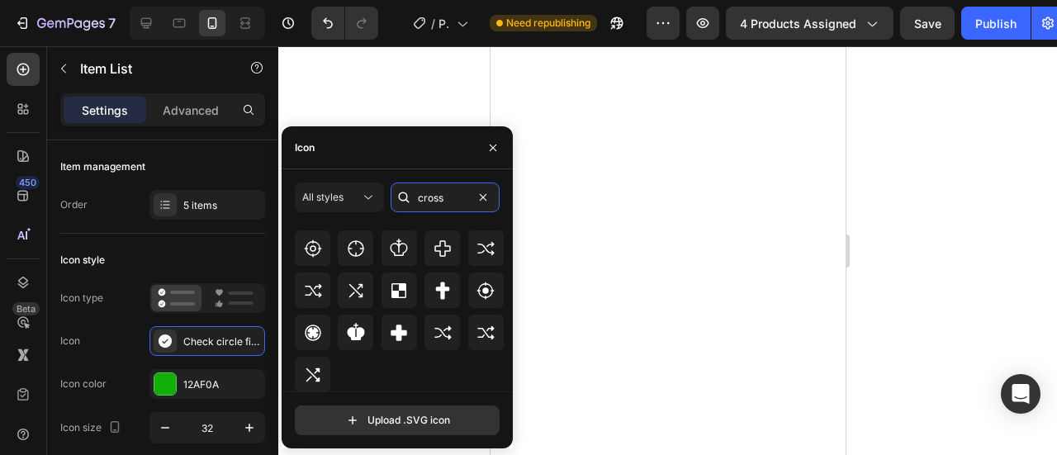
scroll to position [0, 0]
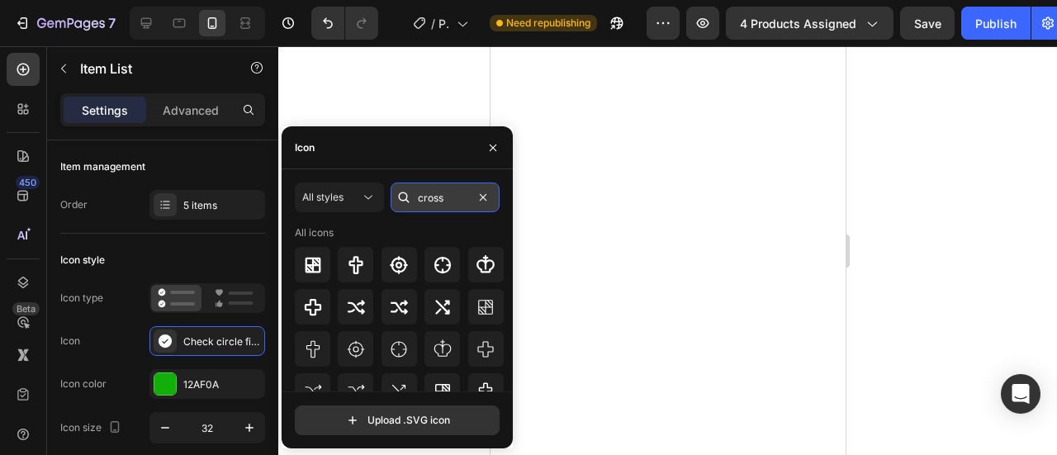
click at [430, 192] on input "cross" at bounding box center [445, 198] width 109 height 30
type input "n"
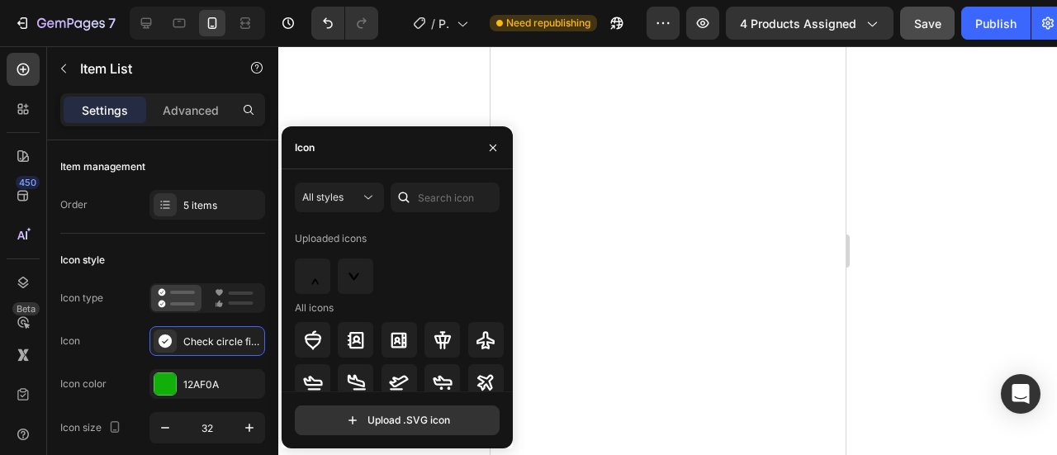
click at [911, 26] on button "Save" at bounding box center [927, 23] width 55 height 33
click at [913, 26] on button "Save" at bounding box center [927, 23] width 55 height 33
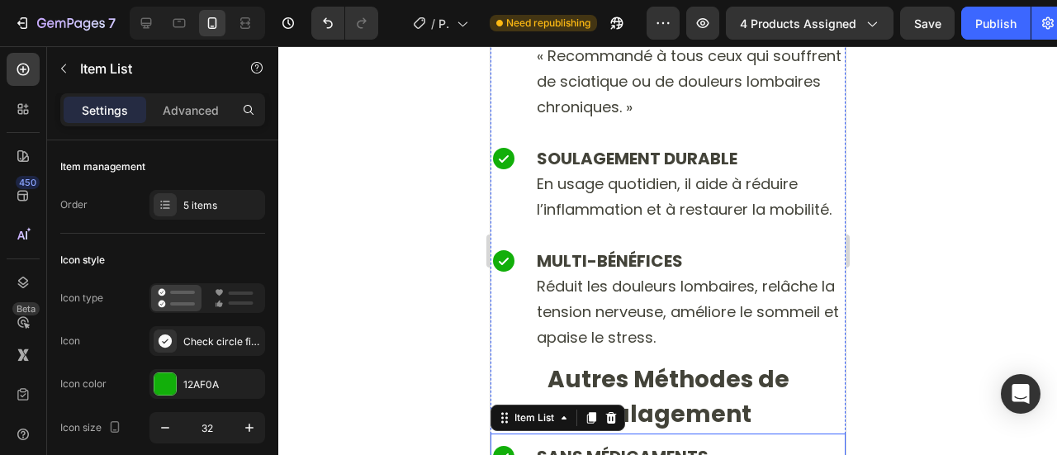
scroll to position [6984, 0]
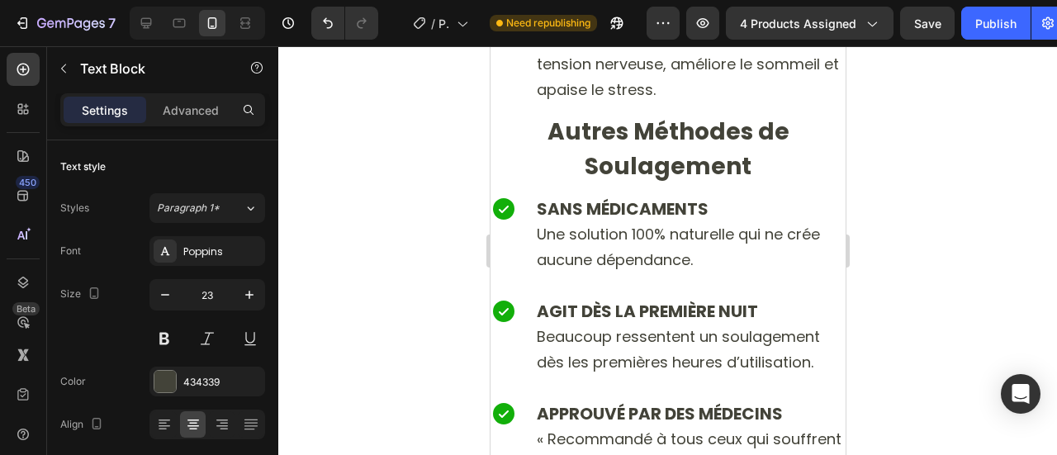
scroll to position [248, 0]
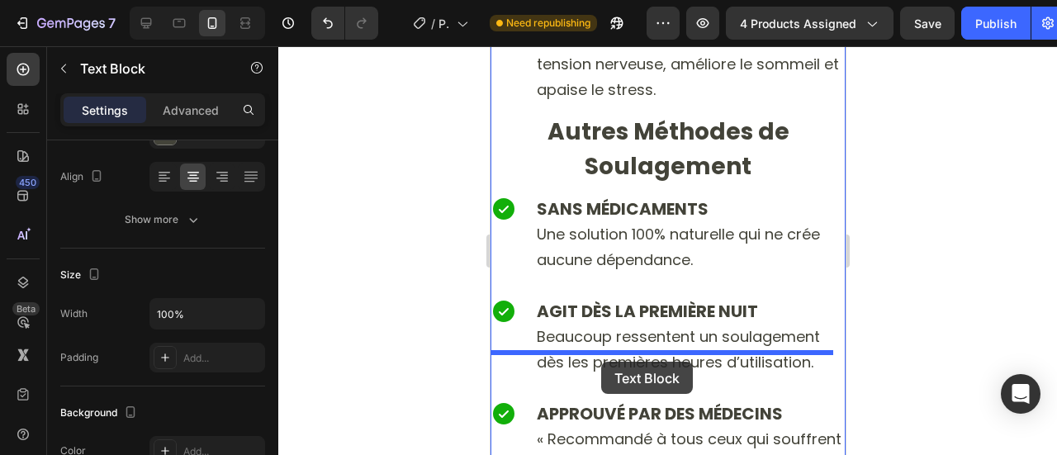
drag, startPoint x: 590, startPoint y: 353, endPoint x: 600, endPoint y: 362, distance: 14.1
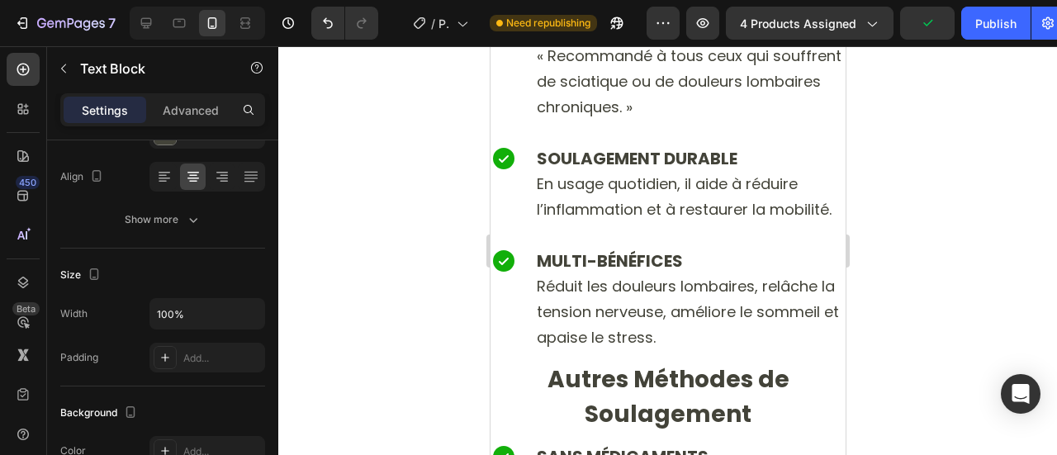
scroll to position [6984, 0]
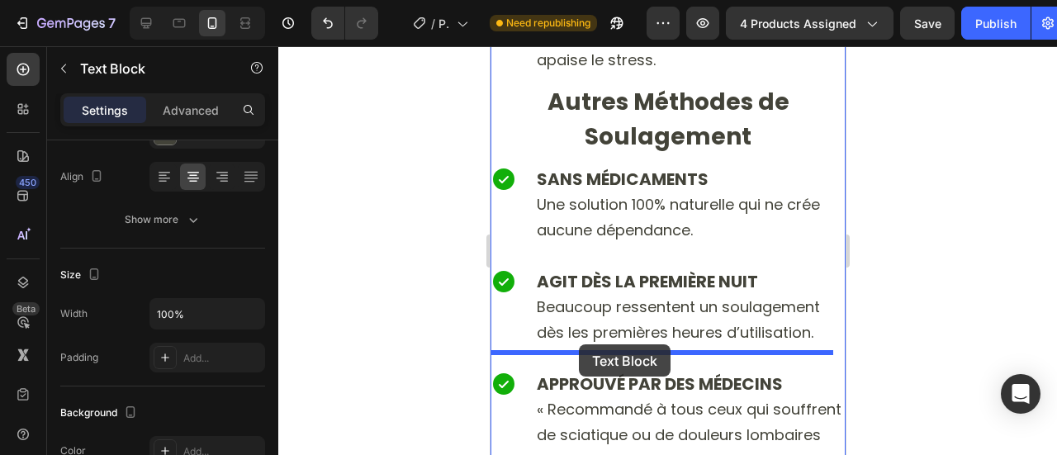
drag, startPoint x: 667, startPoint y: 206, endPoint x: 578, endPoint y: 344, distance: 164.3
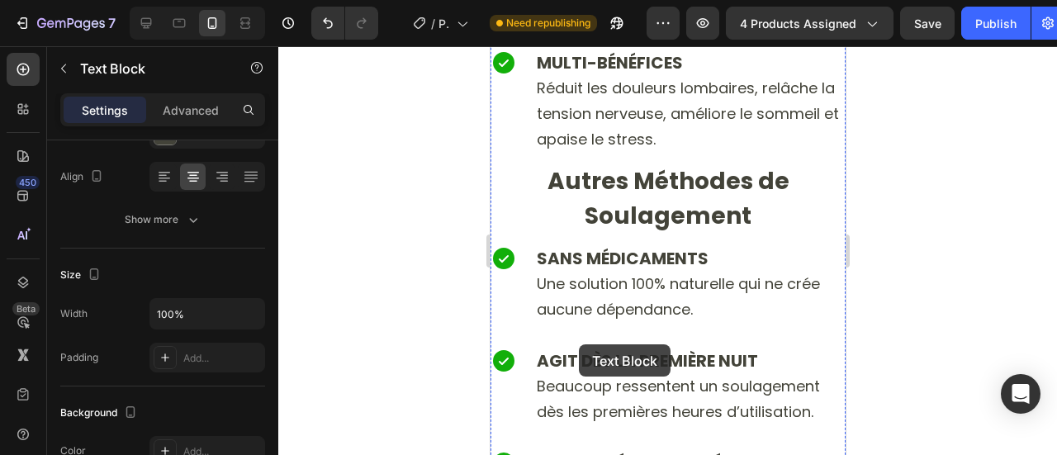
click at [438, 241] on div at bounding box center [667, 250] width 779 height 409
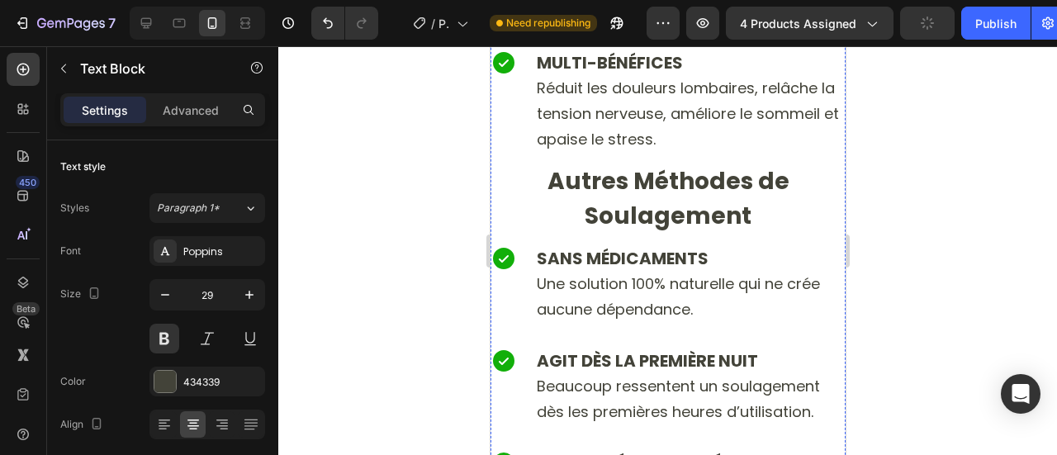
click at [402, 243] on div at bounding box center [667, 250] width 779 height 409
click at [411, 236] on div at bounding box center [667, 250] width 779 height 409
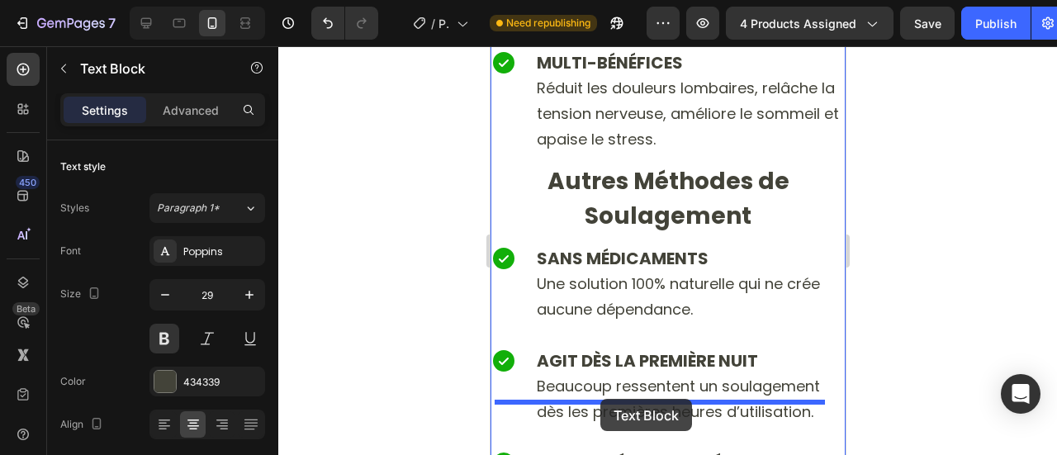
scroll to position [6989, 0]
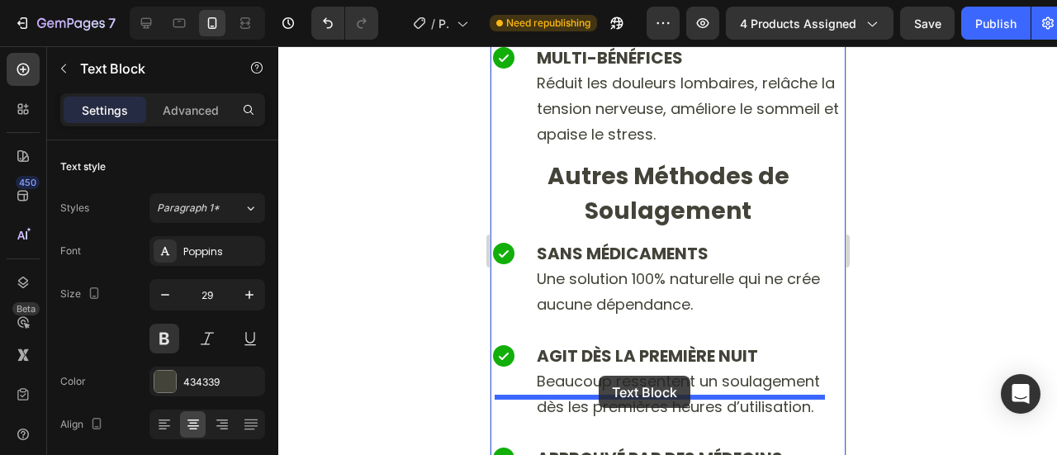
drag, startPoint x: 605, startPoint y: 362, endPoint x: 590, endPoint y: 347, distance: 21.6
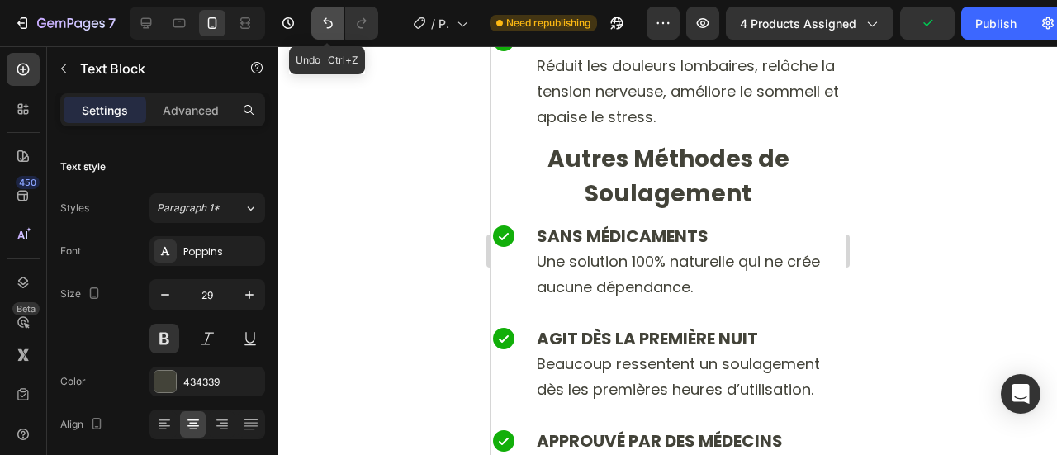
click at [325, 16] on icon "Undo/Redo" at bounding box center [328, 23] width 17 height 17
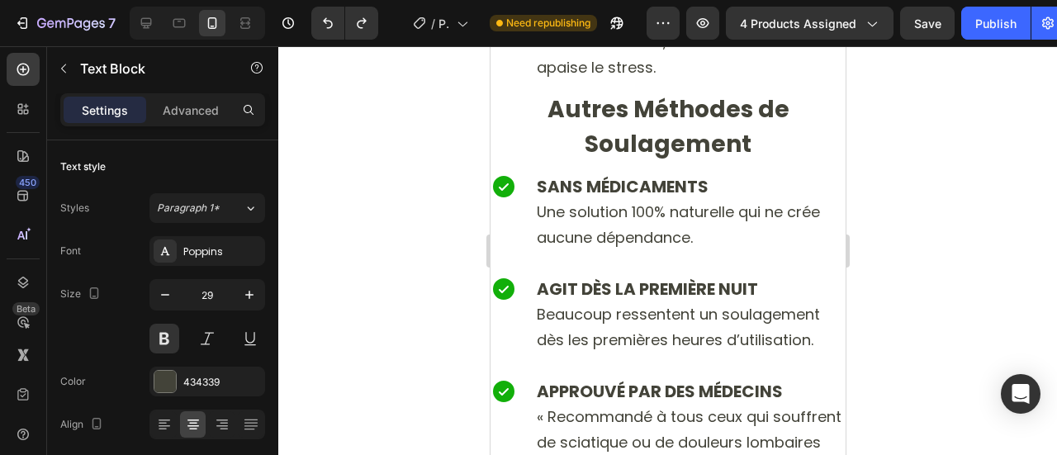
drag, startPoint x: 565, startPoint y: 158, endPoint x: 567, endPoint y: 169, distance: 11.7
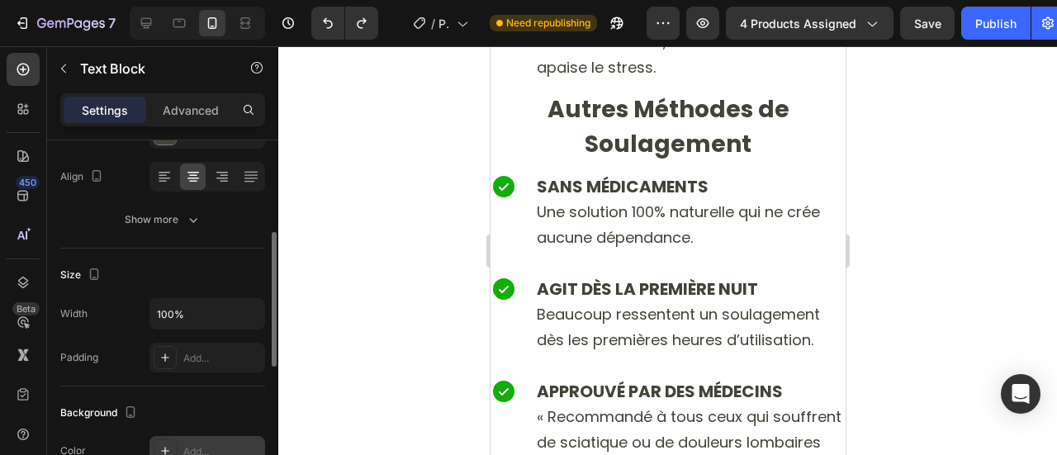
click at [180, 452] on div "Add..." at bounding box center [207, 451] width 116 height 30
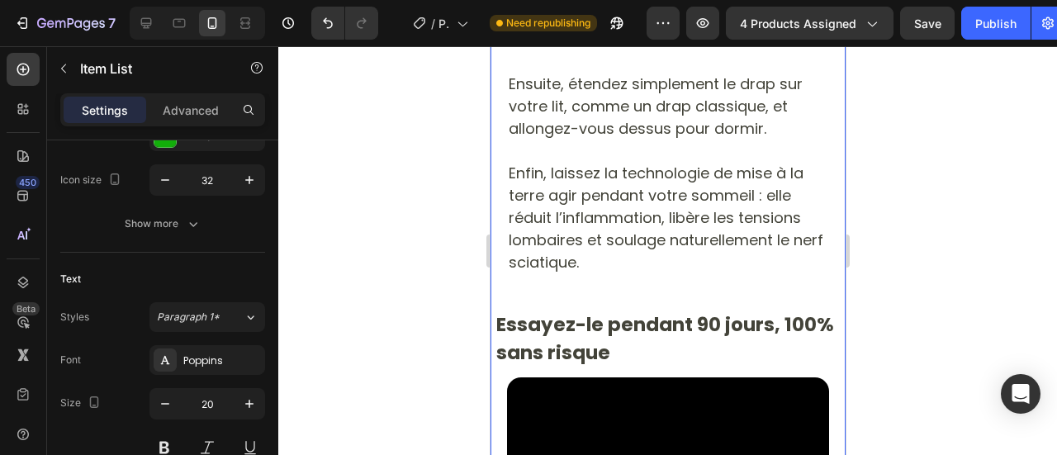
scroll to position [5024, 0]
